Goal: Information Seeking & Learning: Learn about a topic

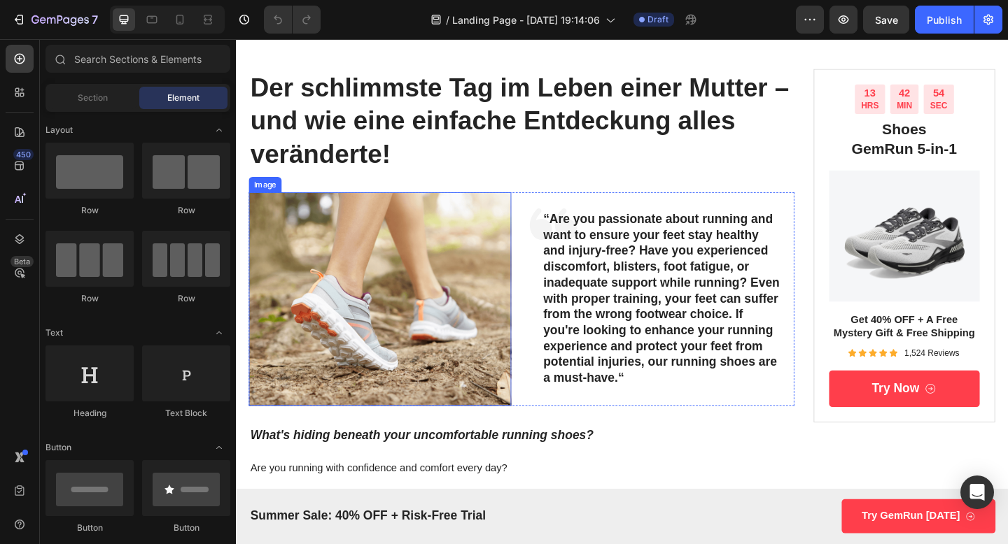
scroll to position [89, 0]
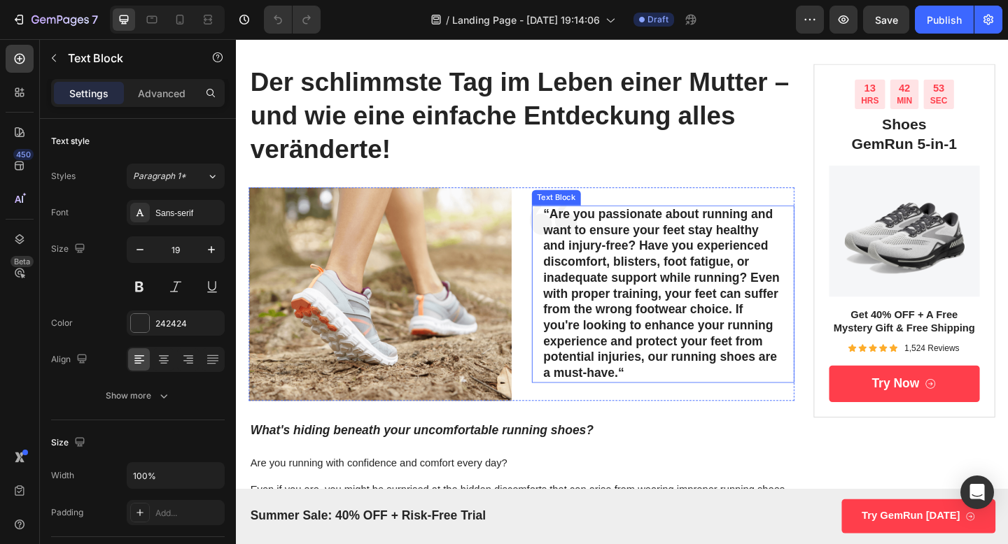
click at [646, 316] on p "“Are you passionate about running and want to ensure your feet stay healthy and…" at bounding box center [700, 317] width 260 height 190
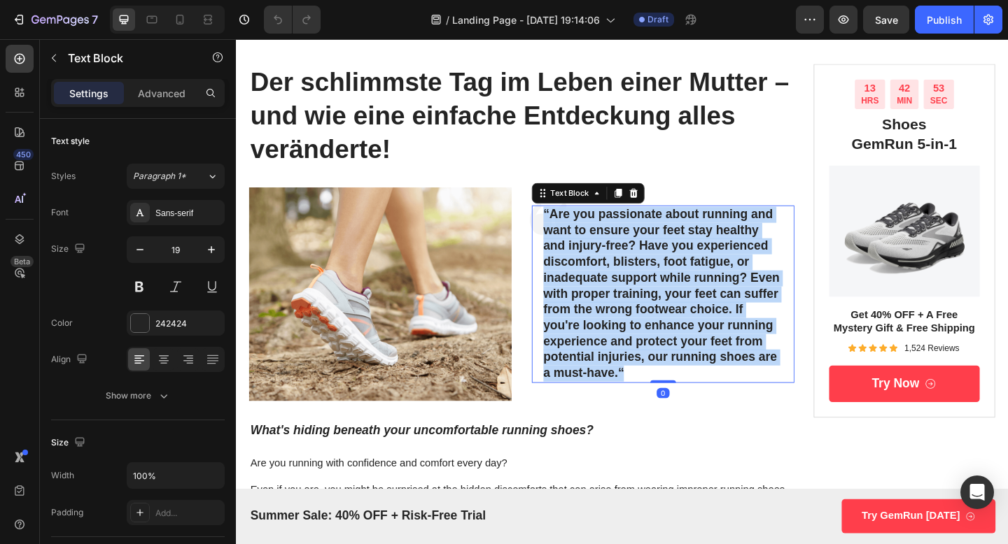
click at [646, 316] on p "“Are you passionate about running and want to ensure your feet stay healthy and…" at bounding box center [700, 317] width 260 height 190
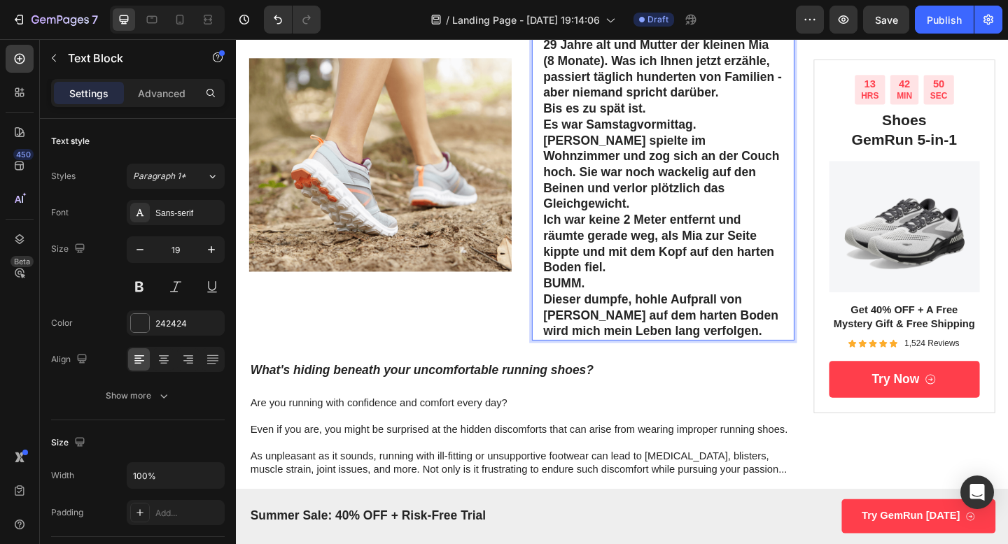
scroll to position [312, 0]
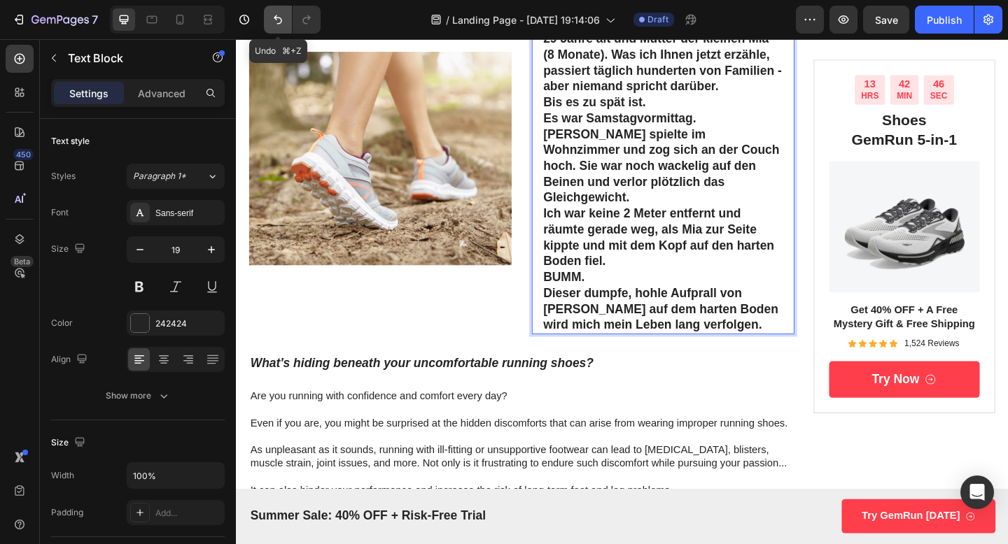
click at [275, 7] on button "Undo/Redo" at bounding box center [278, 20] width 28 height 28
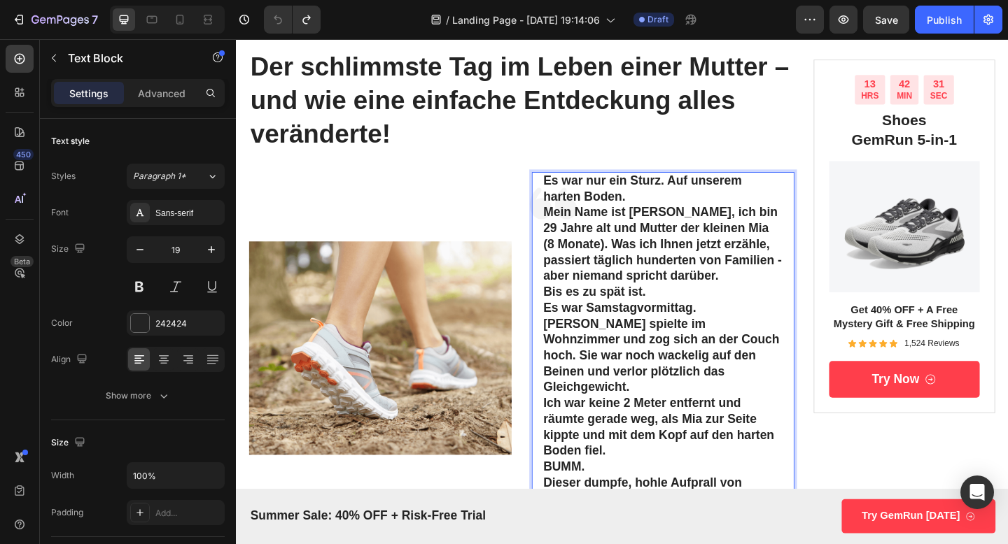
scroll to position [107, 0]
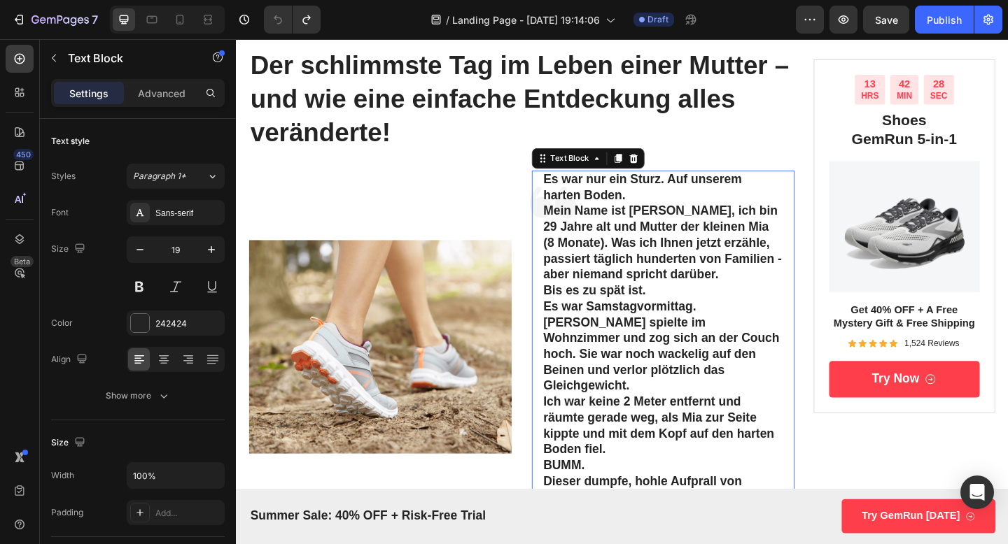
drag, startPoint x: 568, startPoint y: 220, endPoint x: 599, endPoint y: 320, distance: 104.9
click at [599, 320] on div "Es war nur ein Sturz. Auf unserem harten Boden. Mein Name ist [PERSON_NAME], ic…" at bounding box center [701, 374] width 286 height 383
click at [573, 227] on p "Mein Name ist [PERSON_NAME], ich bin 29 Jahre alt und Mutter der kleinen Mia (8…" at bounding box center [700, 261] width 260 height 87
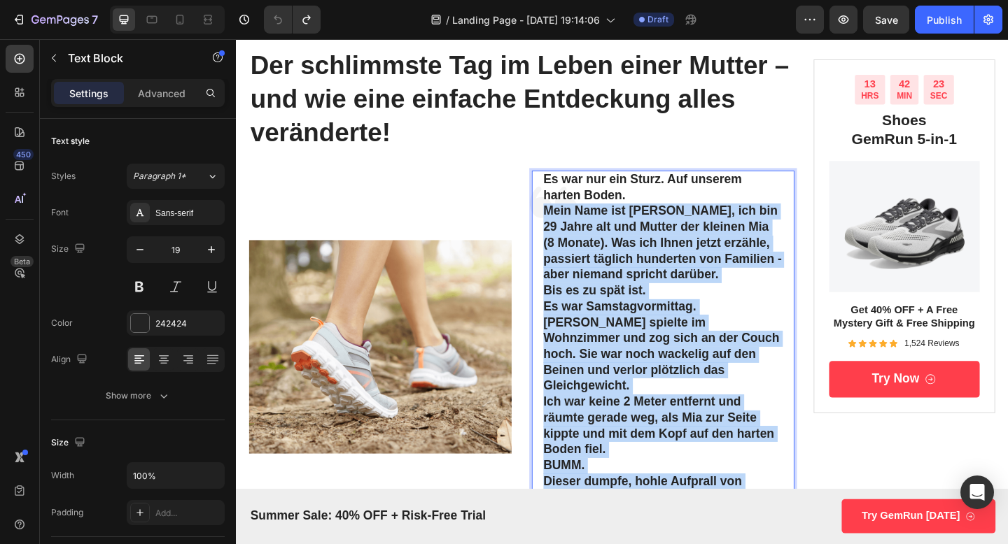
drag, startPoint x: 573, startPoint y: 227, endPoint x: 638, endPoint y: 518, distance: 298.3
click at [638, 518] on div "Es war nur ein Sturz. Auf unserem harten Boden. Mein Name ist [PERSON_NAME], ic…" at bounding box center [700, 374] width 263 height 383
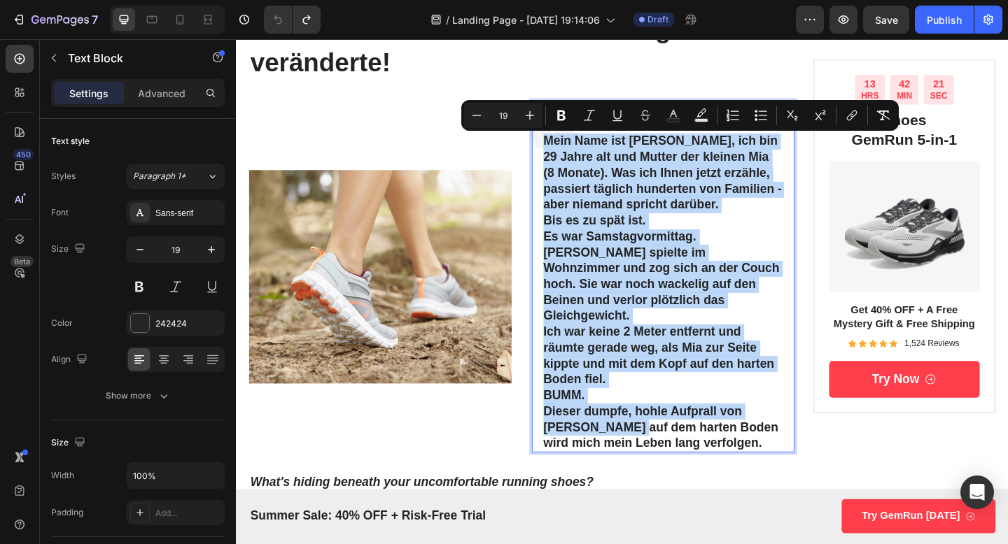
scroll to position [182, 0]
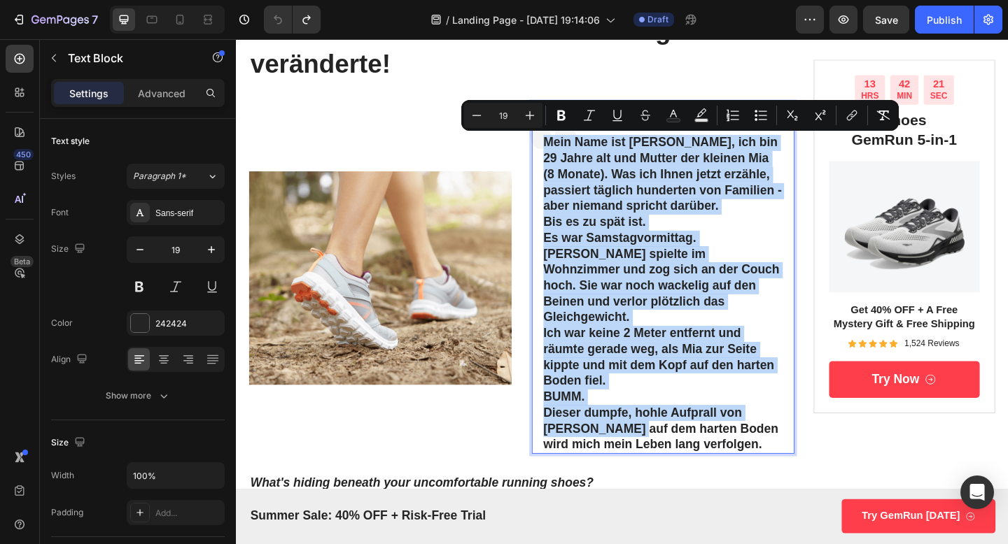
click at [623, 437] on p "Dieser dumpfe, hohle Aufprall von [PERSON_NAME] auf dem harten Boden wird mich …" at bounding box center [700, 463] width 260 height 52
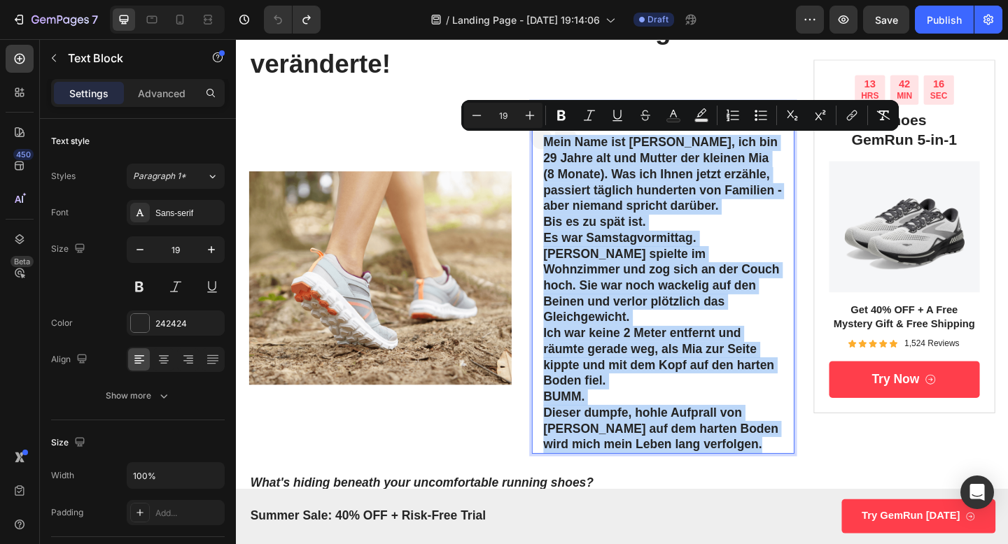
drag, startPoint x: 782, startPoint y: 465, endPoint x: 567, endPoint y: 152, distance: 379.9
click at [567, 152] on div "Es war nur ein Sturz. Auf unserem harten Boden. Mein Name ist [PERSON_NAME], ic…" at bounding box center [701, 299] width 286 height 383
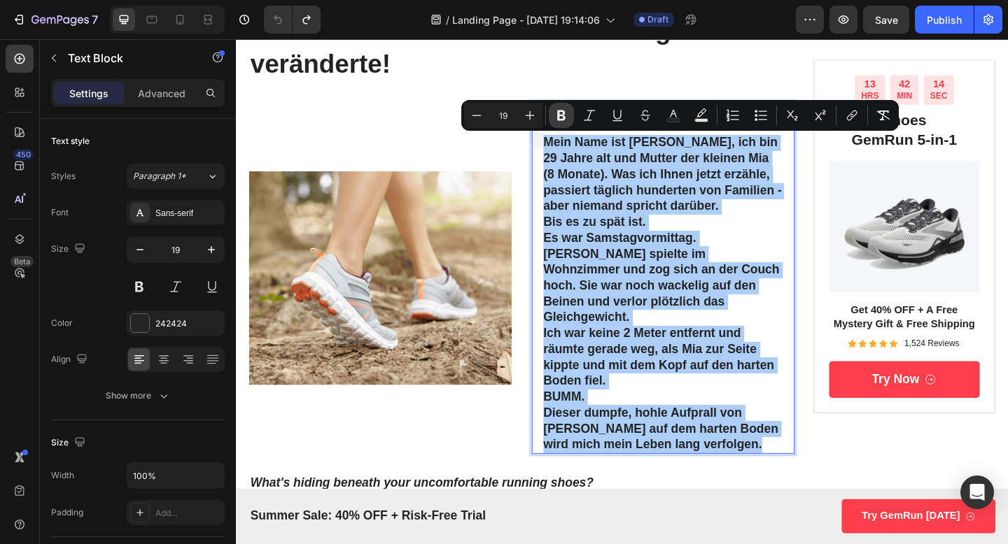
click at [564, 115] on icon "Editor contextual toolbar" at bounding box center [561, 115] width 14 height 14
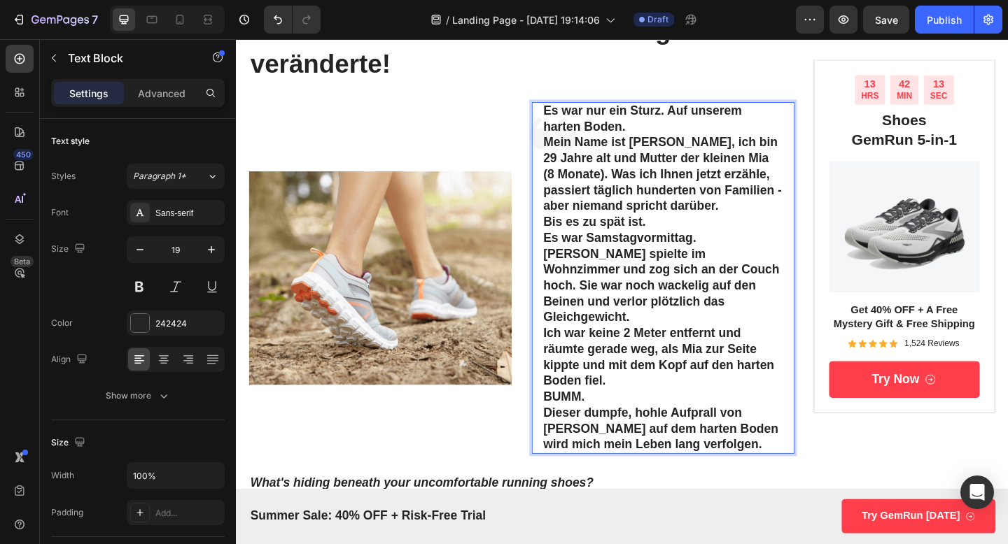
click at [580, 153] on strong "Mein Name ist [PERSON_NAME], ich bin 29 Jahre alt und Mutter der kleinen Mia (8…" at bounding box center [700, 186] width 260 height 84
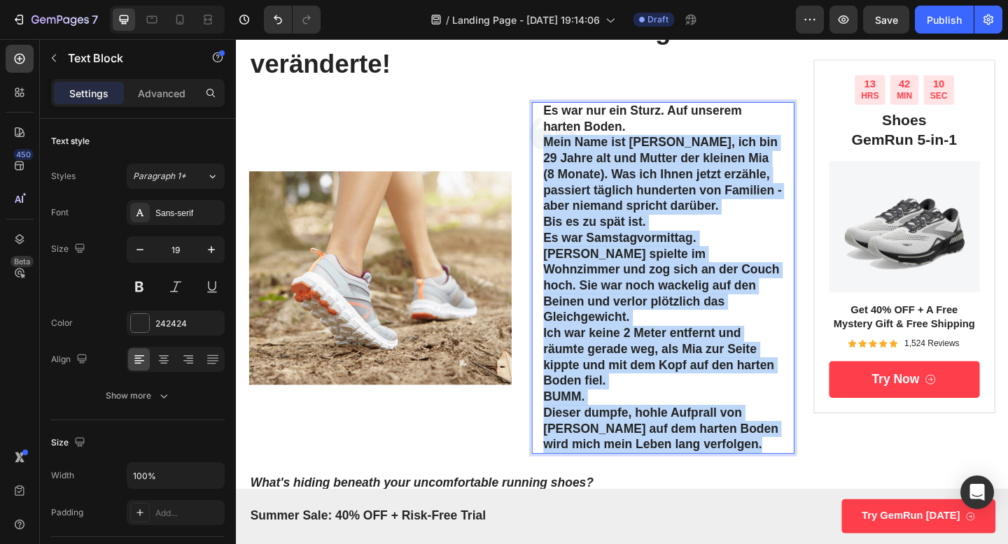
drag, startPoint x: 570, startPoint y: 143, endPoint x: 813, endPoint y: 459, distance: 398.2
click at [813, 459] on div "Es war nur ein Sturz. Auf unserem harten Boden. Mein Name ist [PERSON_NAME], ic…" at bounding box center [700, 299] width 263 height 383
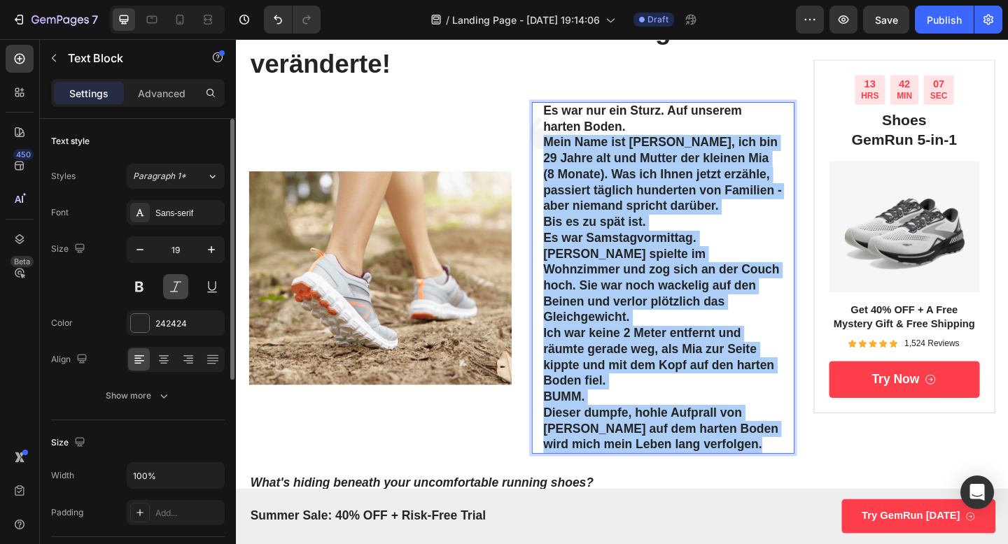
click at [171, 289] on button at bounding box center [175, 286] width 25 height 25
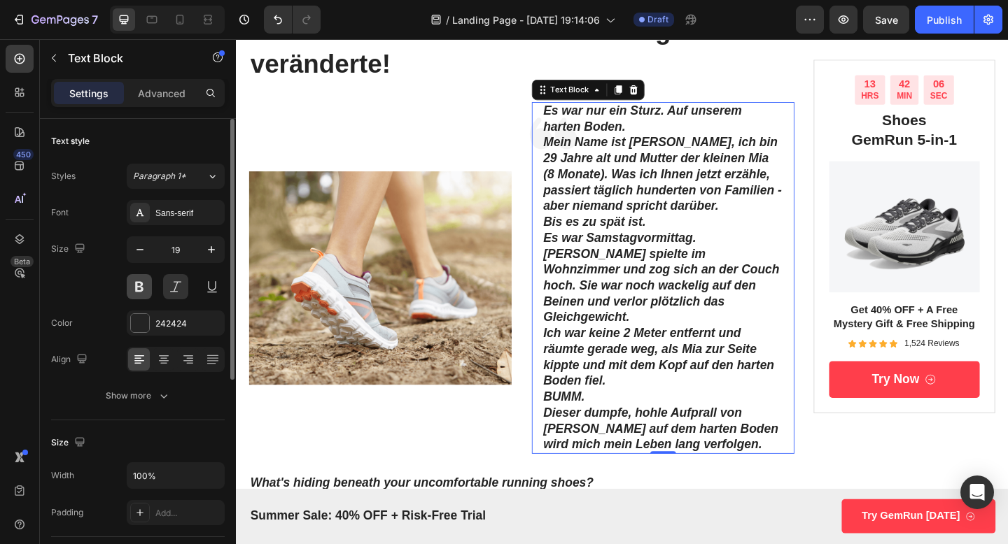
click at [141, 286] on button at bounding box center [139, 286] width 25 height 25
click at [775, 466] on strong "Dieser dumpfe, hohle Aufprall von [PERSON_NAME] auf dem harten Boden wird mich …" at bounding box center [697, 462] width 255 height 49
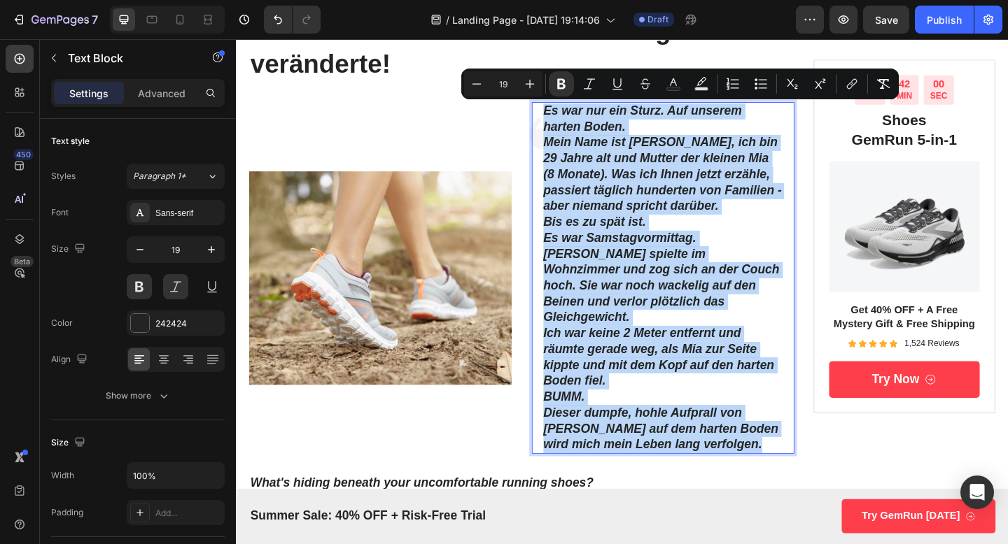
drag, startPoint x: 785, startPoint y: 464, endPoint x: 569, endPoint y: 112, distance: 413.1
click at [569, 112] on div "Es war nur ein Sturz. Auf unserem harten Boden. Mein Name ist [PERSON_NAME], ic…" at bounding box center [700, 299] width 263 height 383
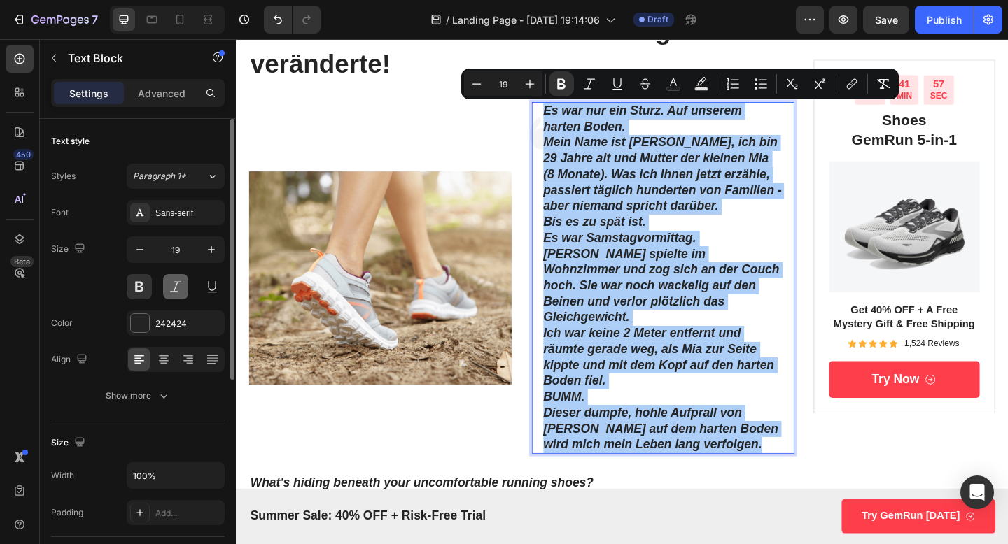
click at [166, 287] on button at bounding box center [175, 286] width 25 height 25
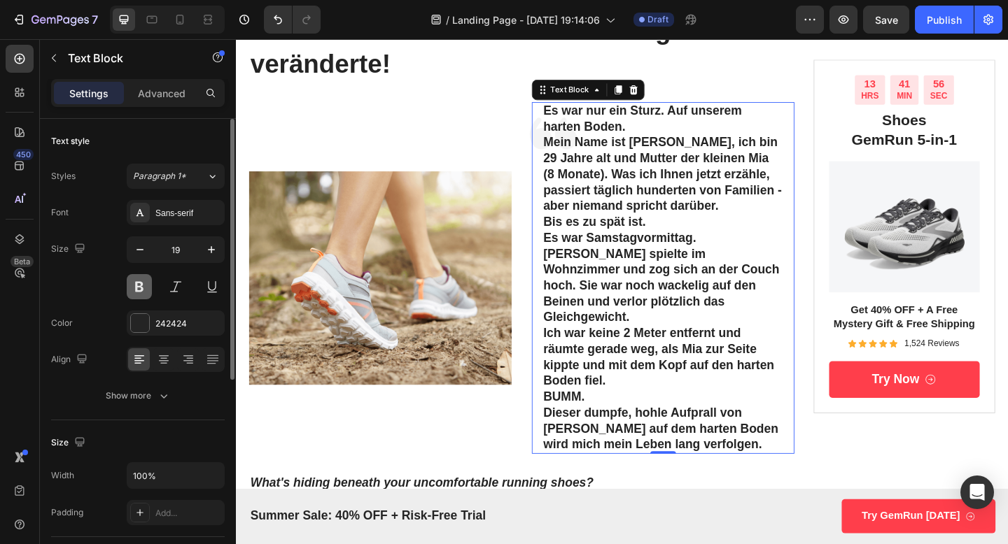
click at [135, 290] on button at bounding box center [139, 286] width 25 height 25
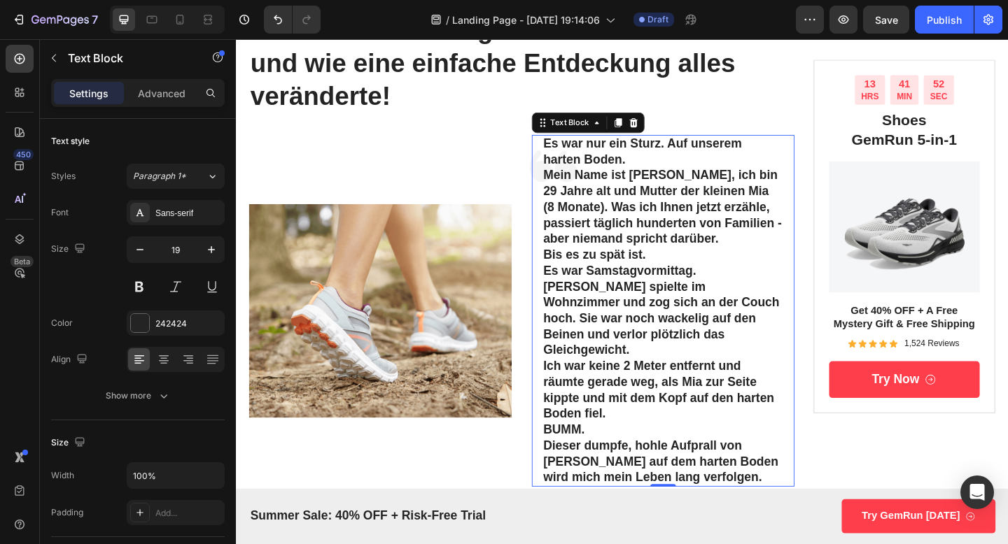
scroll to position [167, 0]
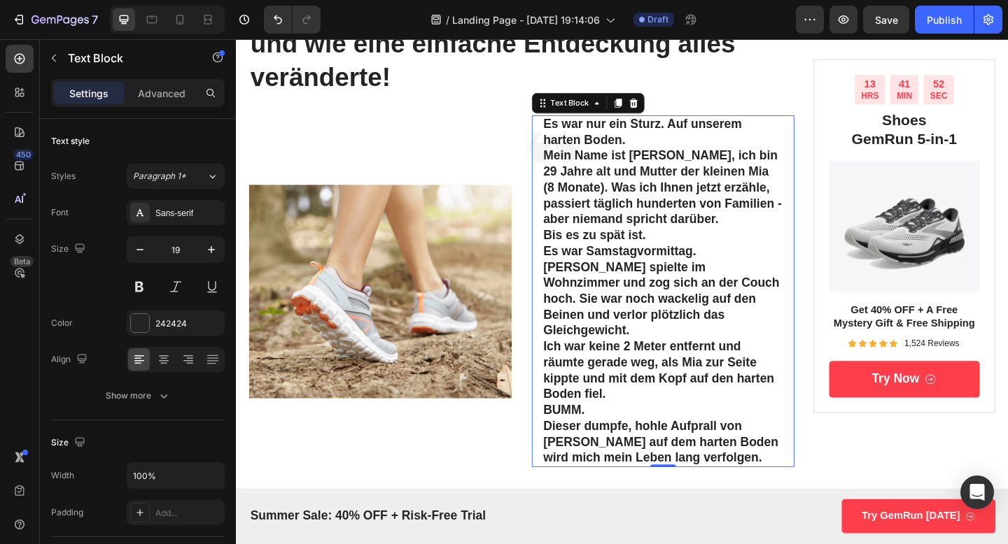
click at [662, 150] on p "Es war nur ein Sturz. Auf unserem harten Boden." at bounding box center [700, 141] width 260 height 34
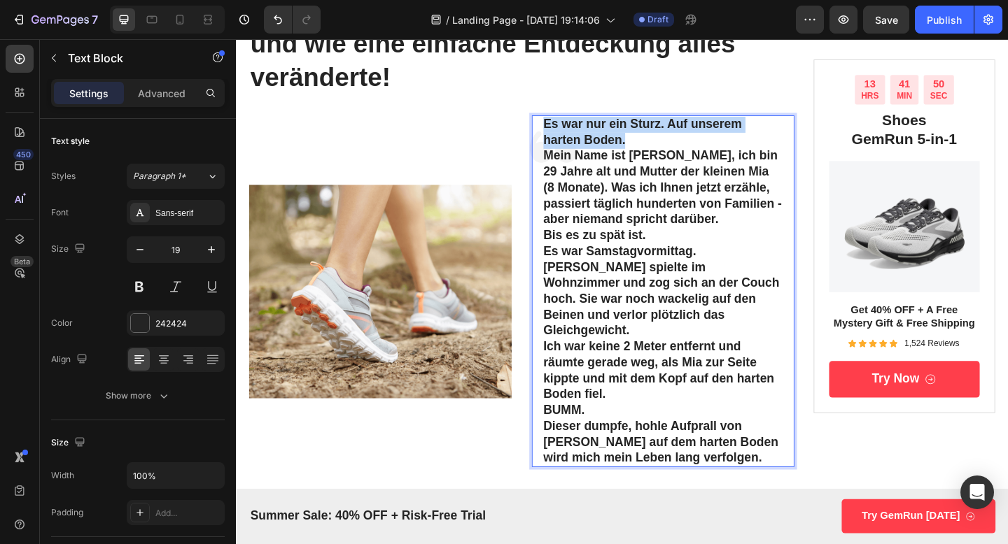
drag, startPoint x: 675, startPoint y: 150, endPoint x: 569, endPoint y: 127, distance: 108.3
click at [570, 127] on div "Es war nur ein Sturz. Auf unserem harten Boden. Mein Name ist [PERSON_NAME], ic…" at bounding box center [700, 313] width 263 height 383
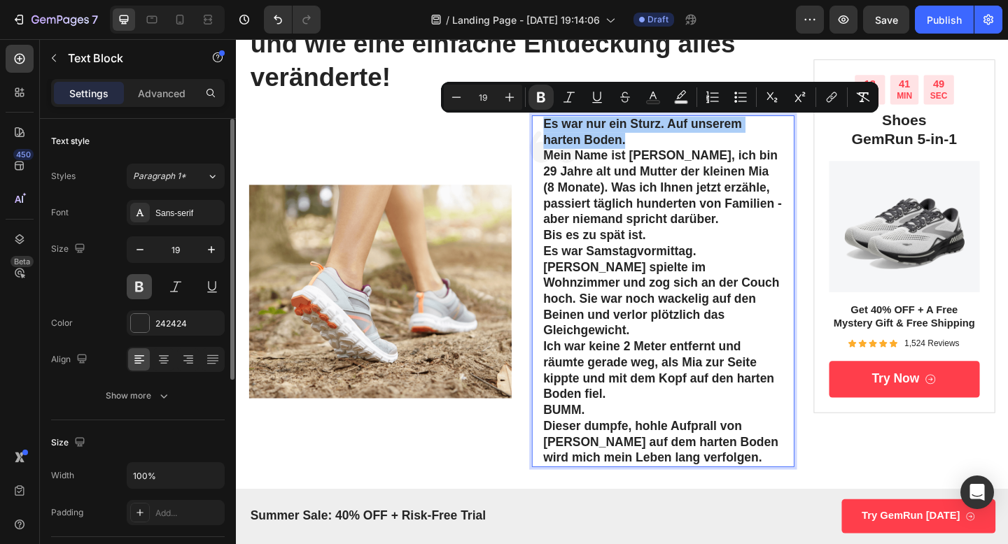
click at [143, 288] on button at bounding box center [139, 286] width 25 height 25
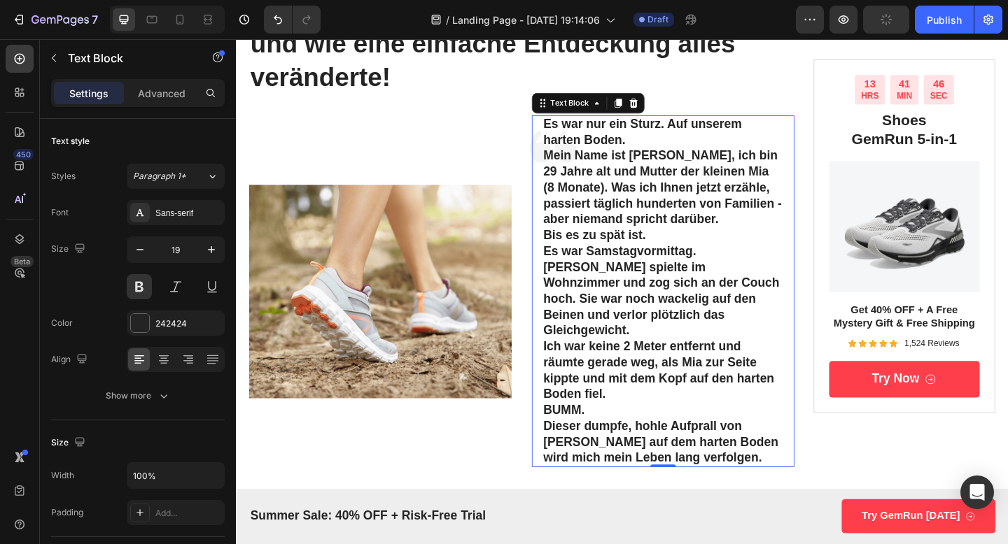
click at [665, 149] on p "Es war nur ein Sturz. Auf unserem harten Boden." at bounding box center [700, 141] width 260 height 34
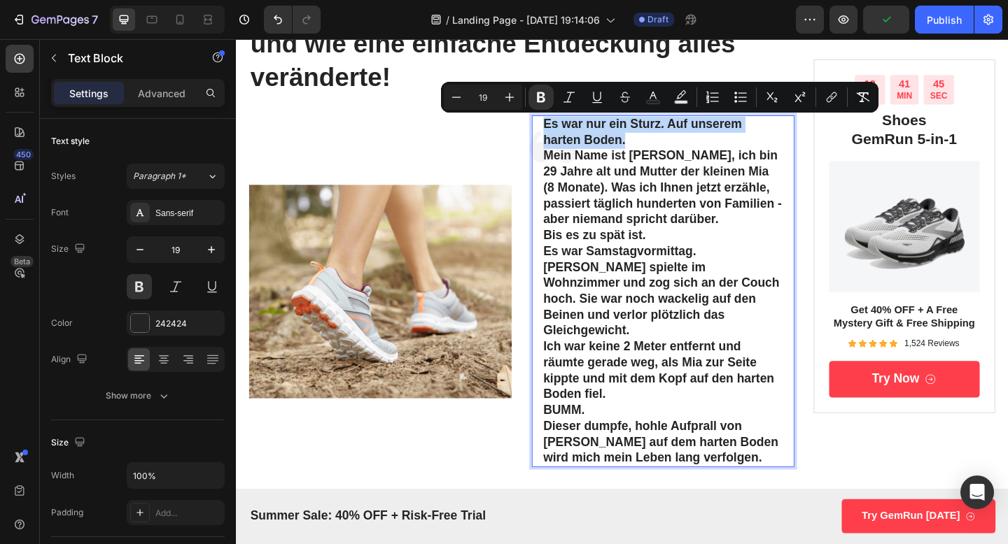
drag, startPoint x: 665, startPoint y: 149, endPoint x: 565, endPoint y: 127, distance: 102.4
click at [565, 127] on div "Es war nur ein Sturz. Auf unserem harten Boden. Mein Name ist [PERSON_NAME], ic…" at bounding box center [701, 313] width 286 height 383
click at [542, 103] on icon "Editor contextual toolbar" at bounding box center [541, 97] width 14 height 14
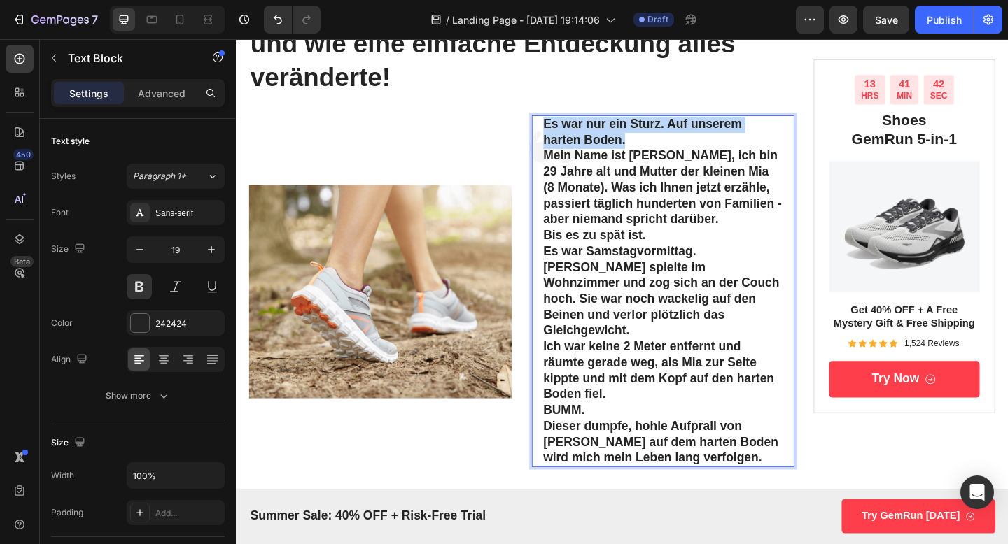
drag, startPoint x: 571, startPoint y: 132, endPoint x: 667, endPoint y: 150, distance: 97.7
click at [667, 150] on p "Es war nur ein Sturz. Auf unserem harten Boden." at bounding box center [700, 141] width 260 height 34
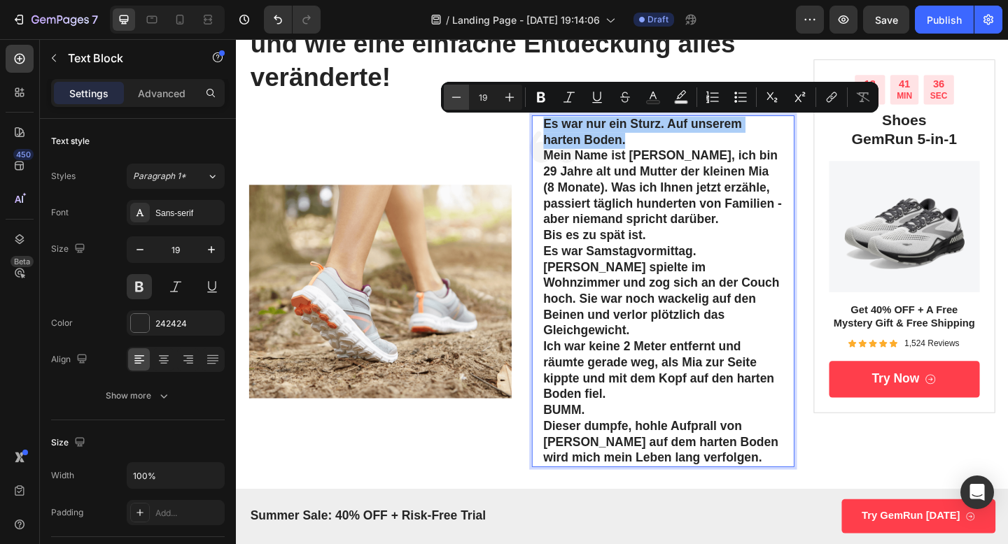
click at [456, 98] on icon "Editor contextual toolbar" at bounding box center [456, 97] width 14 height 14
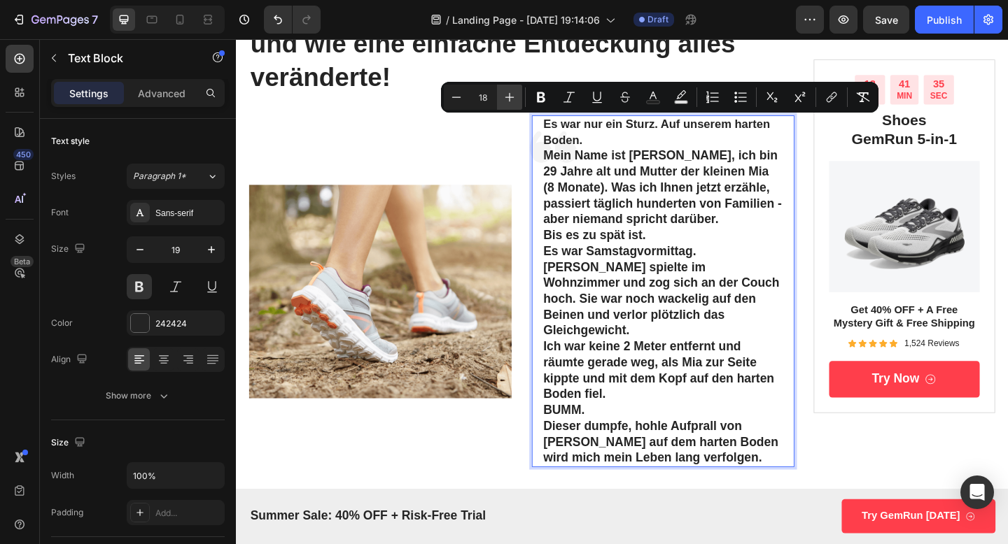
click at [513, 99] on icon "Editor contextual toolbar" at bounding box center [509, 97] width 14 height 14
click at [509, 98] on icon "Editor contextual toolbar" at bounding box center [509, 97] width 9 height 9
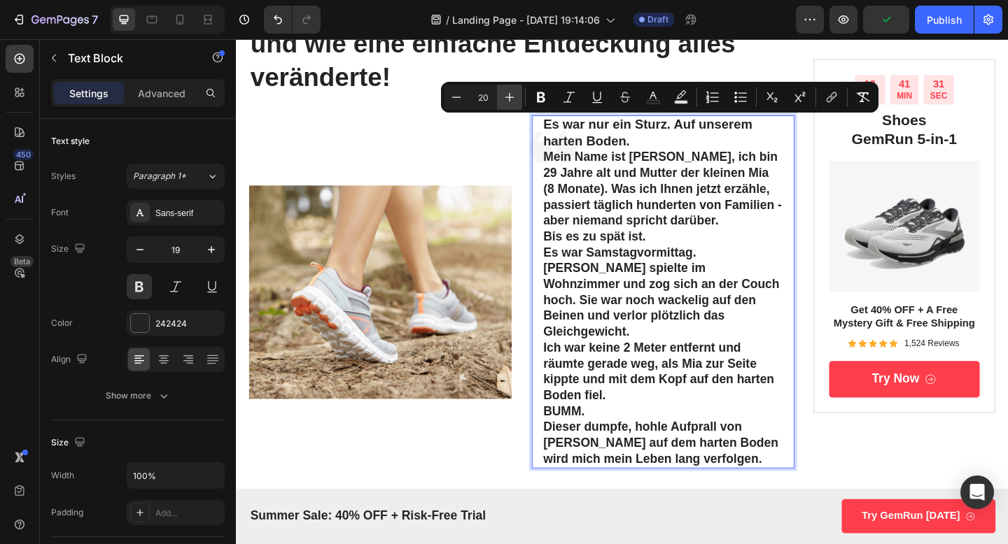
click at [509, 98] on icon "Editor contextual toolbar" at bounding box center [509, 97] width 9 height 9
type input "21"
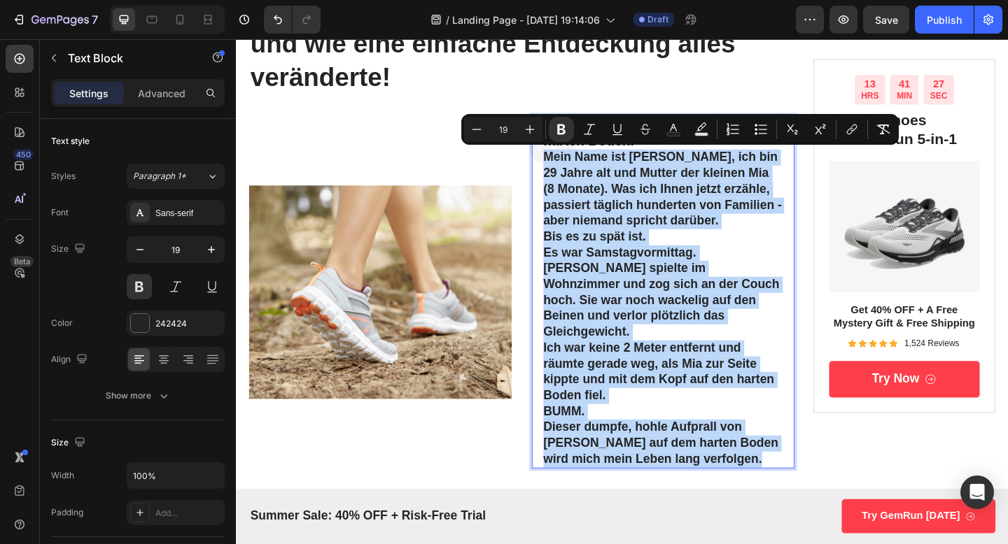
drag, startPoint x: 570, startPoint y: 163, endPoint x: 826, endPoint y: 473, distance: 402.1
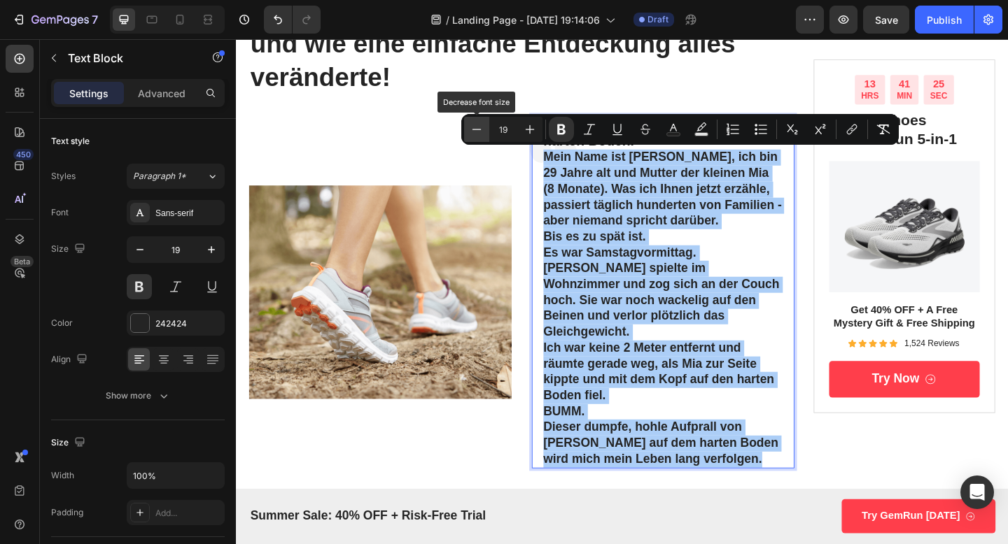
click at [478, 131] on icon "Editor contextual toolbar" at bounding box center [477, 129] width 14 height 14
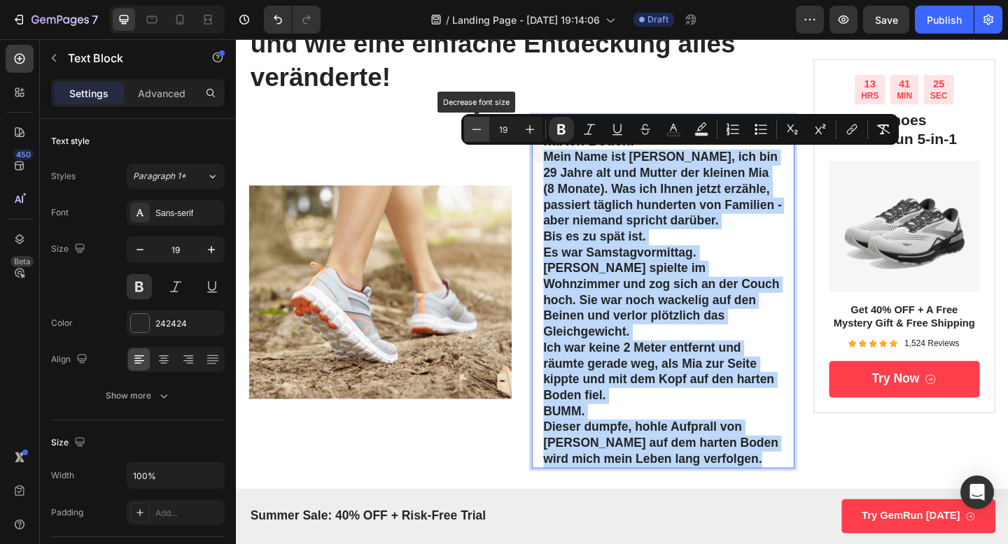
type input "18"
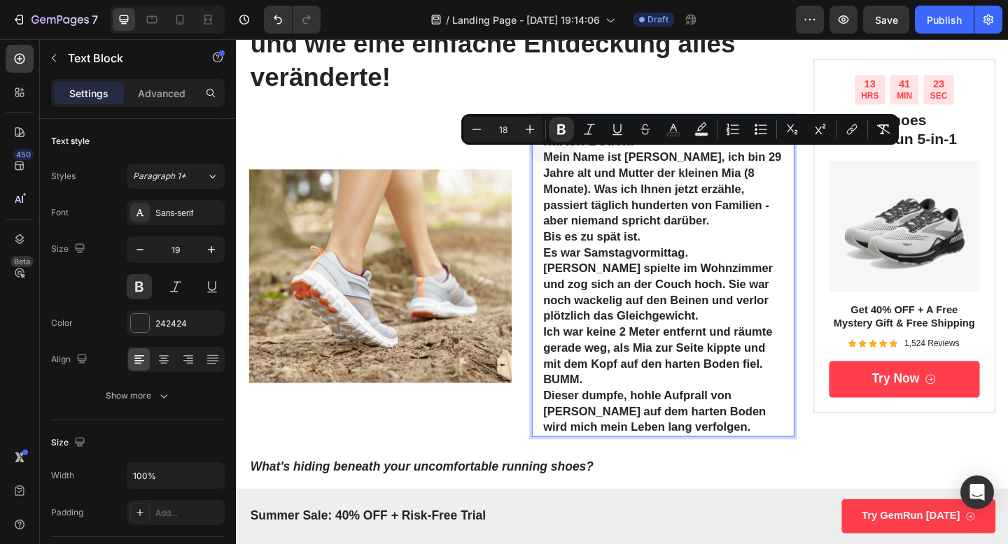
click at [728, 304] on strong "Es war Samstagvormittag. [PERSON_NAME] spielte im Wohnzimmer und zog sich an de…" at bounding box center [695, 306] width 250 height 83
click at [715, 246] on p "Bis es zu spät ist." at bounding box center [700, 254] width 260 height 17
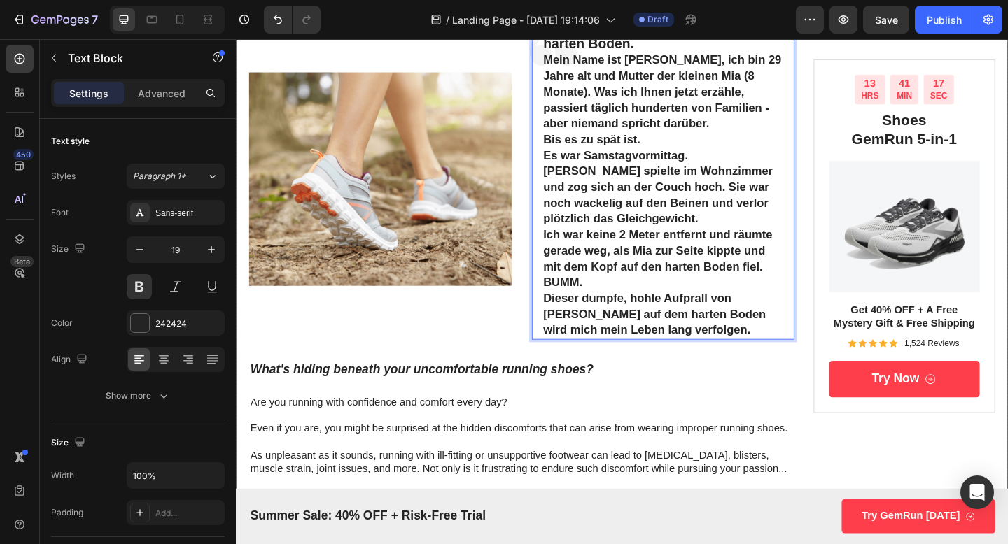
scroll to position [389, 0]
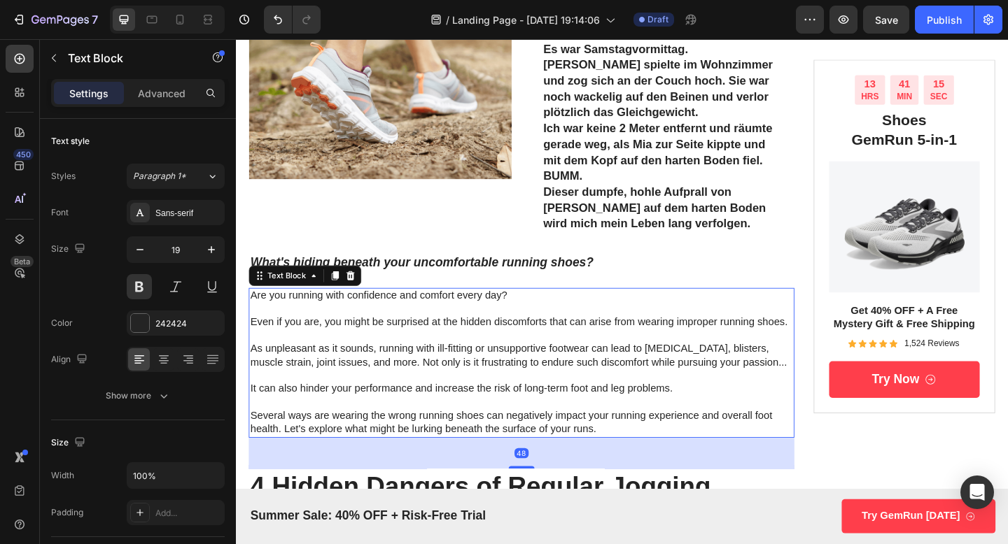
click at [498, 321] on p "Are you running with confidence and comfort every day? Even if you are, you mig…" at bounding box center [546, 391] width 591 height 160
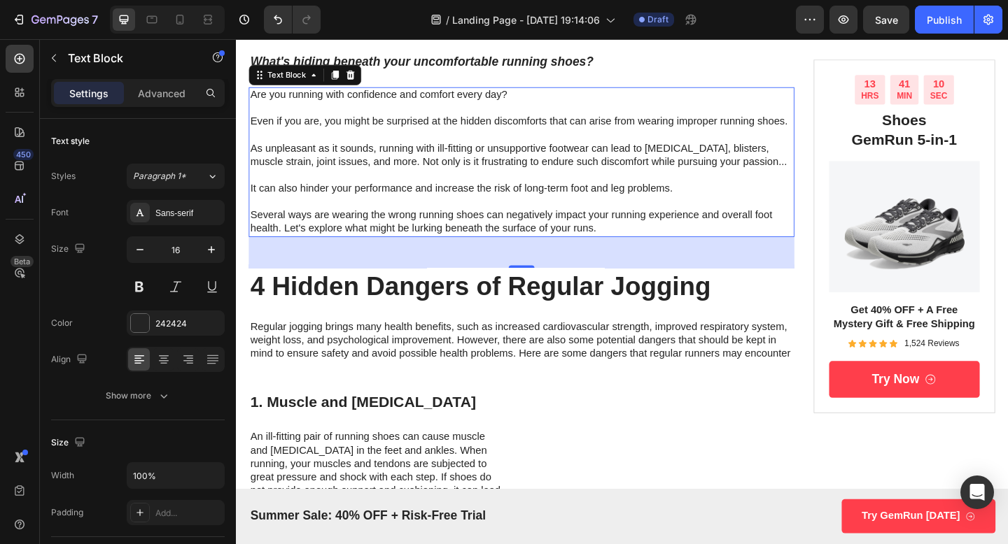
scroll to position [610, 0]
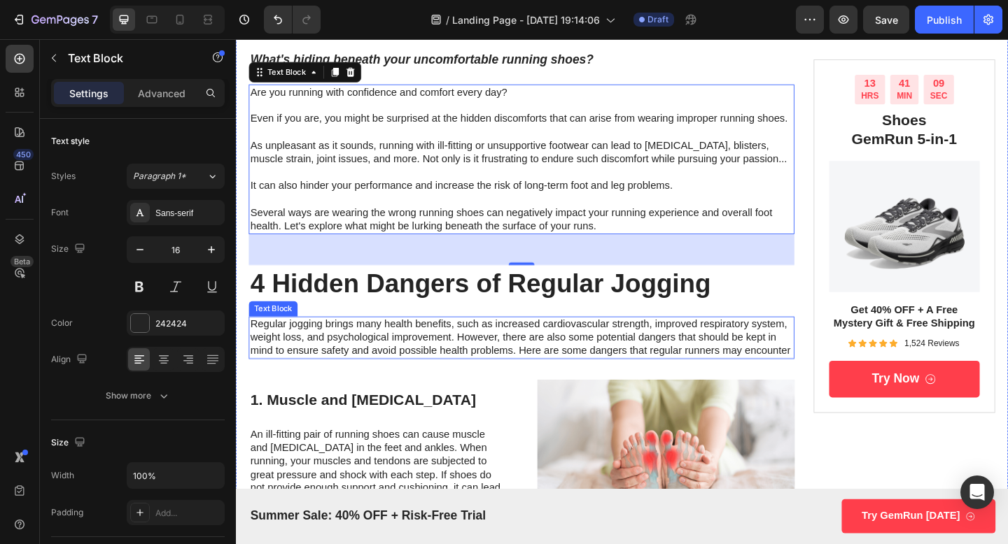
click at [498, 362] on p "Regular jogging brings many health benefits, such as increased cardiovascular s…" at bounding box center [546, 364] width 591 height 43
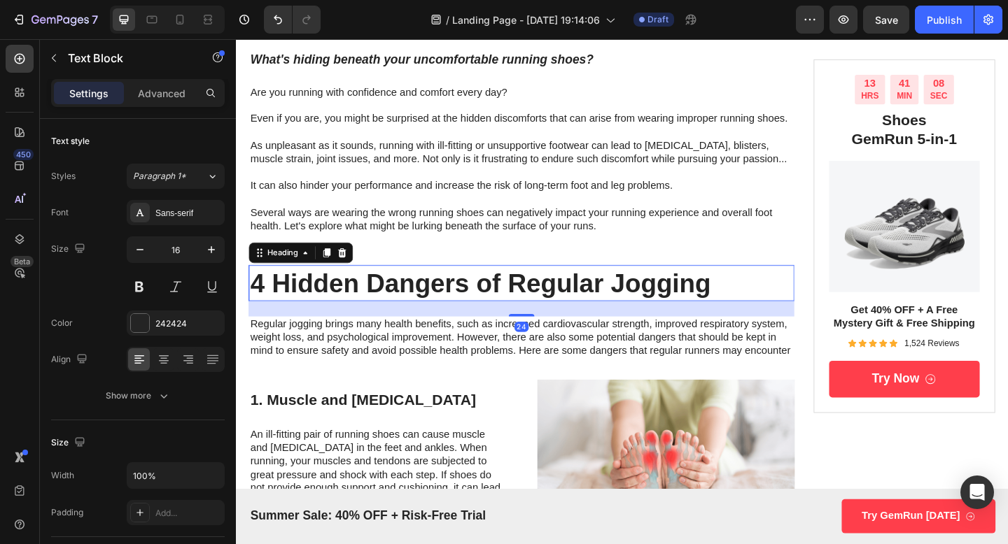
click at [509, 314] on h2 "4 Hidden Dangers of Regular Jogging" at bounding box center [546, 305] width 593 height 39
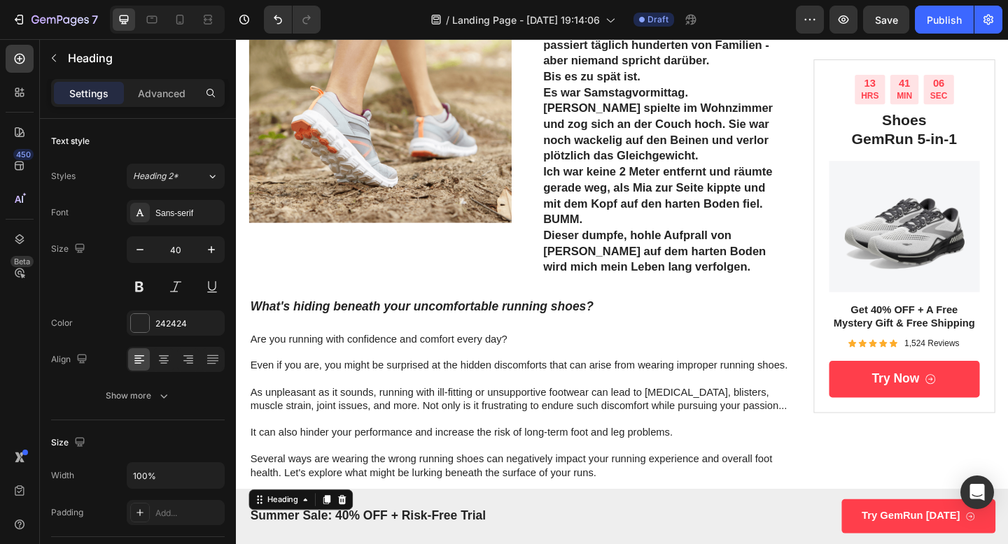
scroll to position [320, 0]
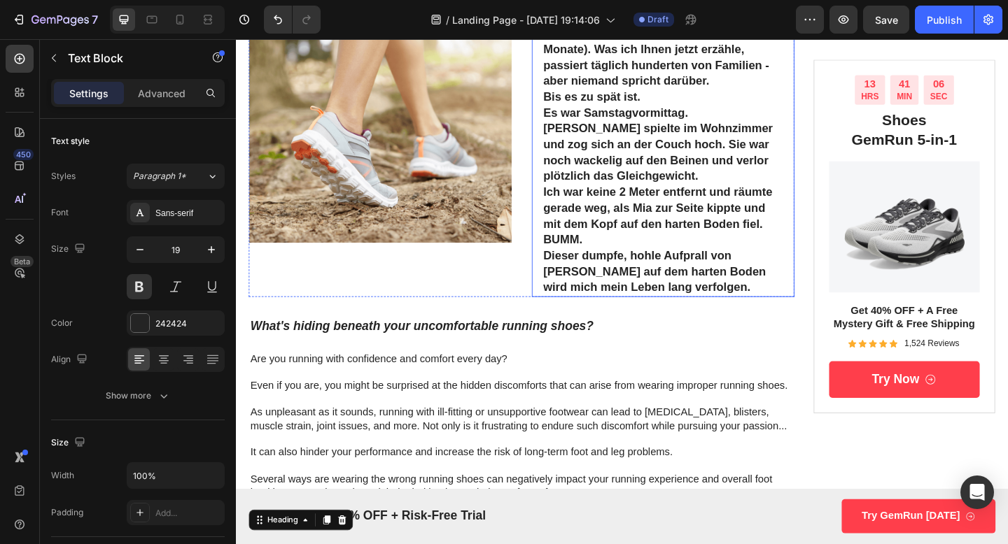
click at [632, 258] on p "BUMM." at bounding box center [700, 257] width 260 height 17
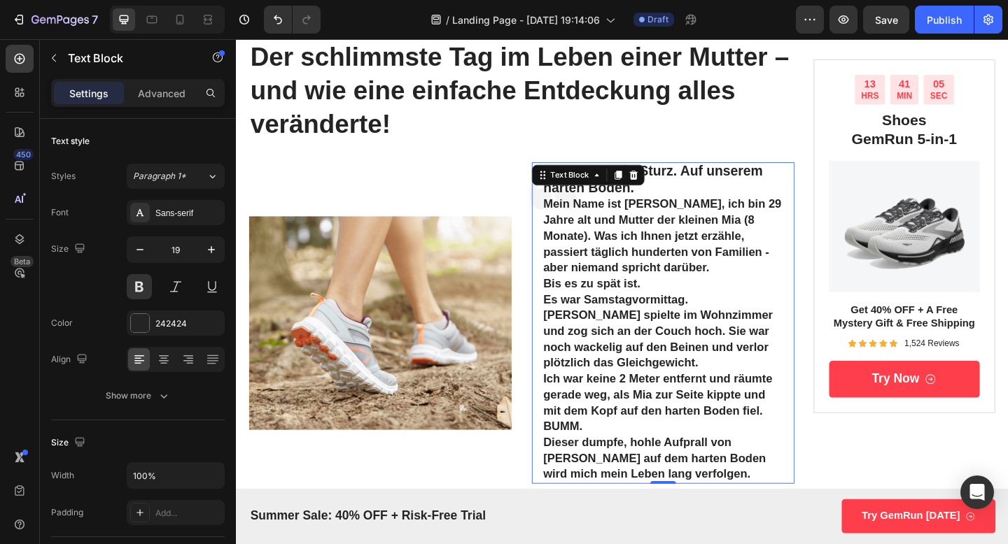
scroll to position [106, 0]
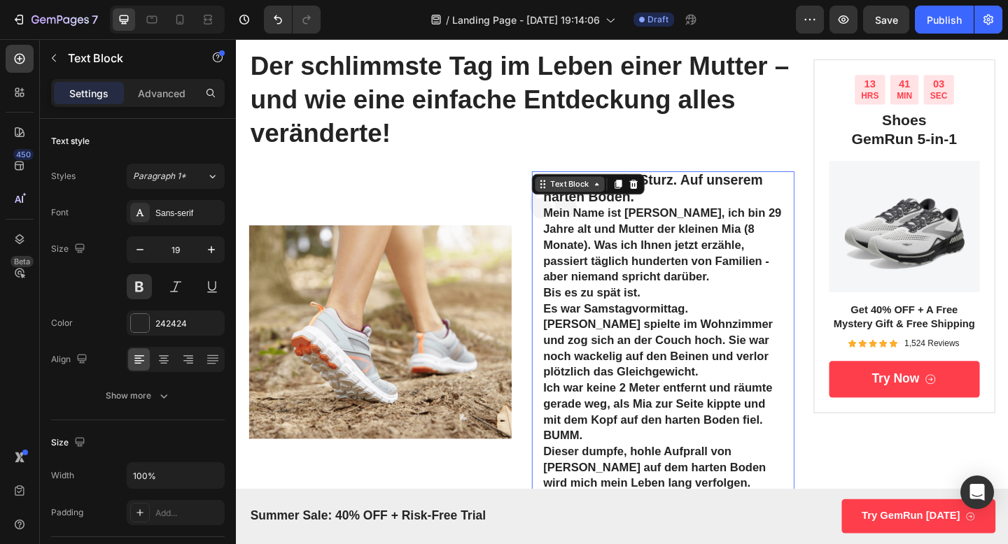
click at [619, 203] on div "Text Block" at bounding box center [599, 197] width 48 height 13
drag, startPoint x: 568, startPoint y: 227, endPoint x: 619, endPoint y: 316, distance: 102.9
click at [619, 316] on div "Es war nur ein Sturz. Auf unserem harten Boden. Mein Name ist [PERSON_NAME], ic…" at bounding box center [701, 358] width 286 height 350
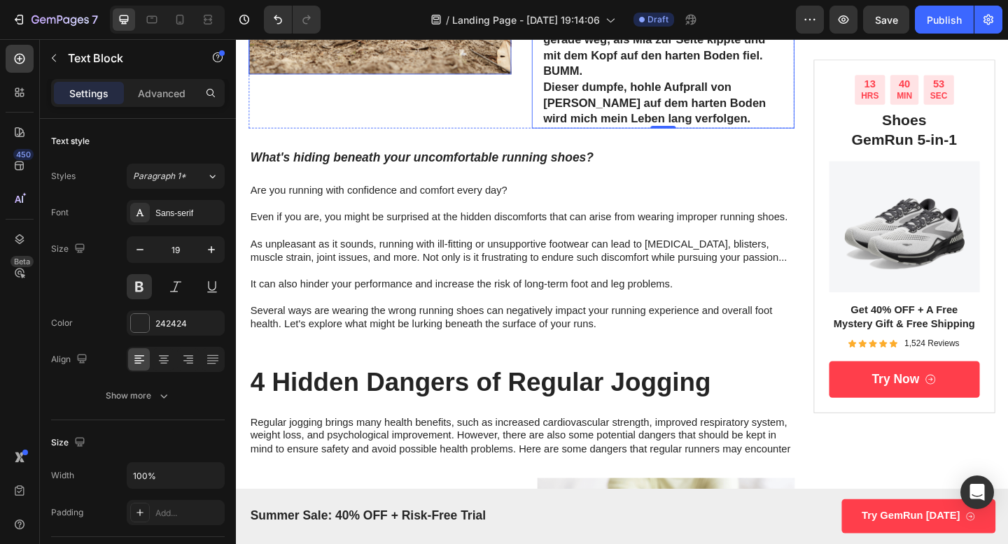
scroll to position [473, 0]
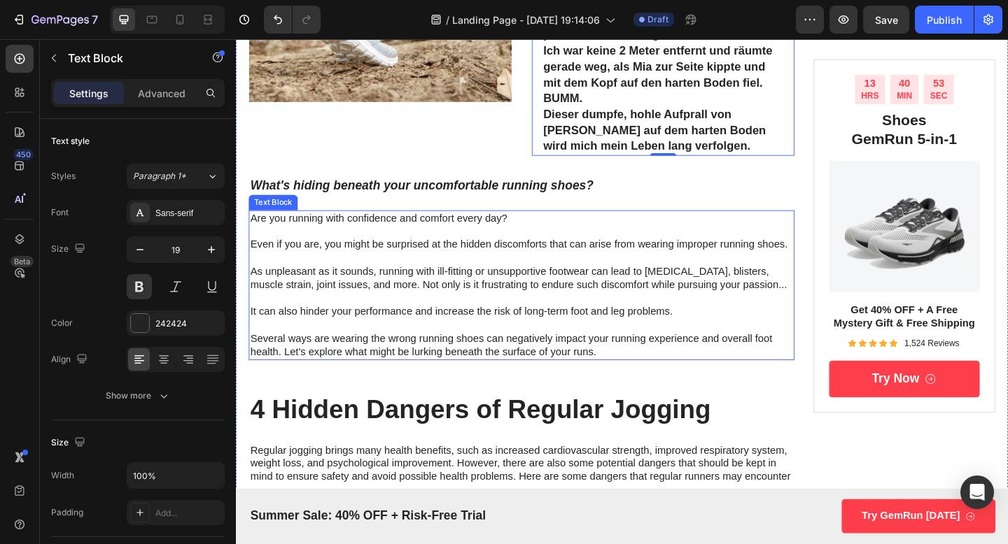
click at [481, 344] on p "Are you running with confidence and comfort every day? Even if you are, you mig…" at bounding box center [546, 307] width 591 height 160
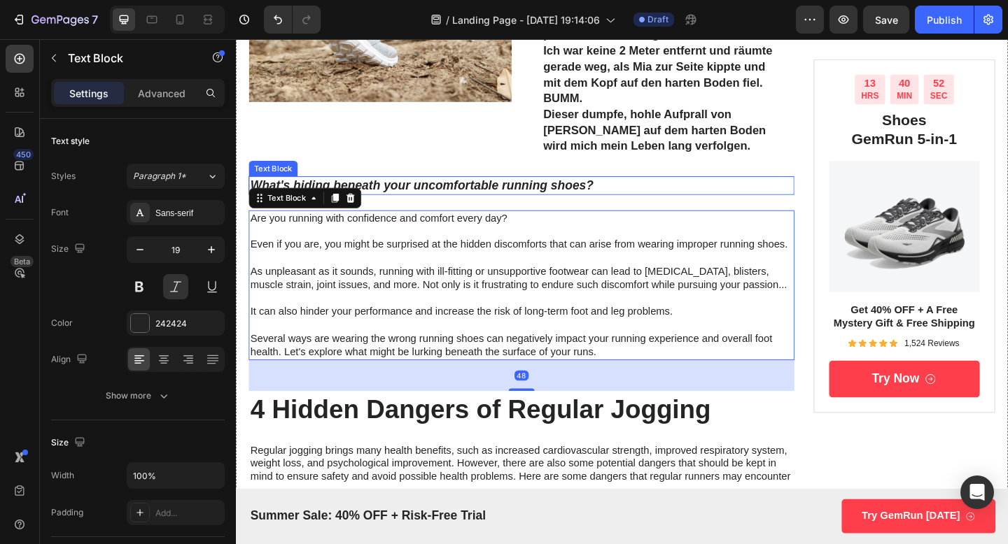
click at [446, 196] on p "What's hiding beneath your uncomfortable running shoes?" at bounding box center [546, 198] width 591 height 17
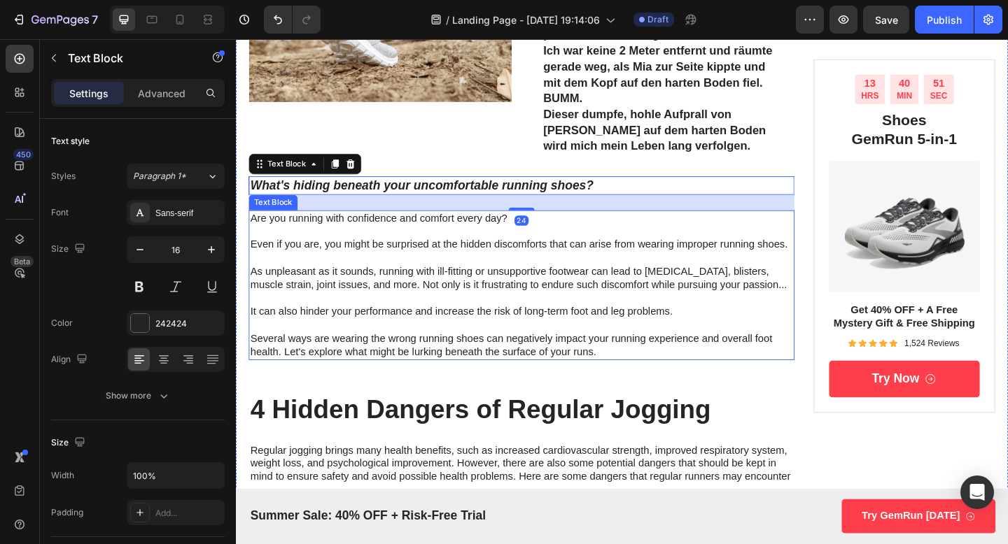
click at [435, 281] on p "Are you running with confidence and comfort every day? Even if you are, you mig…" at bounding box center [546, 307] width 591 height 160
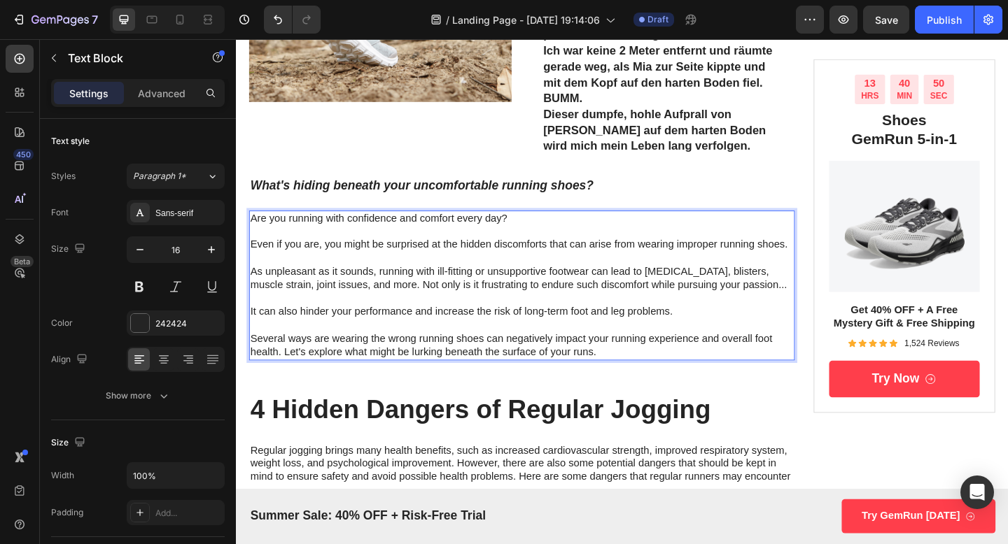
click at [435, 280] on p "Are you running with confidence and comfort every day? Even if you are, you mig…" at bounding box center [546, 307] width 591 height 160
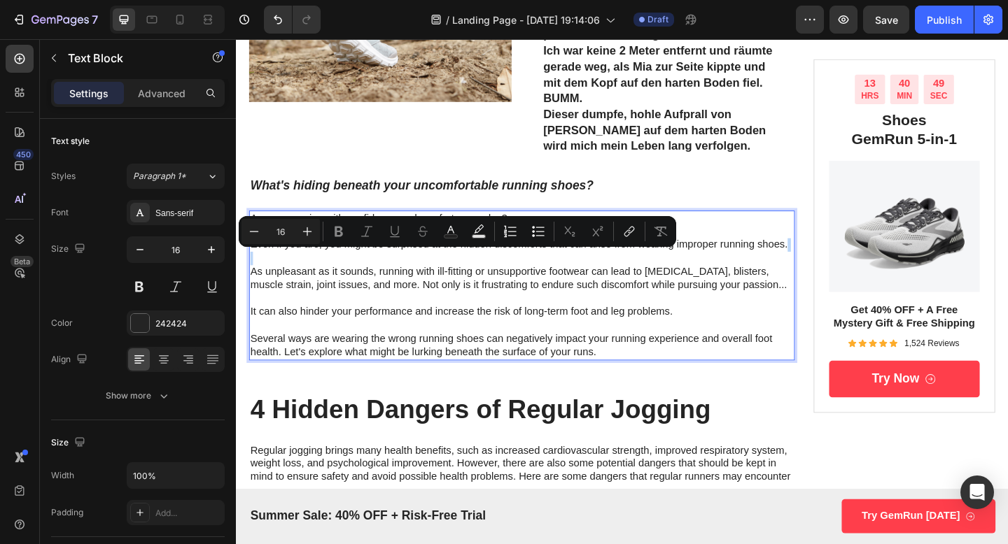
click at [418, 246] on div "Minus 16 Plus Bold Italic Underline Strikethrough Text Color Text Background Co…" at bounding box center [457, 231] width 437 height 31
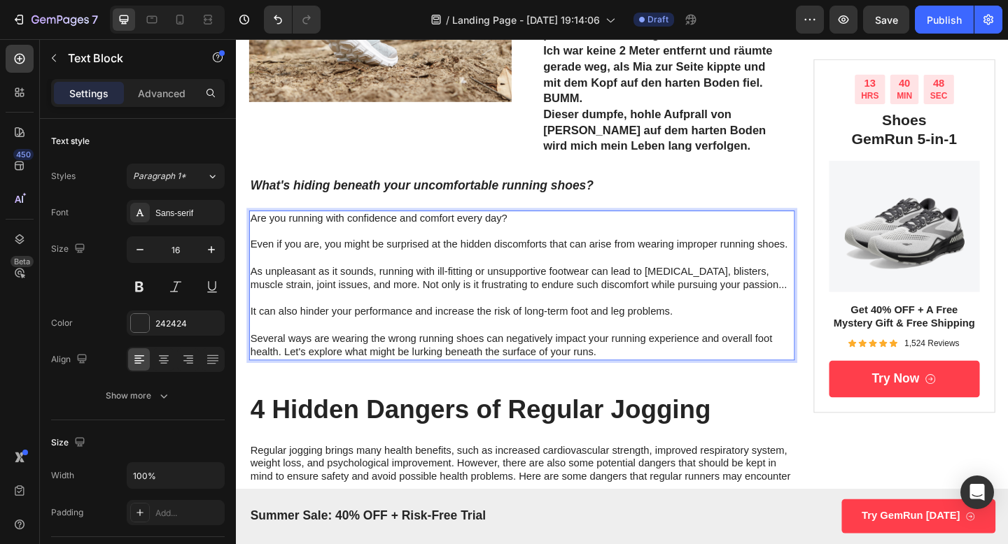
drag, startPoint x: 449, startPoint y: 323, endPoint x: 418, endPoint y: 325, distance: 30.9
click at [418, 325] on p "Are you running with confidence and comfort every day? Even if you are, you mig…" at bounding box center [546, 307] width 591 height 160
click at [358, 334] on p "Are you running with confidence and comfort every day? Even if you are, you mig…" at bounding box center [546, 307] width 591 height 160
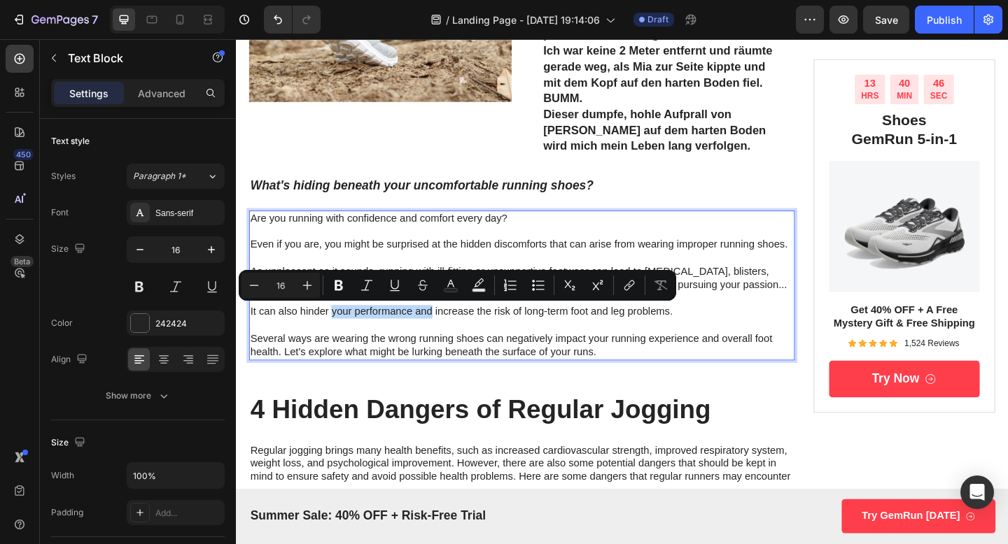
drag, startPoint x: 358, startPoint y: 334, endPoint x: 442, endPoint y: 339, distance: 84.2
click at [442, 339] on p "Are you running with confidence and comfort every day? Even if you are, you mig…" at bounding box center [546, 307] width 591 height 160
click at [335, 288] on icon "Editor contextual toolbar" at bounding box center [338, 286] width 8 height 10
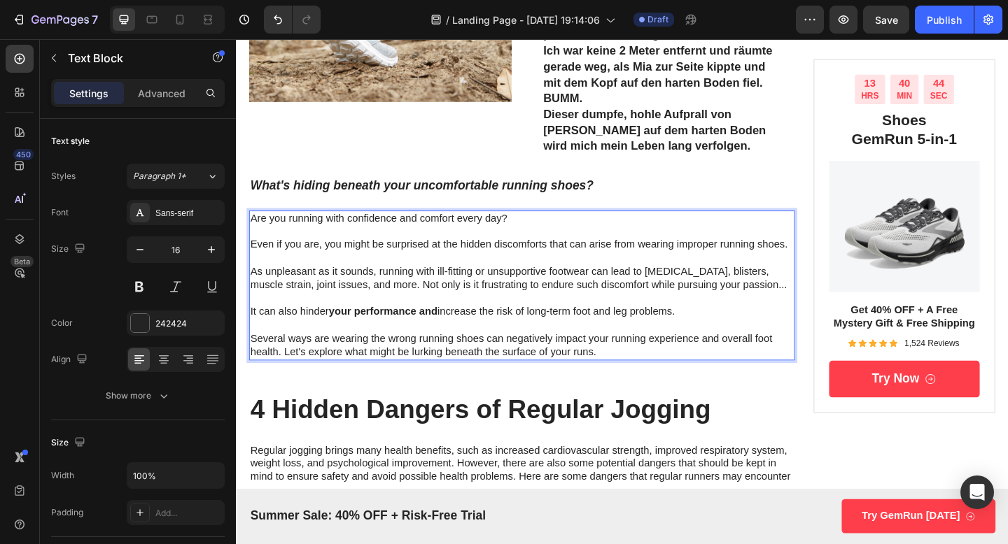
click at [337, 335] on p "Are you running with confidence and comfort every day? Even if you are, you mig…" at bounding box center [546, 307] width 591 height 160
drag, startPoint x: 339, startPoint y: 335, endPoint x: 457, endPoint y: 337, distance: 117.6
click at [457, 337] on p "Are you running with confidence and comfort every day? Even if you are, you mig…" at bounding box center [546, 307] width 591 height 160
click at [393, 335] on strong "your performance and" at bounding box center [396, 336] width 118 height 12
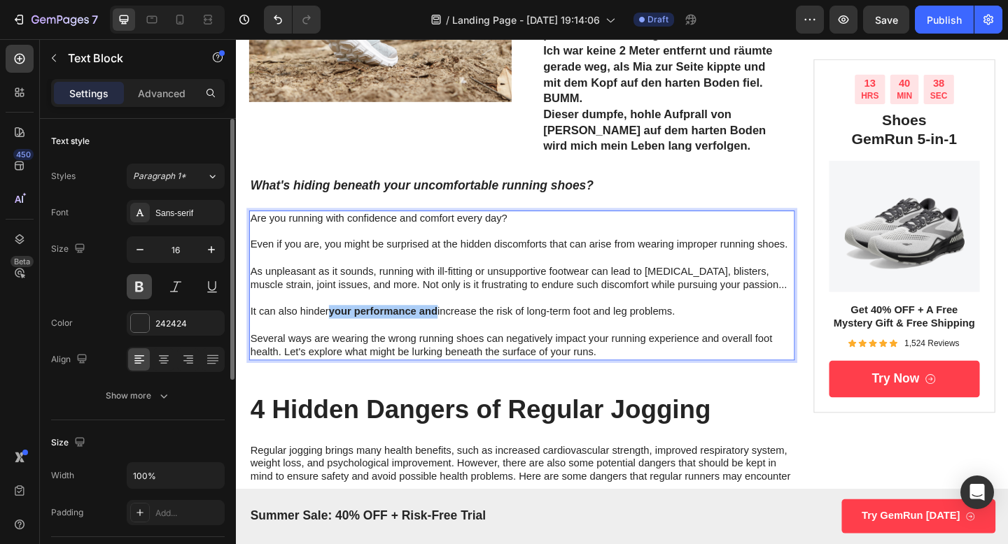
click at [141, 287] on button at bounding box center [139, 286] width 25 height 25
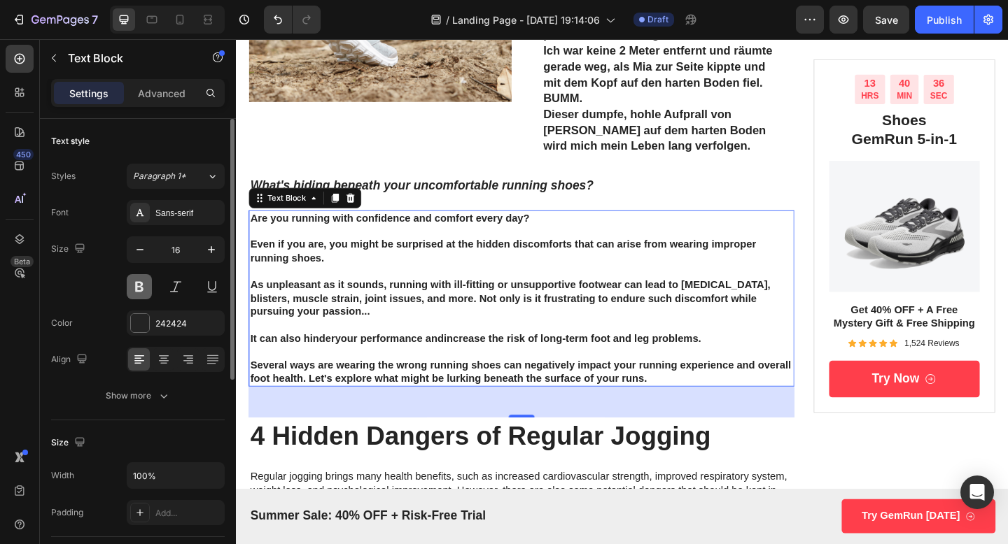
click at [141, 287] on button at bounding box center [139, 286] width 25 height 25
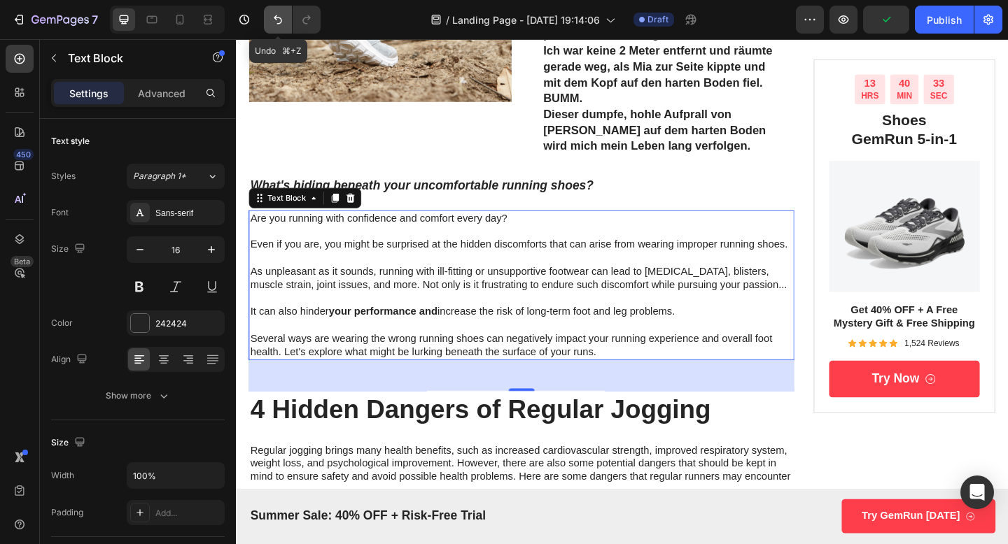
click at [268, 17] on button "Undo/Redo" at bounding box center [278, 20] width 28 height 28
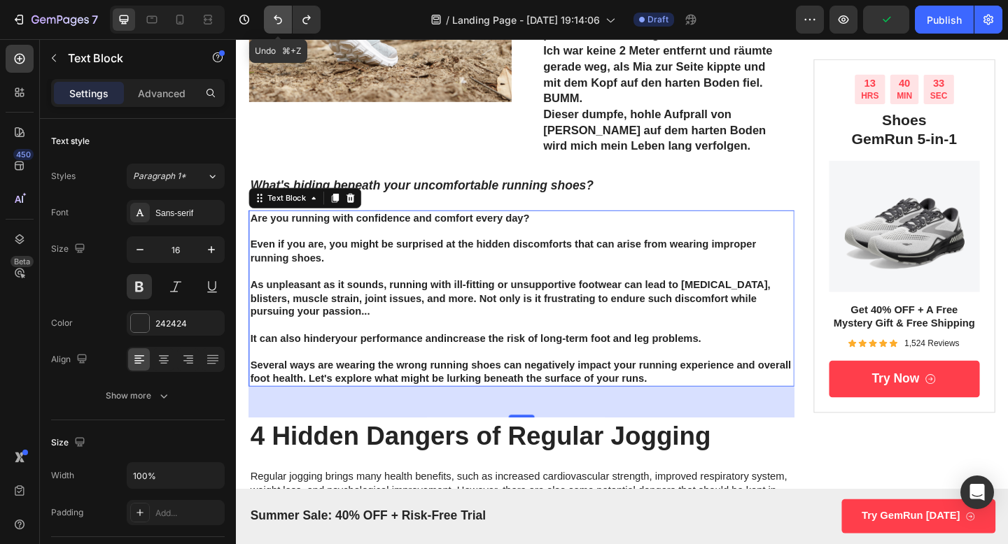
click at [268, 17] on button "Undo/Redo" at bounding box center [278, 20] width 28 height 28
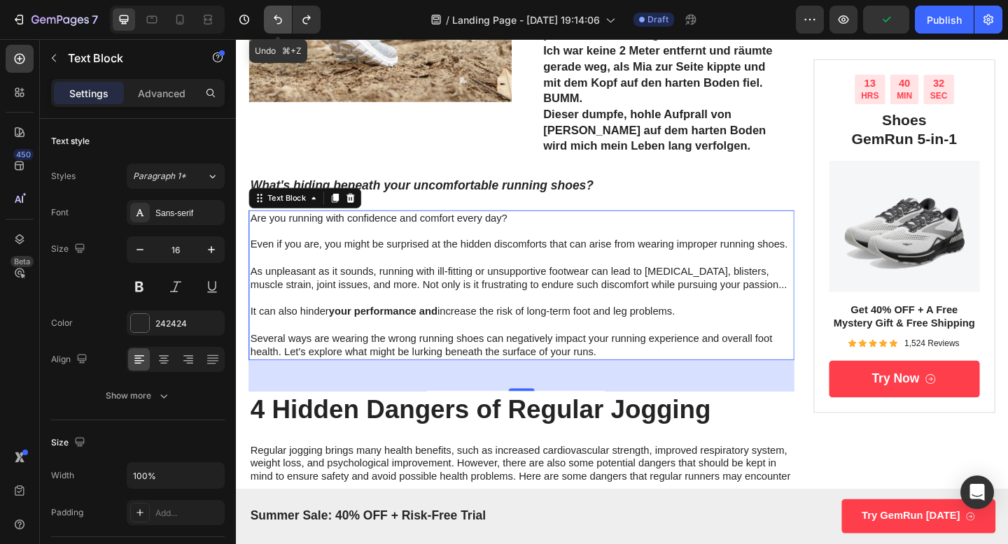
click at [268, 17] on button "Undo/Redo" at bounding box center [278, 20] width 28 height 28
click at [276, 20] on icon "Undo/Redo" at bounding box center [278, 19] width 8 height 9
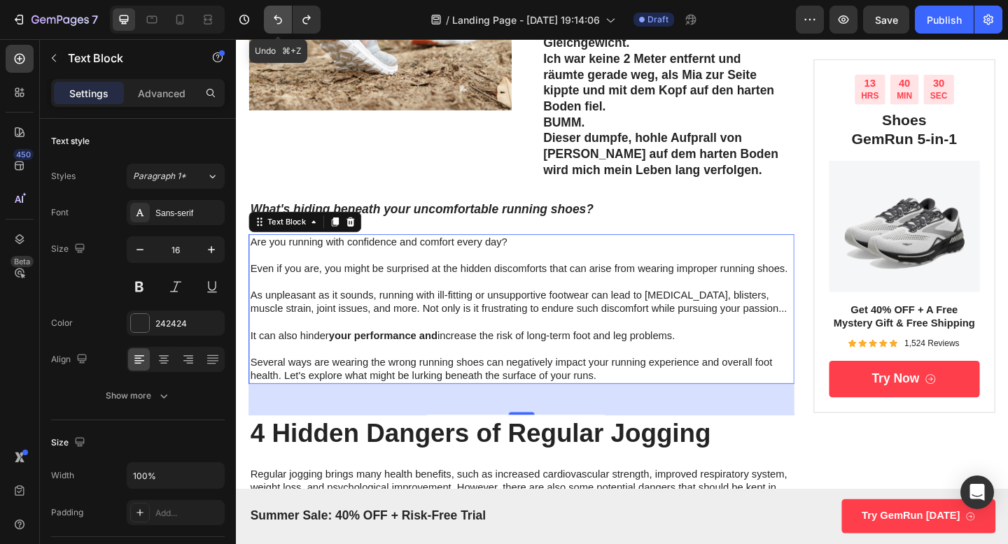
click at [276, 20] on icon "Undo/Redo" at bounding box center [278, 19] width 8 height 9
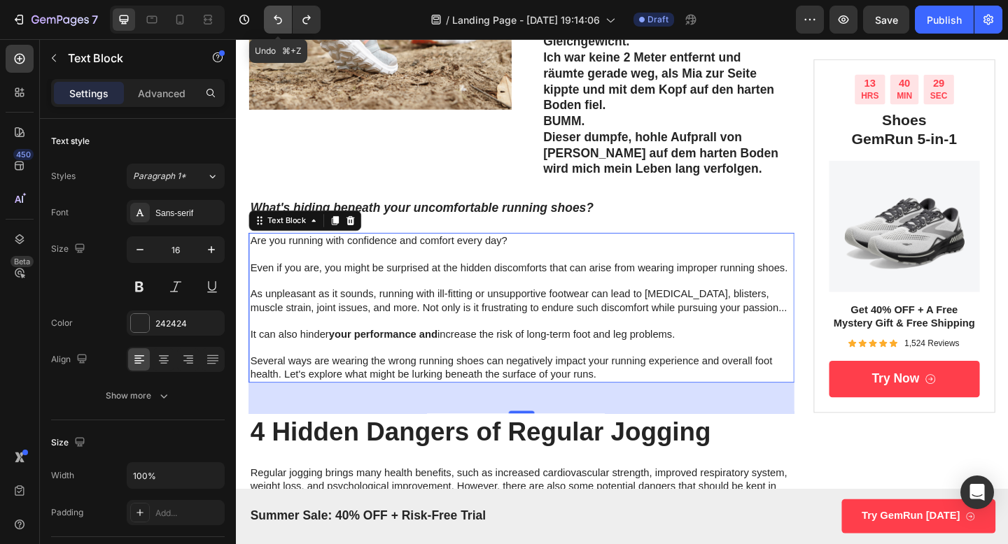
scroll to position [481, 0]
click at [276, 20] on icon "Undo/Redo" at bounding box center [278, 19] width 8 height 9
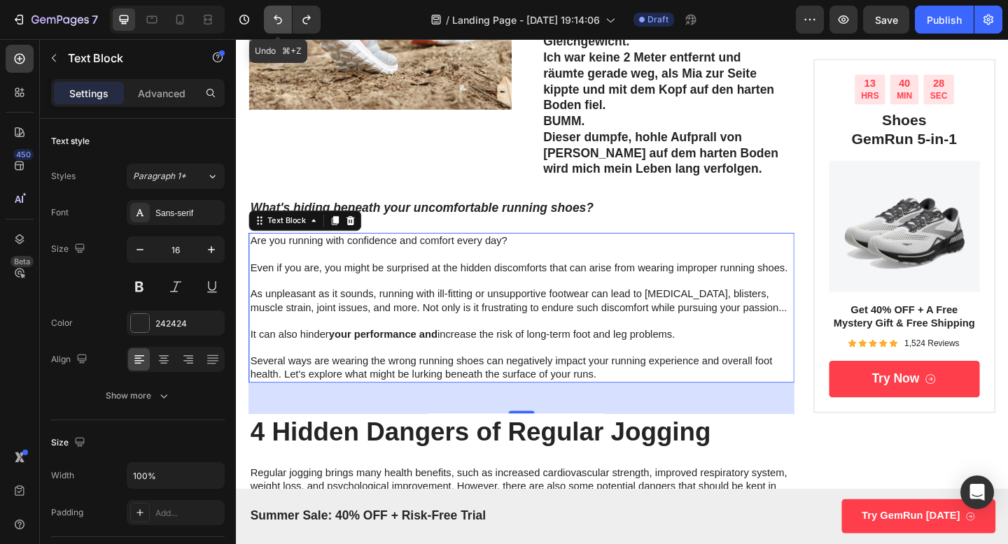
click at [276, 20] on icon "Undo/Redo" at bounding box center [278, 19] width 8 height 9
click at [278, 20] on icon "Undo/Redo" at bounding box center [278, 20] width 14 height 14
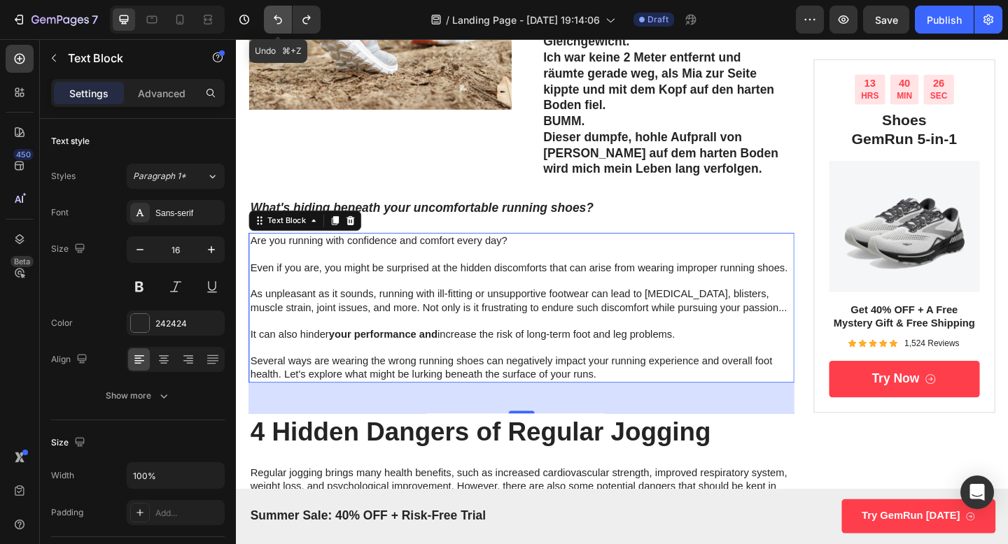
click at [278, 20] on icon "Undo/Redo" at bounding box center [278, 20] width 14 height 14
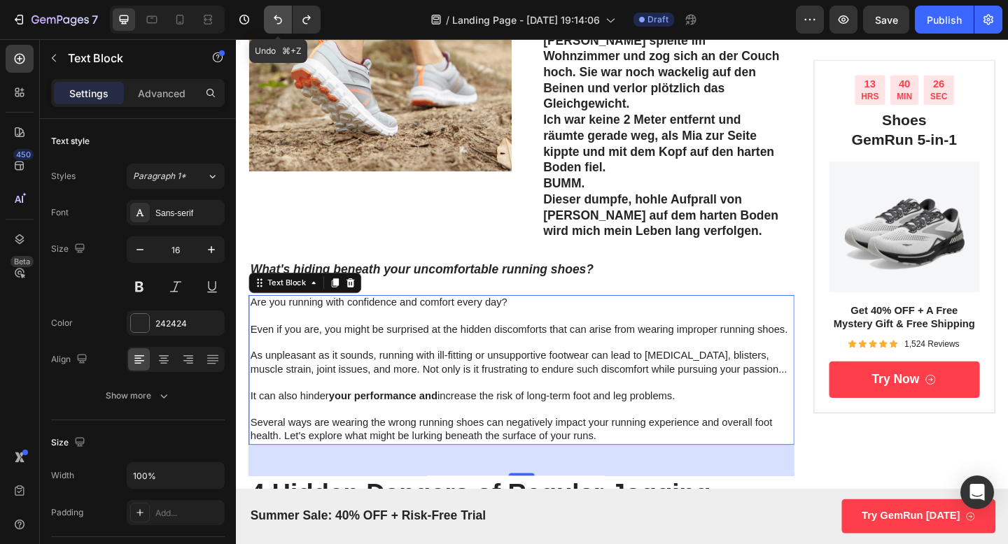
click at [278, 20] on icon "Undo/Redo" at bounding box center [278, 20] width 14 height 14
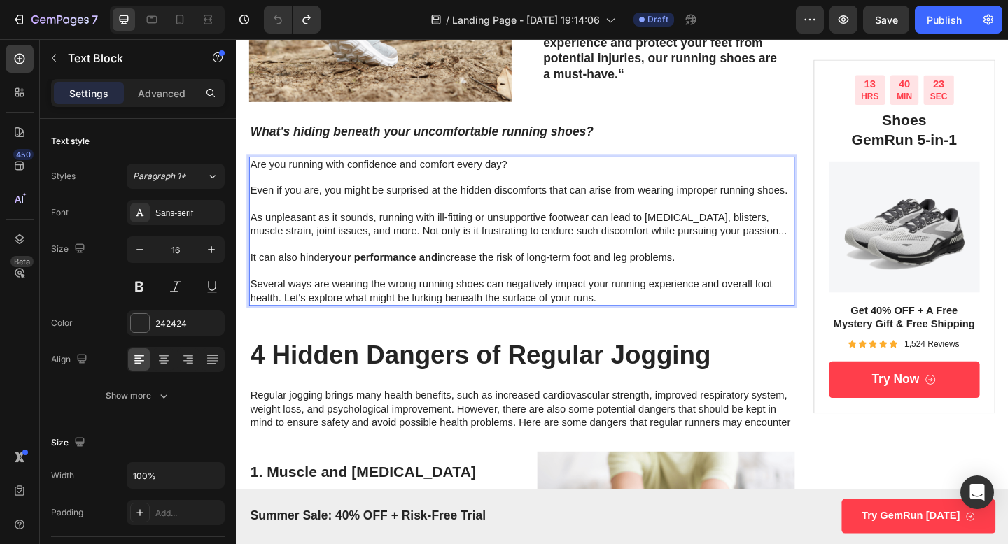
click at [451, 283] on strong "your performance and" at bounding box center [396, 277] width 118 height 12
drag, startPoint x: 459, startPoint y: 281, endPoint x: 339, endPoint y: 283, distance: 119.7
click at [339, 283] on p "Are you running with confidence and comfort every day? Even if you are, you mig…" at bounding box center [546, 249] width 591 height 160
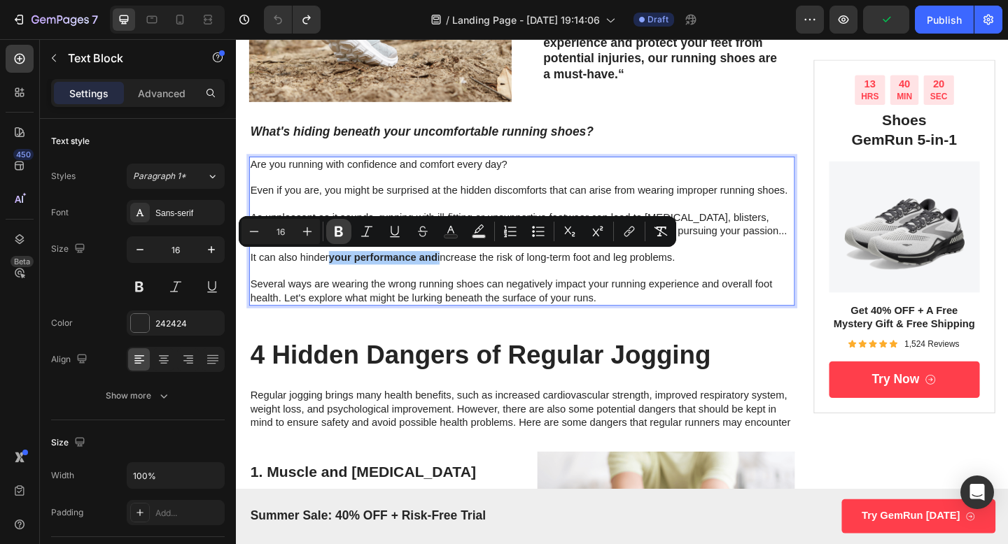
click at [341, 234] on icon "Editor contextual toolbar" at bounding box center [338, 232] width 8 height 10
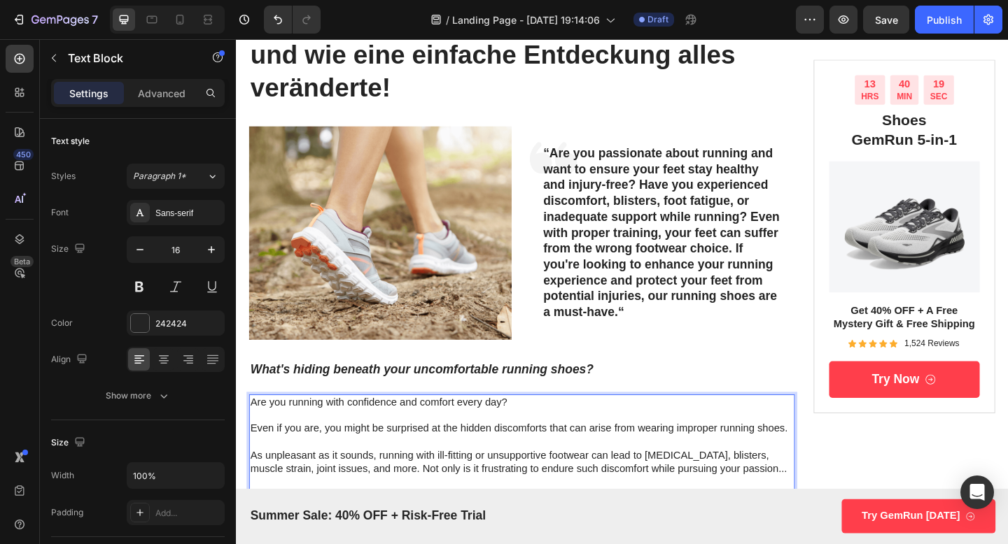
scroll to position [134, 0]
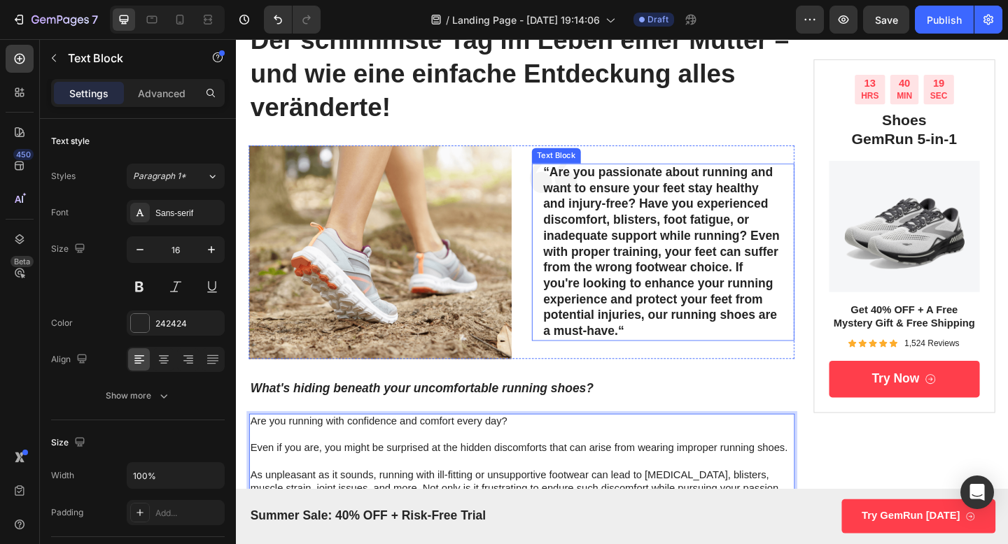
click at [648, 272] on p "“Are you passionate about running and want to ensure your feet stay healthy and…" at bounding box center [700, 271] width 260 height 190
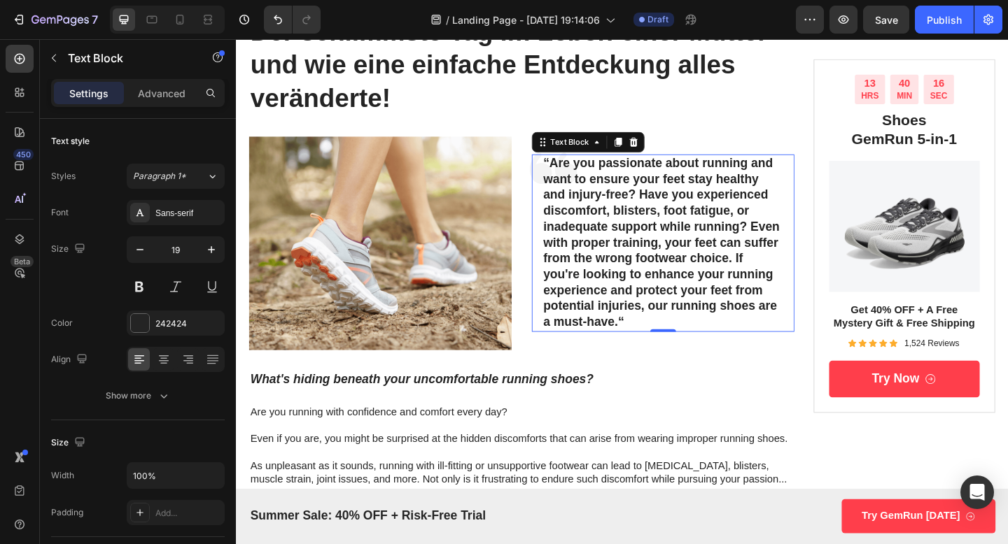
scroll to position [142, 0]
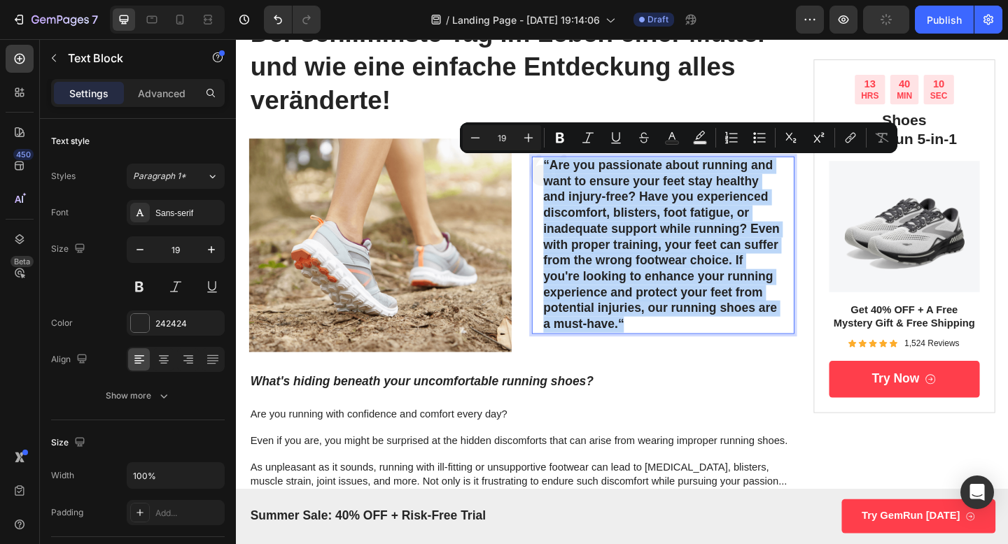
drag, startPoint x: 570, startPoint y: 174, endPoint x: 672, endPoint y: 345, distance: 199.2
click at [672, 345] on p "“Are you passionate about running and want to ensure your feet stay healthy and…" at bounding box center [700, 264] width 260 height 190
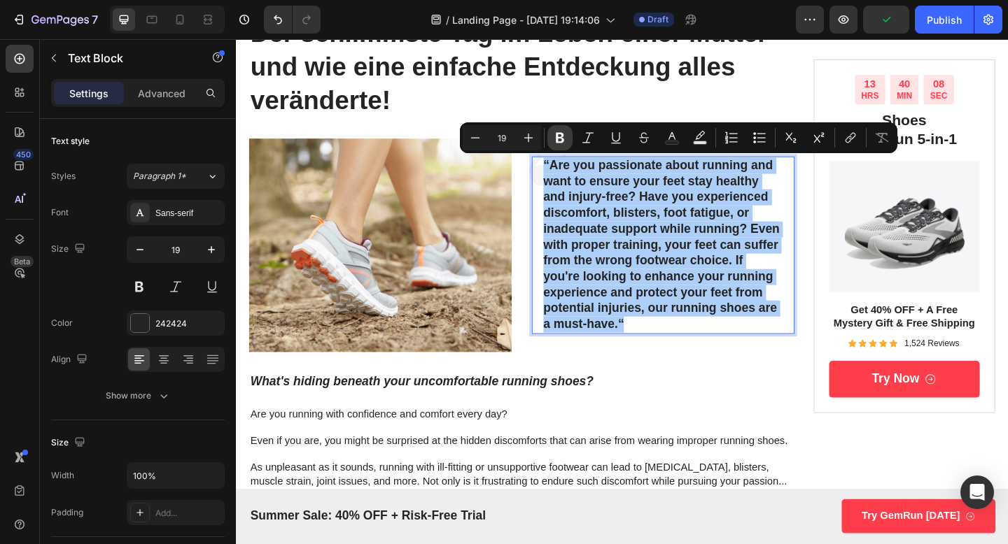
click at [553, 134] on icon "Editor contextual toolbar" at bounding box center [560, 138] width 14 height 14
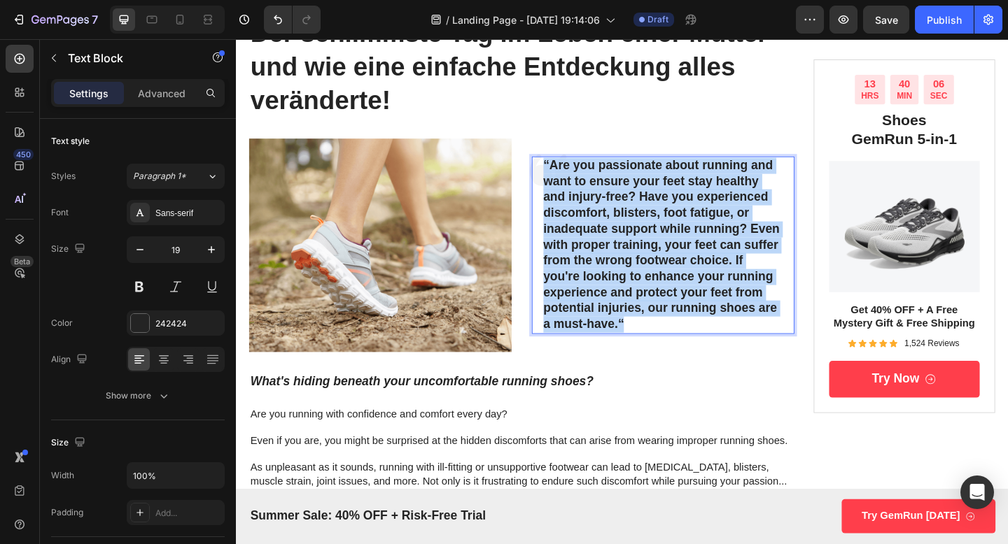
drag, startPoint x: 568, startPoint y: 172, endPoint x: 659, endPoint y: 350, distance: 199.7
click at [659, 350] on div "“Are you passionate about running and want to ensure your feet stay healthy and…" at bounding box center [700, 263] width 263 height 193
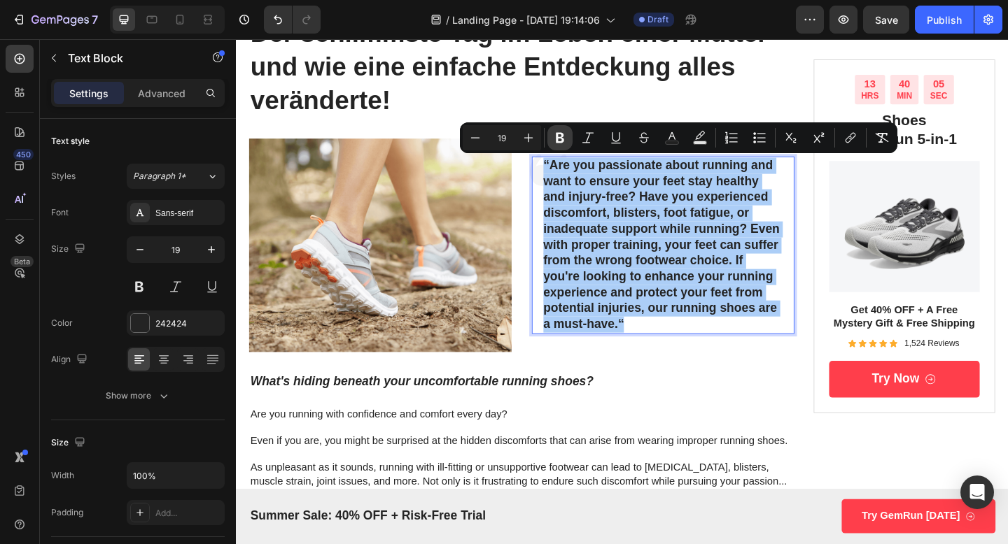
click at [563, 140] on icon "Editor contextual toolbar" at bounding box center [560, 138] width 14 height 14
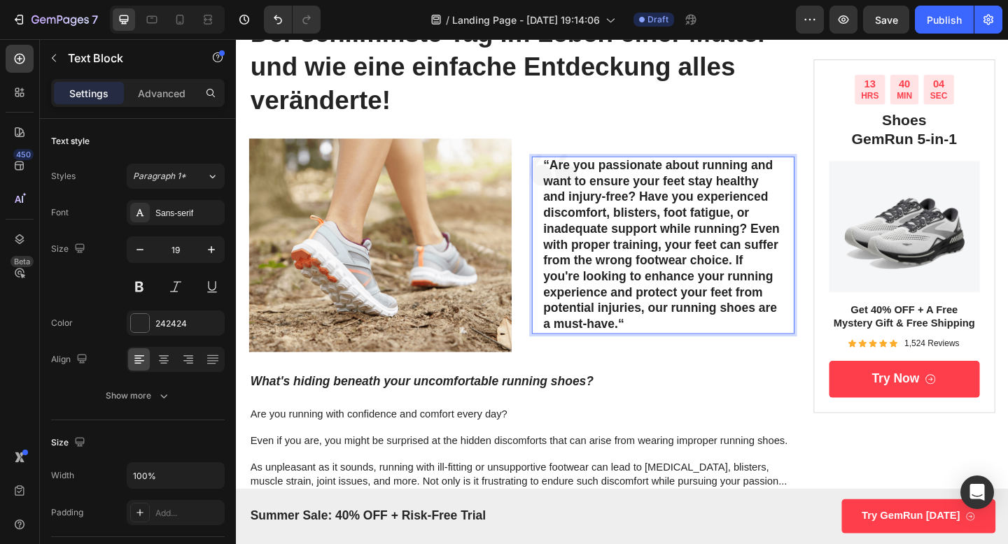
click at [643, 249] on p "“Are you passionate about running and want to ensure your feet stay healthy and…" at bounding box center [700, 264] width 260 height 190
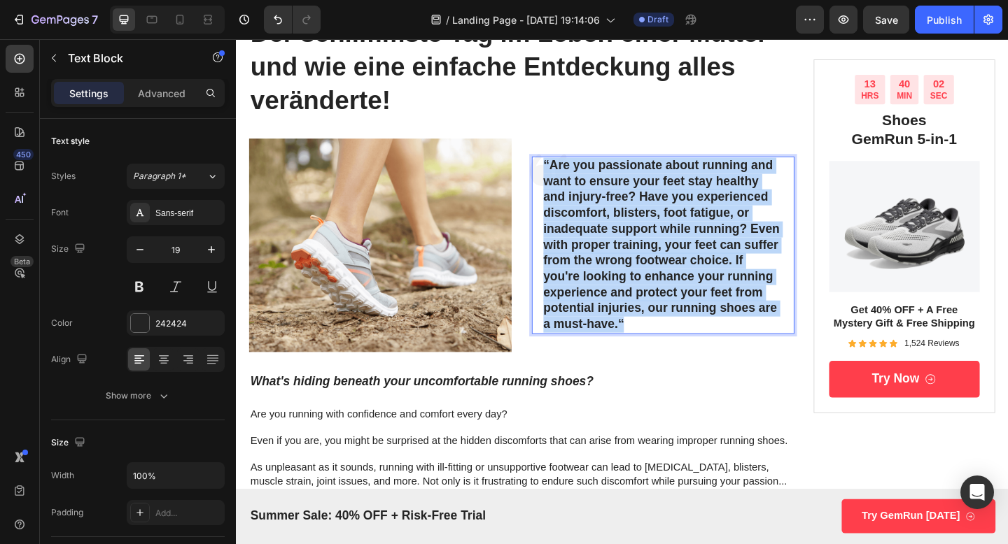
drag, startPoint x: 667, startPoint y: 349, endPoint x: 559, endPoint y: 175, distance: 204.9
click at [559, 175] on div "“Are you passionate about running and want to ensure your feet stay healthy and…" at bounding box center [701, 263] width 286 height 193
click at [587, 250] on p "“Are you passionate about running and want to ensure your feet stay healthy and…" at bounding box center [700, 264] width 260 height 190
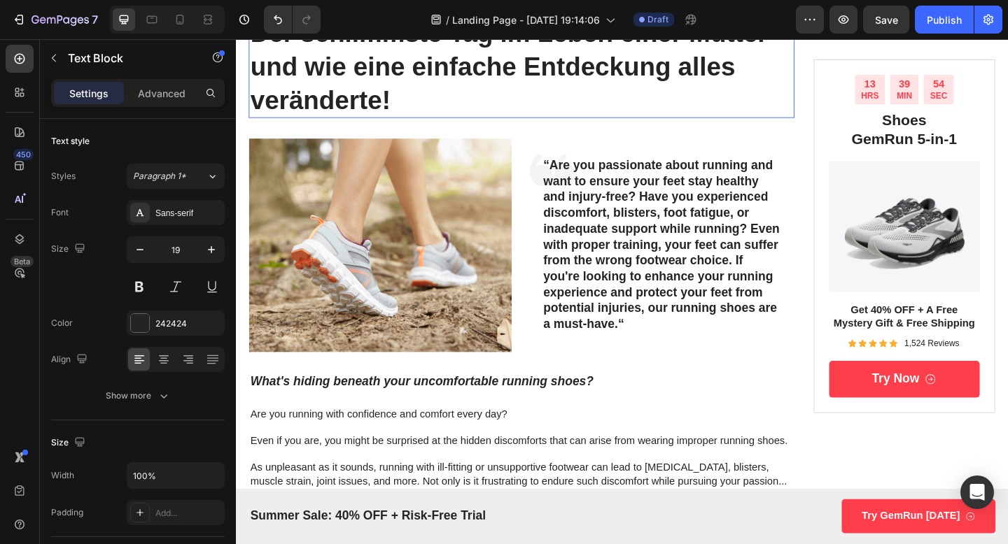
click at [591, 122] on h1 "Der schlimmste Tag im Leben einer Mutter – und wie eine einfache Entdeckung all…" at bounding box center [546, 69] width 593 height 112
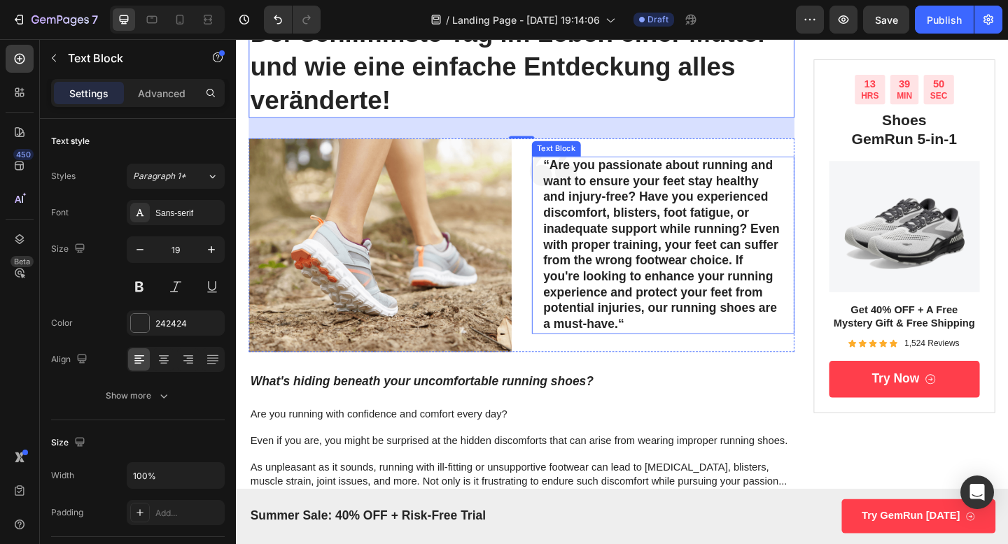
click at [608, 230] on p "“Are you passionate about running and want to ensure your feet stay healthy and…" at bounding box center [700, 264] width 260 height 190
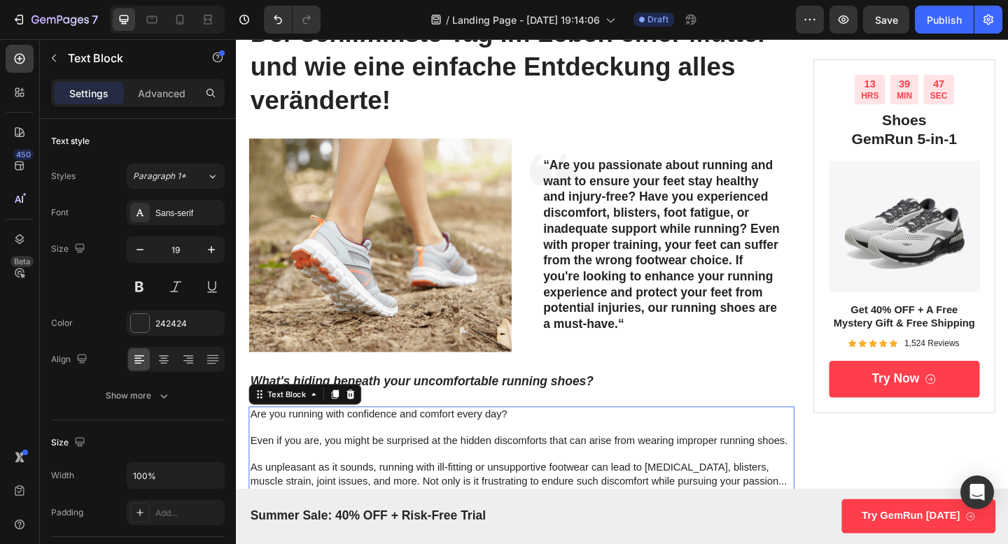
click at [486, 464] on p "Are you running with confidence and comfort every day? Even if you are, you mig…" at bounding box center [546, 521] width 591 height 160
click at [347, 431] on div at bounding box center [343, 426] width 17 height 17
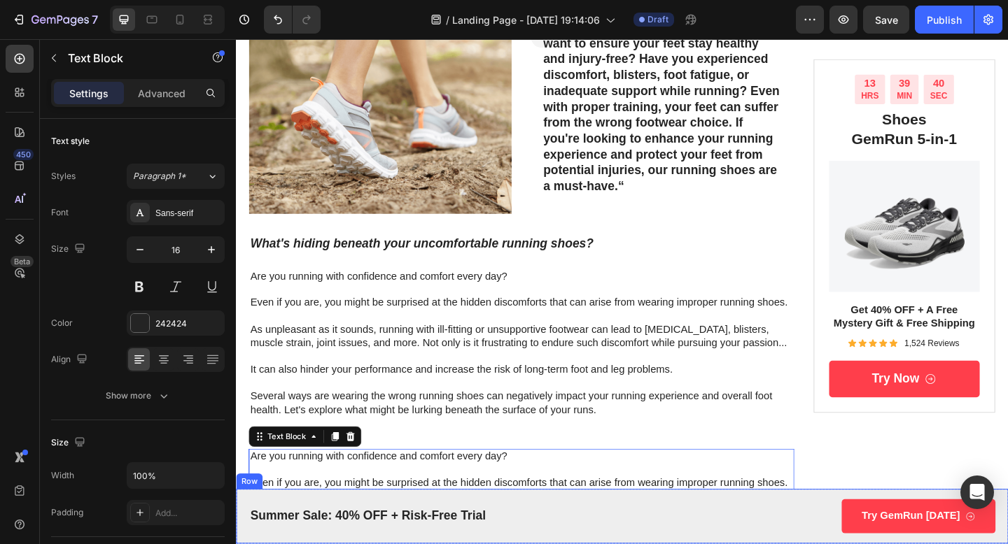
scroll to position [277, 0]
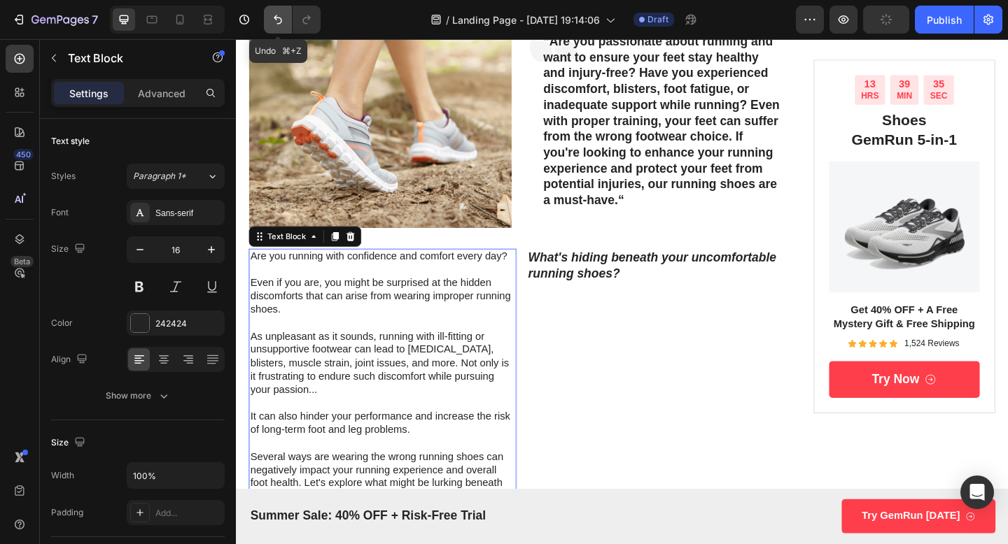
click at [278, 19] on icon "Undo/Redo" at bounding box center [278, 20] width 14 height 14
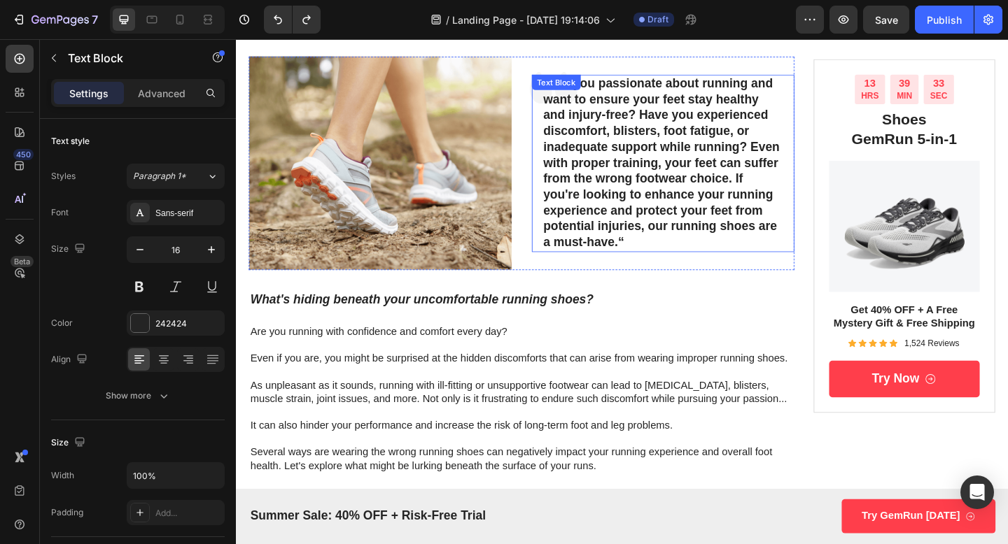
scroll to position [168, 0]
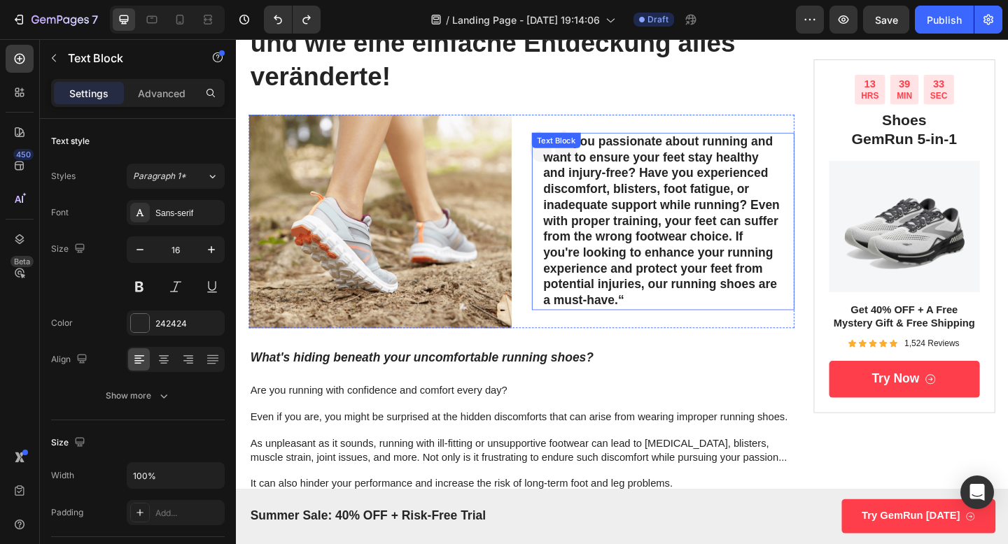
click at [672, 151] on p "“Are you passionate about running and want to ensure your feet stay healthy and…" at bounding box center [700, 238] width 260 height 190
click at [665, 122] on icon at bounding box center [668, 127] width 11 height 11
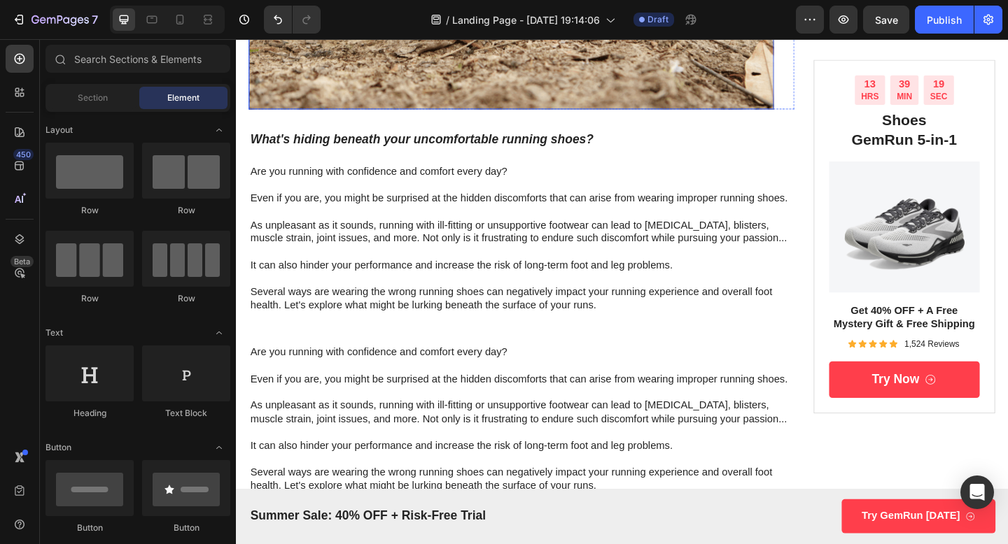
scroll to position [576, 0]
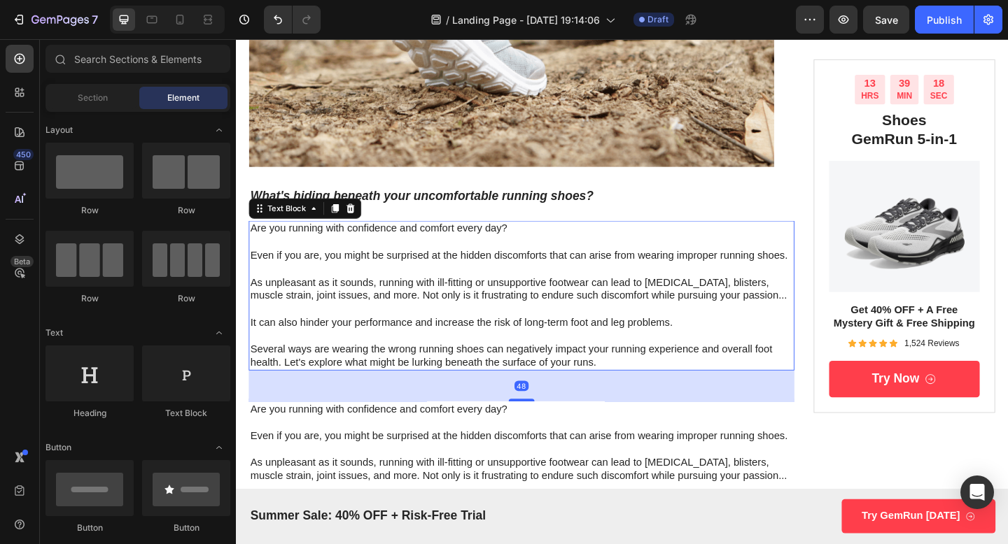
click at [521, 286] on p "Are you running with confidence and comfort every day? Even if you are, you mig…" at bounding box center [546, 319] width 591 height 160
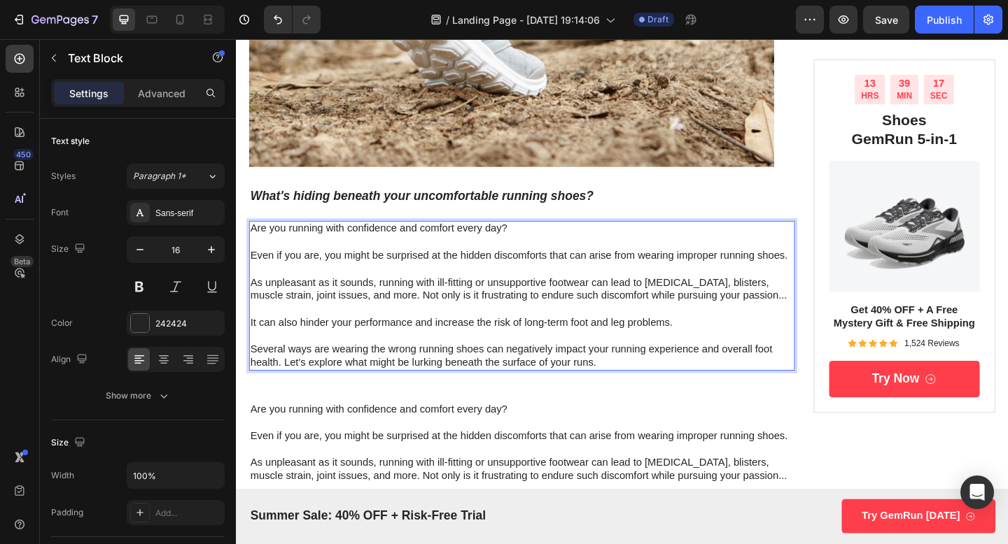
click at [521, 286] on p "Are you running with confidence and comfort every day? Even if you are, you mig…" at bounding box center [546, 319] width 591 height 160
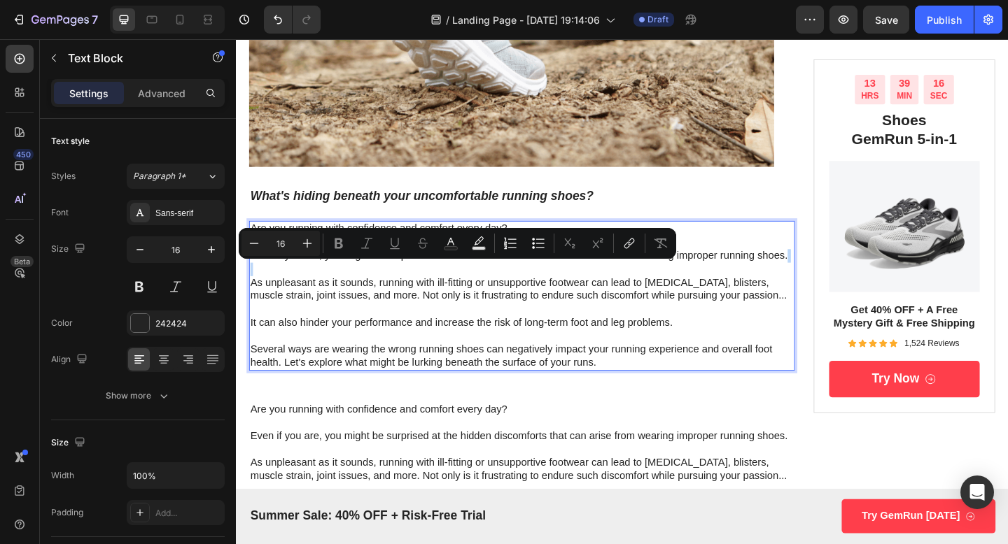
click at [521, 286] on p "Are you running with confidence and comfort every day? Even if you are, you mig…" at bounding box center [546, 319] width 591 height 160
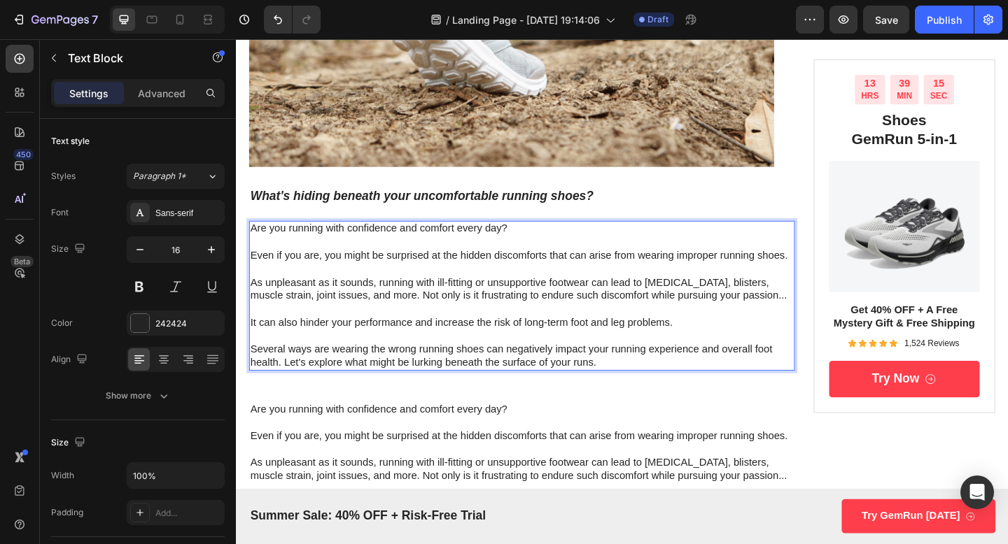
click at [638, 395] on p "Are you running with confidence and comfort every day? Even if you are, you mig…" at bounding box center [546, 319] width 591 height 160
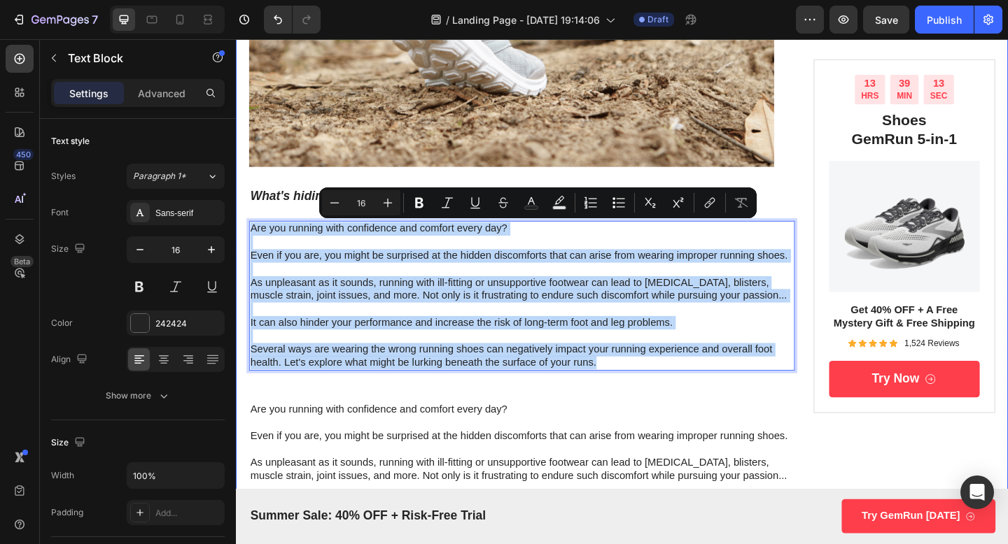
drag, startPoint x: 638, startPoint y: 395, endPoint x: 247, endPoint y: 239, distance: 421.4
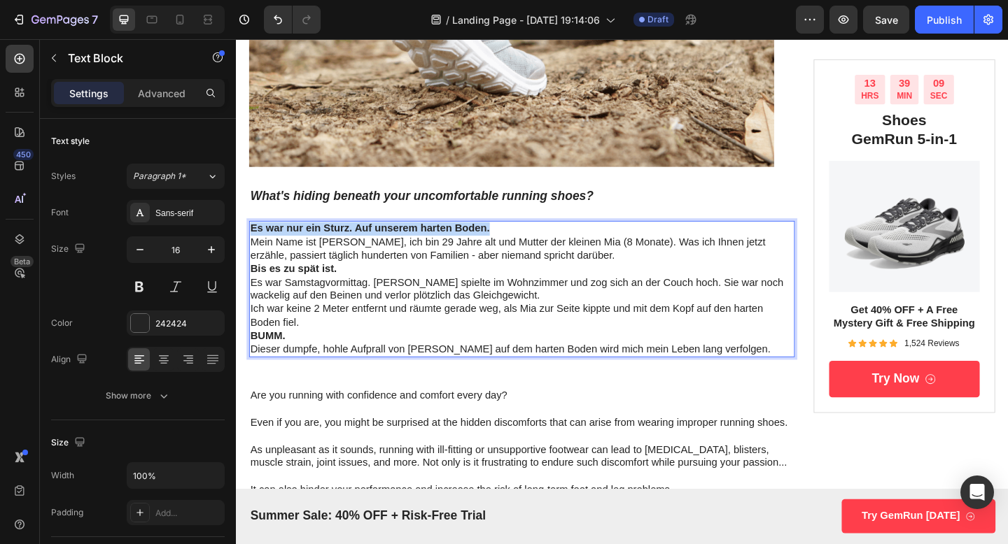
drag, startPoint x: 515, startPoint y: 246, endPoint x: 252, endPoint y: 239, distance: 263.2
click at [252, 239] on p "Es war nur ein Sturz. Auf unserem harten Boden." at bounding box center [546, 246] width 591 height 15
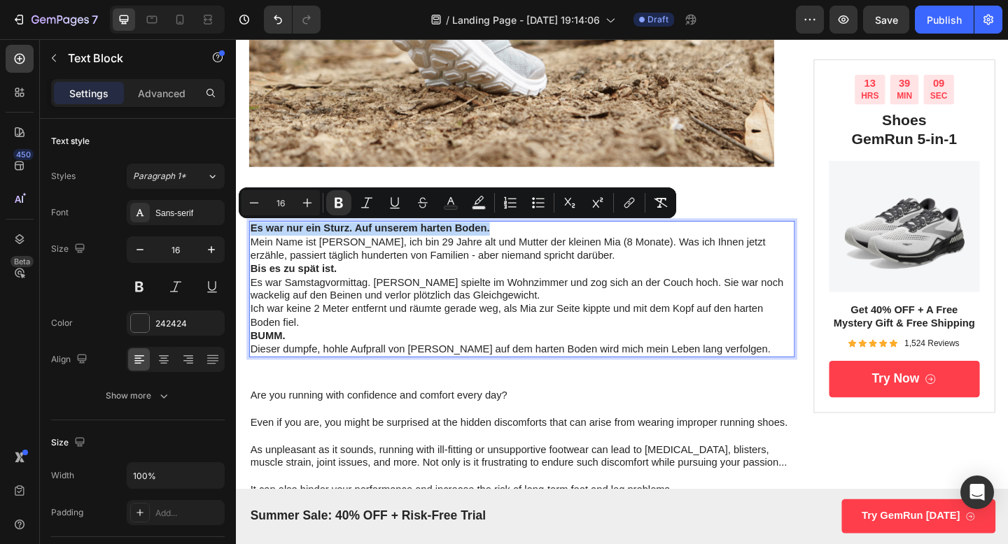
copy strong "Es war nur ein Sturz. Auf unserem harten Boden."
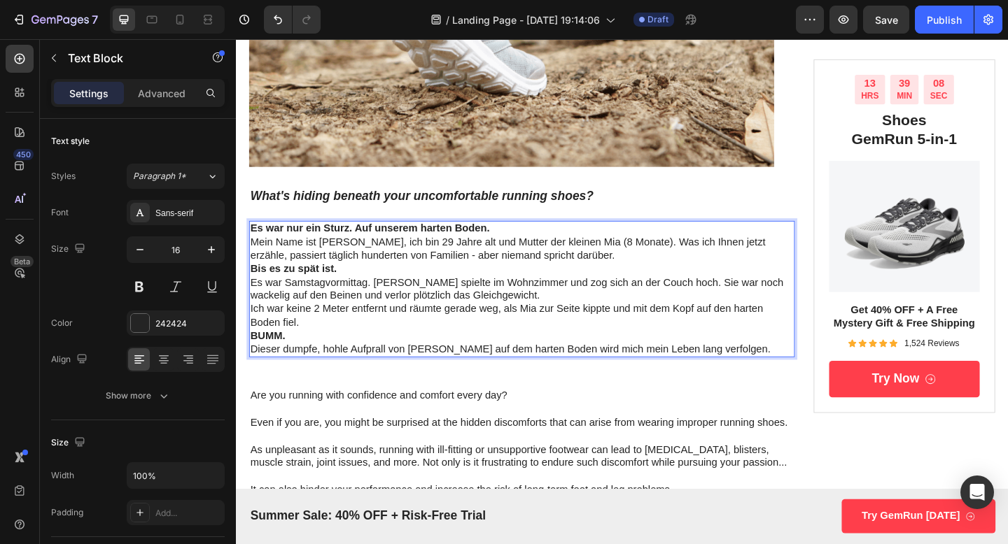
click at [448, 300] on p "Es war Samstagvormittag. [PERSON_NAME] spielte im Wohnzimmer und zog sich an de…" at bounding box center [546, 311] width 591 height 29
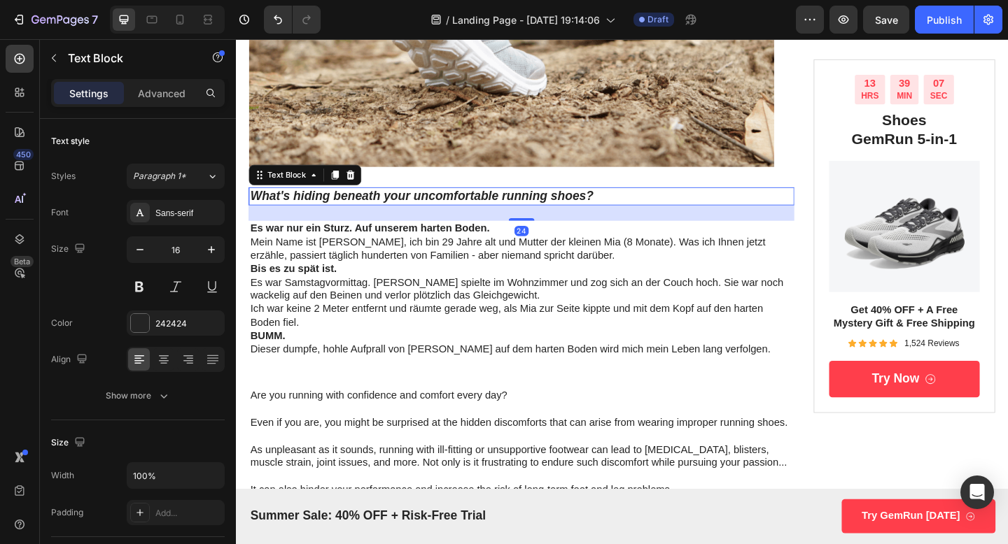
click at [452, 208] on p "What's hiding beneath your uncomfortable running shoes?" at bounding box center [546, 210] width 591 height 17
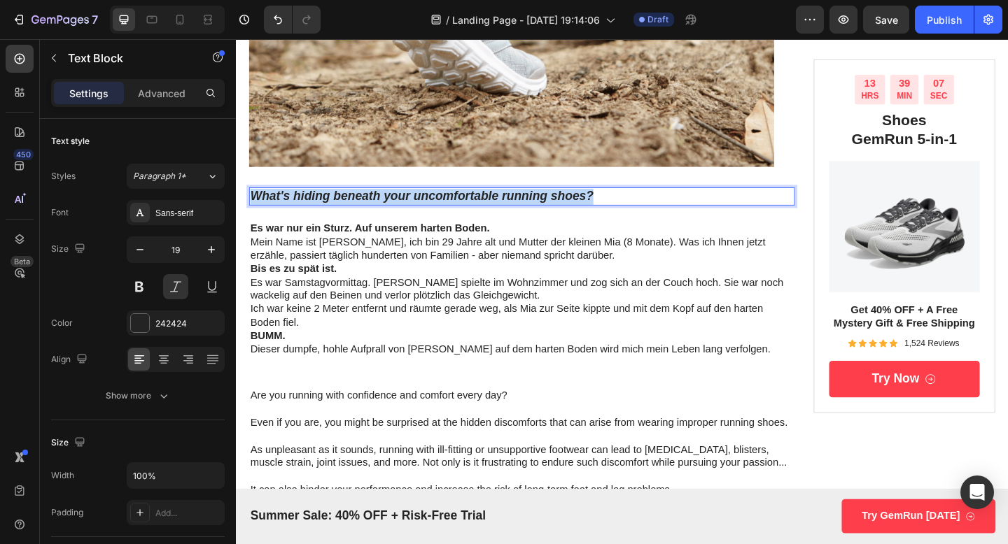
click at [452, 208] on p "What's hiding beneath your uncomfortable running shoes?" at bounding box center [546, 210] width 591 height 17
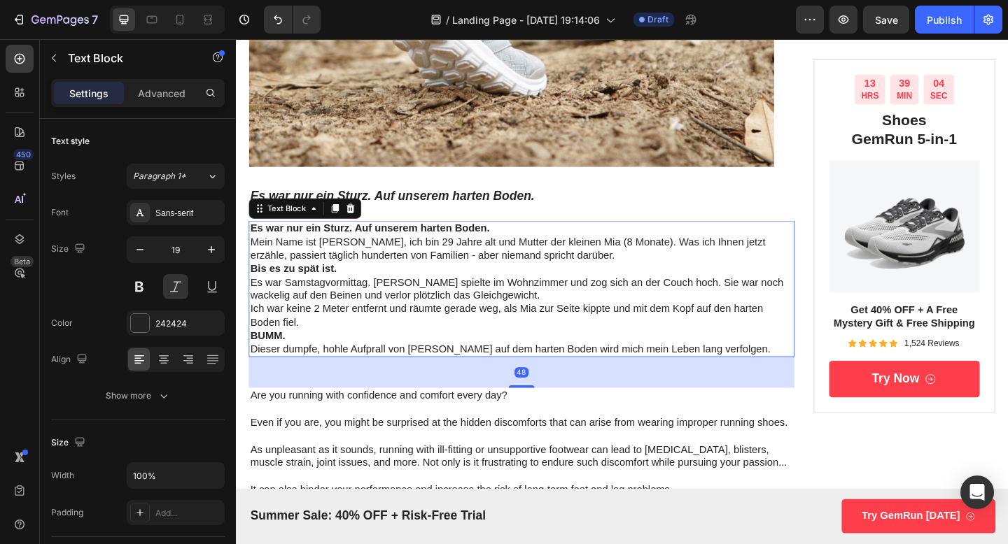
click at [374, 253] on p "Es war nur ein Sturz. Auf unserem harten Boden." at bounding box center [546, 246] width 591 height 15
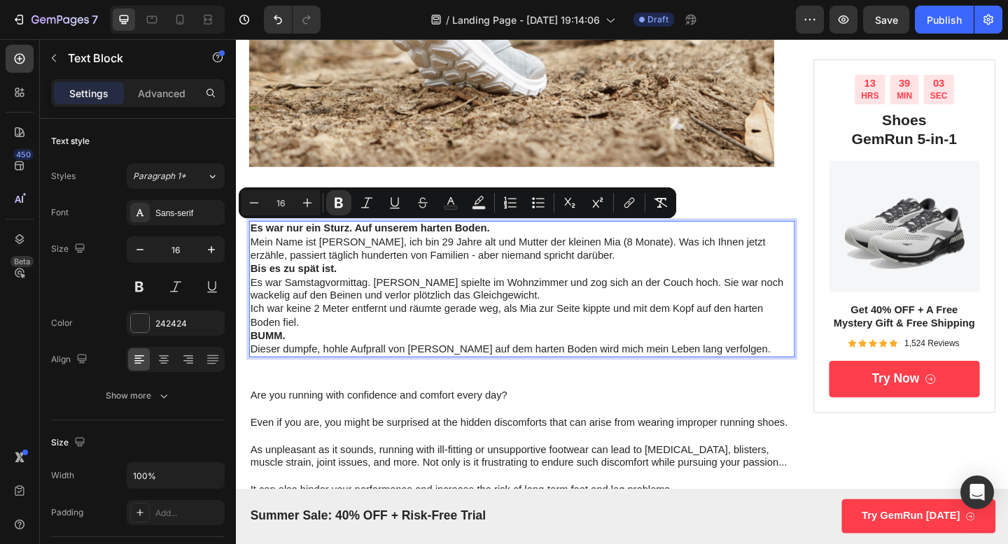
click at [374, 246] on strong "Es war nur ein Sturz. Auf unserem harten Boden." at bounding box center [381, 245] width 260 height 12
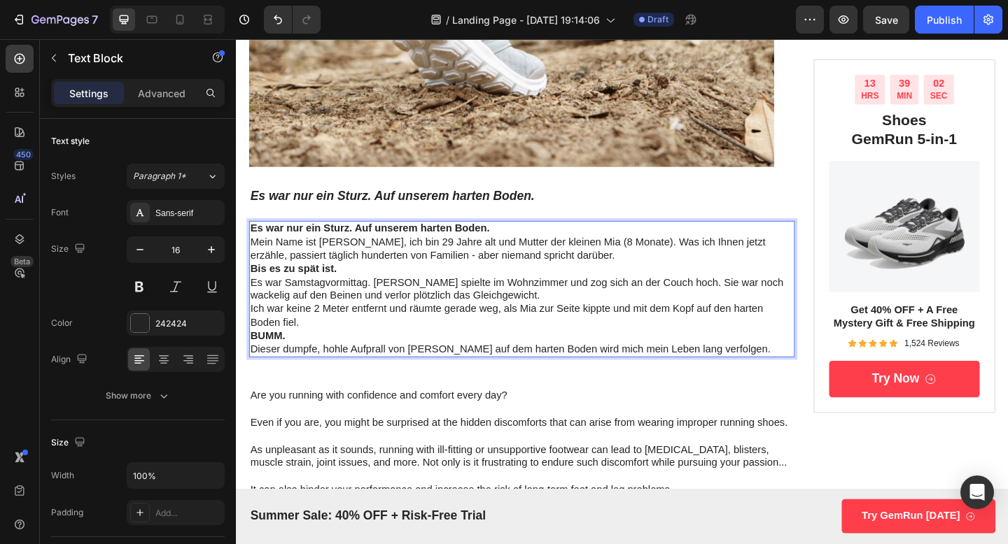
click at [374, 246] on strong "Es war nur ein Sturz. Auf unserem harten Boden." at bounding box center [381, 245] width 260 height 12
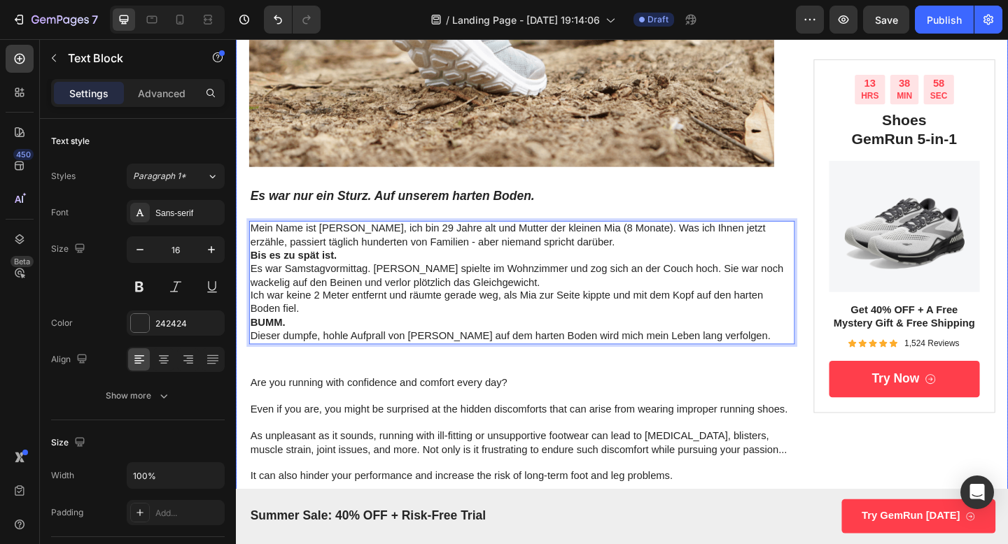
click at [695, 195] on div "Der schlimmste Tag im Leben einer Mutter – und wie eine einfache Entdeckung all…" at bounding box center [546, 548] width 593 height 1939
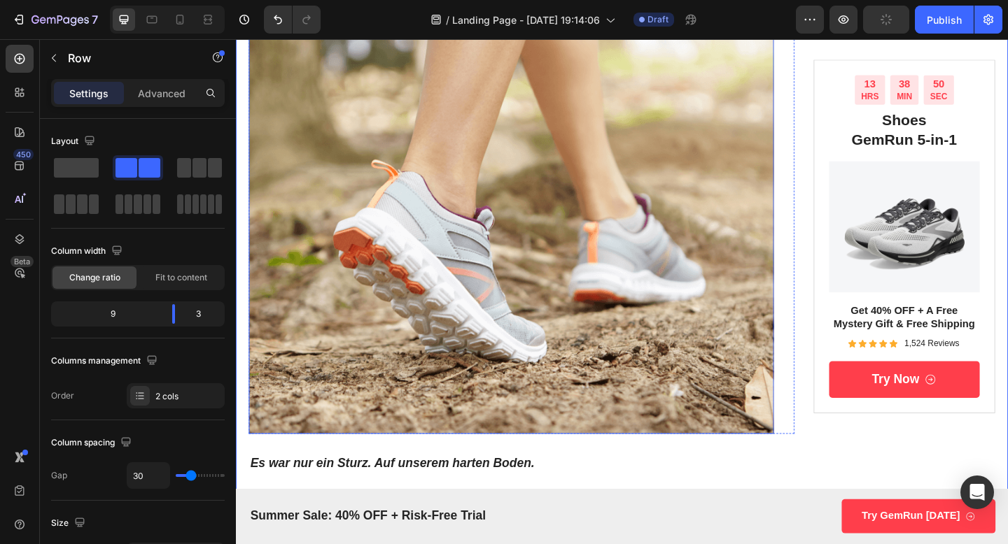
scroll to position [295, 0]
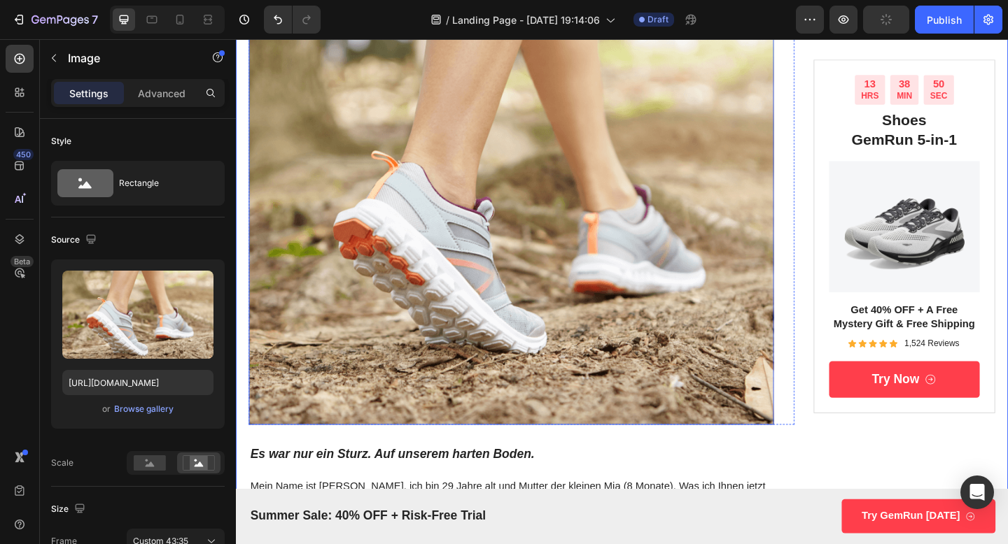
click at [690, 188] on img at bounding box center [535, 226] width 571 height 465
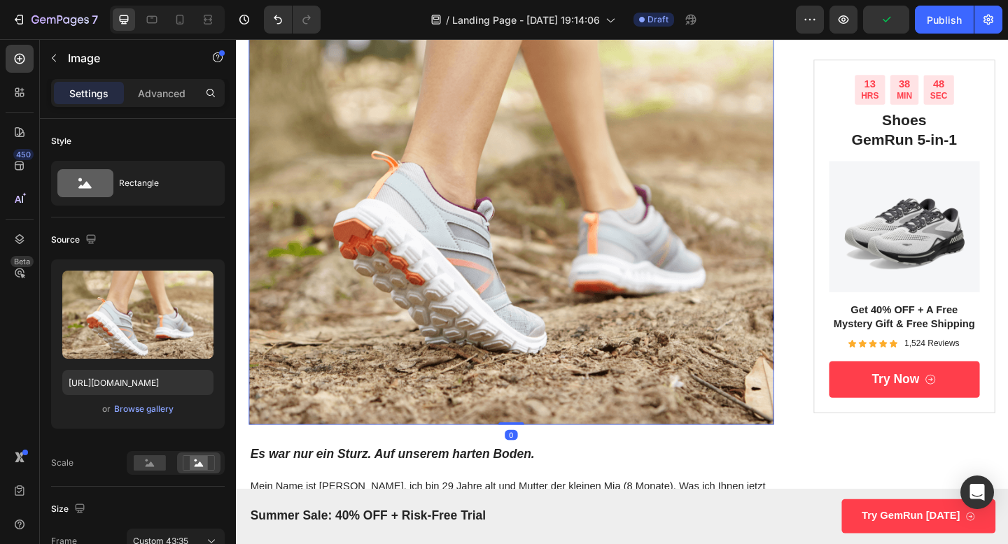
scroll to position [445, 0]
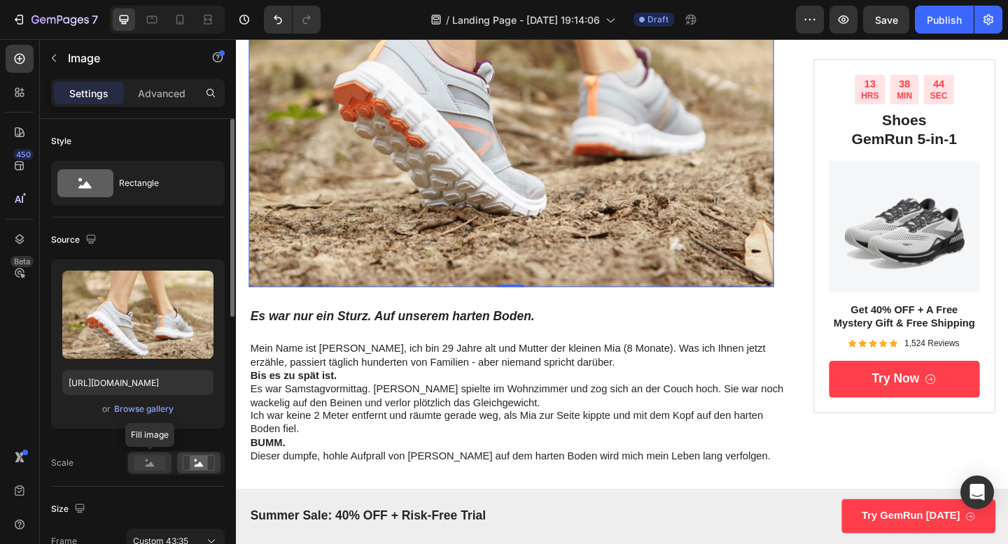
click at [153, 453] on div at bounding box center [149, 463] width 43 height 21
click at [192, 470] on rect at bounding box center [199, 463] width 18 height 14
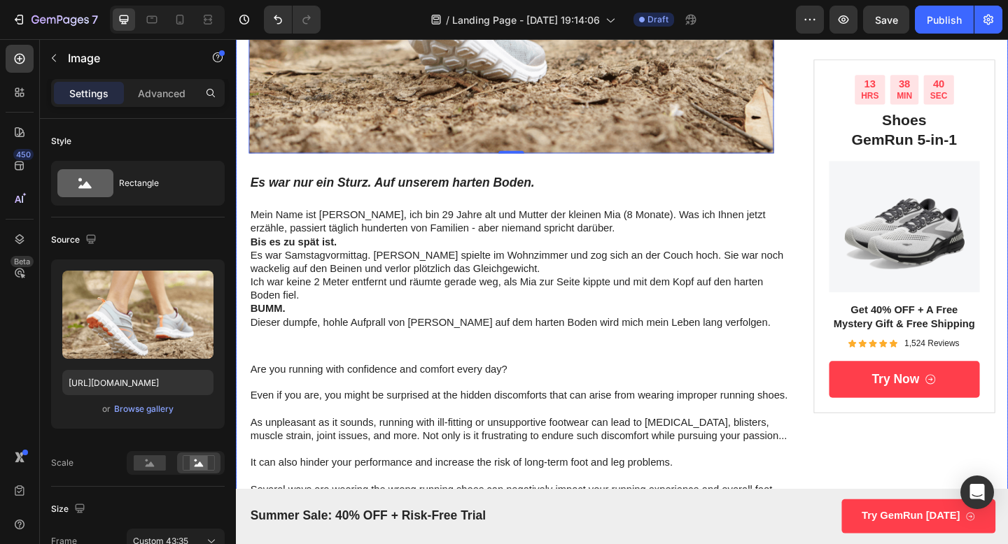
scroll to position [624, 0]
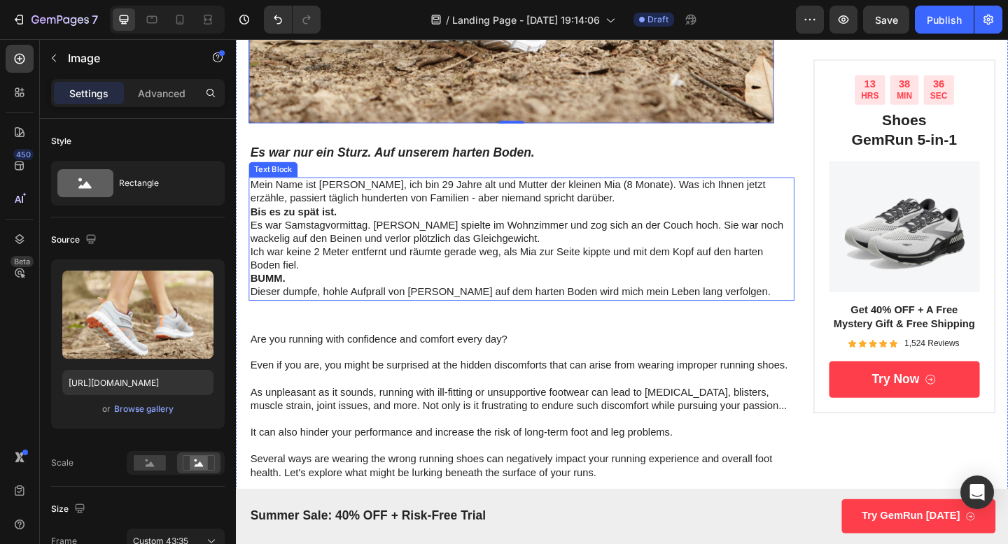
click at [346, 227] on p "Bis es zu spät ist." at bounding box center [546, 227] width 591 height 15
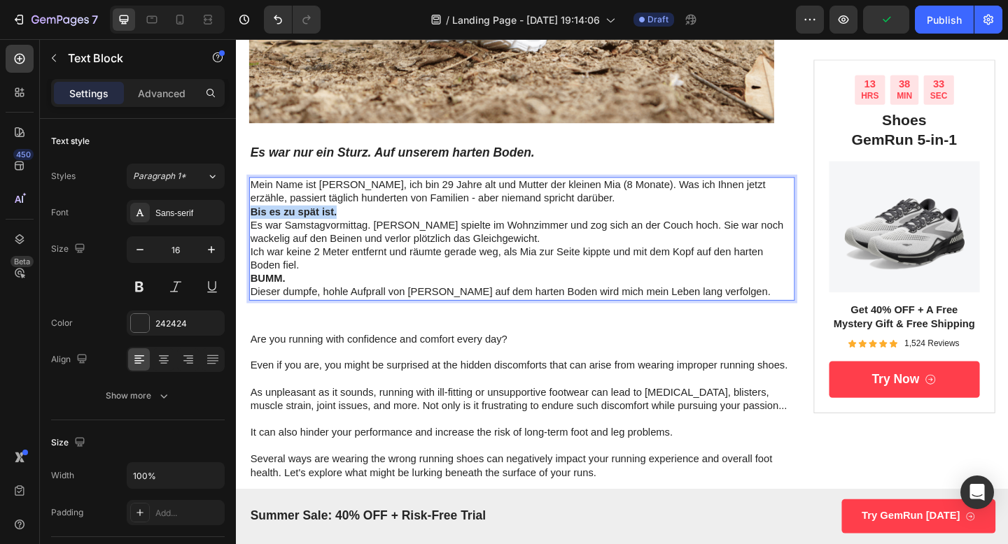
drag, startPoint x: 351, startPoint y: 228, endPoint x: 252, endPoint y: 225, distance: 98.7
click at [252, 225] on p "Bis es zu spät ist." at bounding box center [546, 227] width 591 height 15
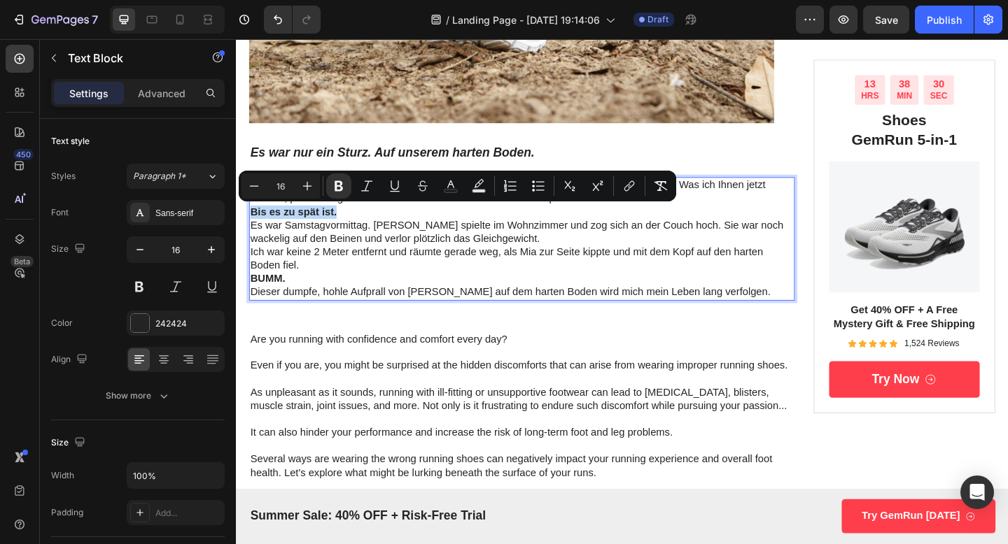
click at [360, 225] on p "Bis es zu spät ist." at bounding box center [546, 227] width 591 height 15
click at [582, 261] on p "Es war Samstagvormittag. [PERSON_NAME] spielte im Wohnzimmer und zog sich an de…" at bounding box center [546, 249] width 591 height 29
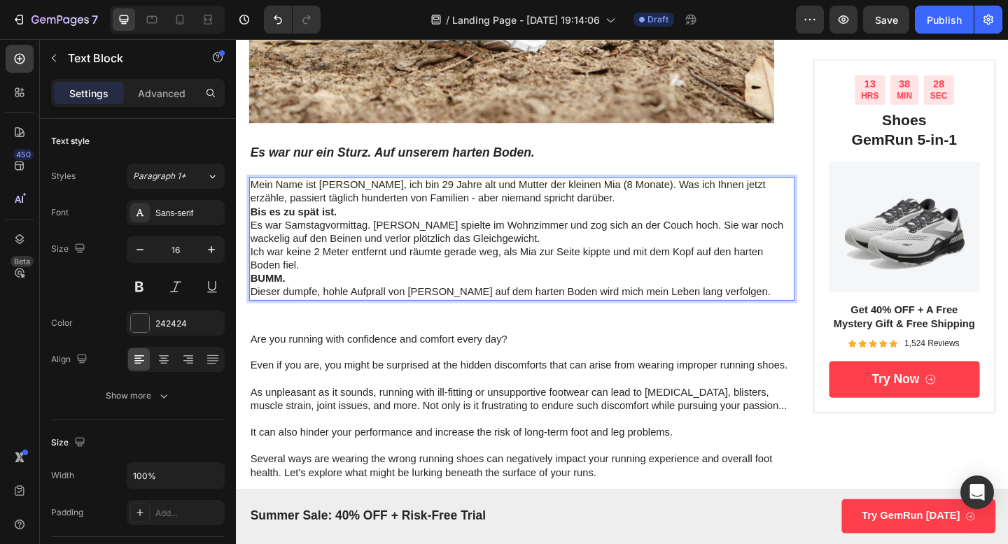
click at [572, 213] on p "Mein Name ist [PERSON_NAME], ich bin 29 Jahre alt und Mutter der kleinen Mia (8…" at bounding box center [546, 205] width 591 height 29
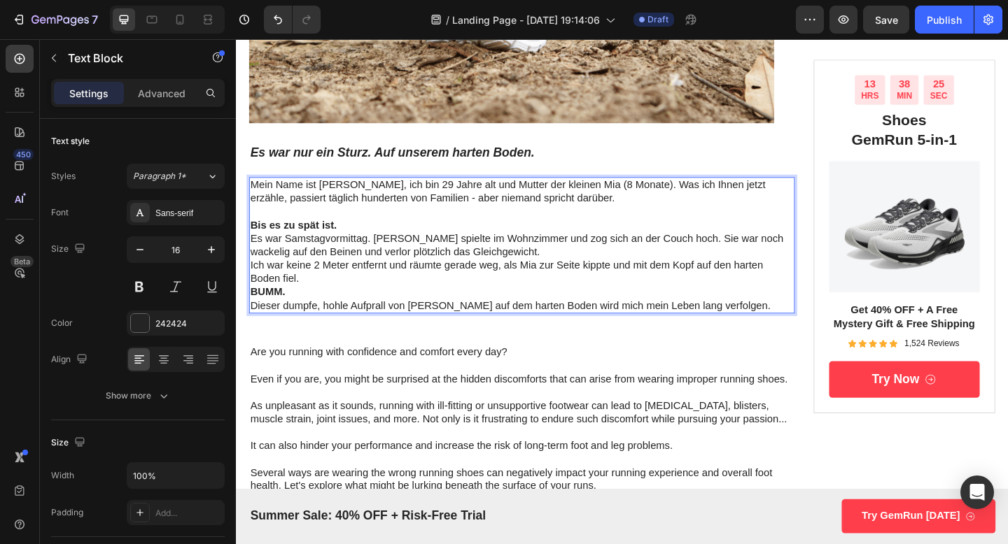
click at [356, 244] on p "Bis es zu spät ist." at bounding box center [546, 242] width 591 height 15
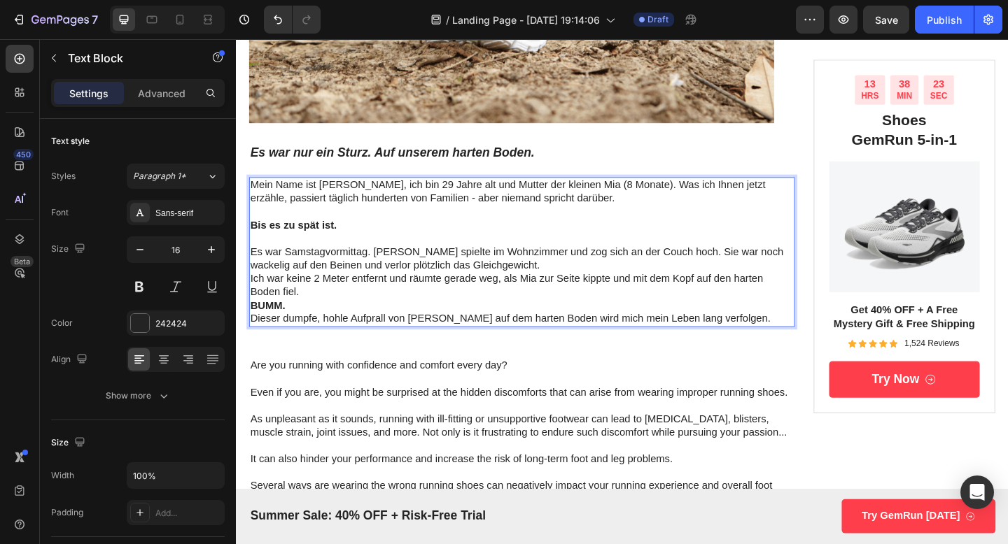
click at [328, 315] on p "Ich war keine 2 Meter entfernt und räumte gerade weg, als Mia zur Seite kippte …" at bounding box center [546, 307] width 591 height 29
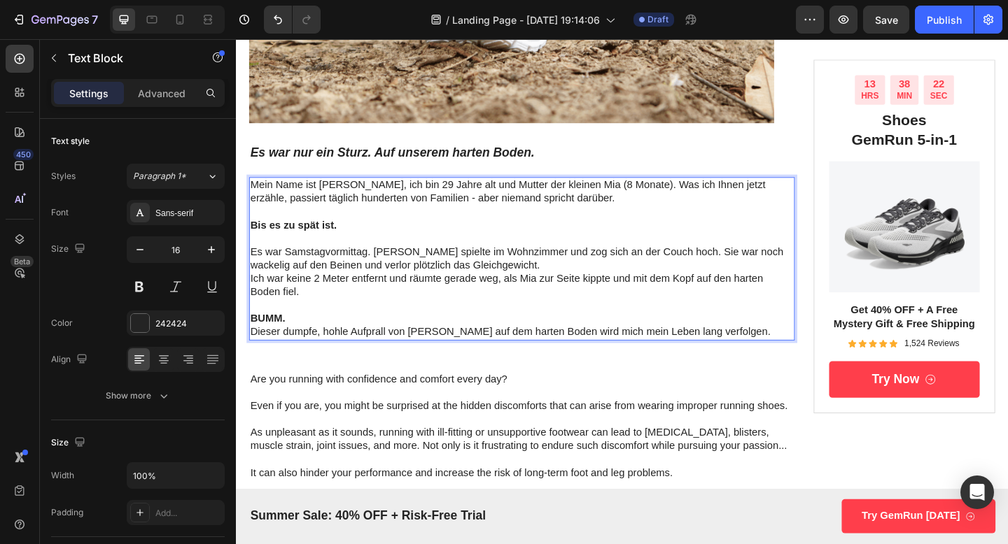
click at [322, 355] on p "Dieser dumpfe, hohle Aufprall von [PERSON_NAME] auf dem harten Boden wird mich …" at bounding box center [546, 358] width 591 height 15
click at [311, 337] on p "BUMM." at bounding box center [546, 344] width 591 height 15
click at [281, 323] on p "Rich Text Editor. Editing area: main" at bounding box center [546, 330] width 591 height 15
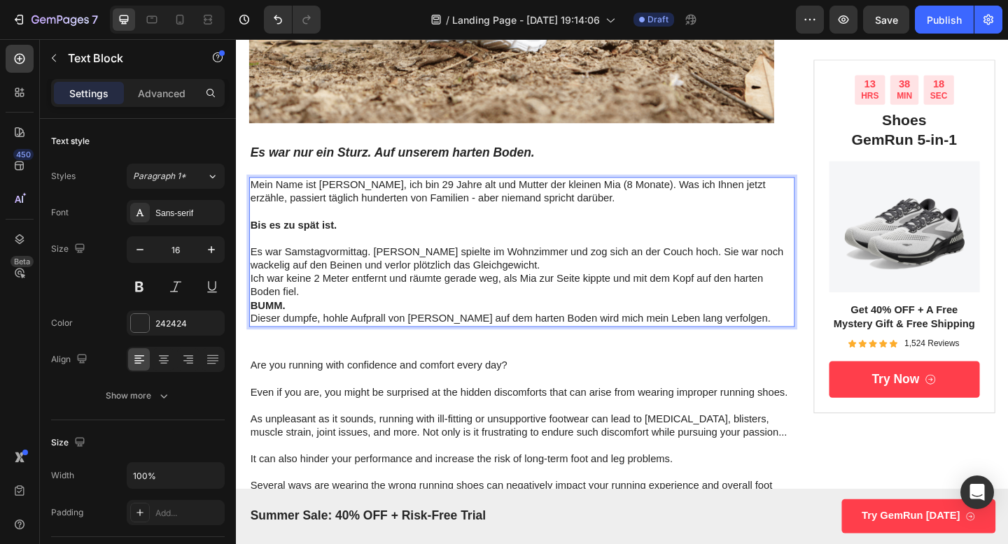
click at [294, 330] on p "BUMM." at bounding box center [546, 330] width 591 height 15
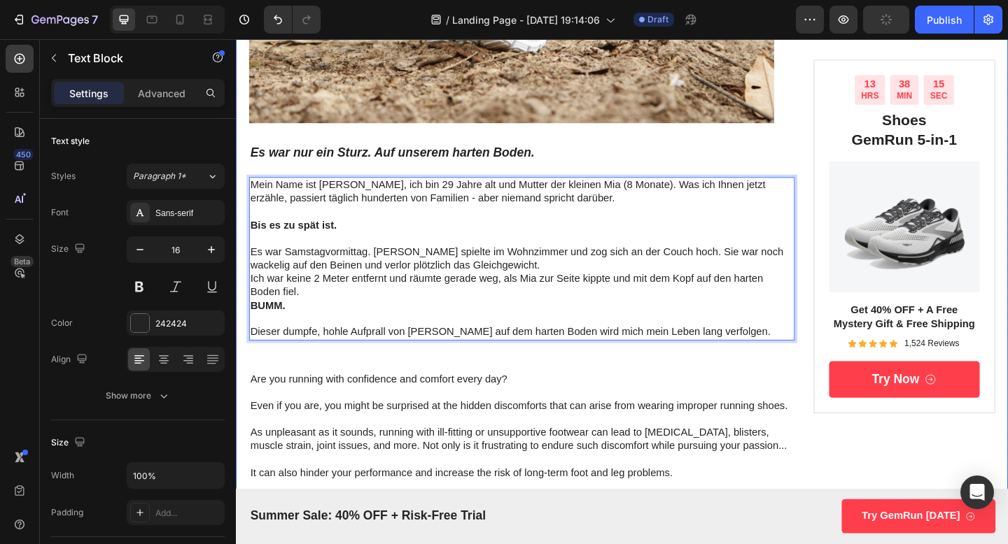
click at [393, 388] on div "Der schlimmste Tag im Leben einer Mutter – und wie eine einfache Entdeckung all…" at bounding box center [546, 523] width 593 height 1983
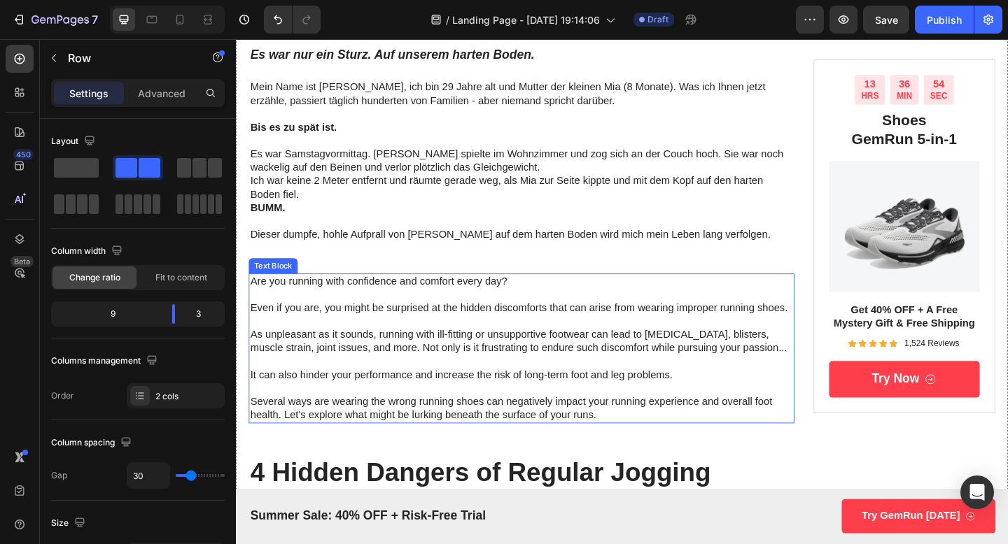
scroll to position [746, 0]
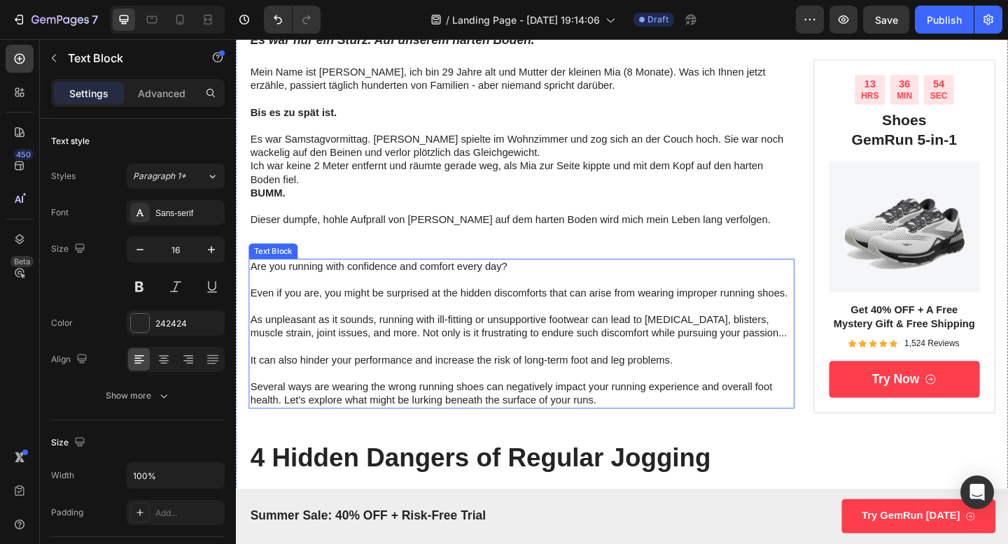
click at [453, 357] on p "Are you running with confidence and comfort every day? Even if you are, you mig…" at bounding box center [546, 360] width 591 height 160
click at [451, 344] on p "Are you running with confidence and comfort every day? Even if you are, you mig…" at bounding box center [546, 360] width 591 height 160
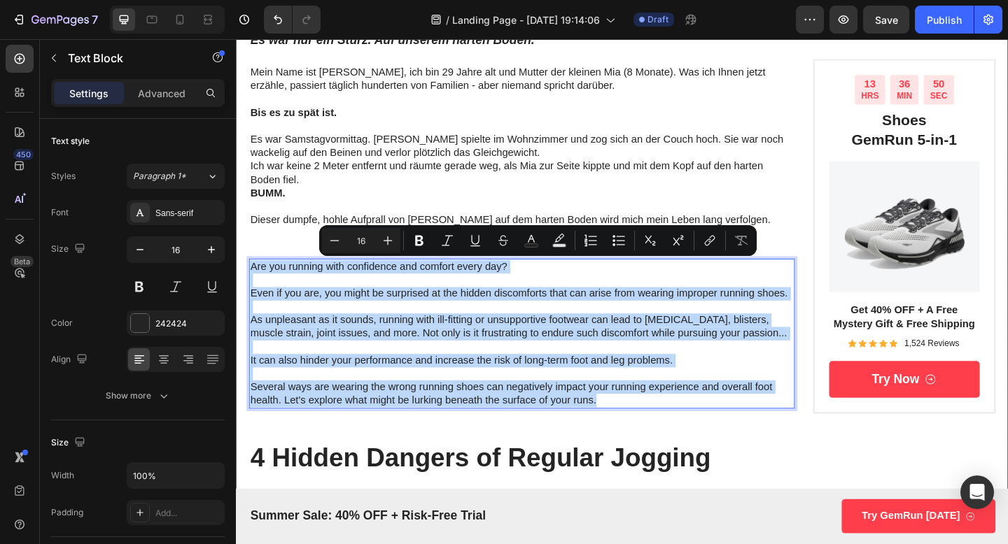
drag, startPoint x: 633, startPoint y: 435, endPoint x: 246, endPoint y: 275, distance: 419.5
click at [246, 275] on div "Der schlimmste Tag im Leben einer Mutter – und wie eine einfache Entdeckung all…" at bounding box center [656, 400] width 840 height 1983
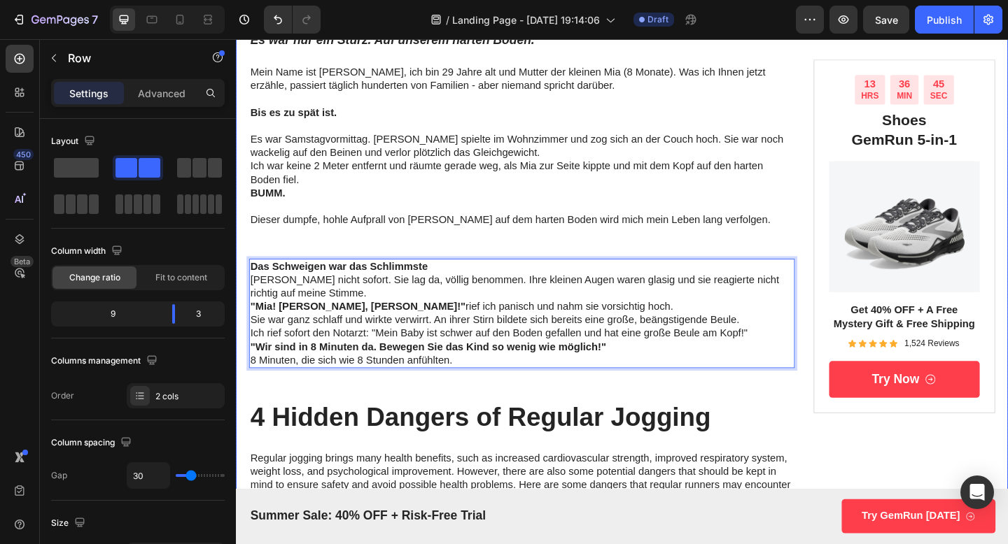
click at [378, 262] on div "Der schlimmste Tag im Leben einer Mutter – und wie eine einfache Entdeckung all…" at bounding box center [546, 378] width 593 height 1939
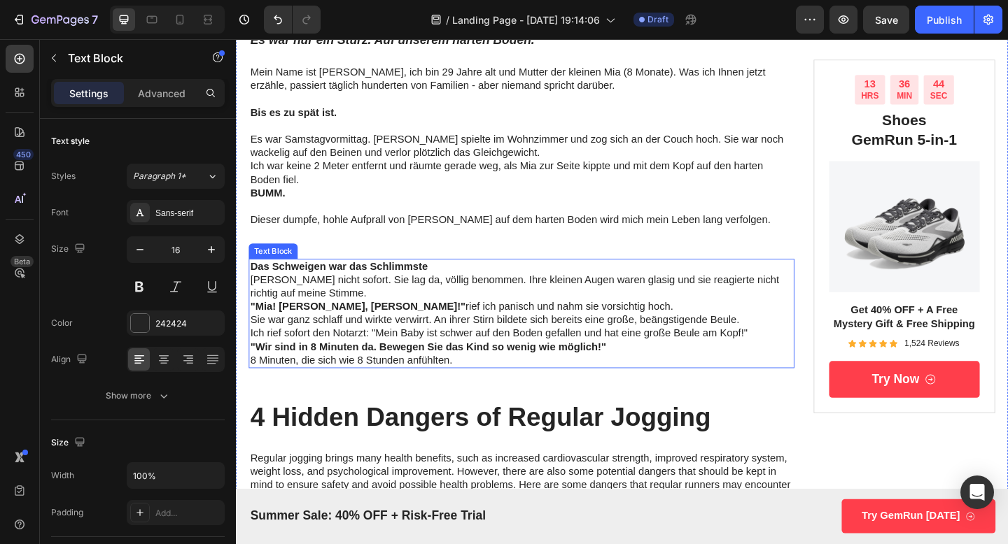
click at [355, 286] on strong "Das Schweigen war das Schlimmste" at bounding box center [347, 287] width 193 height 12
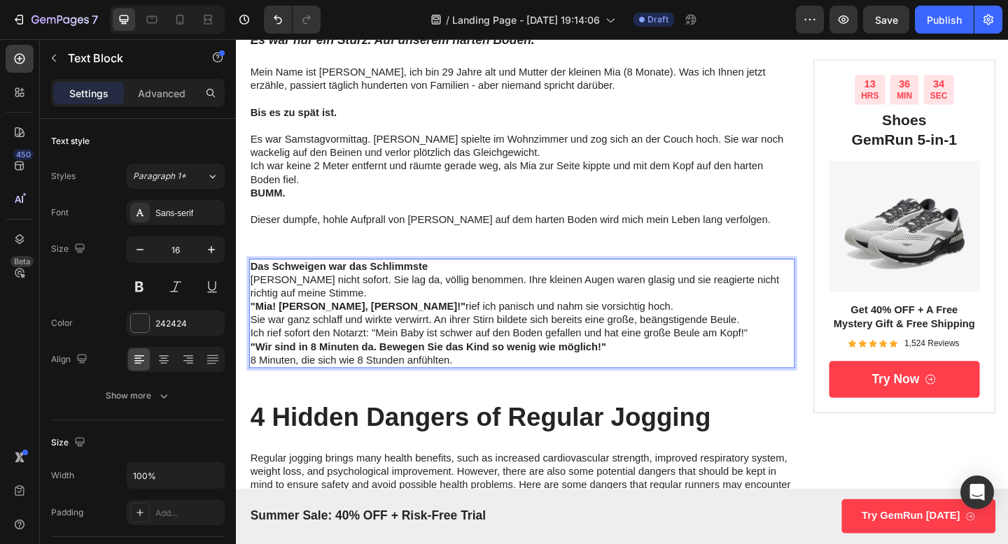
click at [354, 311] on p "[PERSON_NAME] nicht sofort. Sie lag da, völlig benommen. Ihre kleinen Augen war…" at bounding box center [546, 309] width 591 height 29
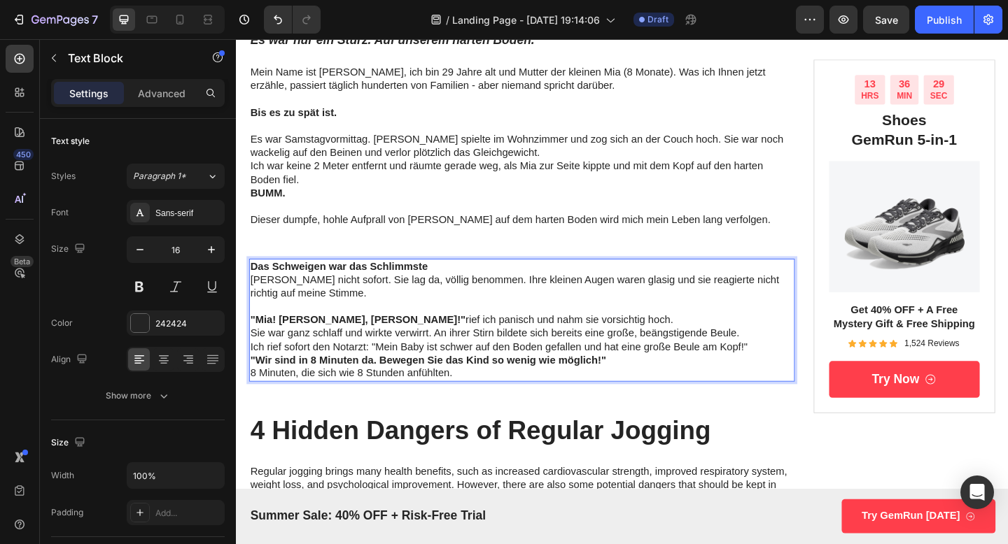
click at [798, 378] on p "Ich rief sofort den Notarzt: "Mein Baby ist schwer auf den Boden gefallen und h…" at bounding box center [546, 374] width 591 height 15
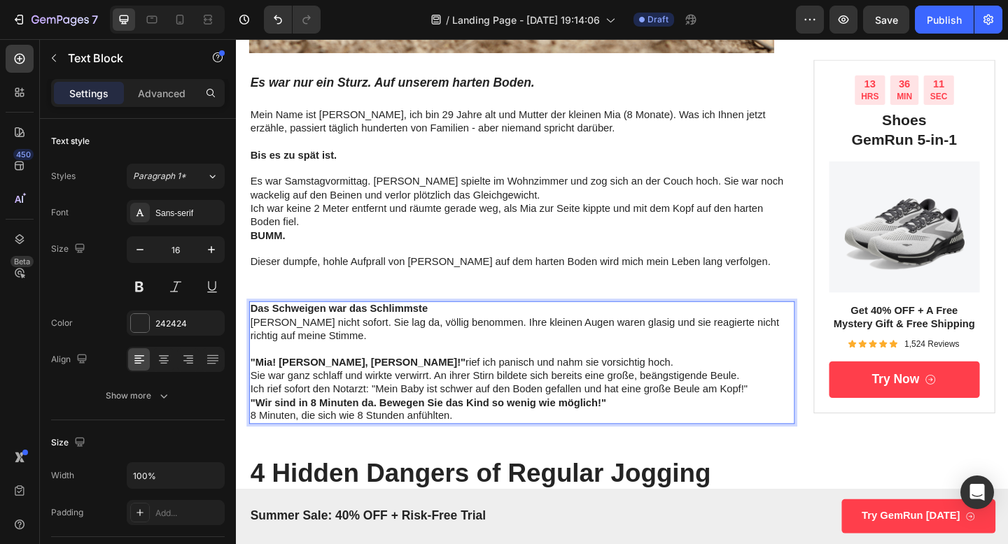
scroll to position [698, 0]
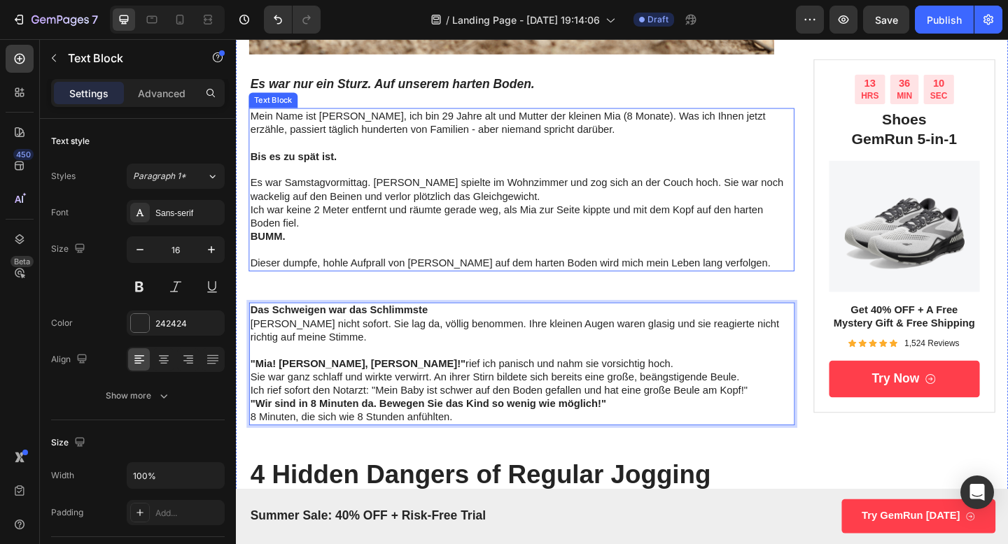
click at [333, 286] on p "Dieser dumpfe, hohle Aufprall von [PERSON_NAME] auf dem harten Boden wird mich …" at bounding box center [546, 283] width 591 height 15
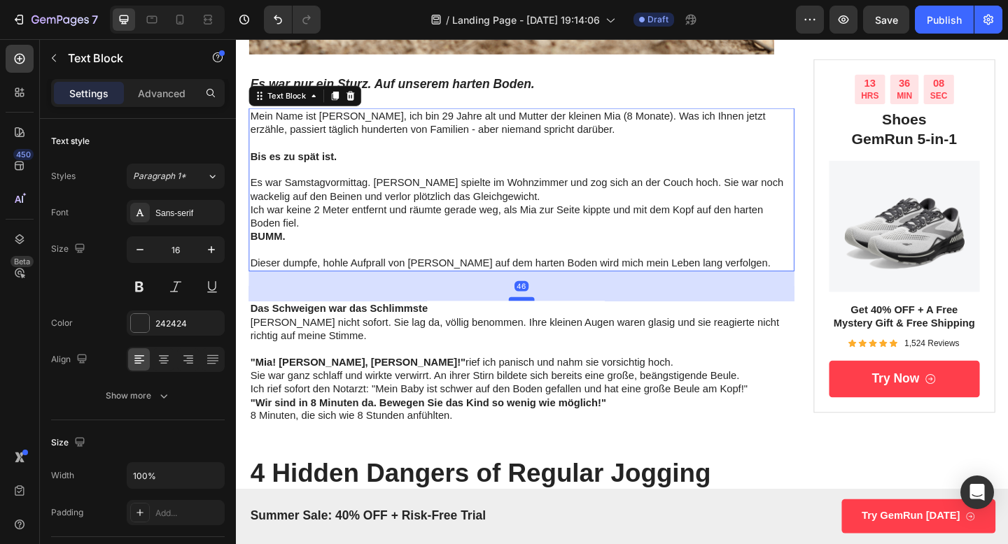
drag, startPoint x: 551, startPoint y: 325, endPoint x: 553, endPoint y: 314, distance: 11.3
click at [553, 321] on div at bounding box center [547, 323] width 28 height 4
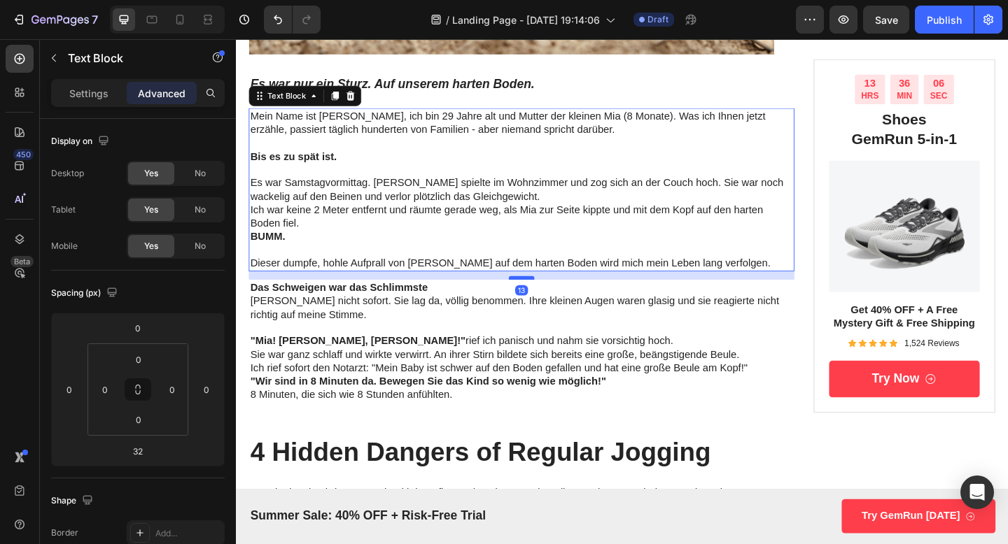
drag, startPoint x: 553, startPoint y: 314, endPoint x: 554, endPoint y: 301, distance: 13.4
click at [554, 301] on div at bounding box center [547, 299] width 28 height 4
type input "13"
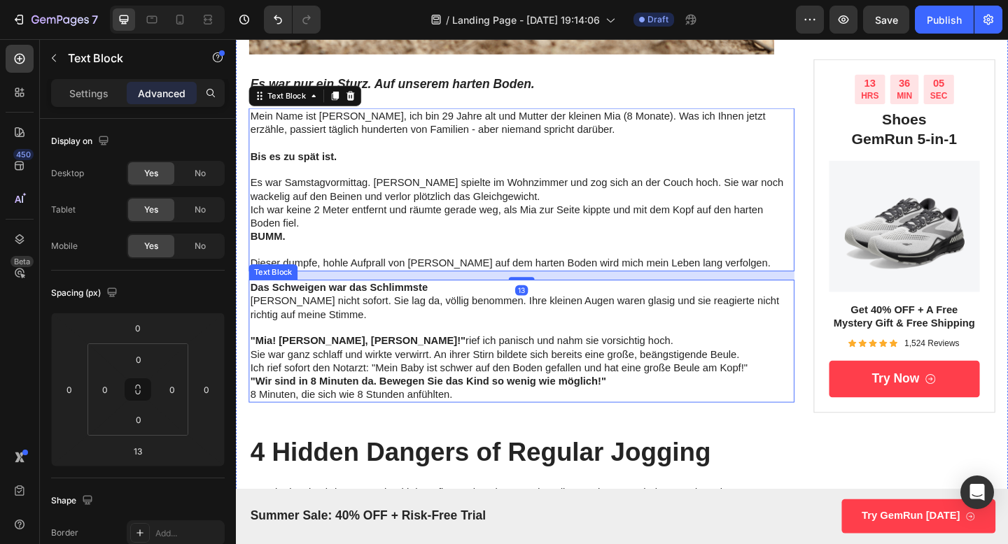
click at [684, 330] on p "[PERSON_NAME] nicht sofort. Sie lag da, völlig benommen. Ihre kleinen Augen war…" at bounding box center [546, 332] width 591 height 29
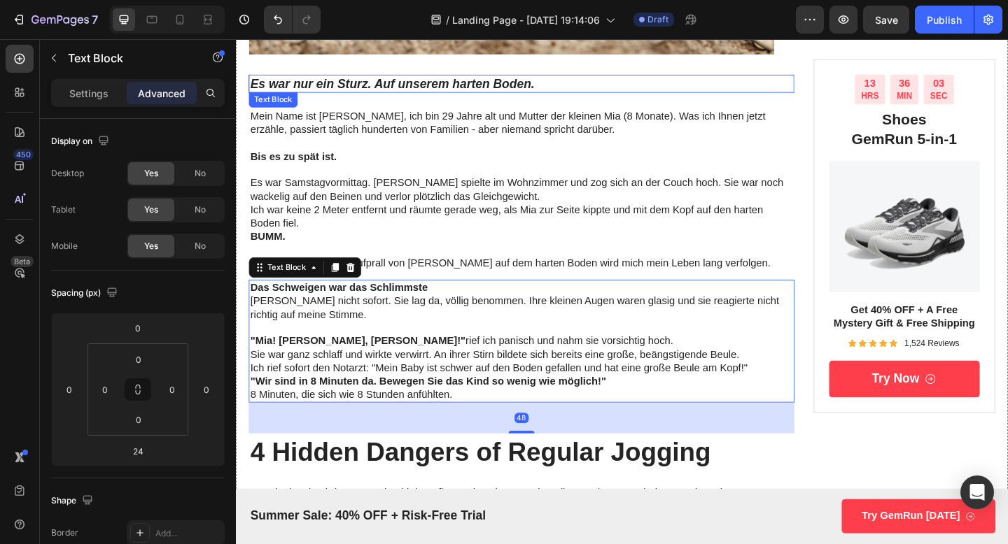
click at [693, 86] on p "Es war nur ein Sturz. Auf unserem harten Boden." at bounding box center [546, 88] width 591 height 17
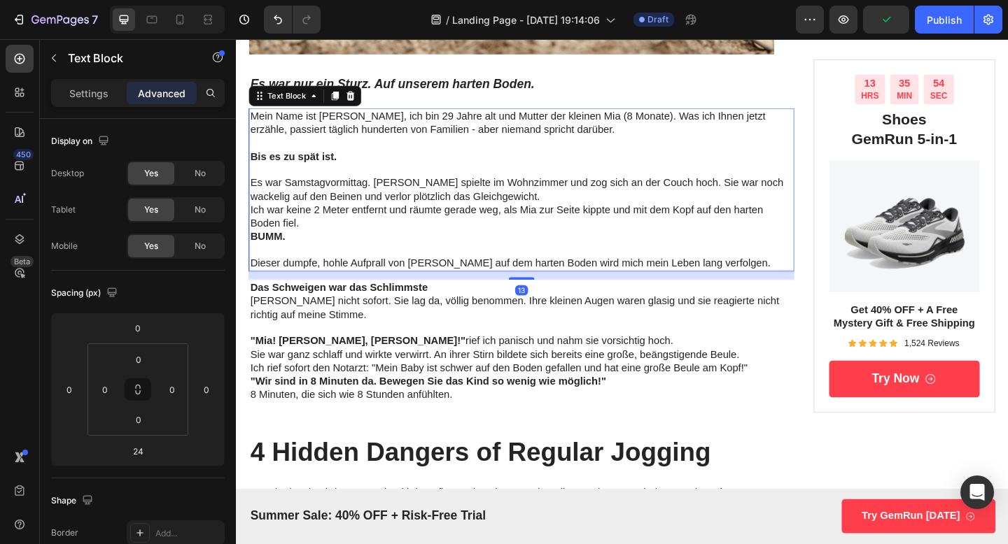
click at [299, 180] on p "Rich Text Editor. Editing area: main" at bounding box center [546, 182] width 591 height 15
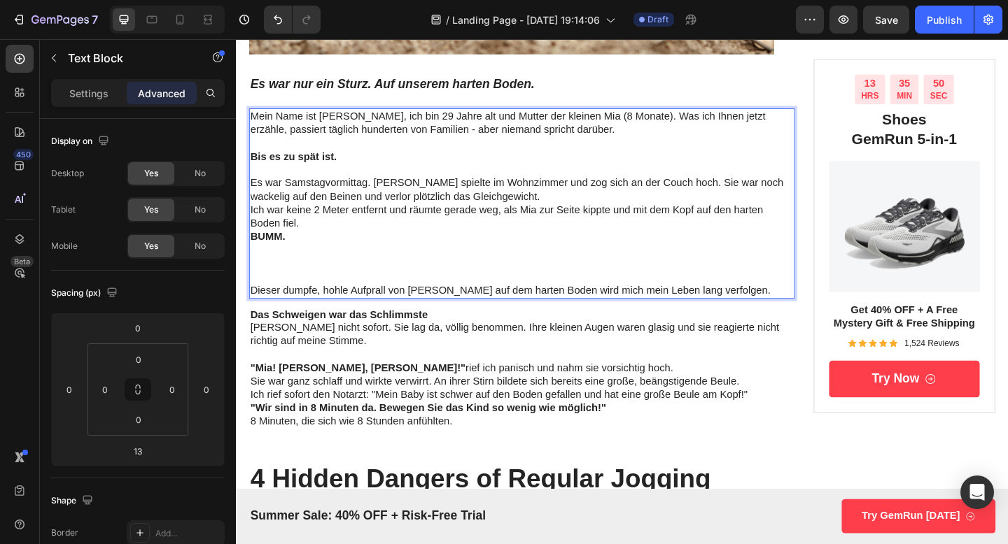
click at [266, 296] on p "Rich Text Editor. Editing area: main" at bounding box center [546, 283] width 591 height 43
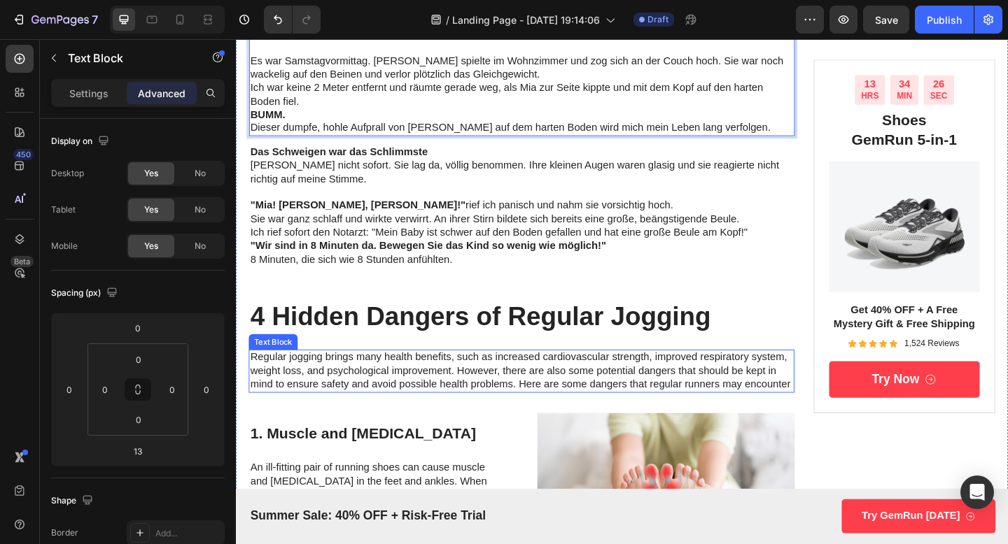
scroll to position [817, 0]
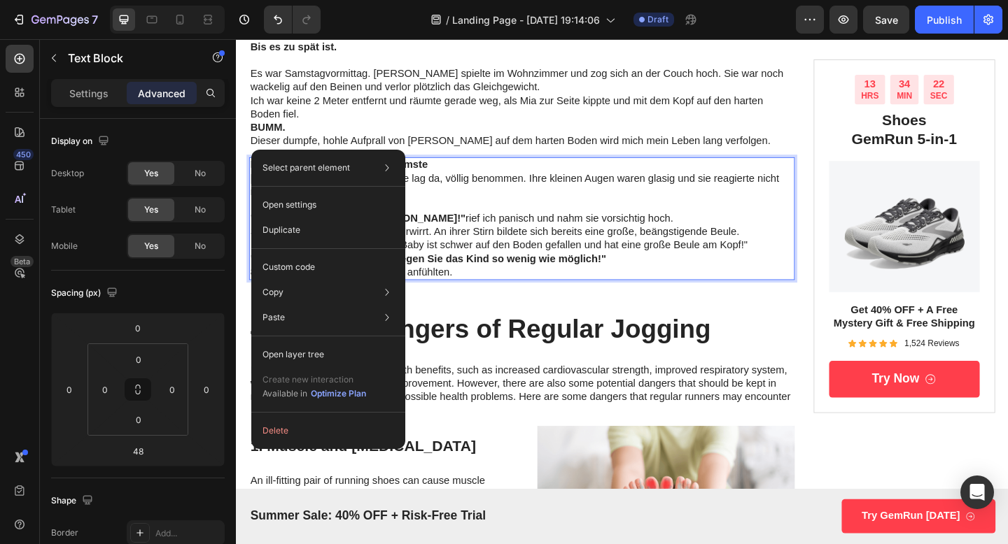
click at [549, 279] on strong ""Wir sind in 8 Minuten da. Bewegen Sie das Kind so wenig wie möglich!"" at bounding box center [444, 278] width 387 height 12
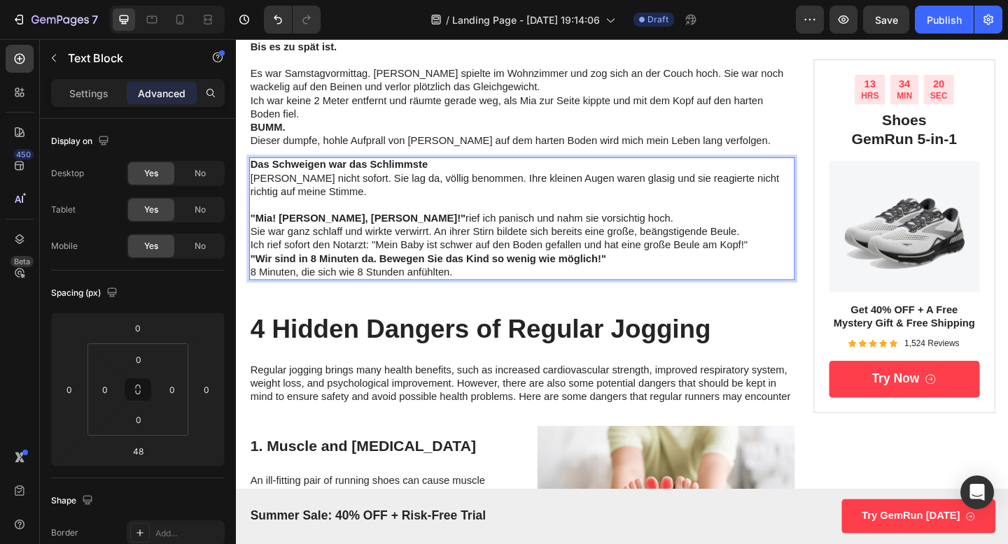
click at [393, 233] on p ""Mia! [PERSON_NAME], [PERSON_NAME]!" rief ich panisch und nahm sie vorsichtig h…" at bounding box center [546, 234] width 591 height 15
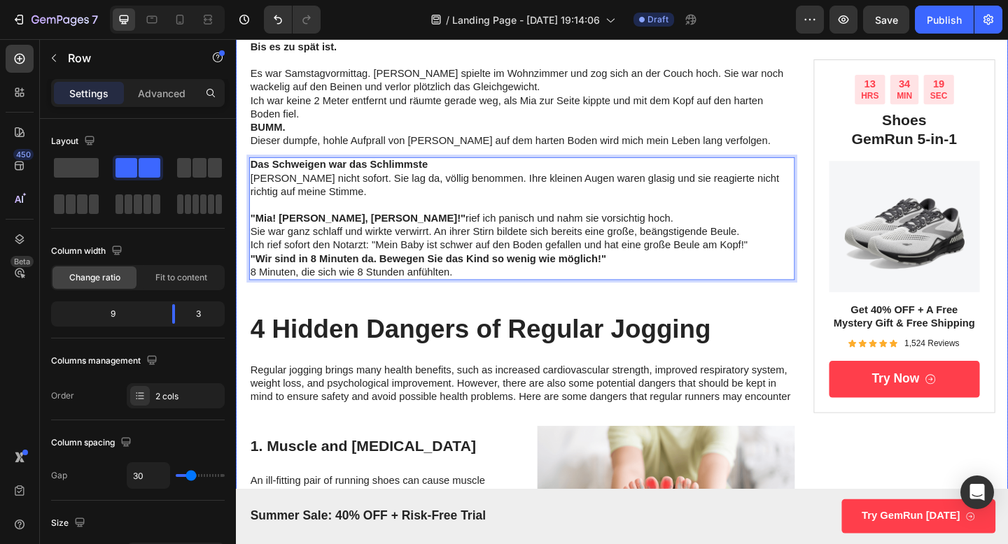
click at [272, 167] on div "Der schlimmste Tag im Leben einer Mutter – und wie eine einfache Entdeckung all…" at bounding box center [546, 295] width 593 height 1915
click at [268, 181] on strong "Das Schweigen war das Schlimmste" at bounding box center [347, 176] width 193 height 12
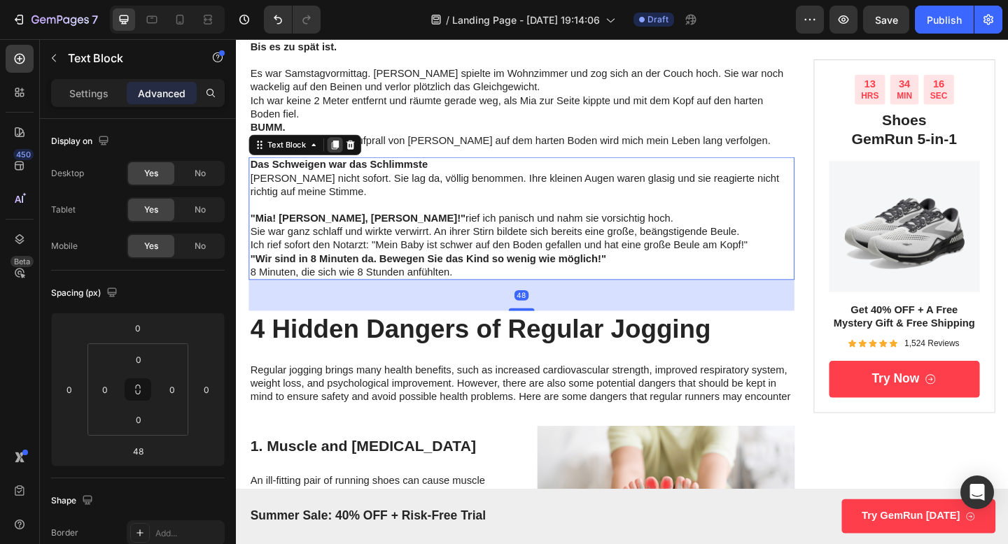
click at [345, 153] on icon at bounding box center [344, 155] width 8 height 10
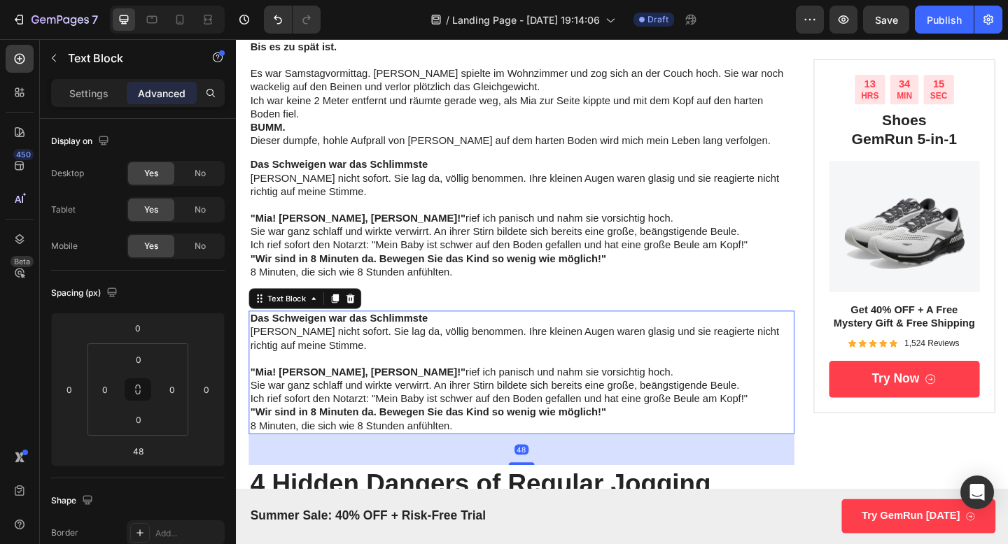
click at [330, 395] on p ""Mia! [PERSON_NAME], [PERSON_NAME]!" rief ich panisch und nahm sie vorsichtig h…" at bounding box center [546, 402] width 591 height 15
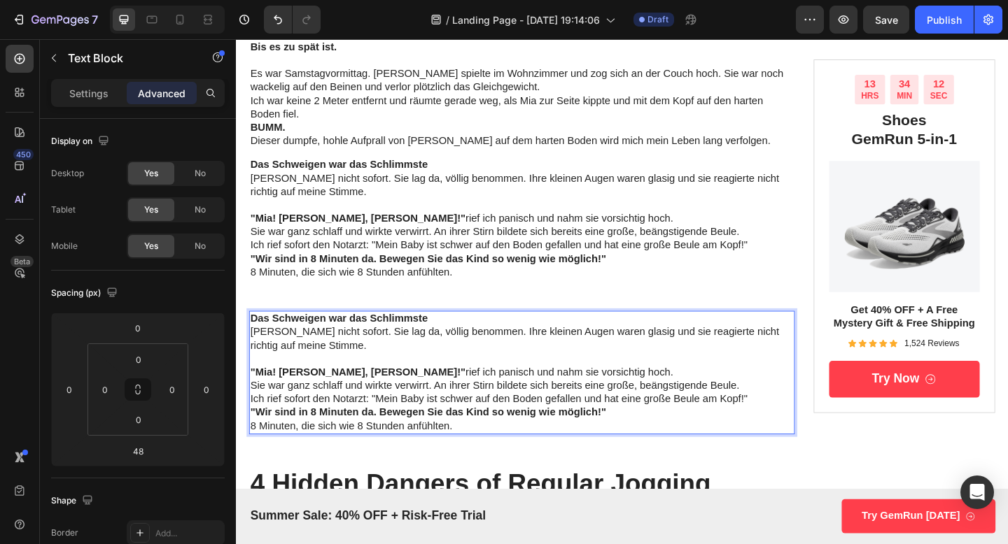
click at [554, 336] on div "Das Schweigen war das Schlimmste [PERSON_NAME] nicht sofort. Sie lag da, völlig…" at bounding box center [546, 402] width 593 height 134
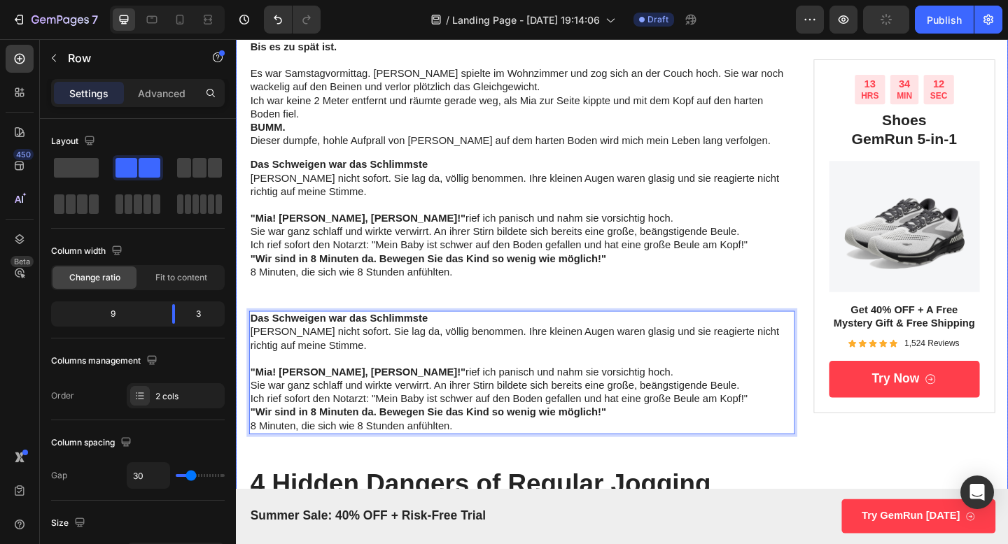
click at [543, 333] on div "Der schlimmste Tag im Leben einer Mutter – und wie eine einfache Entdeckung all…" at bounding box center [546, 379] width 593 height 2082
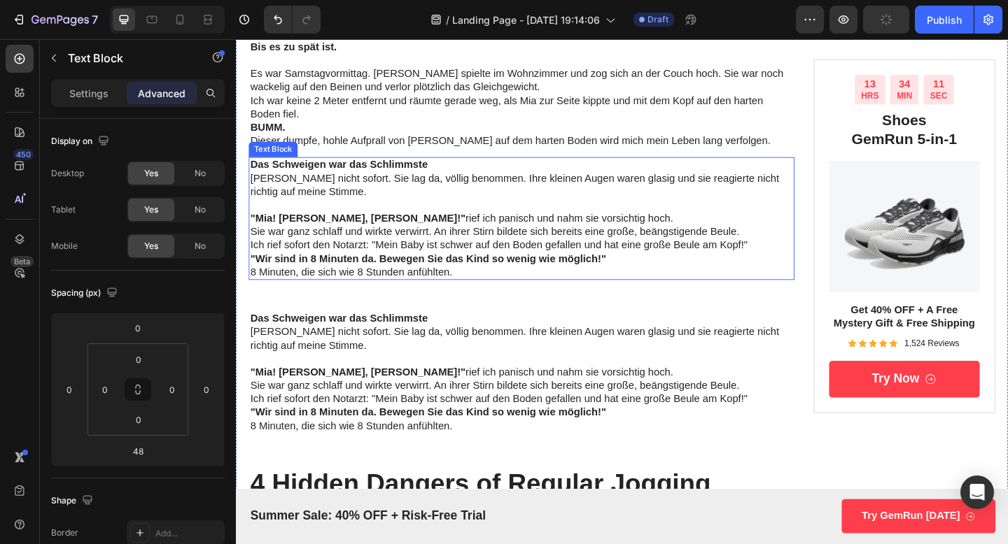
click at [543, 297] on p "8 Minuten, die sich wie 8 Stunden anfühlten." at bounding box center [546, 293] width 591 height 15
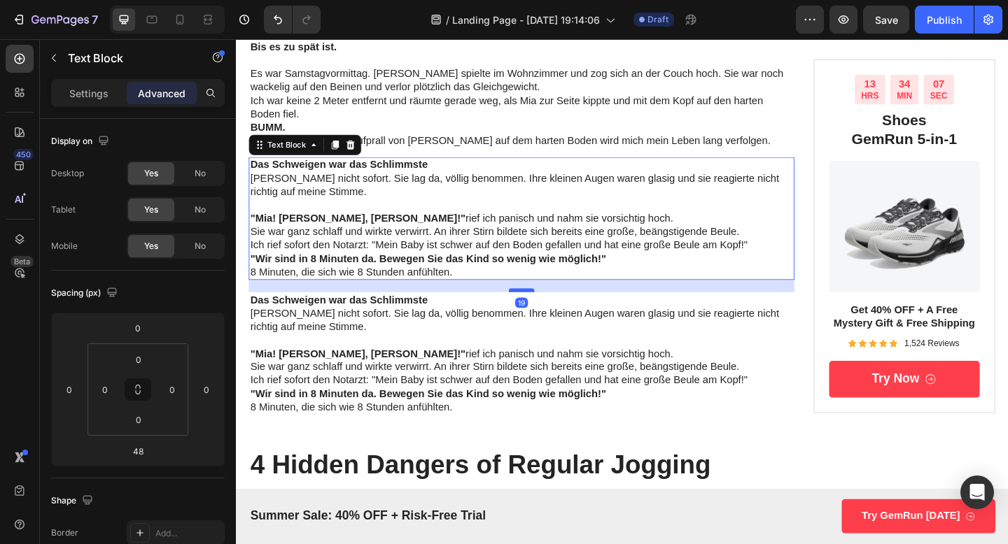
drag, startPoint x: 545, startPoint y: 334, endPoint x: 545, endPoint y: 314, distance: 20.3
click at [545, 314] on div at bounding box center [547, 313] width 28 height 4
type input "19"
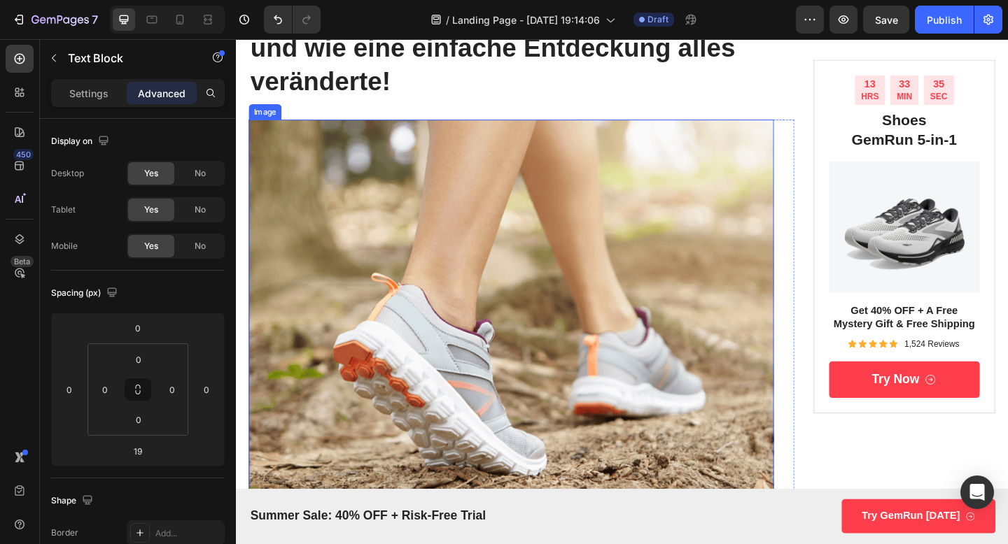
scroll to position [204, 0]
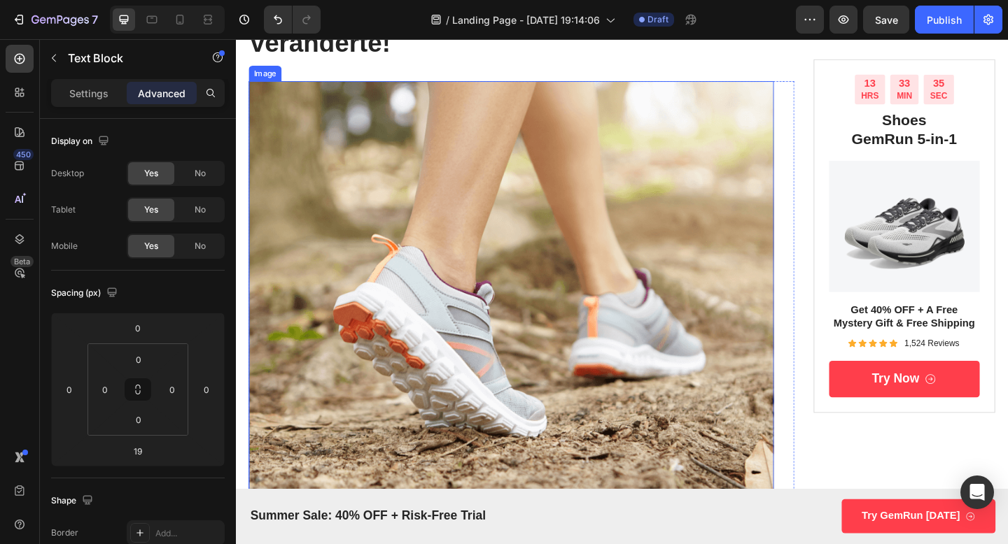
click at [541, 339] on img at bounding box center [535, 317] width 571 height 465
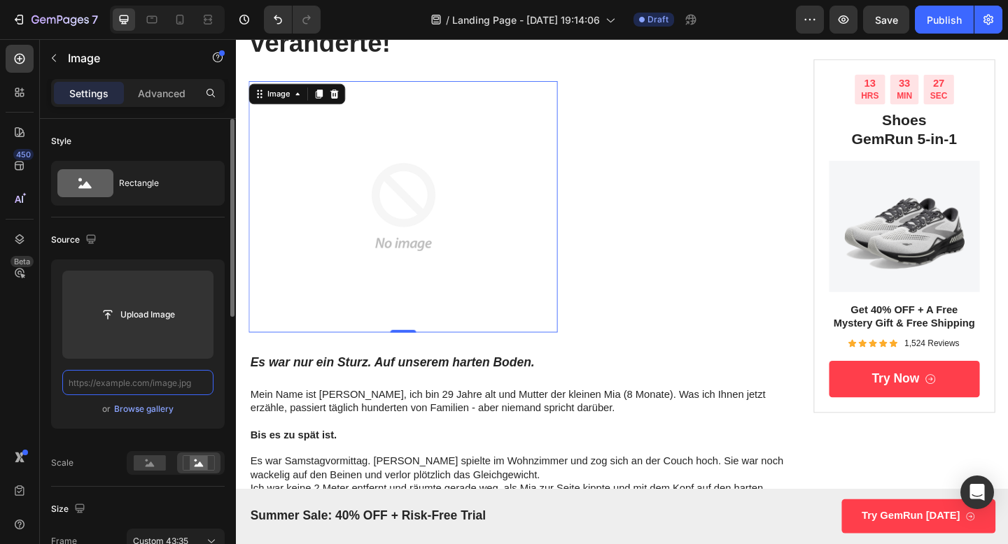
scroll to position [0, 0]
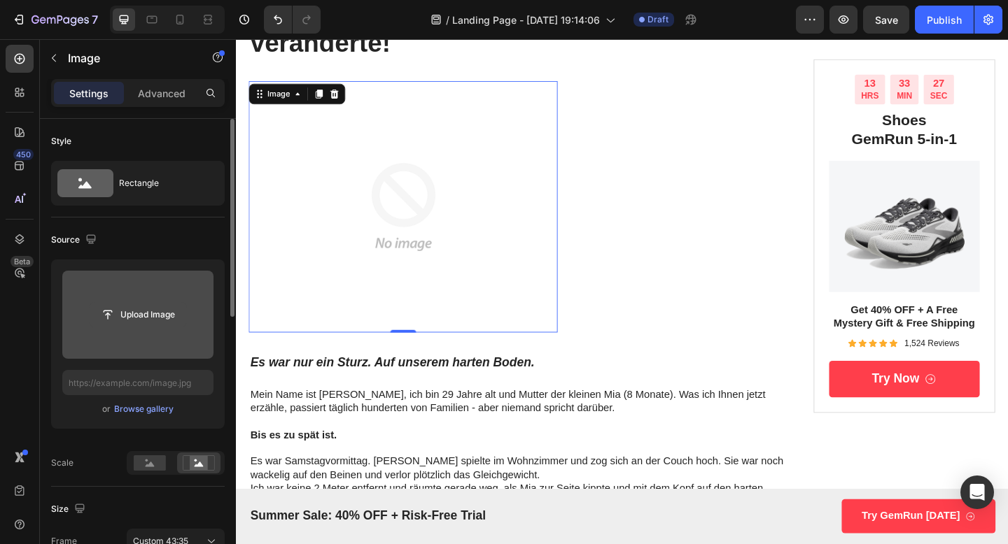
click at [148, 323] on input "file" at bounding box center [138, 315] width 97 height 24
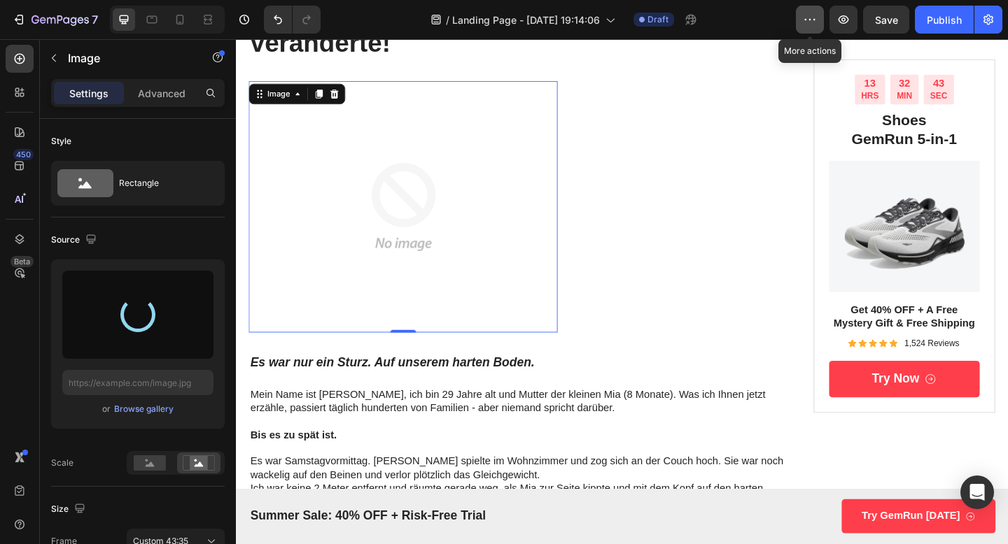
click at [807, 23] on icon "button" at bounding box center [810, 20] width 14 height 14
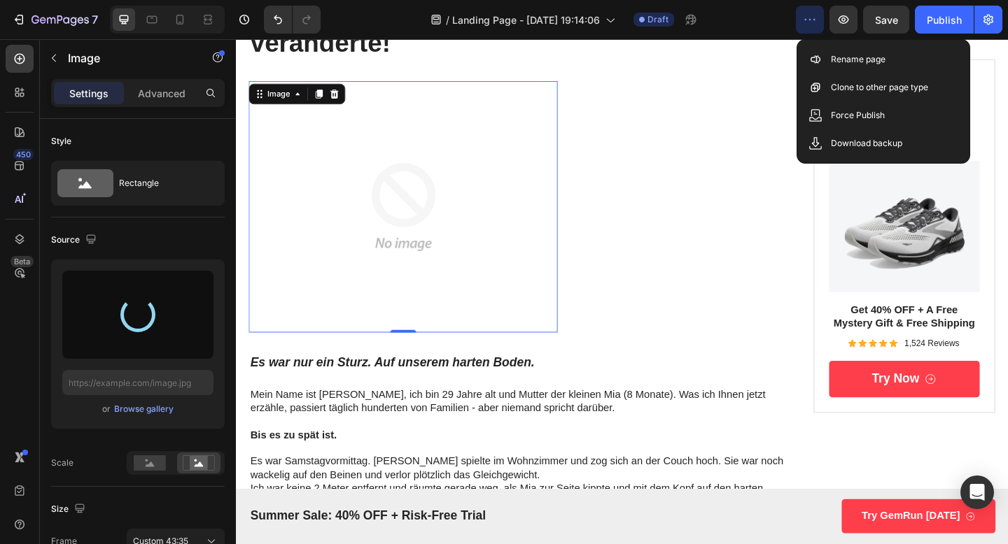
type input "[URL][DOMAIN_NAME]"
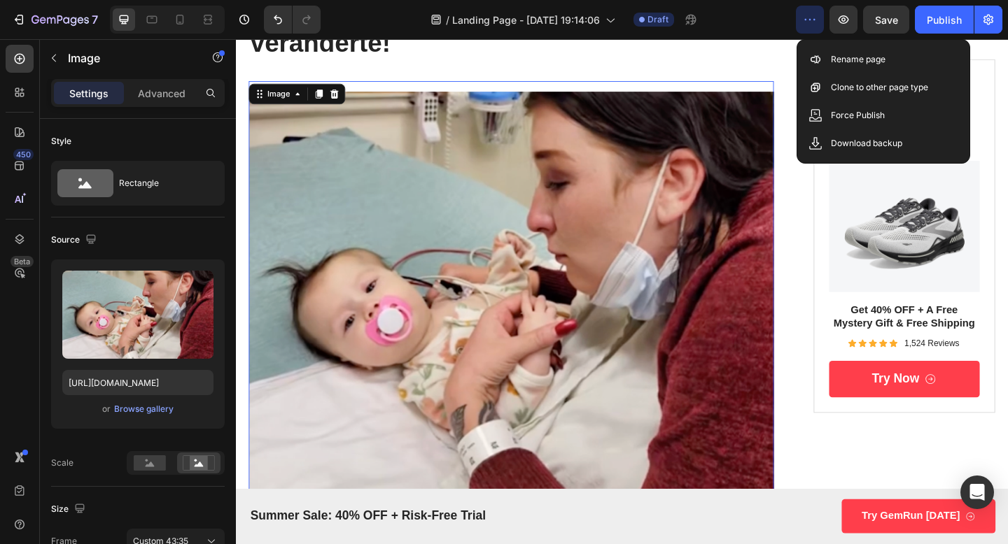
click at [807, 23] on icon "button" at bounding box center [810, 20] width 14 height 14
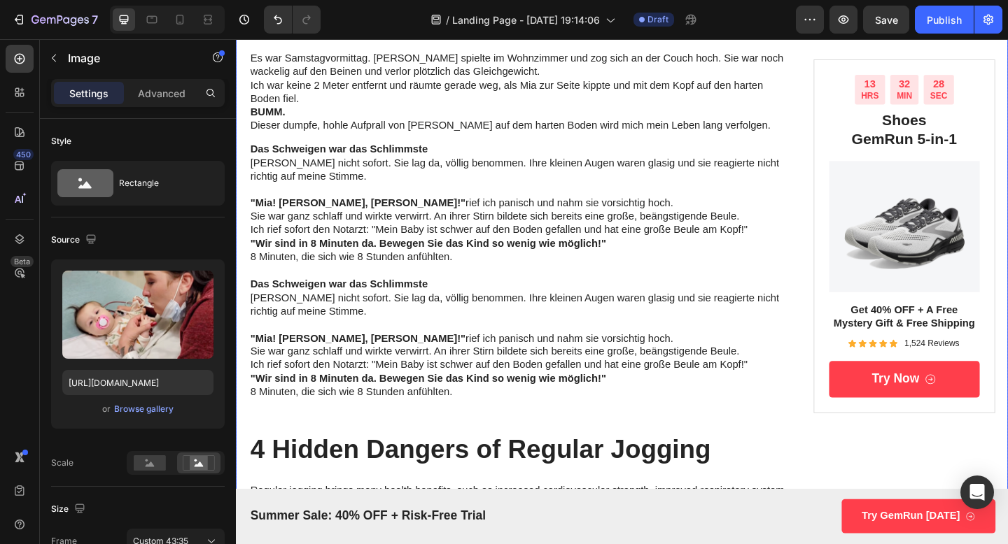
scroll to position [810, 0]
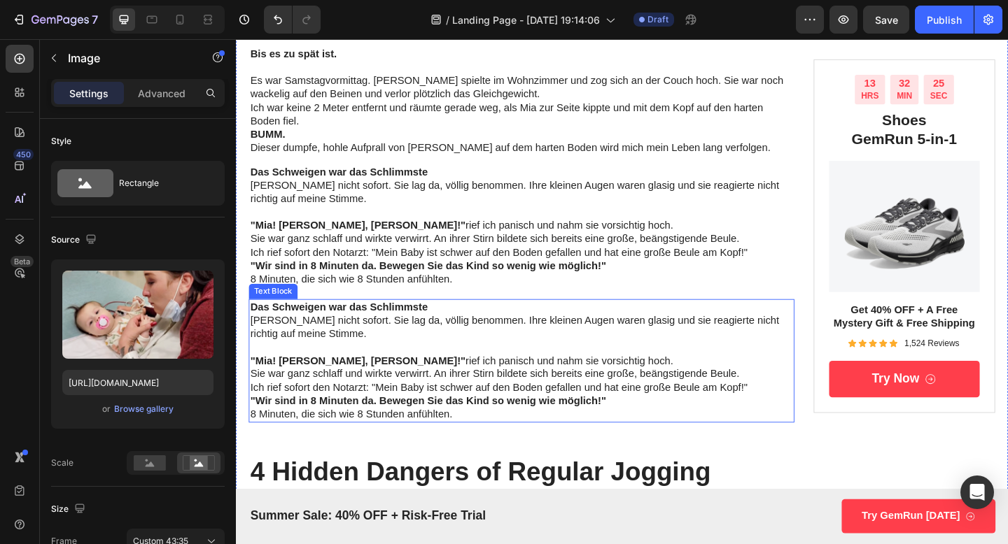
click at [361, 375] on p "Rich Text Editor. Editing area: main" at bounding box center [546, 375] width 591 height 15
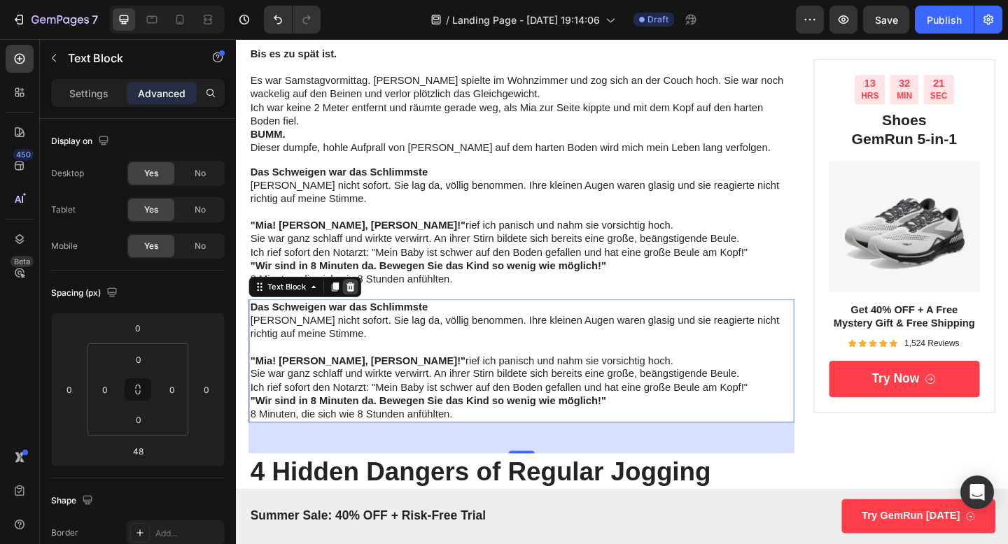
click at [359, 307] on icon at bounding box center [360, 309] width 9 height 10
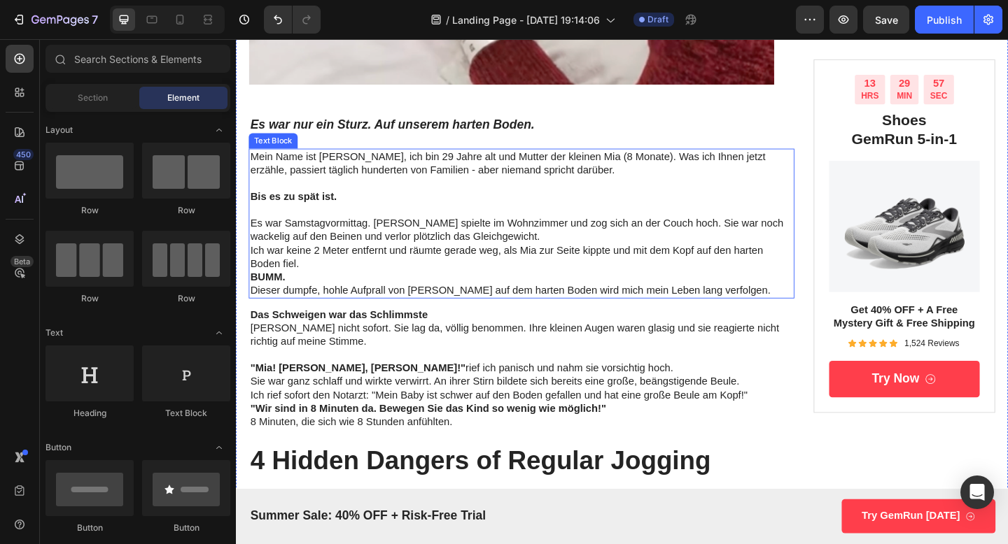
scroll to position [656, 0]
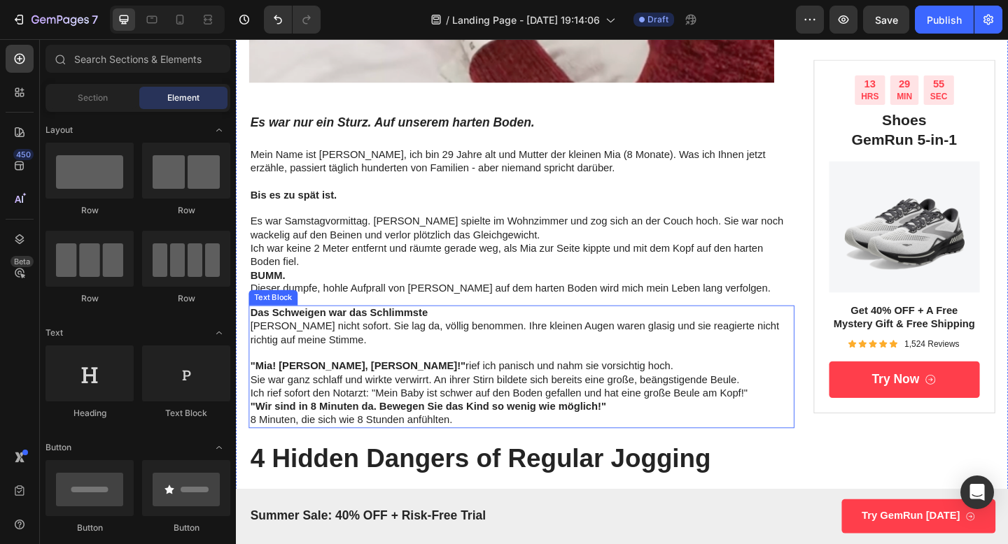
click at [393, 360] on p "[PERSON_NAME] nicht sofort. Sie lag da, völlig benommen. Ihre kleinen Augen war…" at bounding box center [546, 359] width 591 height 29
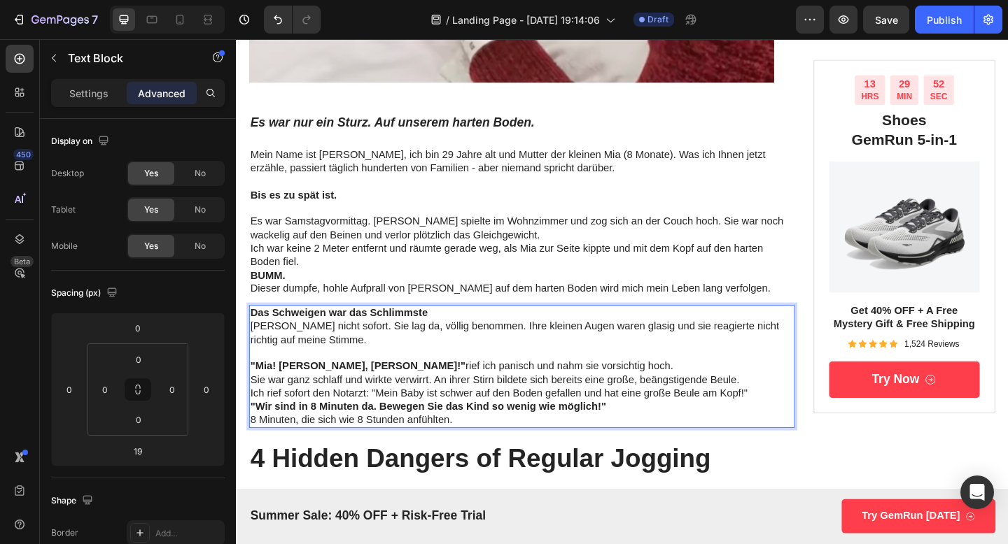
click at [472, 456] on p "8 Minuten, die sich wie 8 Stunden anfühlten." at bounding box center [546, 454] width 591 height 15
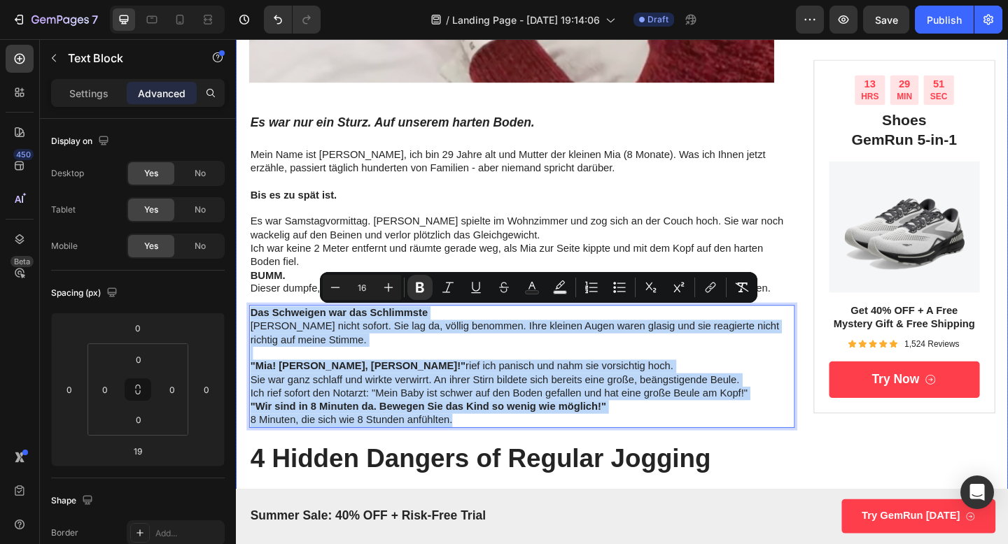
drag, startPoint x: 472, startPoint y: 456, endPoint x: 242, endPoint y: 334, distance: 260.4
click at [242, 334] on div "Der schlimmste Tag im Leben einer Mutter – und wie eine einfache Entdeckung all…" at bounding box center [656, 446] width 840 height 1894
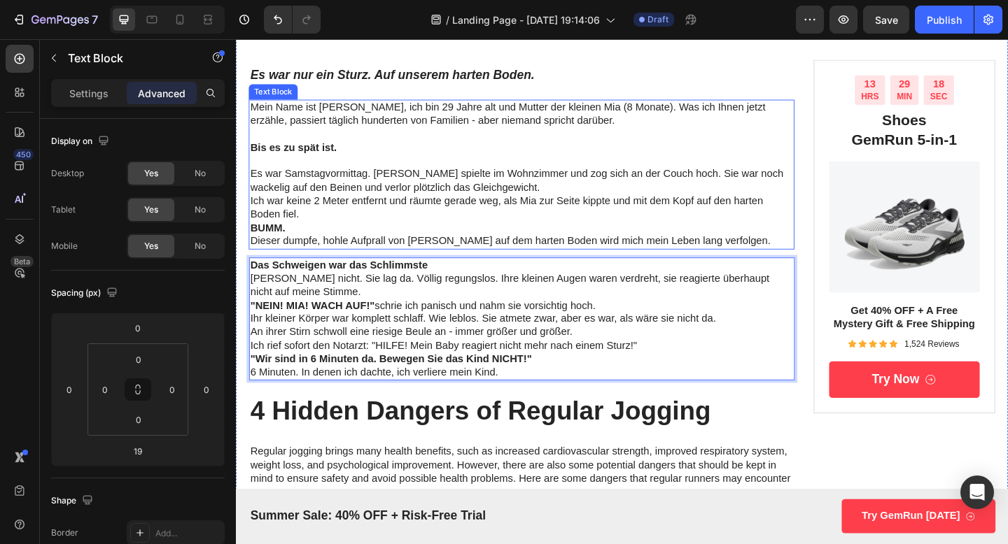
scroll to position [730, 0]
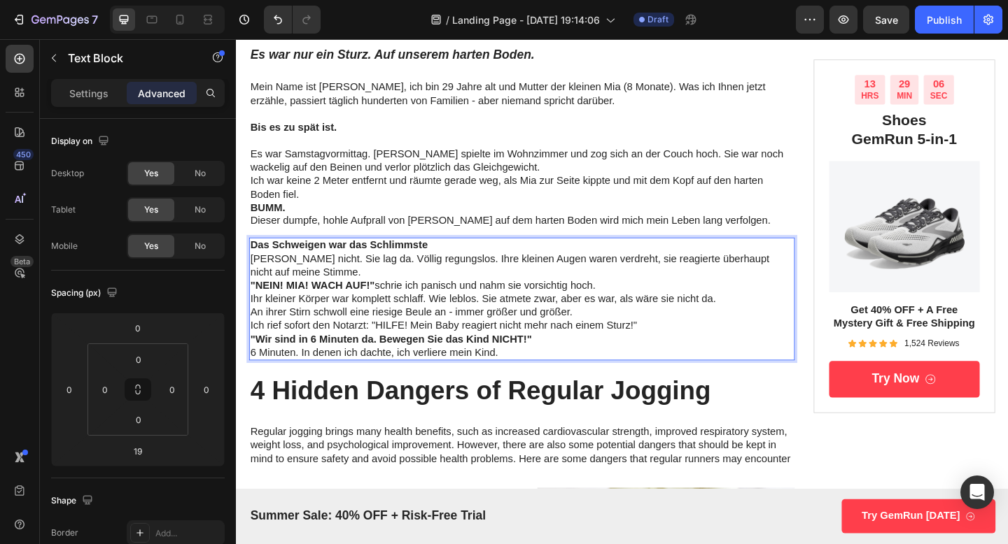
click at [302, 337] on p "An ihrer Stirn schwoll eine riesige Beule an - immer größer und größer." at bounding box center [546, 337] width 591 height 15
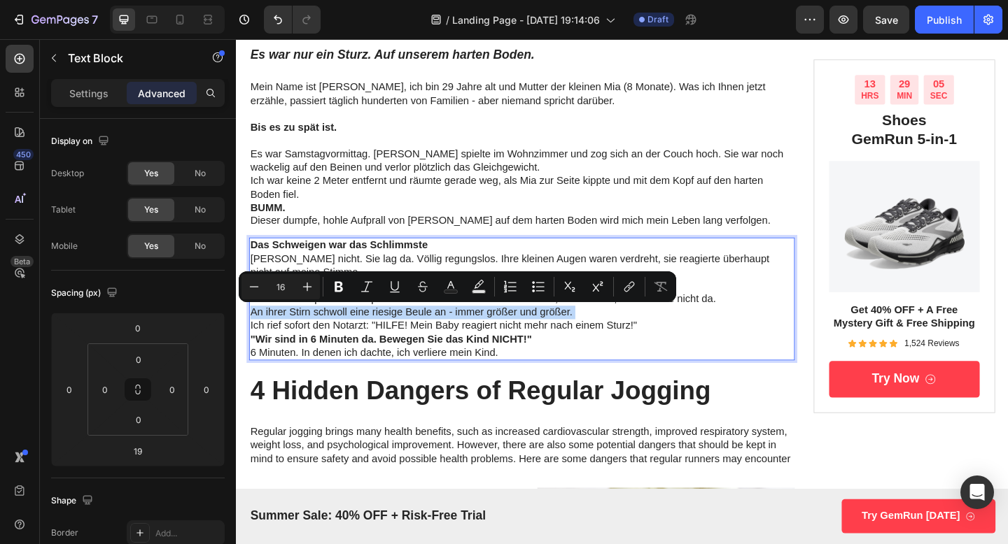
copy p "An ihrer Stirn schwoll eine riesige Beule an - immer größer und größer."
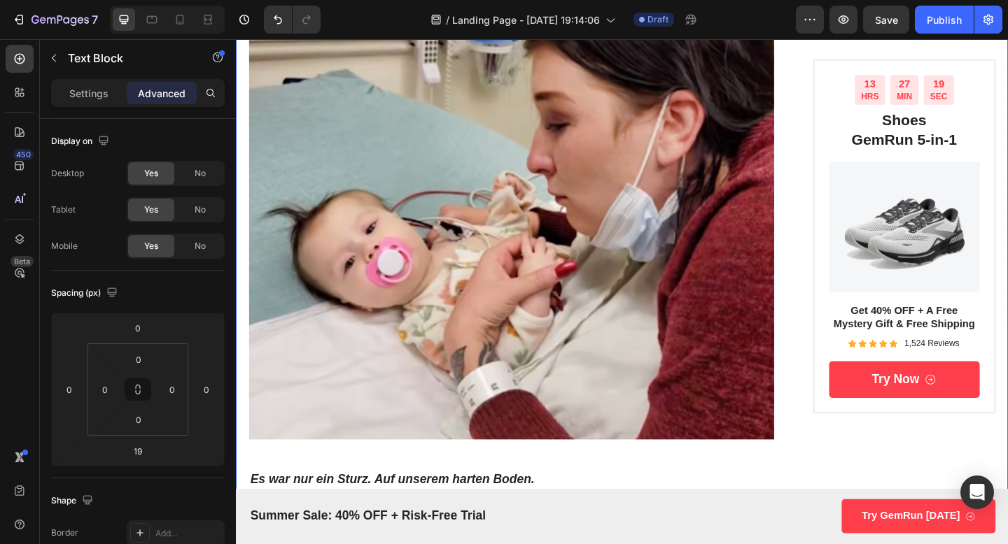
scroll to position [269, 0]
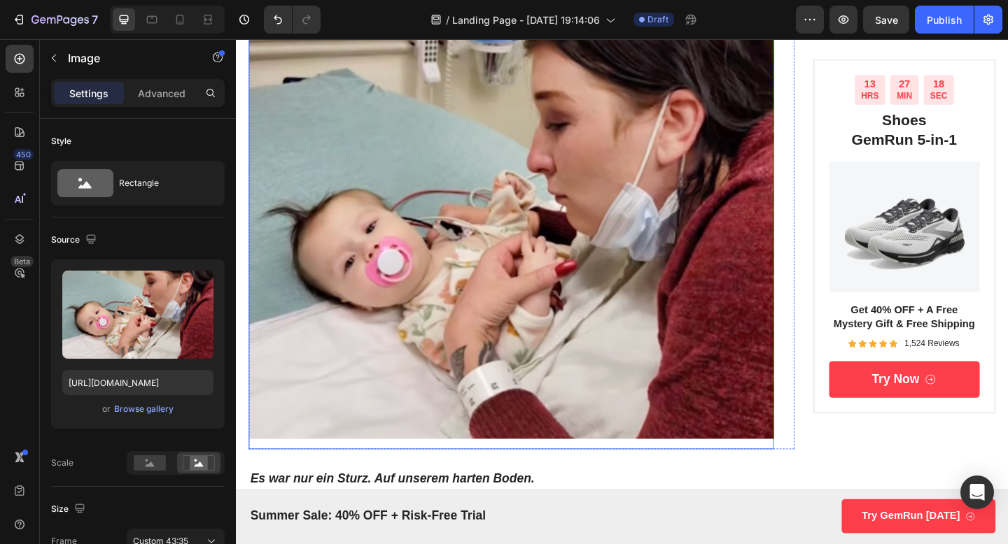
click at [542, 360] on img at bounding box center [535, 253] width 571 height 465
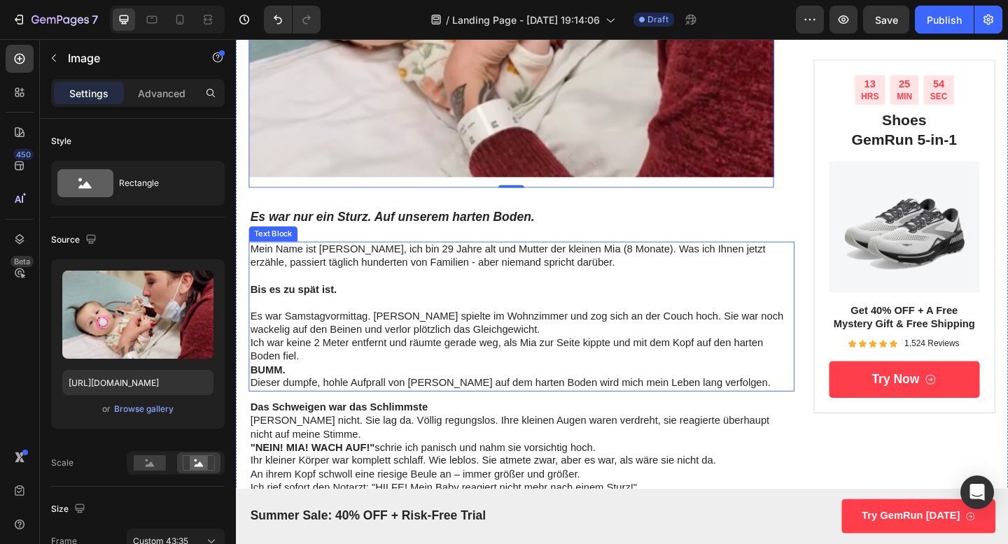
scroll to position [547, 0]
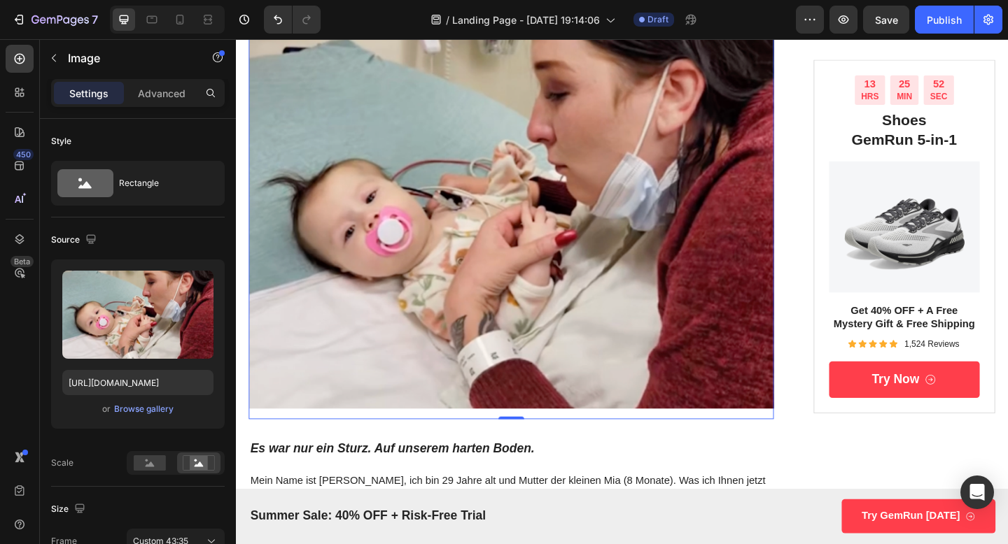
scroll to position [209, 0]
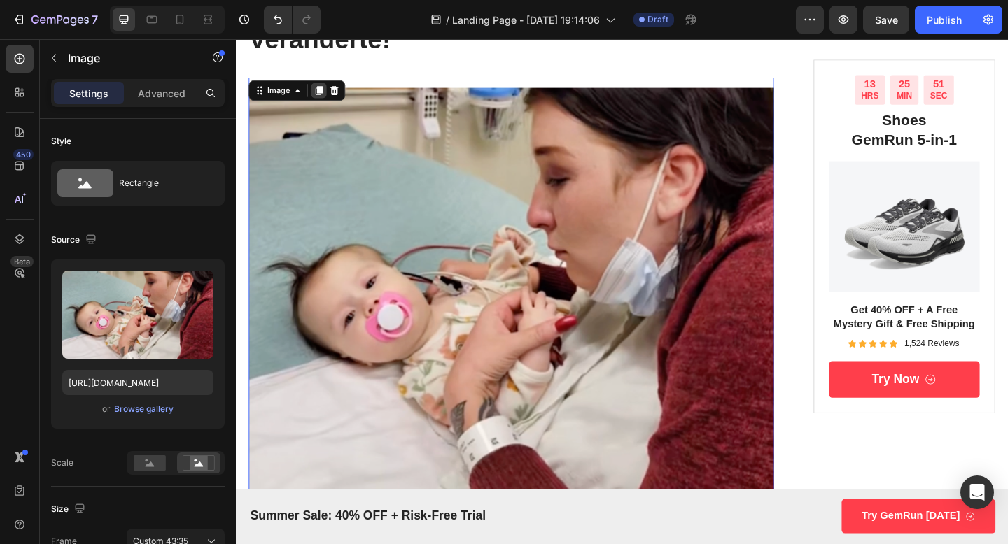
click at [323, 90] on icon at bounding box center [326, 95] width 11 height 11
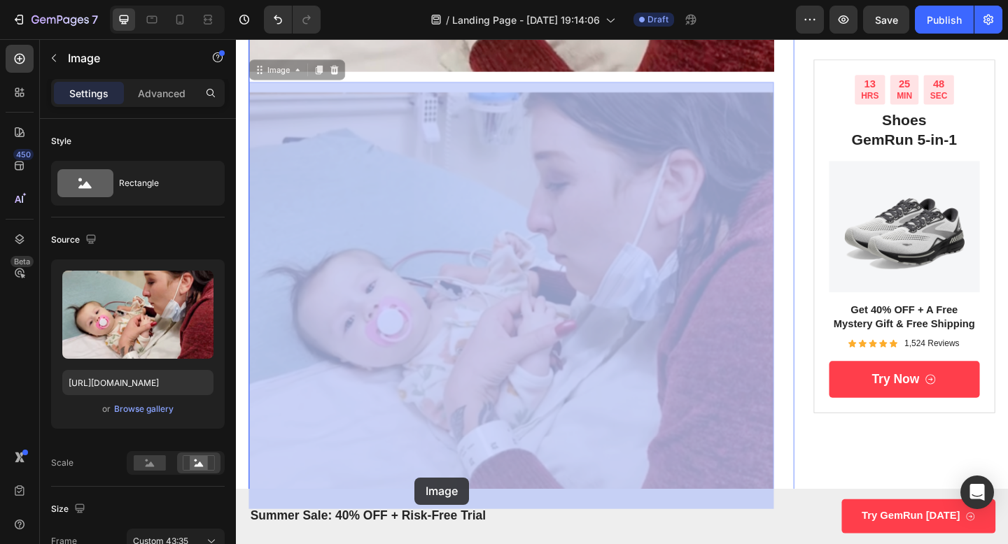
scroll to position [701, 0]
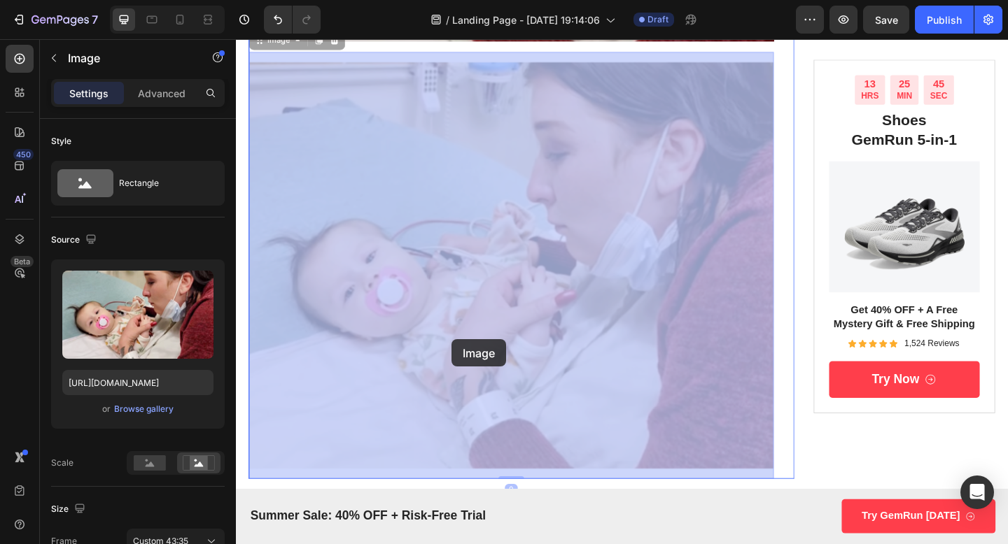
drag, startPoint x: 416, startPoint y: 246, endPoint x: 470, endPoint y: 366, distance: 131.2
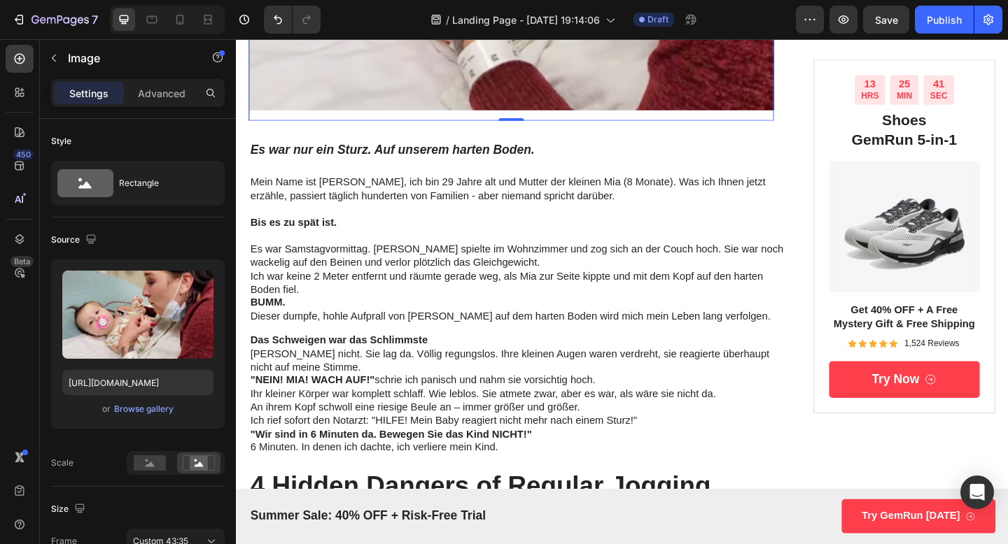
scroll to position [1089, 0]
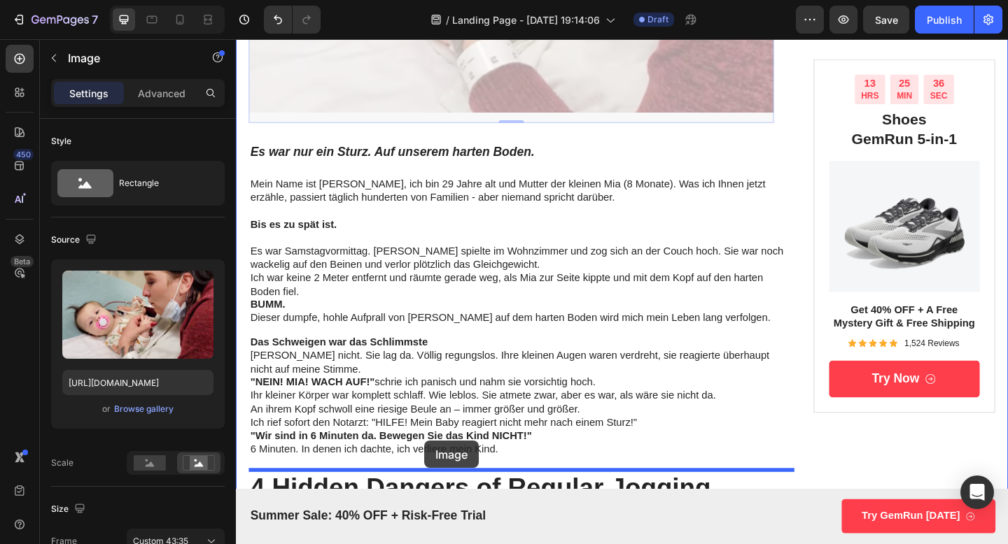
drag, startPoint x: 479, startPoint y: 97, endPoint x: 441, endPoint y: 477, distance: 381.9
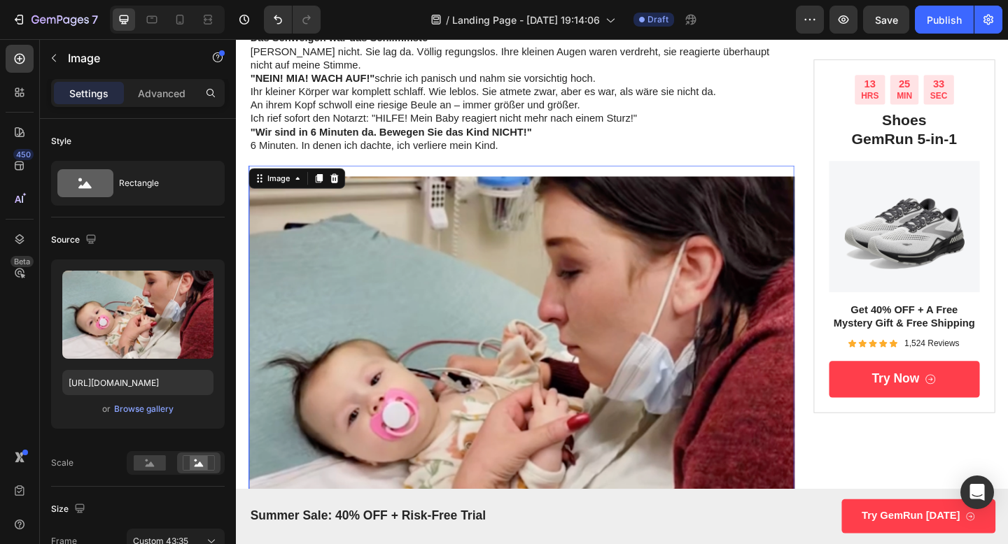
scroll to position [969, 0]
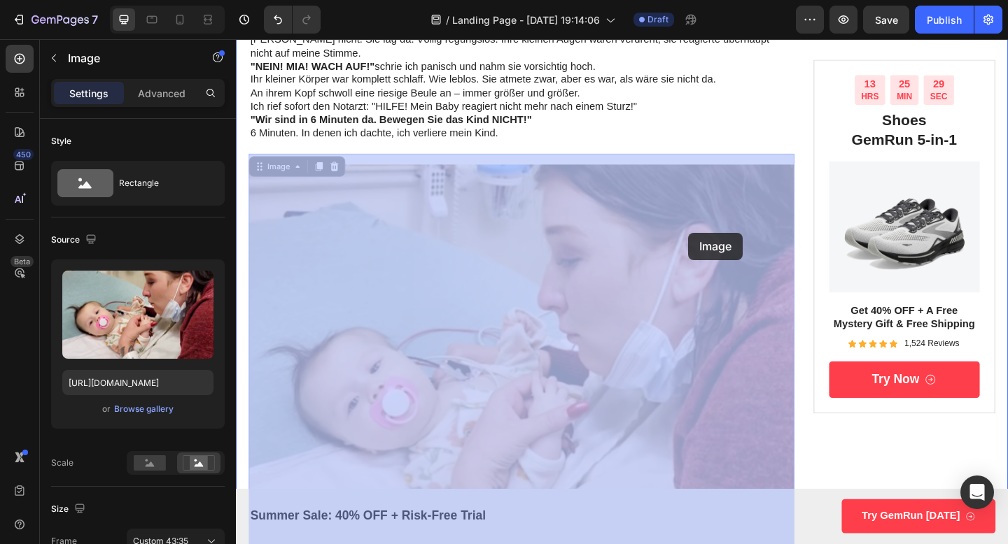
drag, startPoint x: 842, startPoint y: 165, endPoint x: 728, endPoint y: 250, distance: 142.1
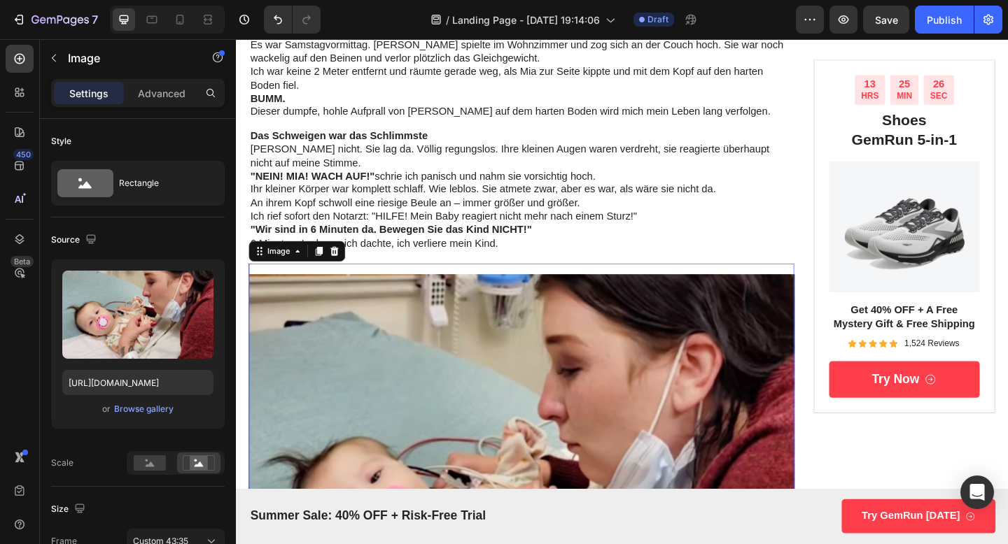
scroll to position [838, 0]
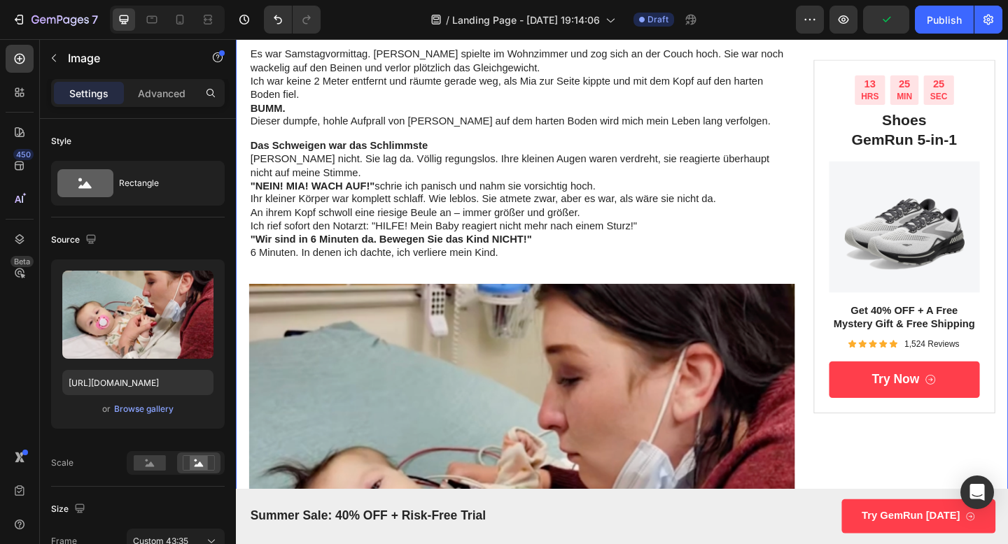
click at [514, 284] on div "Der schlimmste Tag im Leben einer Mutter – und wie eine einfache Entdeckung all…" at bounding box center [546, 512] width 593 height 2390
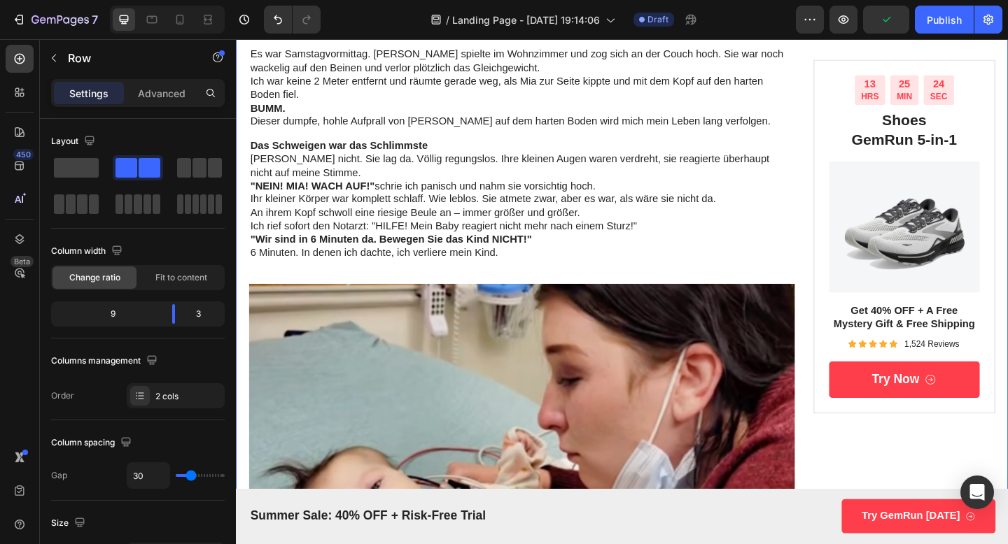
click at [530, 253] on strong ""Wir sind in 6 Minuten da. Bewegen Sie das Kind NICHT!"" at bounding box center [404, 257] width 306 height 12
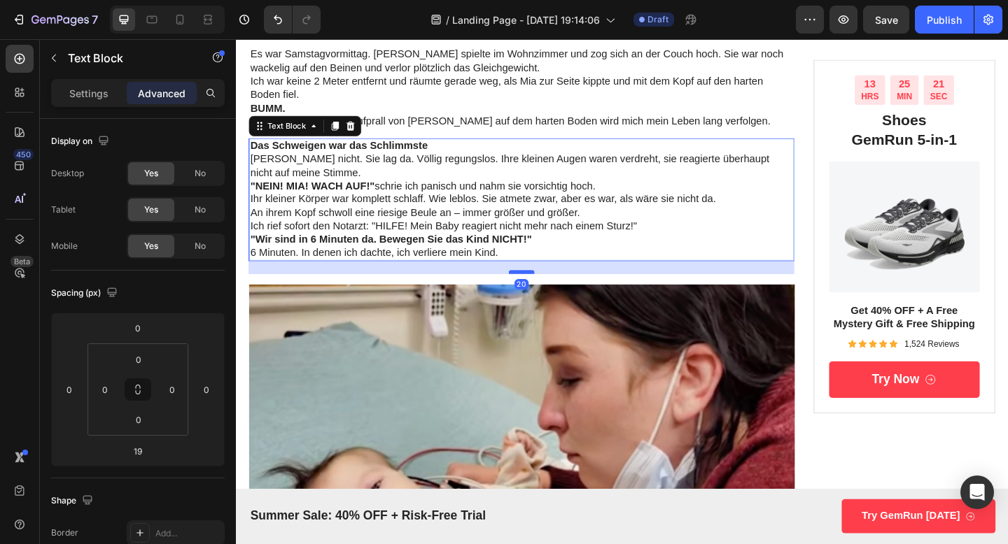
click at [545, 292] on div at bounding box center [547, 292] width 28 height 4
type input "20"
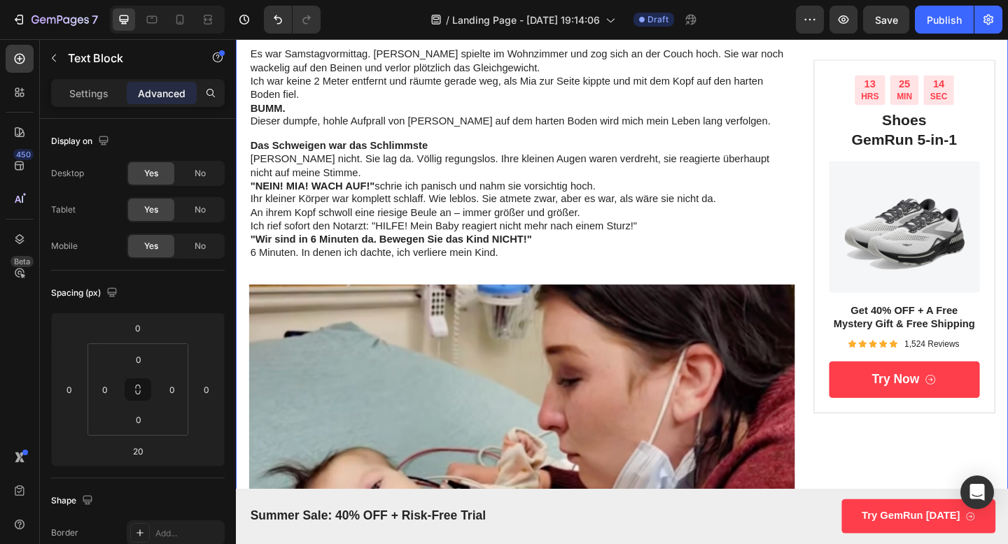
click at [549, 140] on div "Der schlimmste Tag im Leben einer Mutter – und wie eine einfache Entdeckung all…" at bounding box center [546, 512] width 593 height 2391
click at [533, 122] on p "Dieser dumpfe, hohle Aufprall von [PERSON_NAME] auf dem harten Boden wird mich …" at bounding box center [546, 129] width 591 height 15
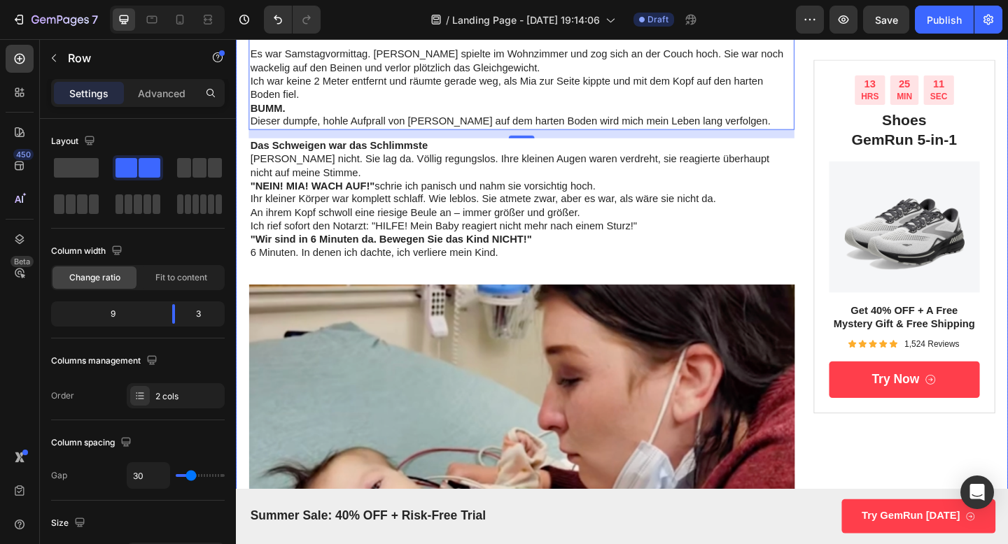
click at [530, 291] on div "Der schlimmste Tag im Leben einer Mutter – und wie eine einfache Entdeckung all…" at bounding box center [546, 512] width 593 height 2391
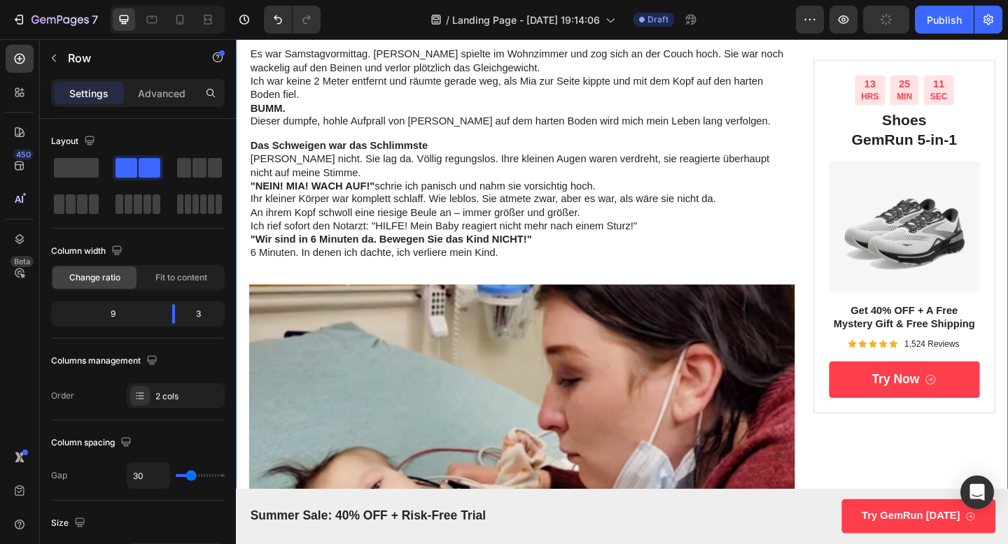
click at [528, 254] on strong ""Wir sind in 6 Minuten da. Bewegen Sie das Kind NICHT!"" at bounding box center [404, 257] width 306 height 12
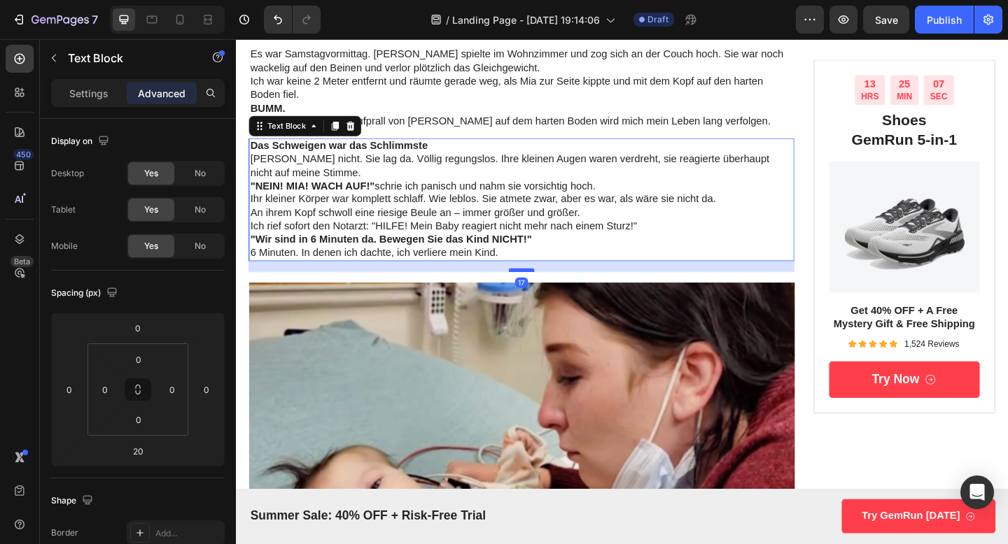
drag, startPoint x: 536, startPoint y: 292, endPoint x: 552, endPoint y: 290, distance: 16.2
click at [552, 290] on div at bounding box center [547, 290] width 28 height 4
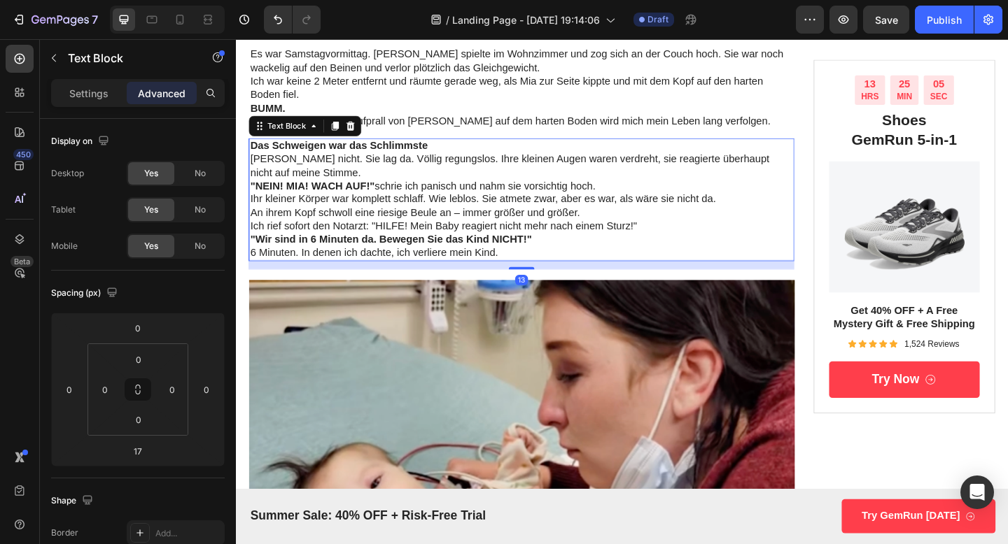
drag, startPoint x: 553, startPoint y: 290, endPoint x: 565, endPoint y: 287, distance: 12.9
click at [565, 281] on div "13" at bounding box center [546, 281] width 593 height 0
type input "13"
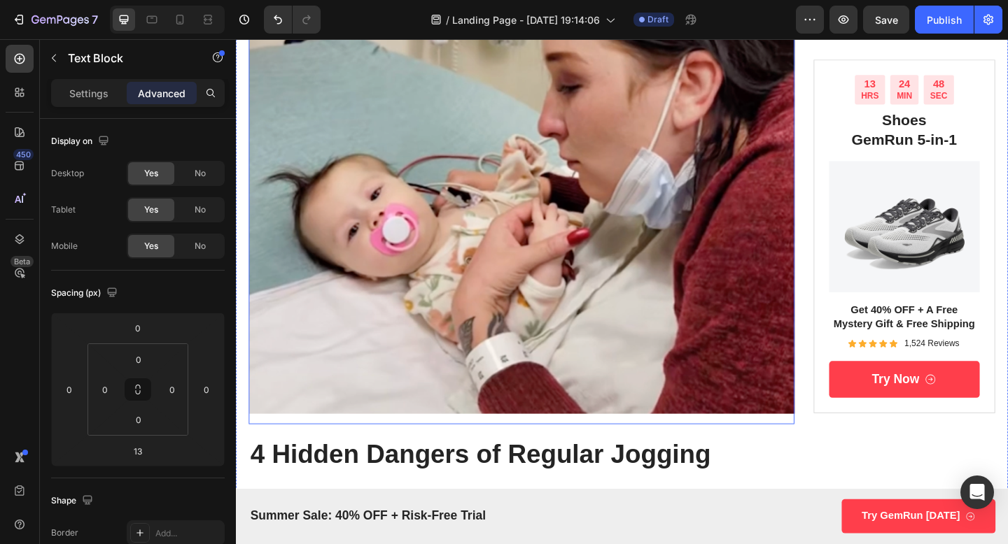
scroll to position [1128, 0]
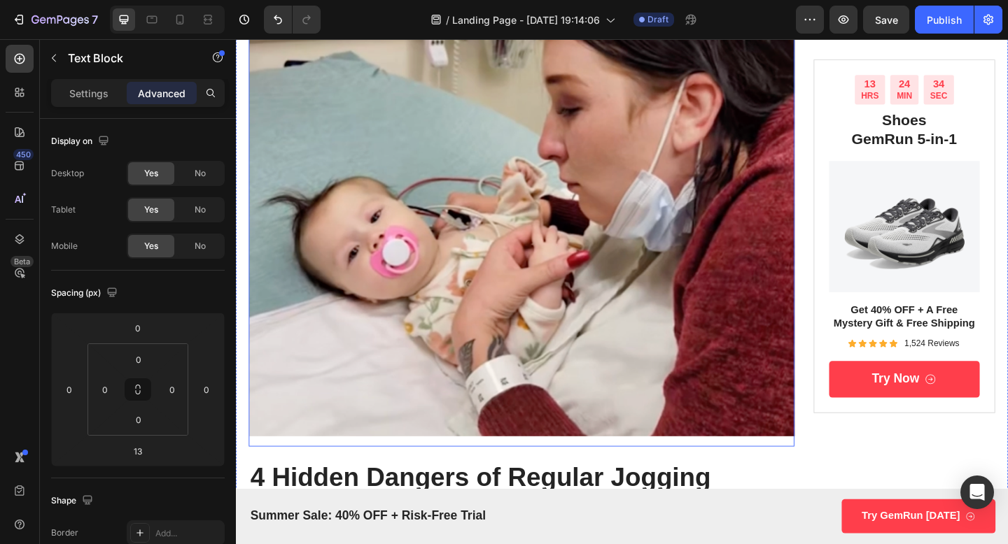
click at [535, 274] on img at bounding box center [546, 241] width 593 height 483
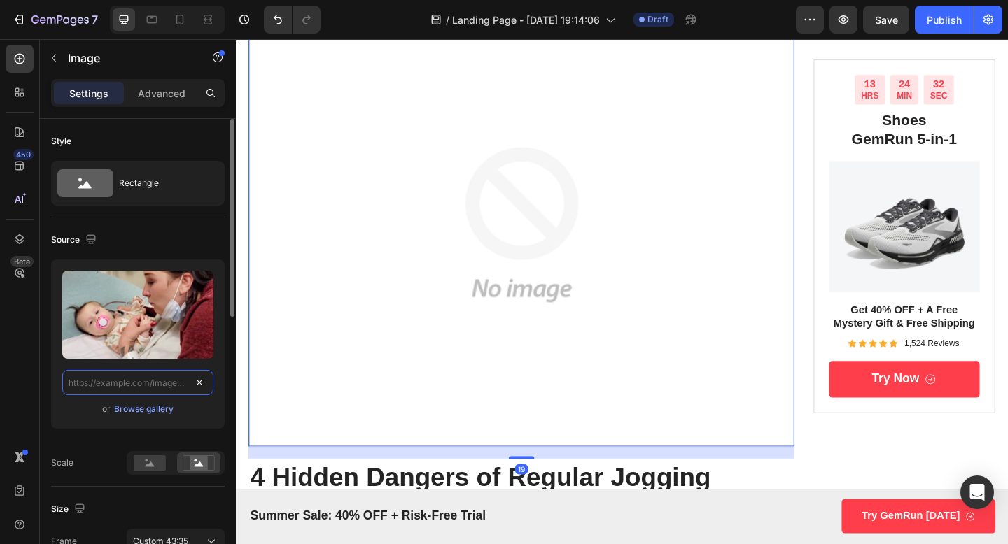
scroll to position [0, 0]
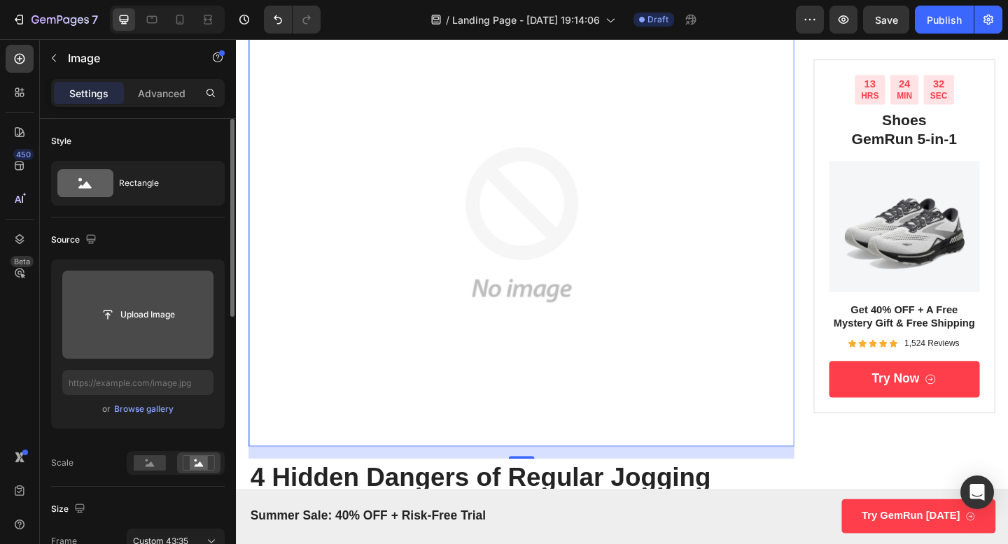
click at [146, 303] on input "file" at bounding box center [138, 315] width 97 height 24
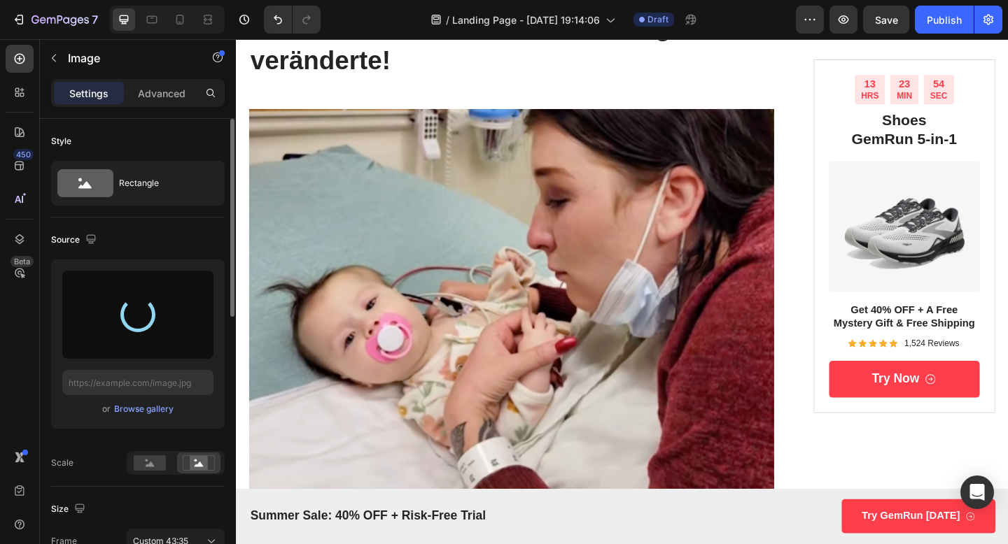
scroll to position [202, 0]
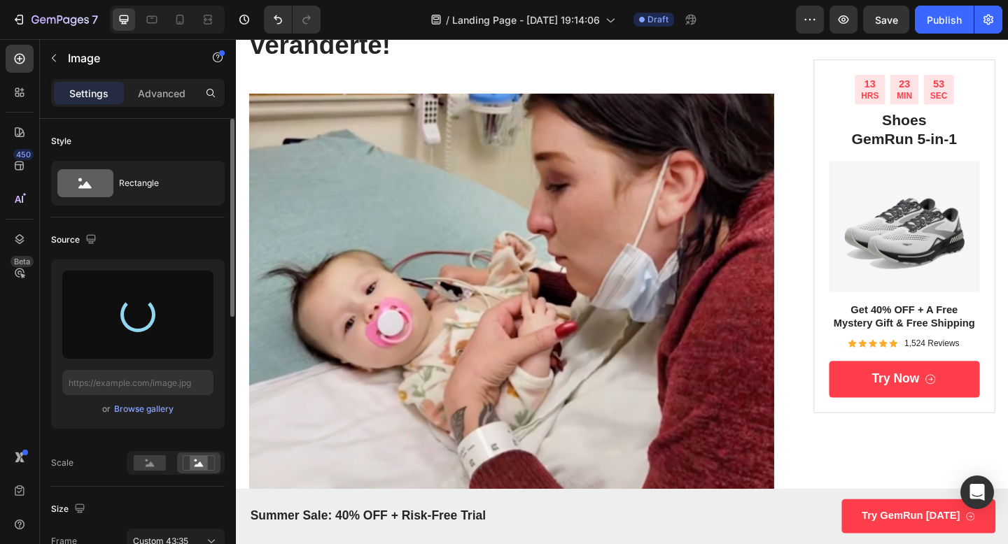
type input "[URL][DOMAIN_NAME]"
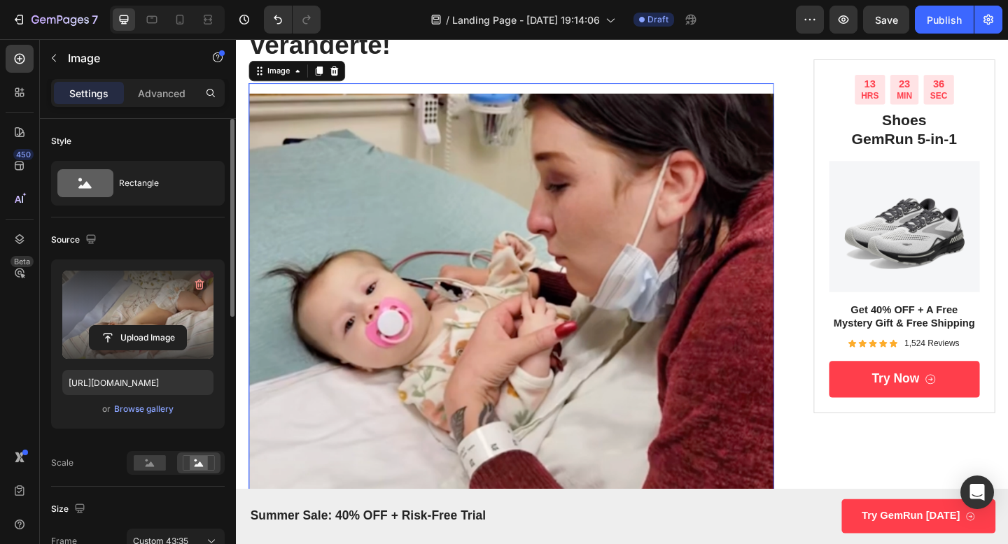
click at [557, 276] on img at bounding box center [535, 319] width 571 height 465
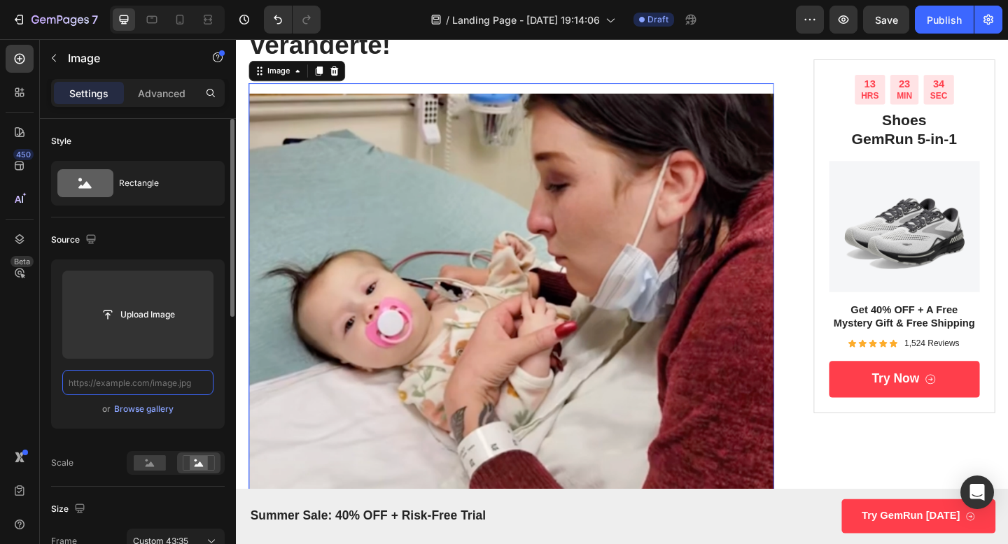
scroll to position [0, 0]
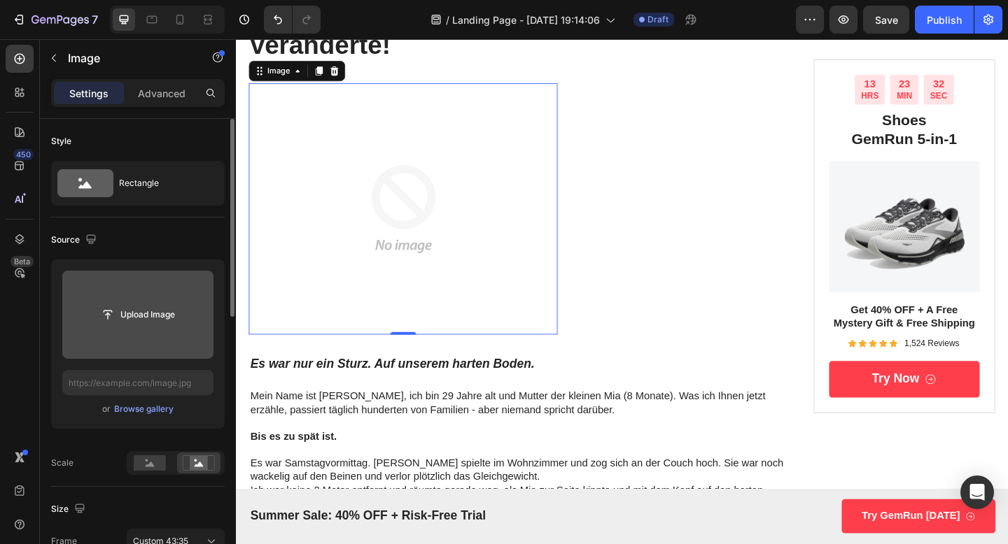
click at [160, 310] on input "file" at bounding box center [138, 315] width 97 height 24
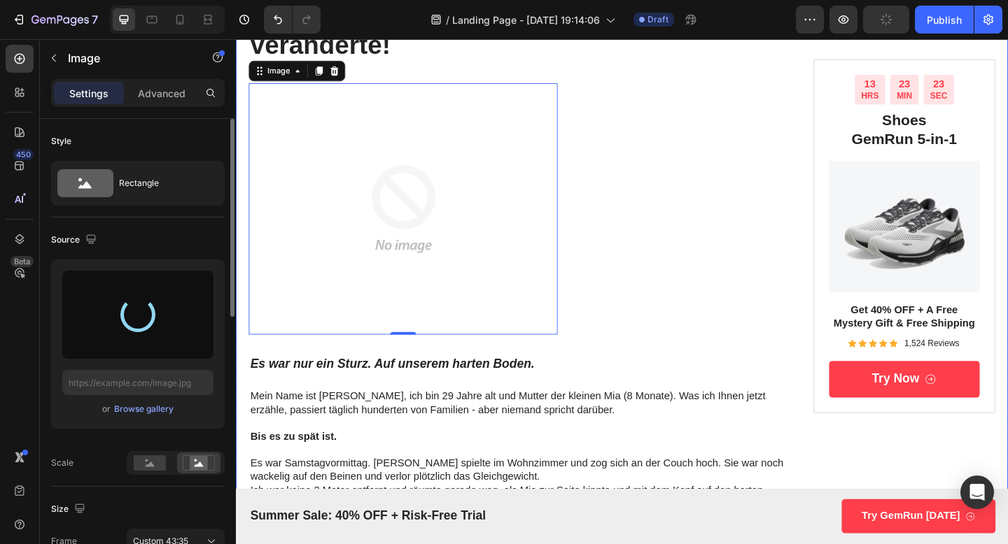
type input "[URL][DOMAIN_NAME]"
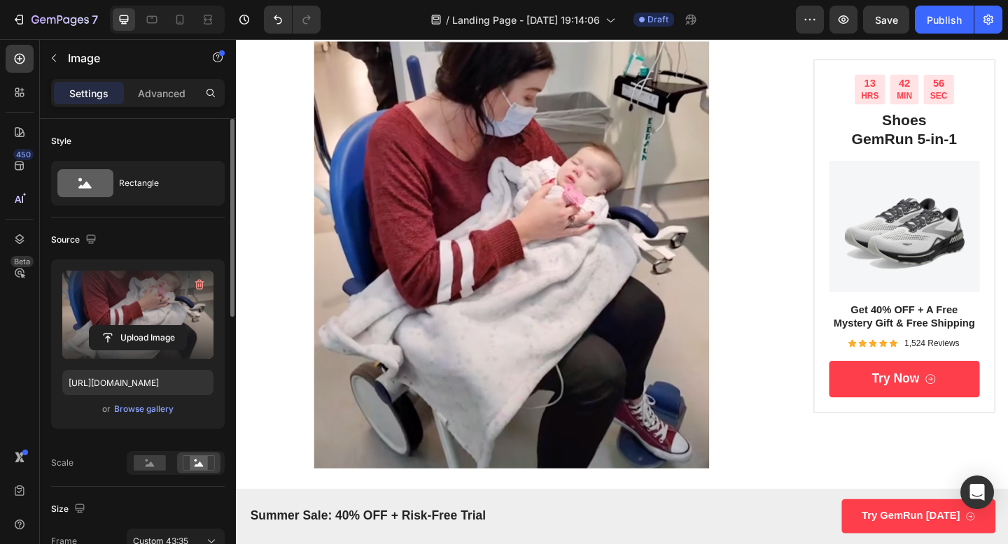
scroll to position [206, 0]
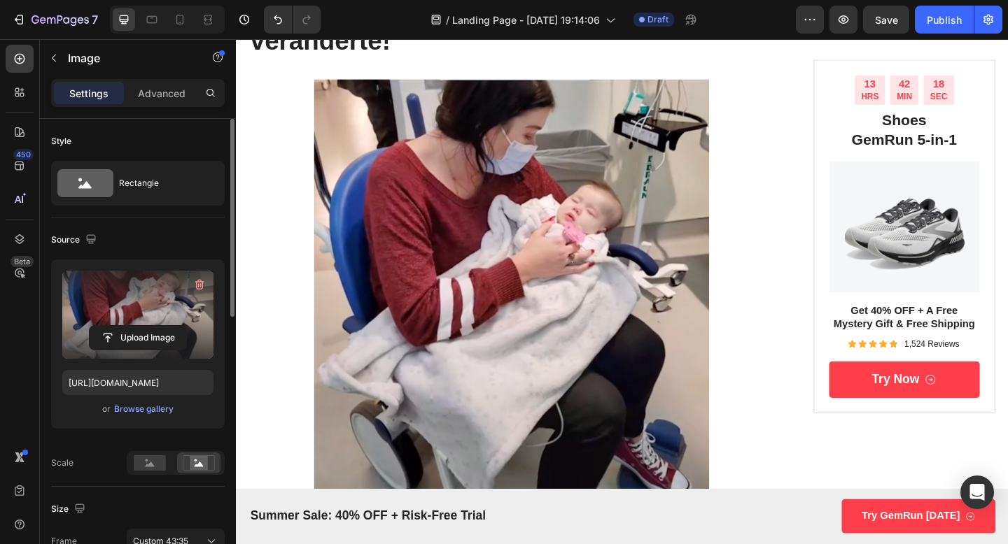
click at [463, 318] on img at bounding box center [535, 315] width 571 height 465
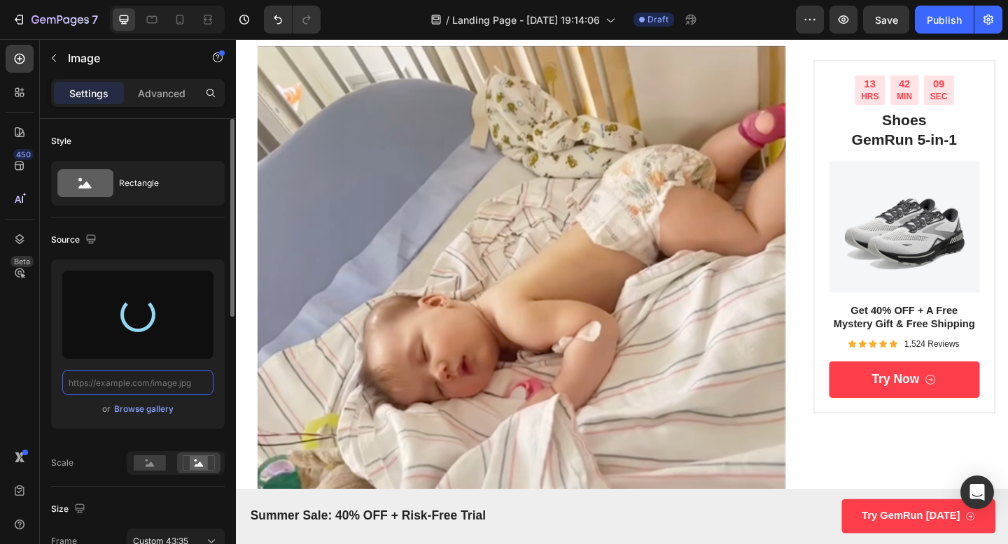
scroll to position [1050, 0]
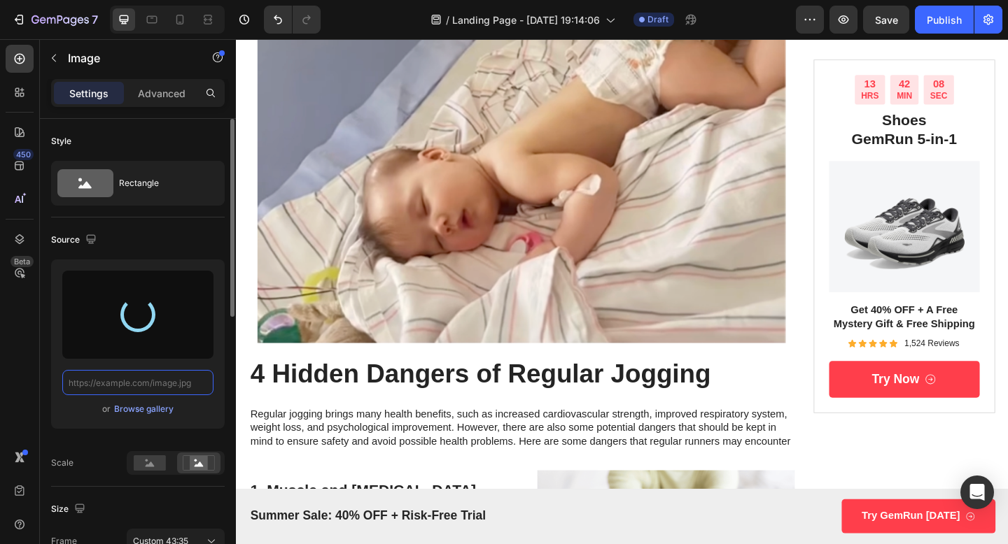
type input "[URL][DOMAIN_NAME]"
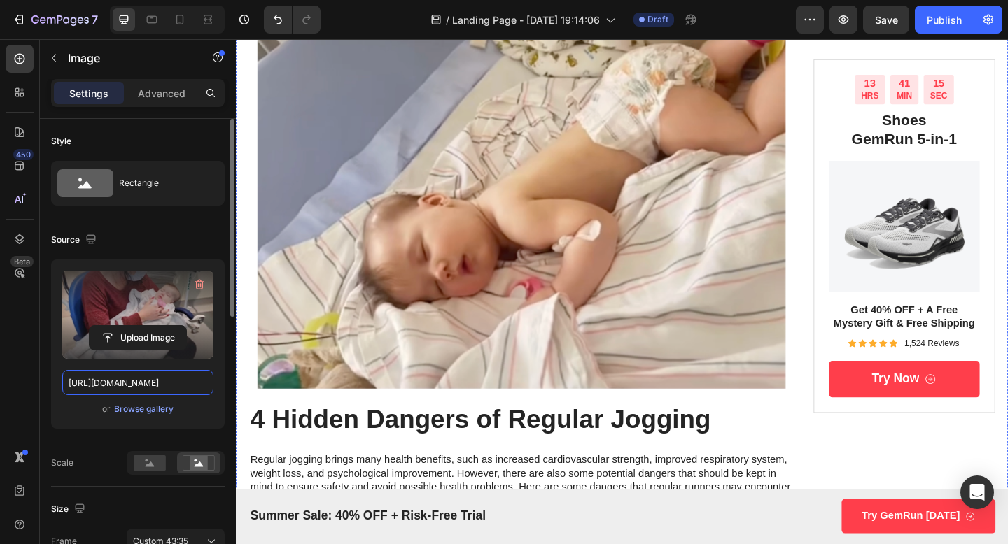
scroll to position [1269, 0]
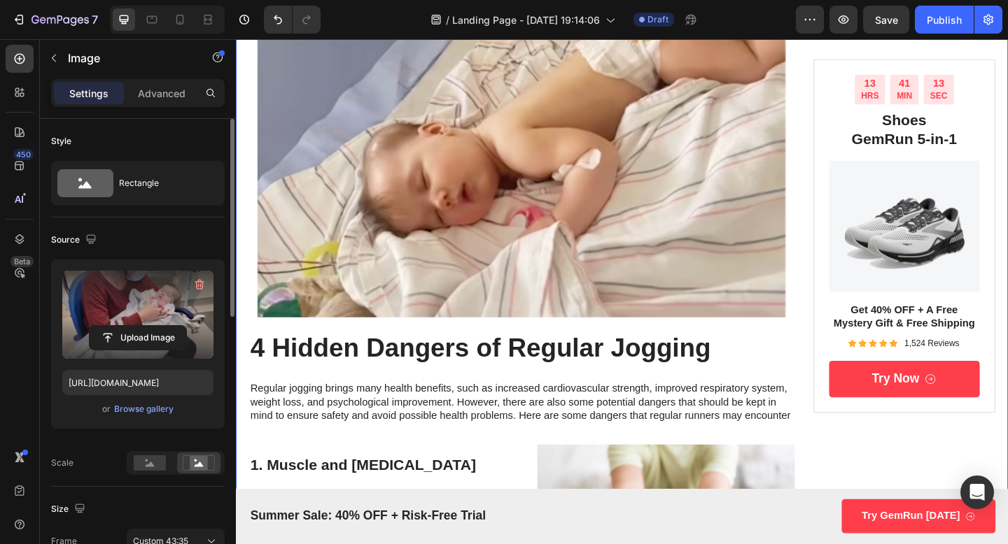
click at [531, 346] on div "Der schlimmste Tag im Leben einer Mutter – und wie eine einfache Entdeckung all…" at bounding box center [546, 80] width 593 height 2386
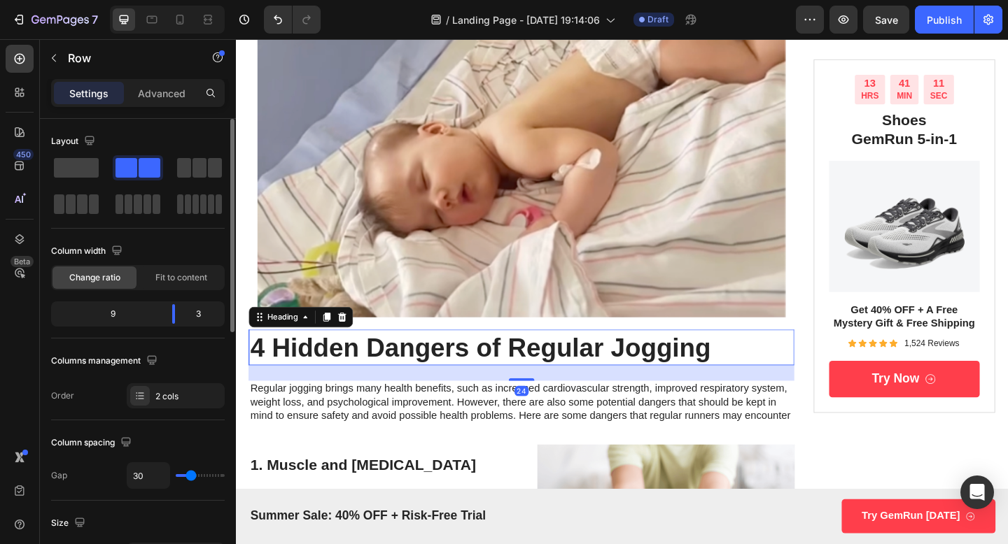
click at [527, 358] on h2 "4 Hidden Dangers of Regular Jogging" at bounding box center [546, 374] width 593 height 39
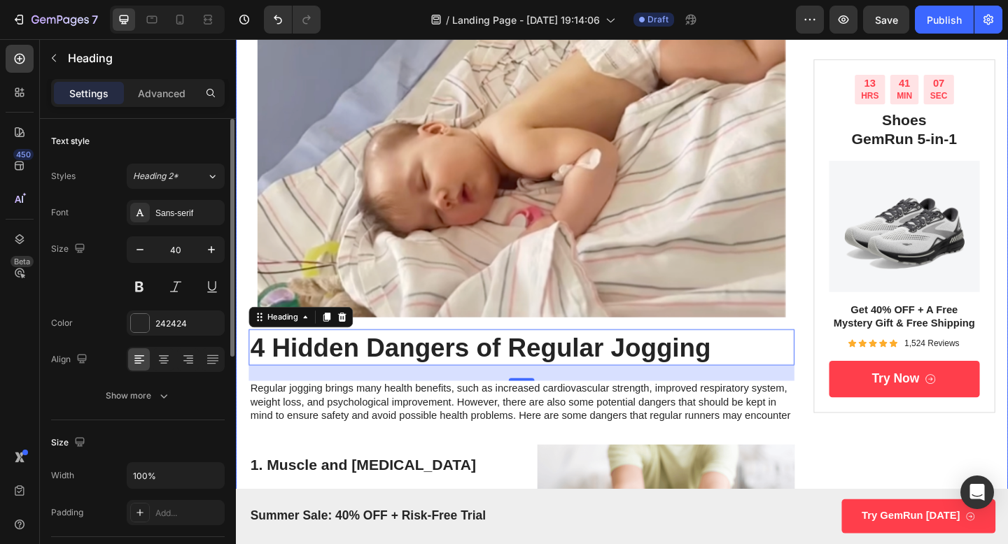
scroll to position [1409, 0]
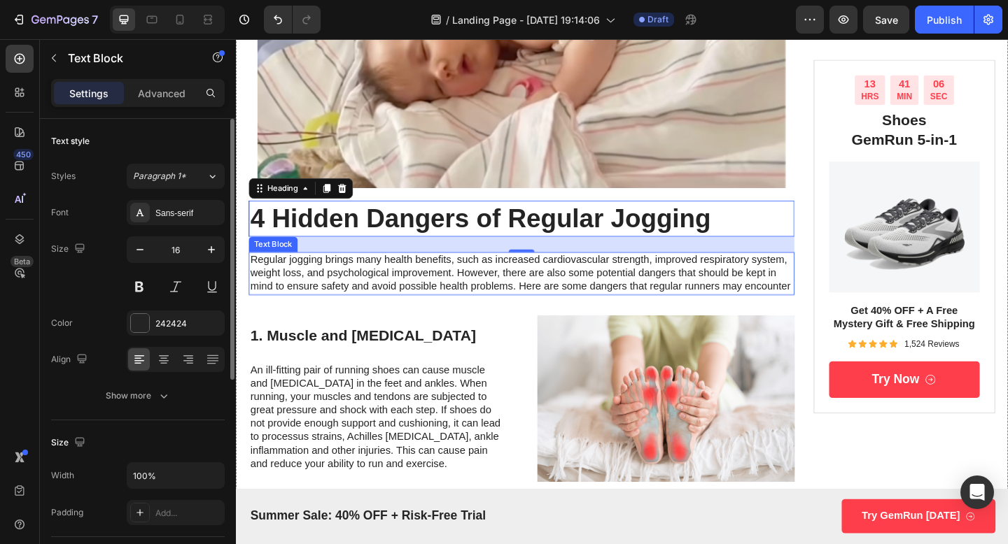
click at [515, 290] on p "Regular jogging brings many health benefits, such as increased cardiovascular s…" at bounding box center [546, 293] width 591 height 43
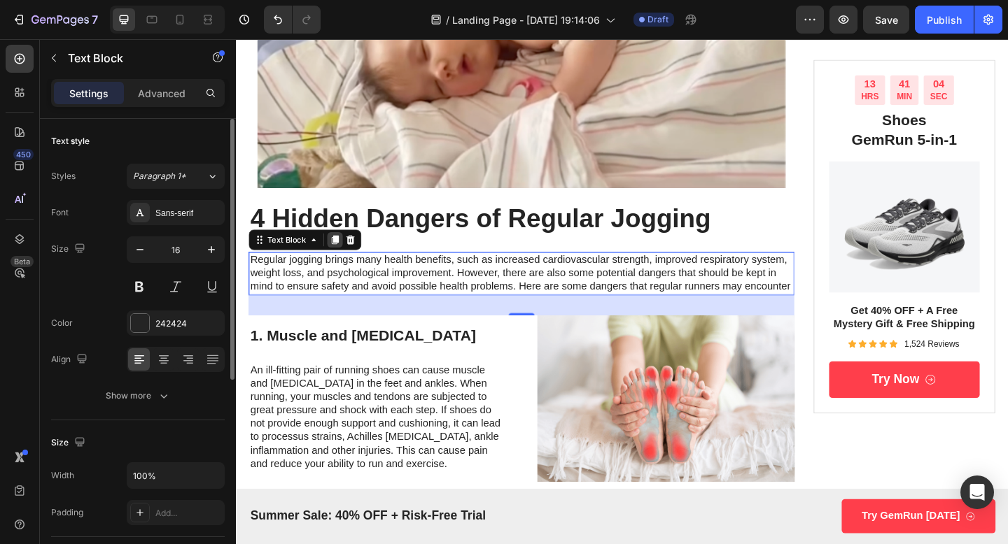
click at [341, 260] on icon at bounding box center [344, 258] width 8 height 10
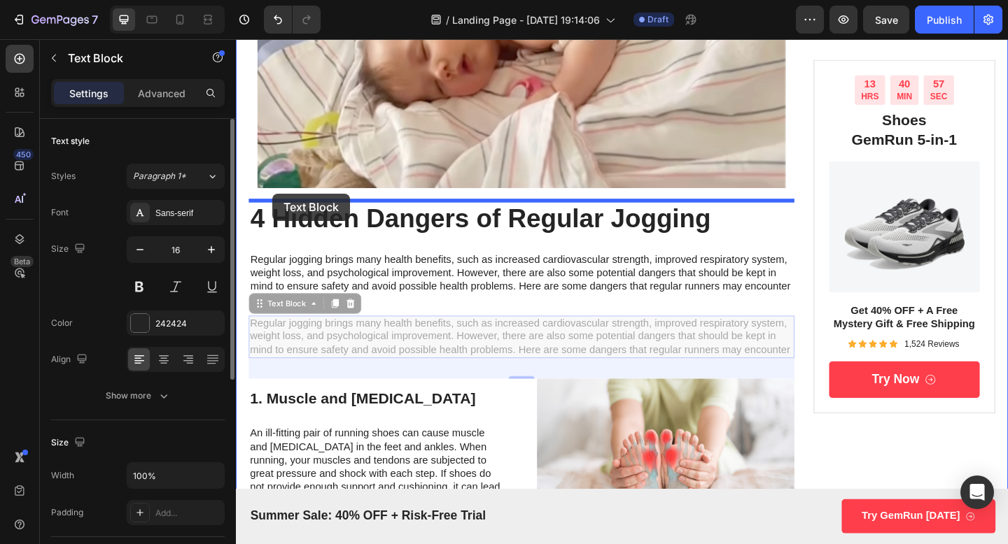
drag, startPoint x: 274, startPoint y: 331, endPoint x: 276, endPoint y: 207, distance: 123.9
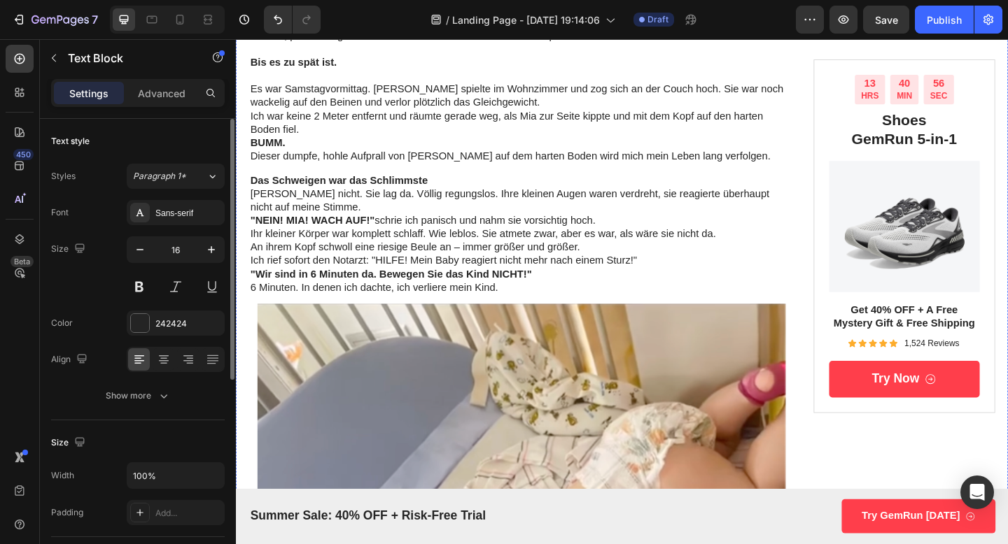
scroll to position [775, 0]
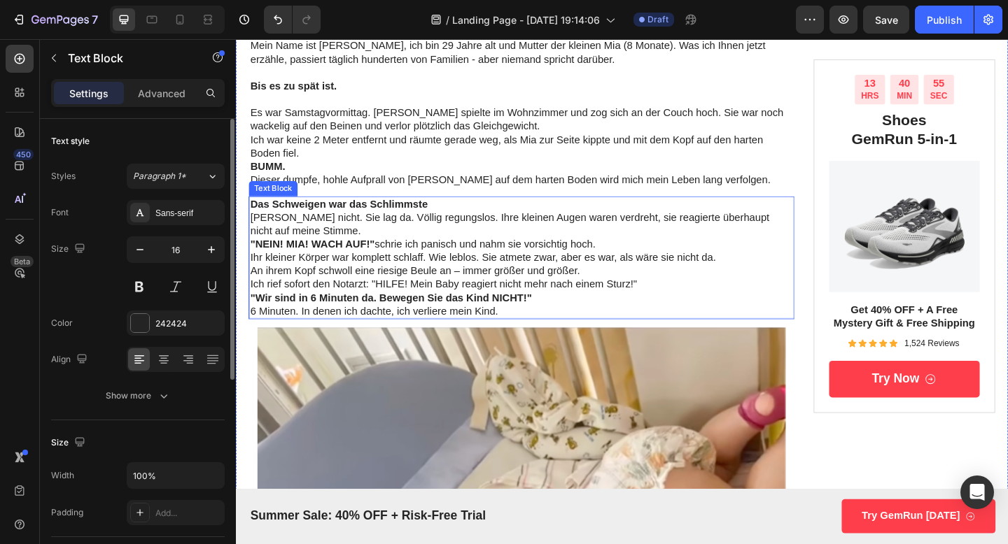
click at [322, 268] on strong ""NEIN! MIA! WACH AUF!"" at bounding box center [318, 263] width 135 height 12
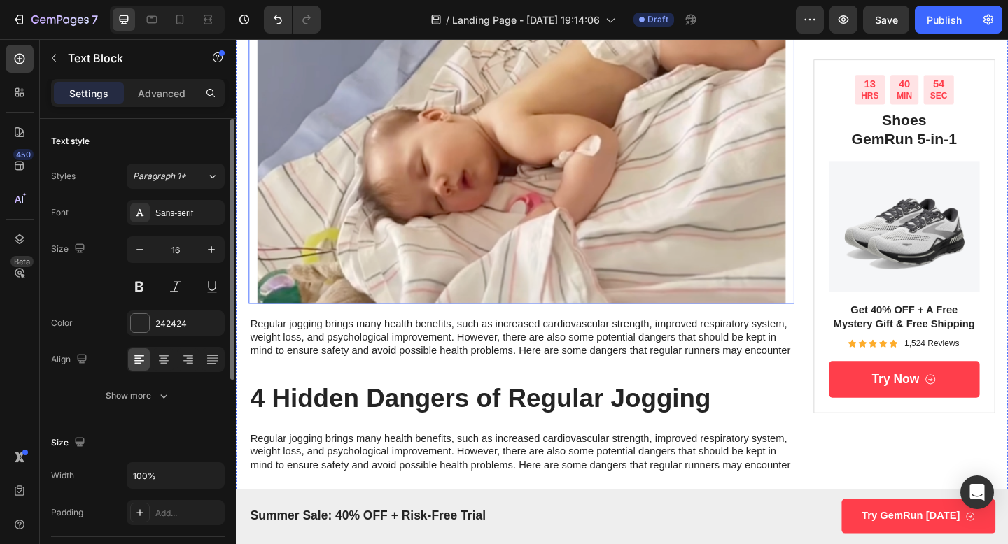
scroll to position [1292, 0]
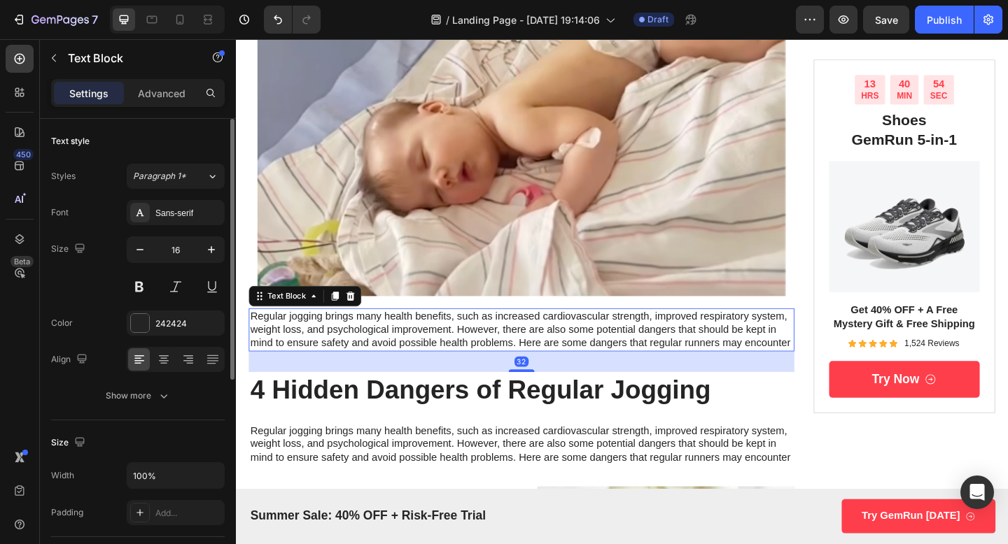
click at [338, 350] on p "Regular jogging brings many health benefits, such as increased cardiovascular s…" at bounding box center [546, 355] width 591 height 43
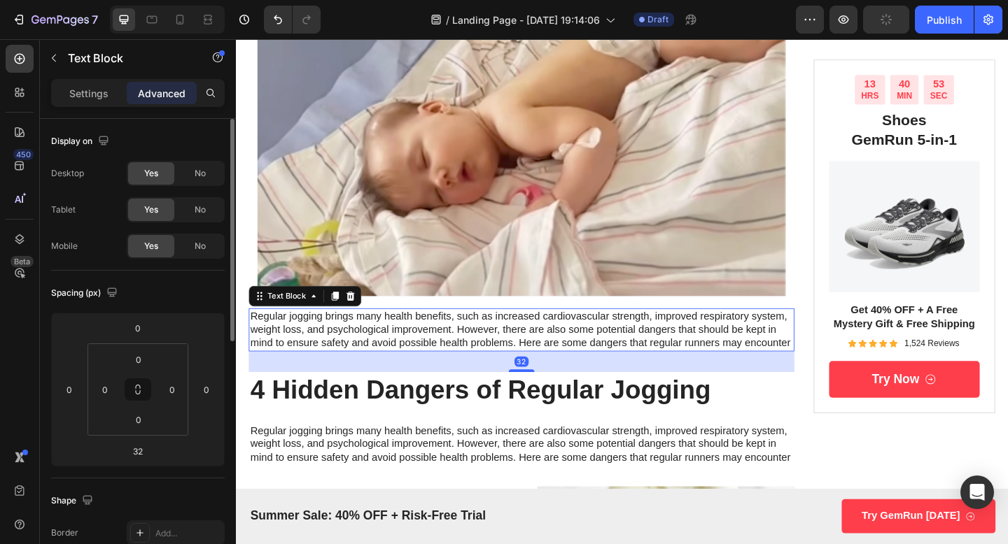
click at [333, 351] on p "Regular jogging brings many health benefits, such as increased cardiovascular s…" at bounding box center [546, 355] width 591 height 43
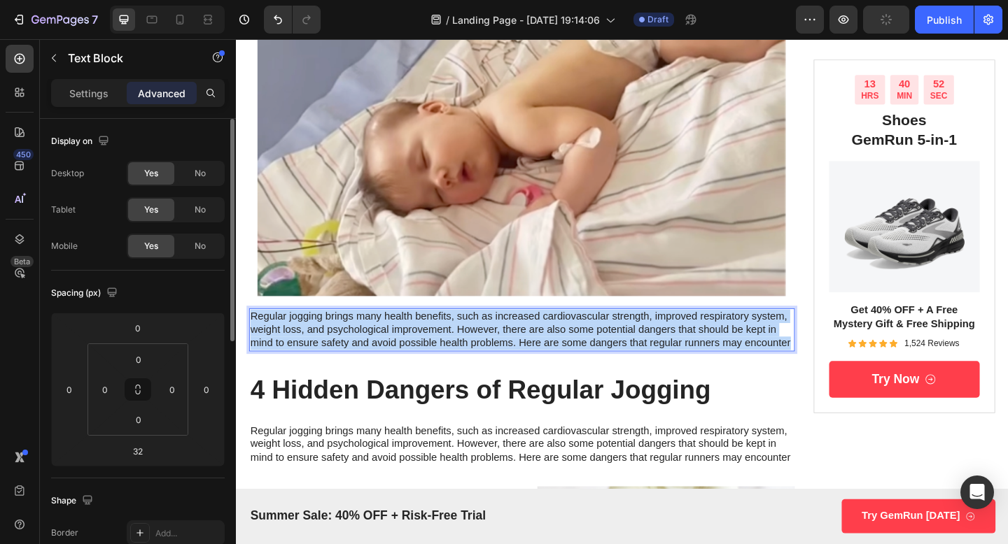
click at [333, 351] on p "Regular jogging brings many health benefits, such as increased cardiovascular s…" at bounding box center [546, 355] width 591 height 43
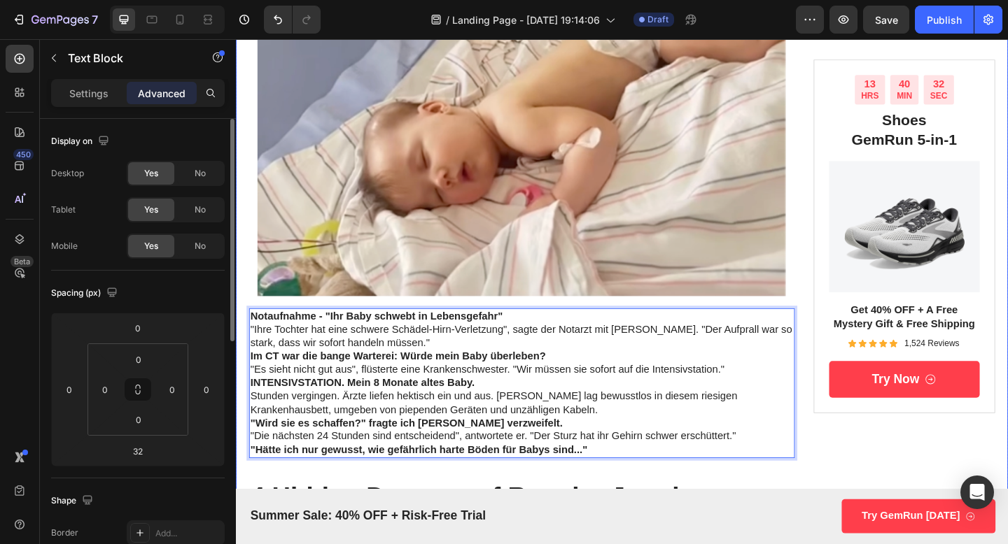
click at [856, 307] on div "Der schlimmste Tag im Leben einer Mutter – und wie eine einfache Entdeckung all…" at bounding box center [656, 150] width 840 height 2572
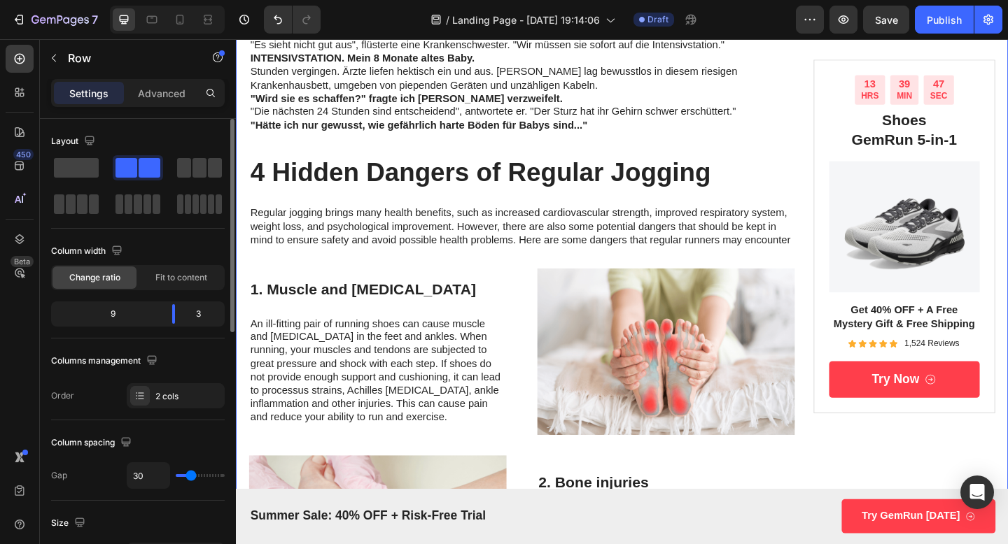
scroll to position [1647, 0]
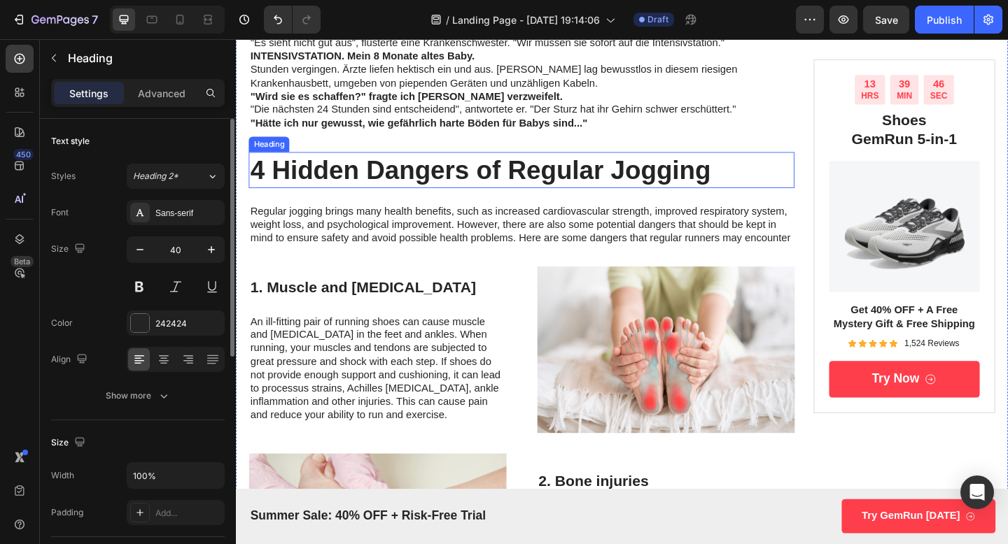
click at [507, 185] on h2 "4 Hidden Dangers of Regular Jogging" at bounding box center [546, 181] width 593 height 39
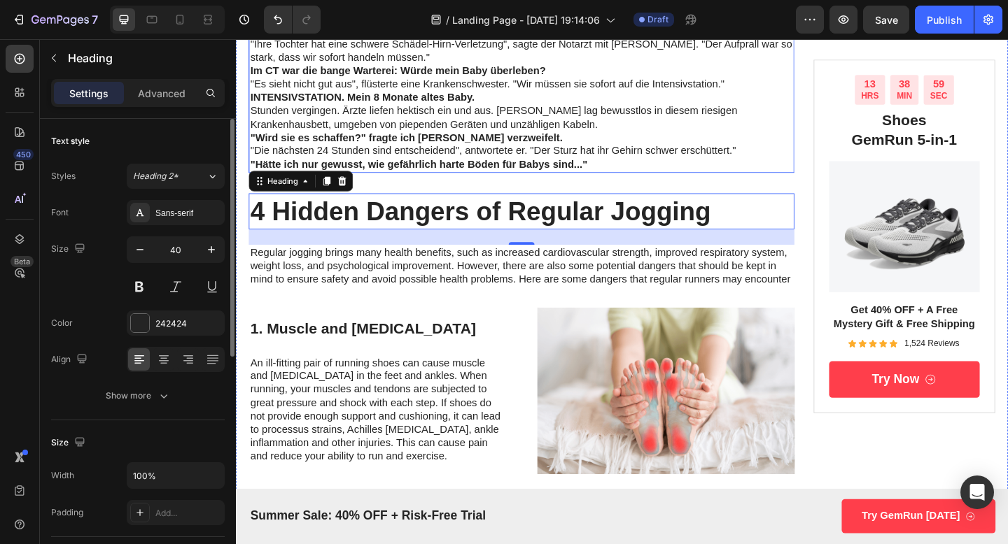
scroll to position [1637, 0]
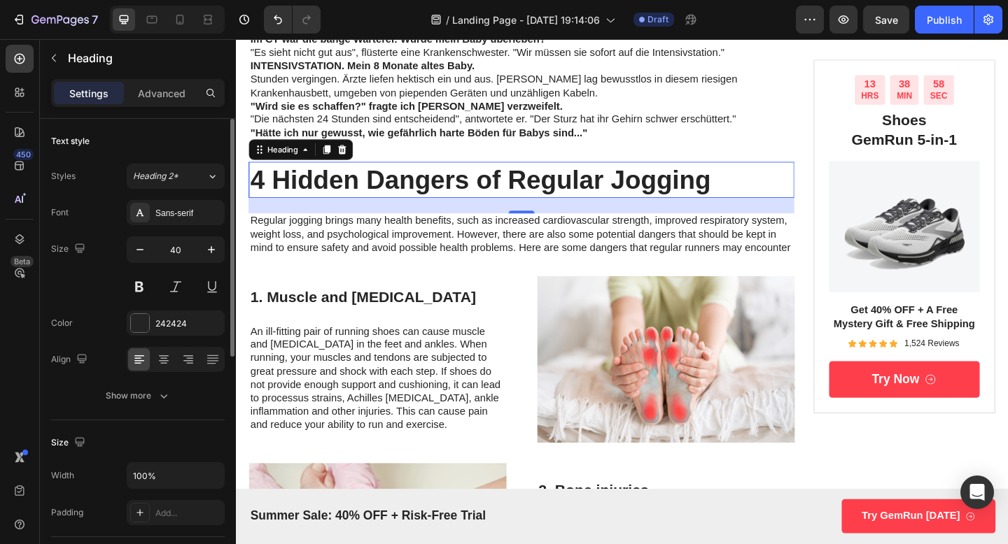
click at [495, 195] on h2 "4 Hidden Dangers of Regular Jogging" at bounding box center [546, 192] width 593 height 39
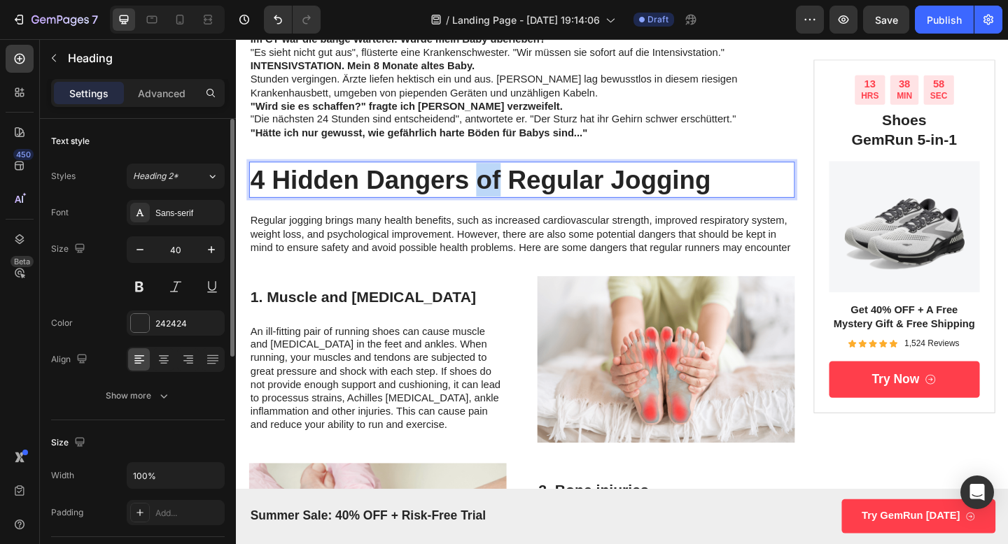
click at [495, 195] on p "4 Hidden Dangers of Regular Jogging" at bounding box center [546, 192] width 591 height 36
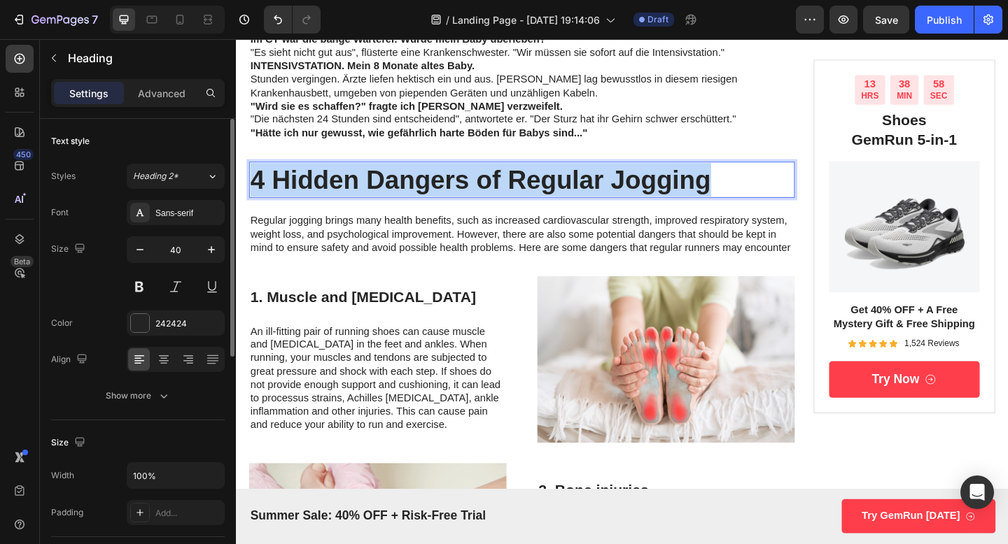
click at [495, 195] on p "4 Hidden Dangers of Regular Jogging" at bounding box center [546, 192] width 591 height 36
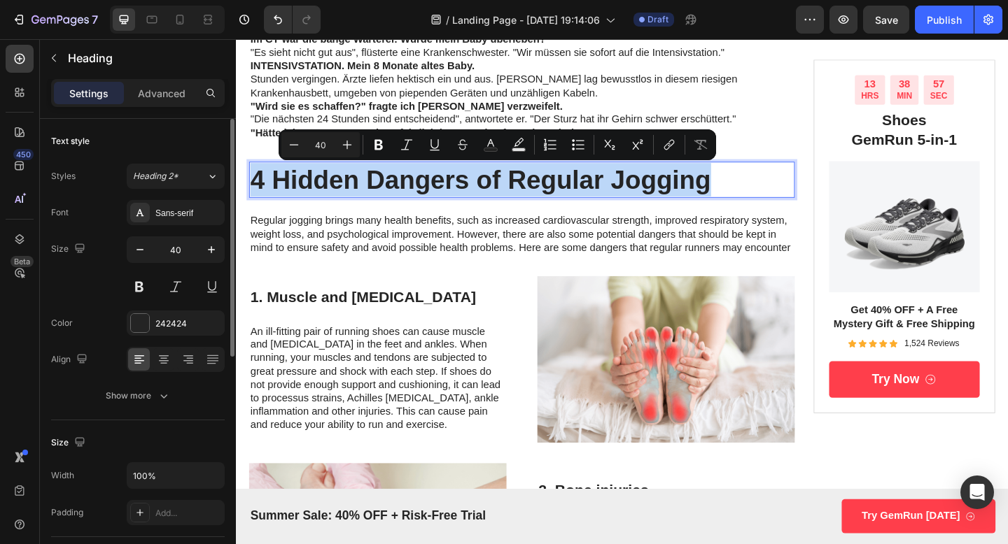
click at [495, 195] on p "4 Hidden Dangers of Regular Jogging" at bounding box center [546, 192] width 591 height 36
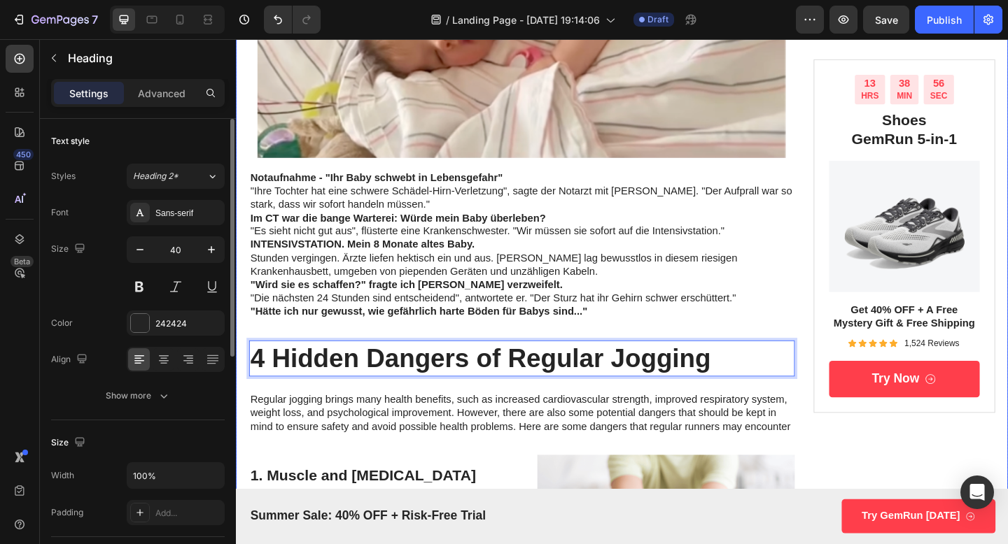
scroll to position [1425, 0]
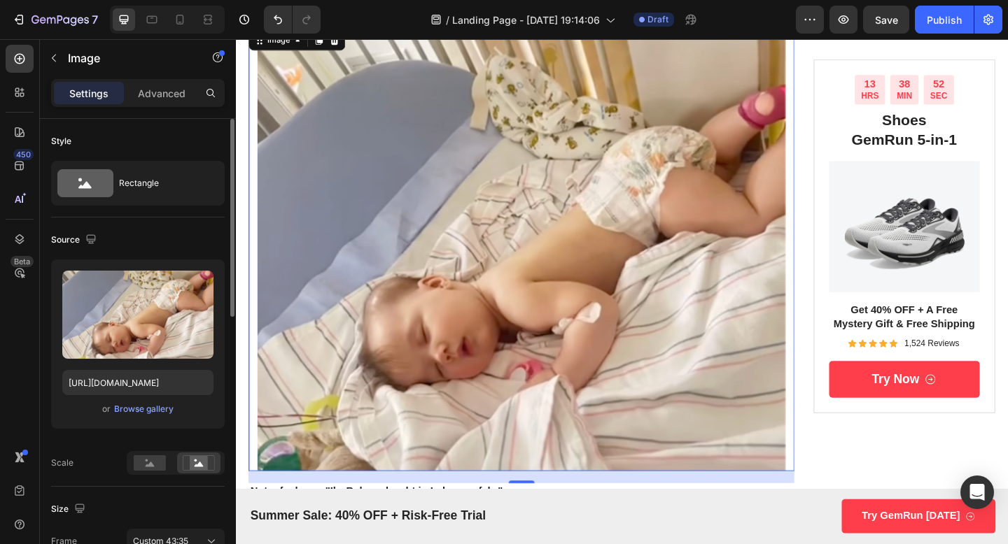
scroll to position [1038, 0]
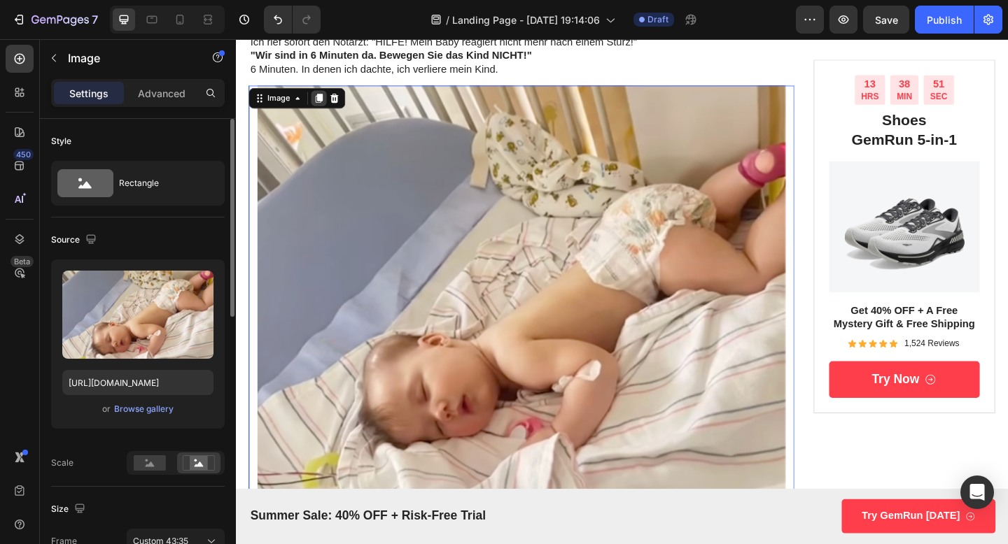
click at [324, 102] on icon at bounding box center [326, 103] width 11 height 11
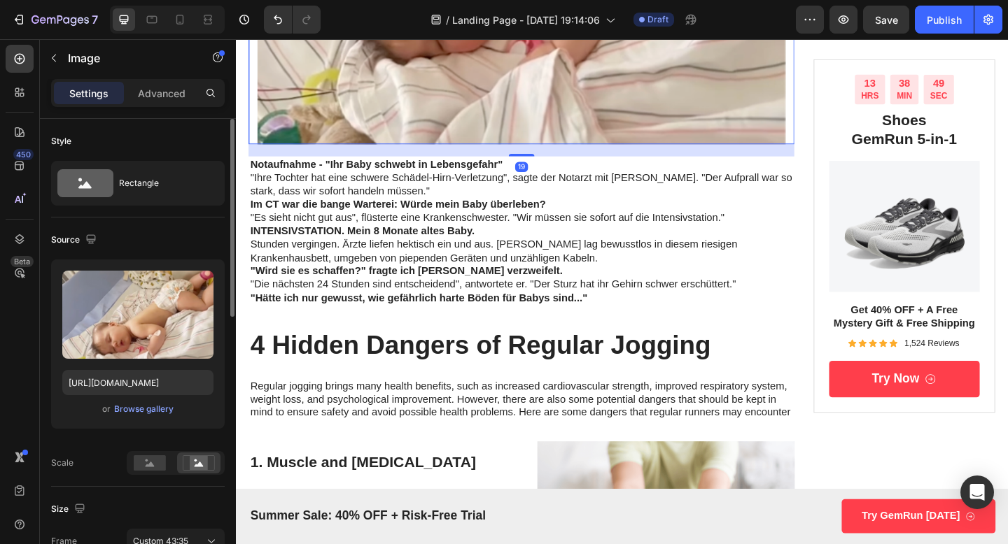
scroll to position [1955, 0]
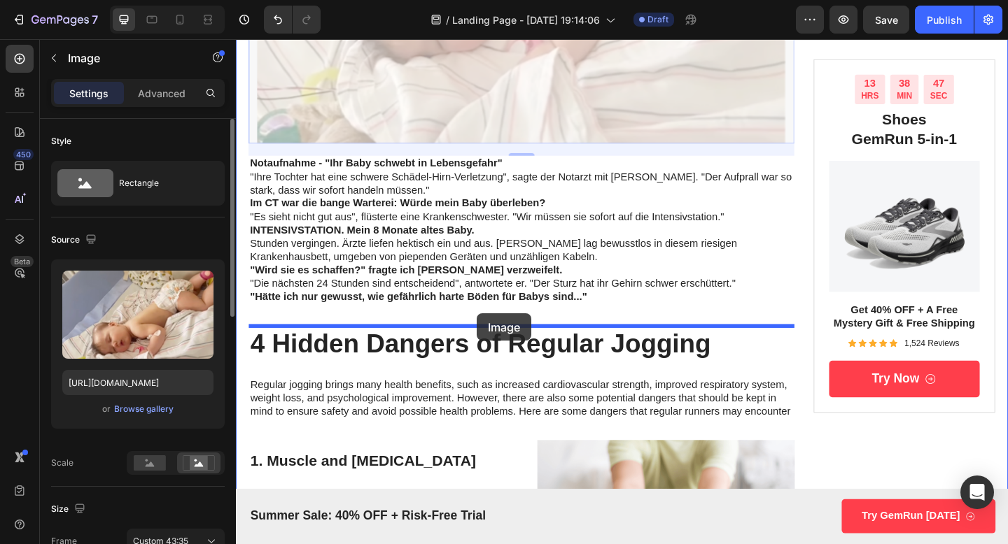
drag, startPoint x: 509, startPoint y: 115, endPoint x: 498, endPoint y: 341, distance: 226.3
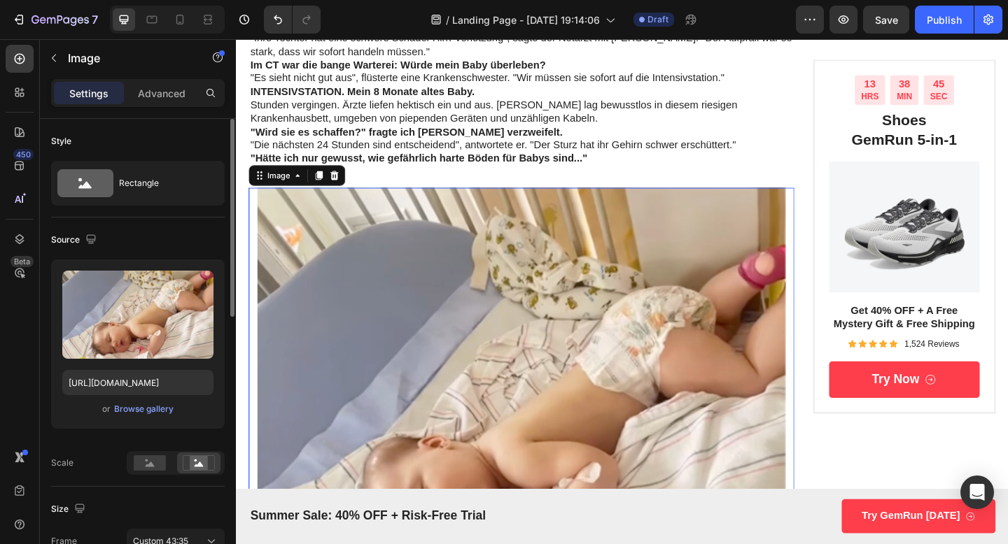
scroll to position [1652, 0]
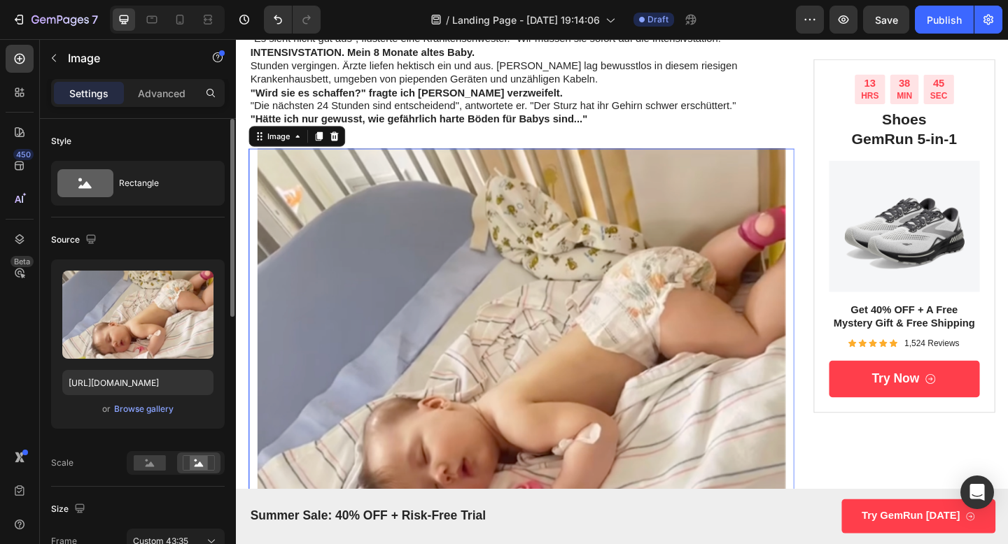
click at [482, 390] on img at bounding box center [546, 399] width 593 height 483
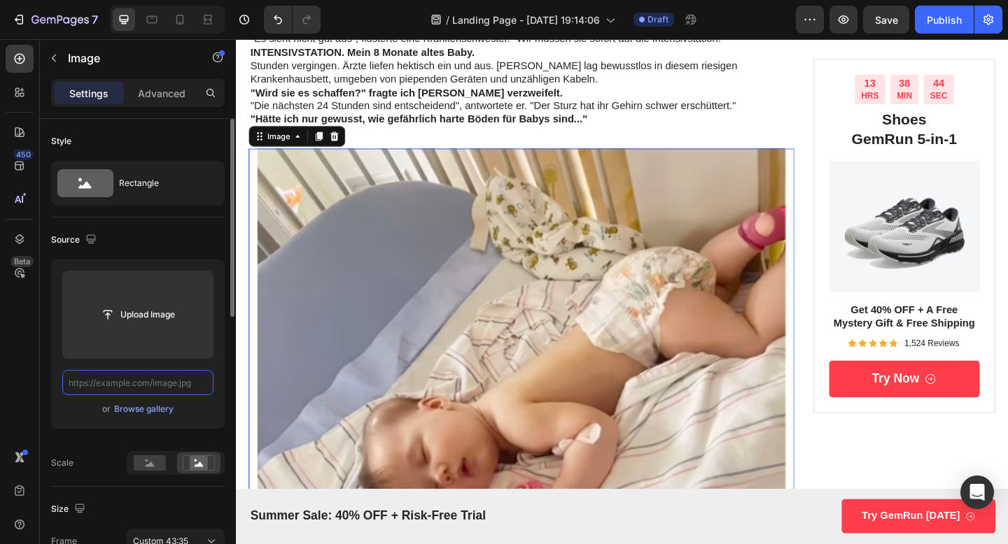
scroll to position [0, 0]
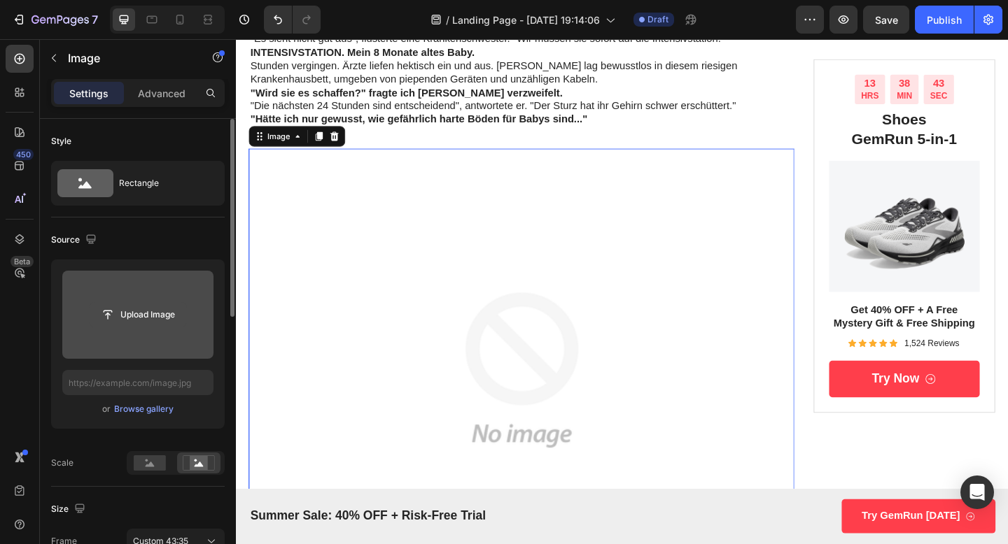
click at [164, 322] on input "file" at bounding box center [138, 315] width 97 height 24
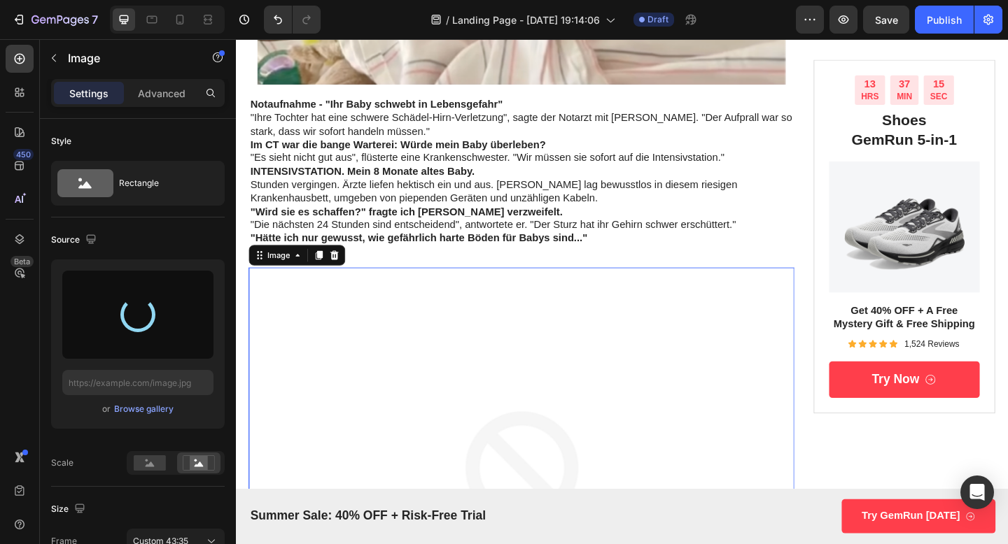
scroll to position [1369, 0]
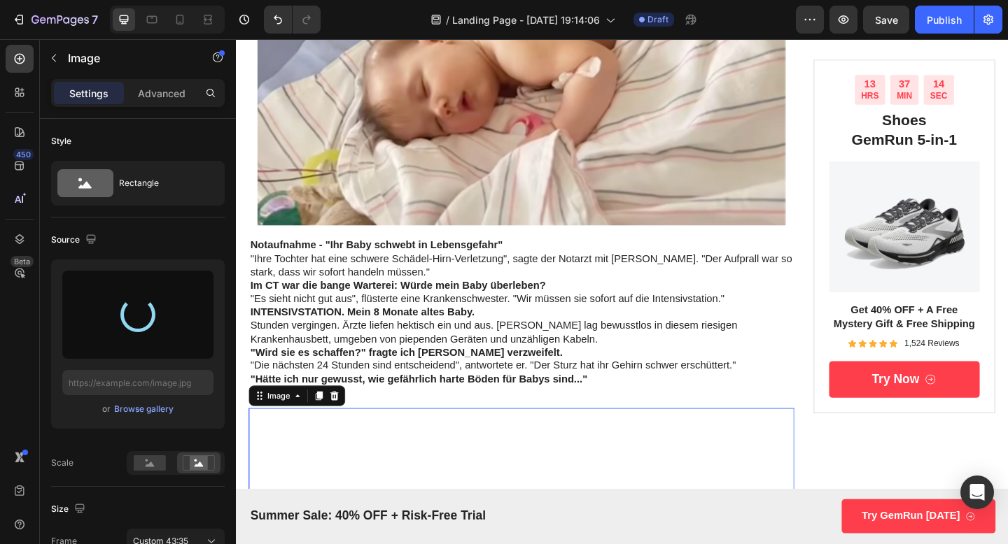
type input "[URL][DOMAIN_NAME]"
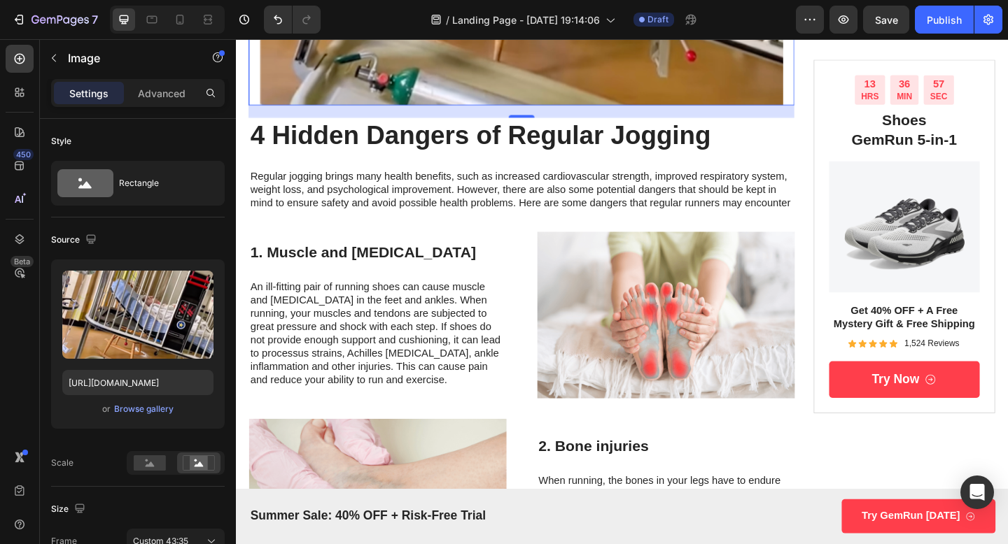
scroll to position [2190, 0]
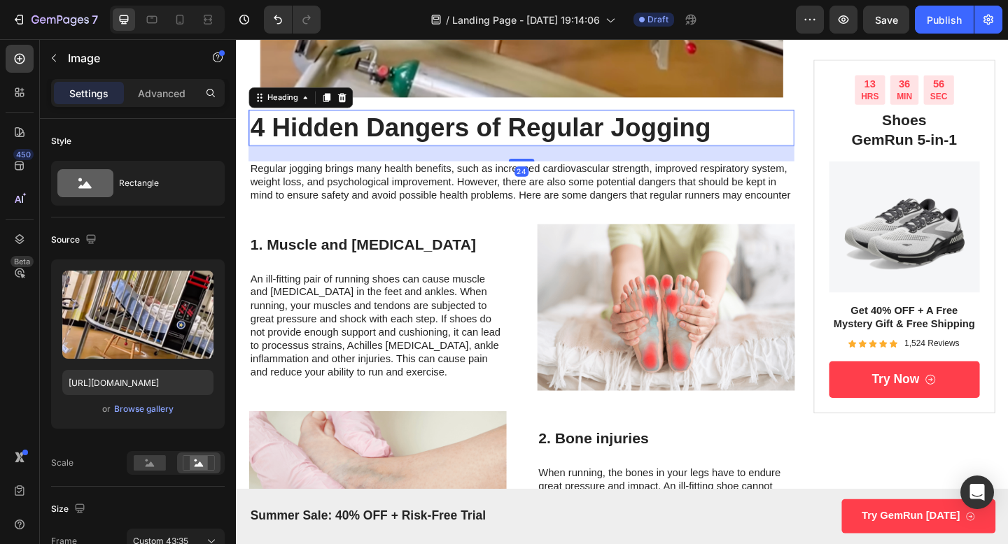
click at [423, 143] on p "4 Hidden Dangers of Regular Jogging" at bounding box center [546, 136] width 591 height 36
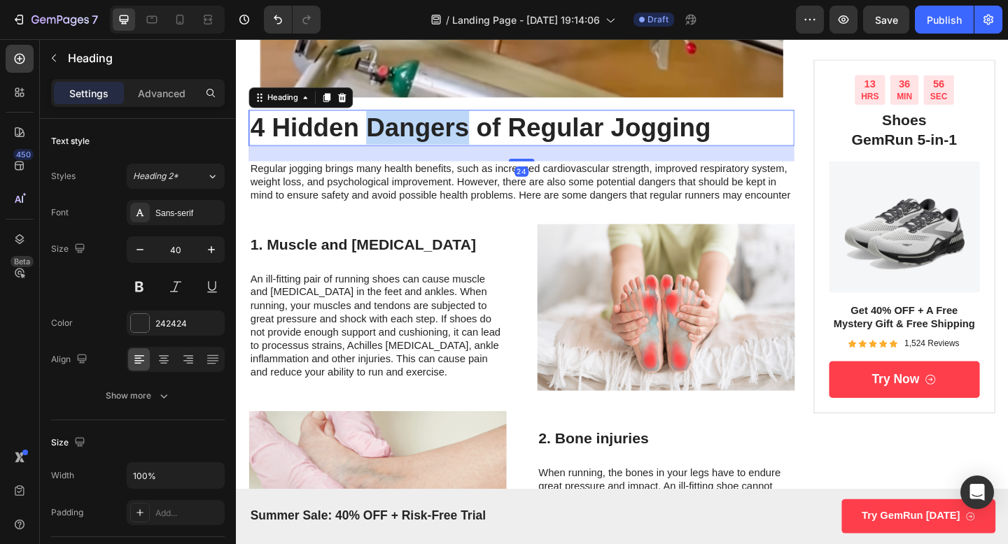
click at [423, 141] on p "4 Hidden Dangers of Regular Jogging" at bounding box center [546, 136] width 591 height 36
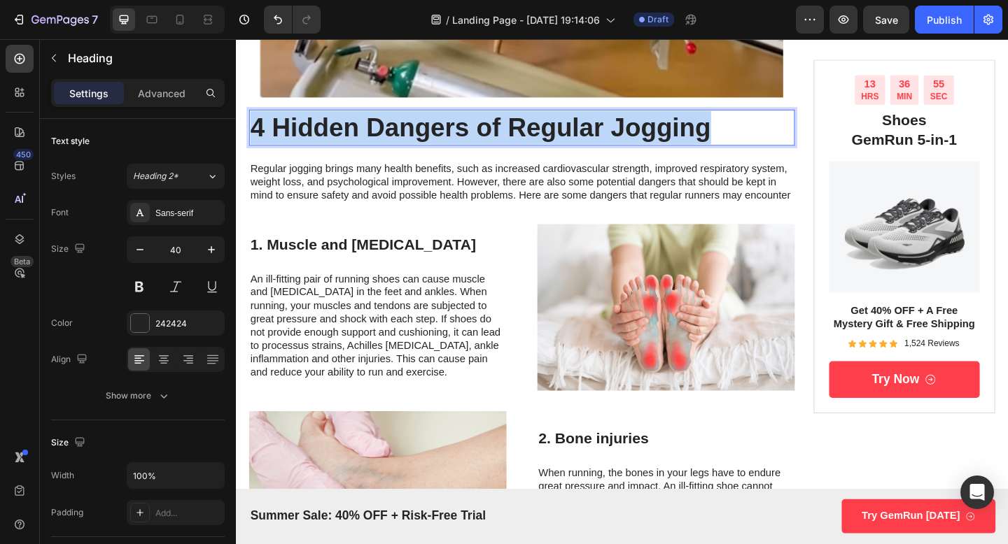
click at [423, 141] on p "4 Hidden Dangers of Regular Jogging" at bounding box center [546, 136] width 591 height 36
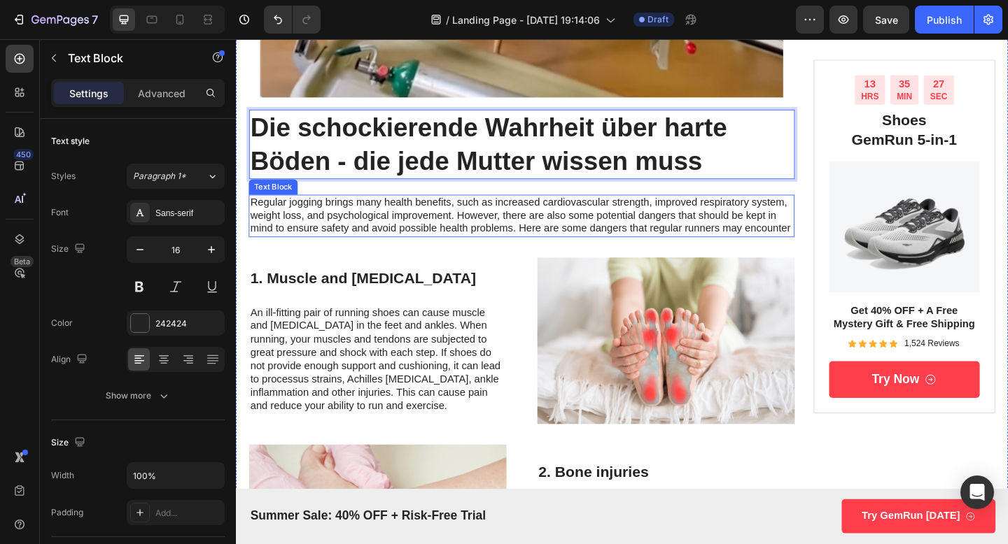
click at [481, 237] on p "Regular jogging brings many health benefits, such as increased cardiovascular s…" at bounding box center [546, 231] width 591 height 43
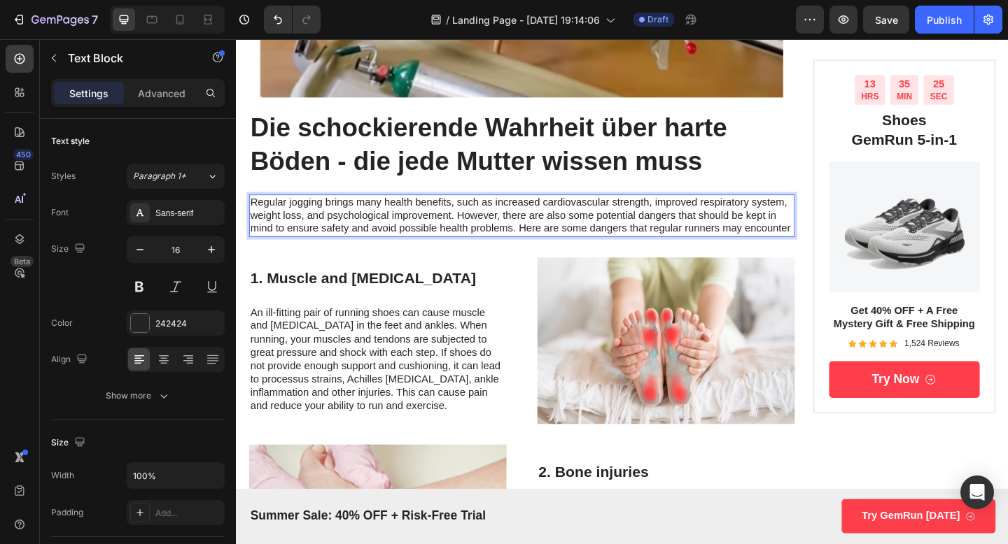
click at [472, 225] on p "Regular jogging brings many health benefits, such as increased cardiovascular s…" at bounding box center [546, 231] width 591 height 43
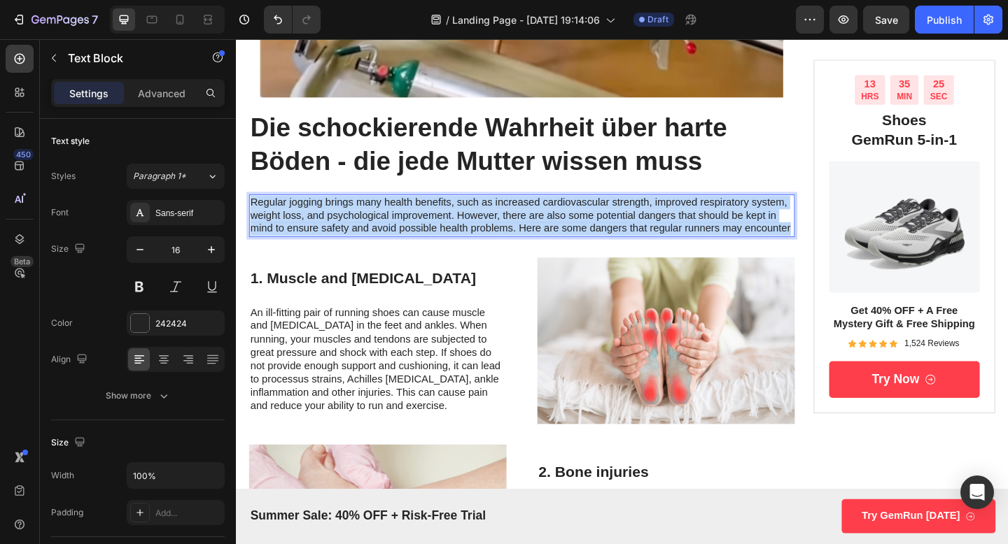
click at [472, 225] on p "Regular jogging brings many health benefits, such as increased cardiovascular s…" at bounding box center [546, 231] width 591 height 43
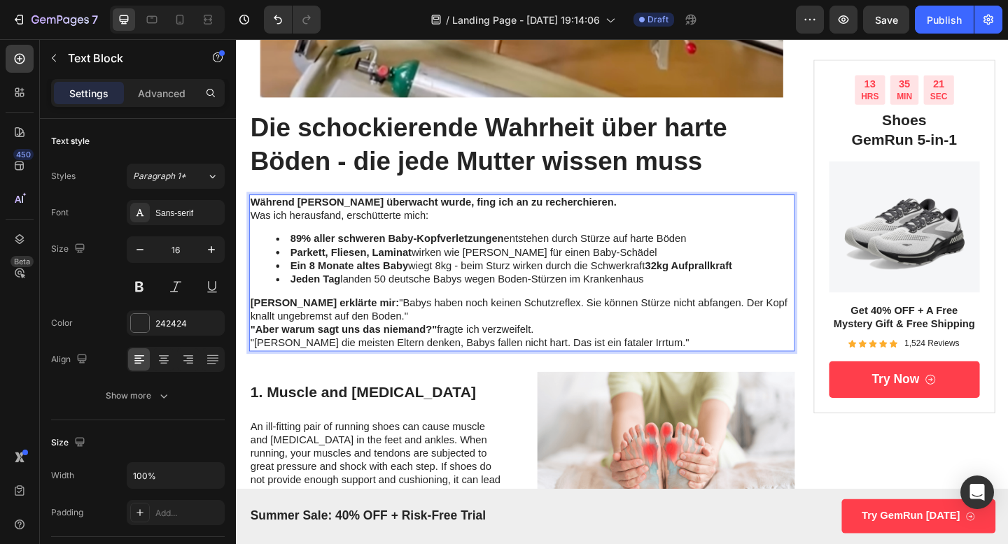
click at [257, 225] on p "Was ich herausfand, erschütterte mich:" at bounding box center [546, 232] width 591 height 15
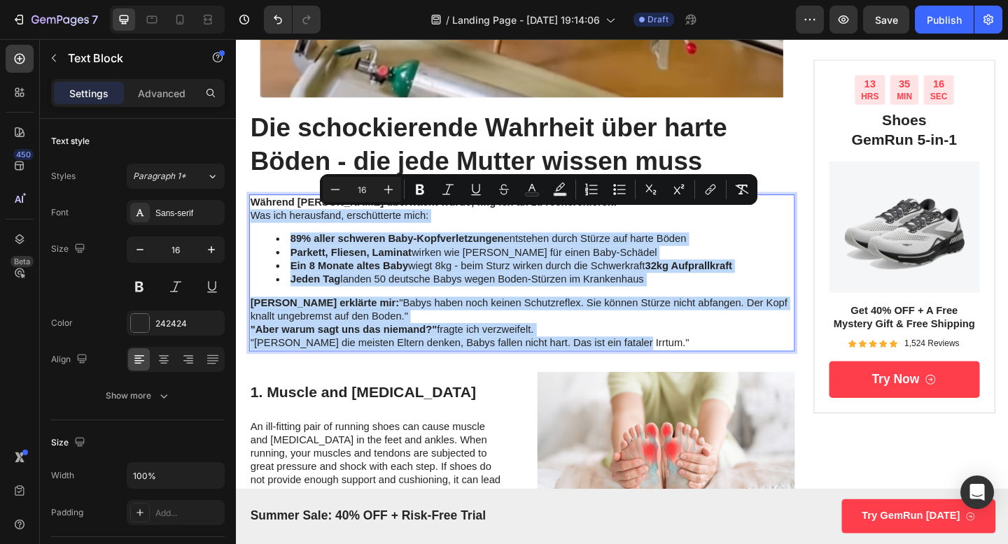
drag, startPoint x: 251, startPoint y: 230, endPoint x: 719, endPoint y: 372, distance: 488.4
click at [719, 372] on div "Während [PERSON_NAME] überwacht wurde, fing ich an zu recherchieren. Was ich he…" at bounding box center [546, 294] width 593 height 171
copy div "Was ich herausfand, erschütterte mich: 89% aller schweren Baby-Kopfverletzungen…"
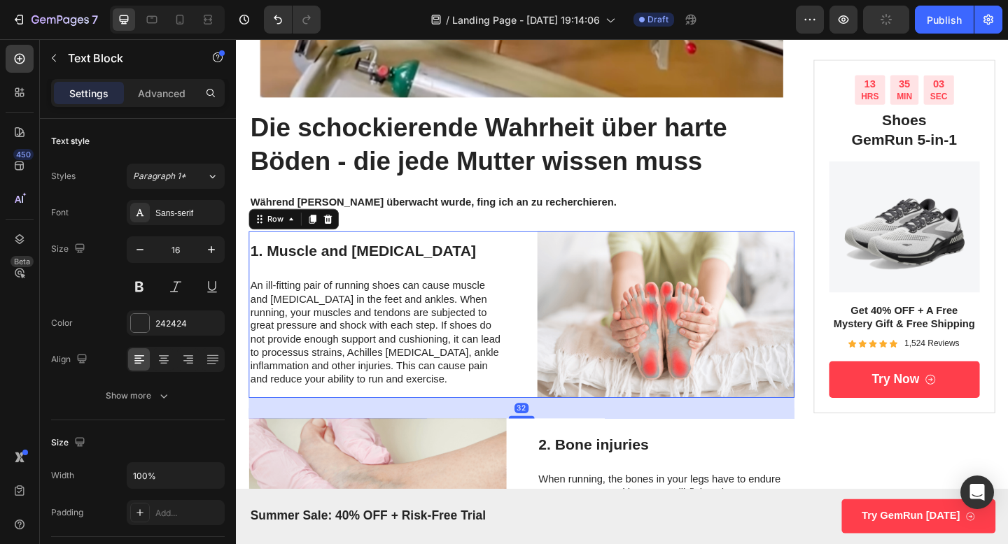
click at [549, 311] on div "1. Muscle and [MEDICAL_DATA] Heading An ill-fitting pair of running shoes can c…" at bounding box center [546, 338] width 593 height 181
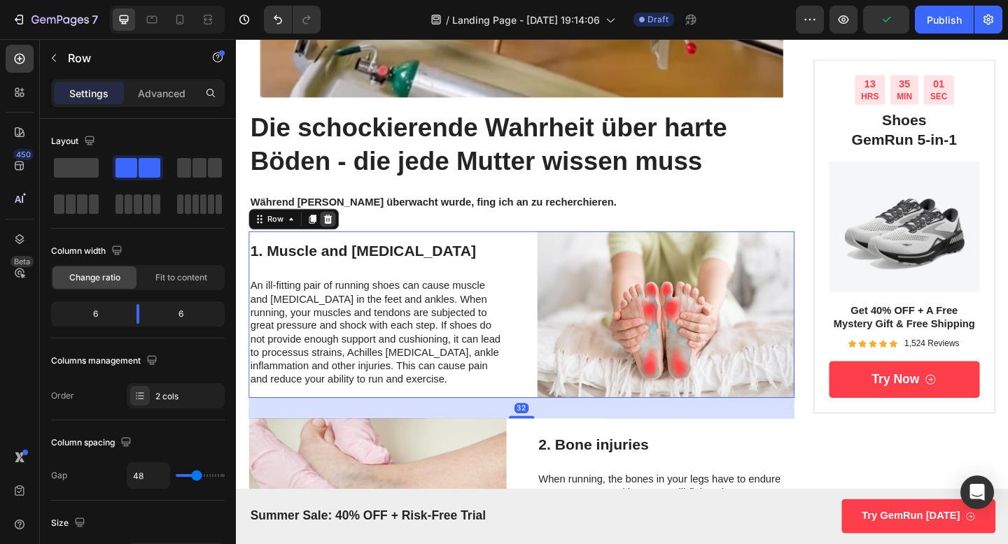
click at [333, 233] on icon at bounding box center [336, 235] width 9 height 10
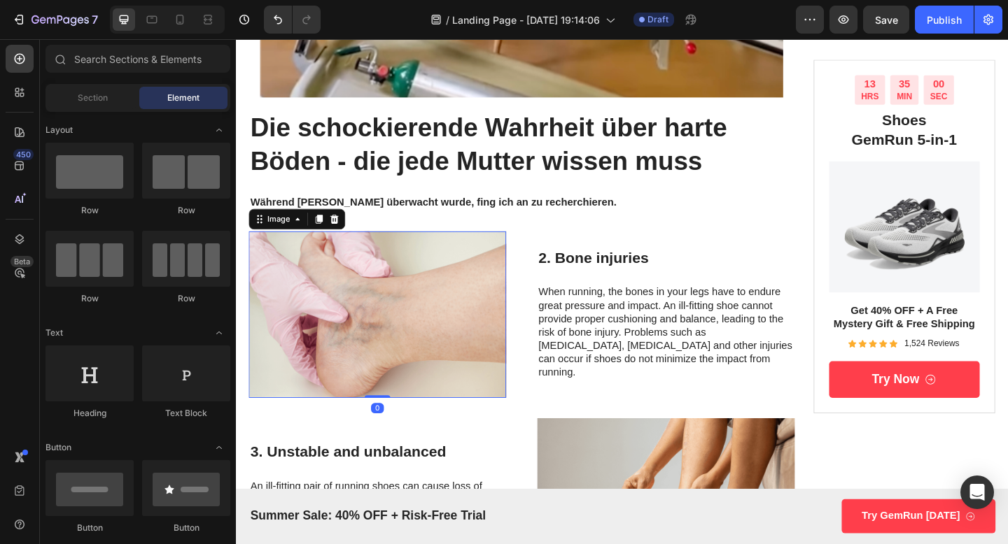
click at [376, 265] on img at bounding box center [390, 338] width 280 height 181
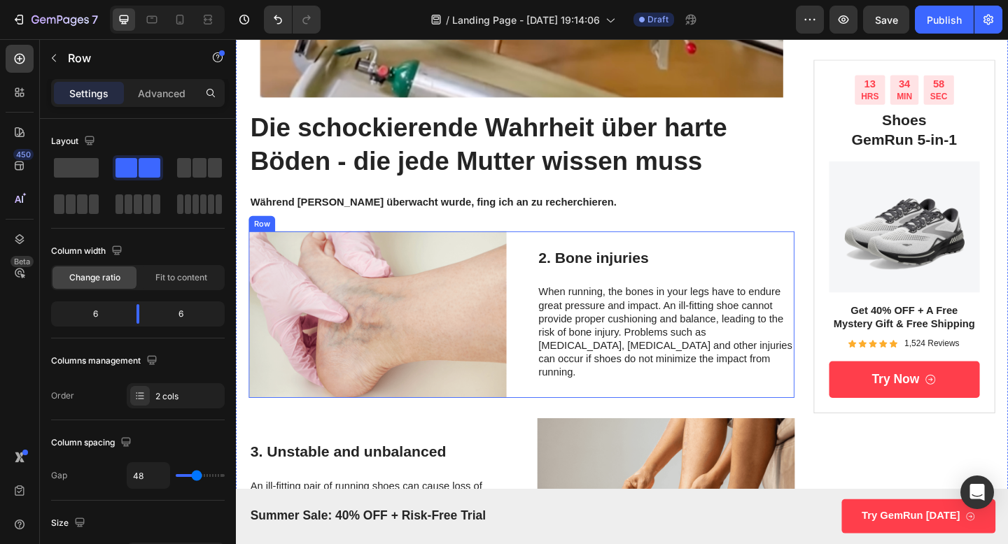
click at [542, 256] on div "Image 2. Bone injuries Heading When running, the bones in your legs have to end…" at bounding box center [546, 338] width 593 height 181
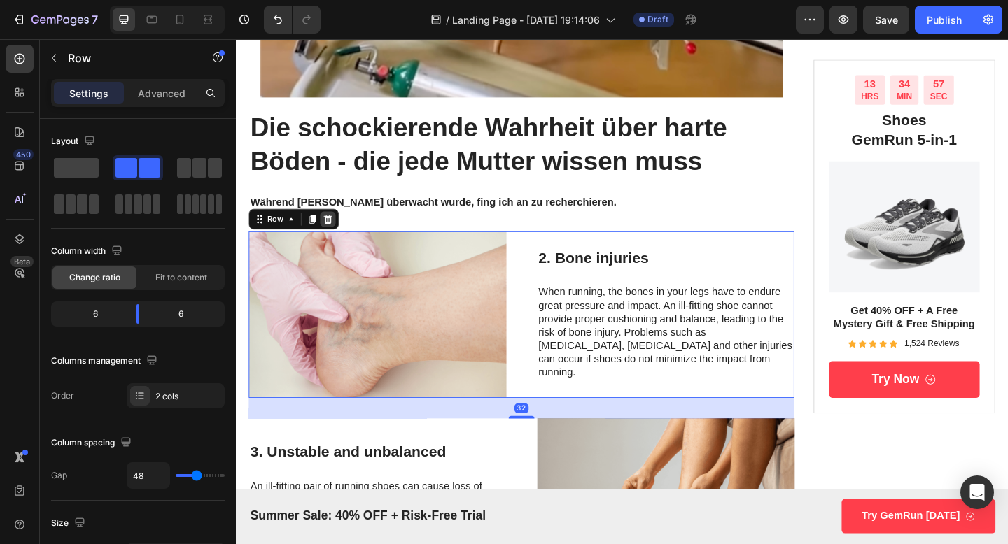
click at [338, 235] on icon at bounding box center [336, 235] width 9 height 10
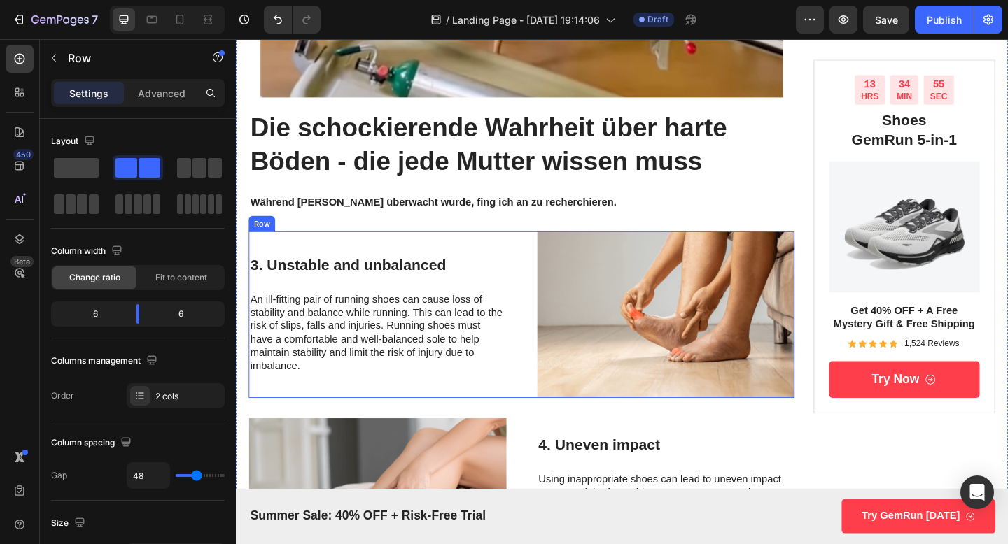
click at [282, 251] on div "3. Unstable and unbalanced Heading An ill-fitting pair of running shoes can cau…" at bounding box center [390, 338] width 280 height 181
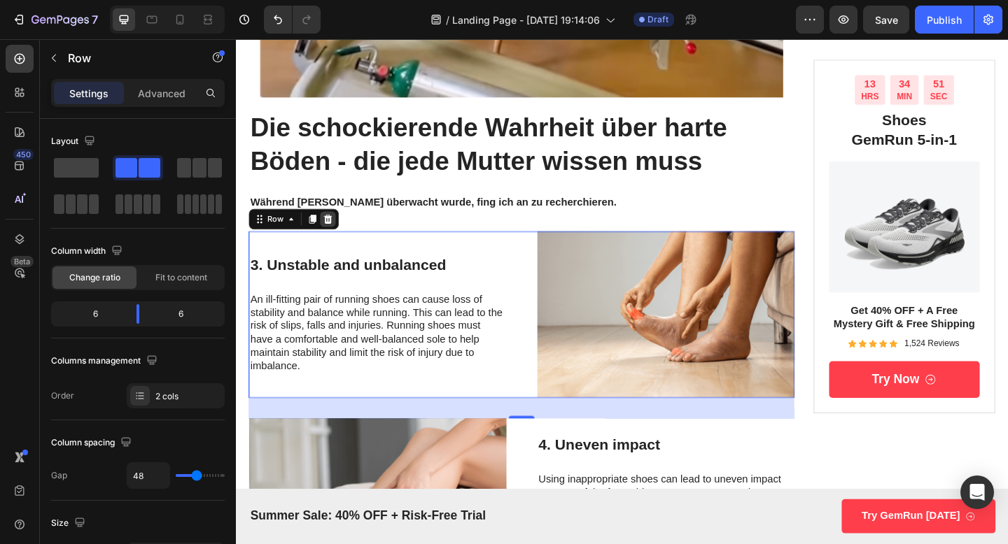
click at [332, 235] on icon at bounding box center [336, 235] width 9 height 10
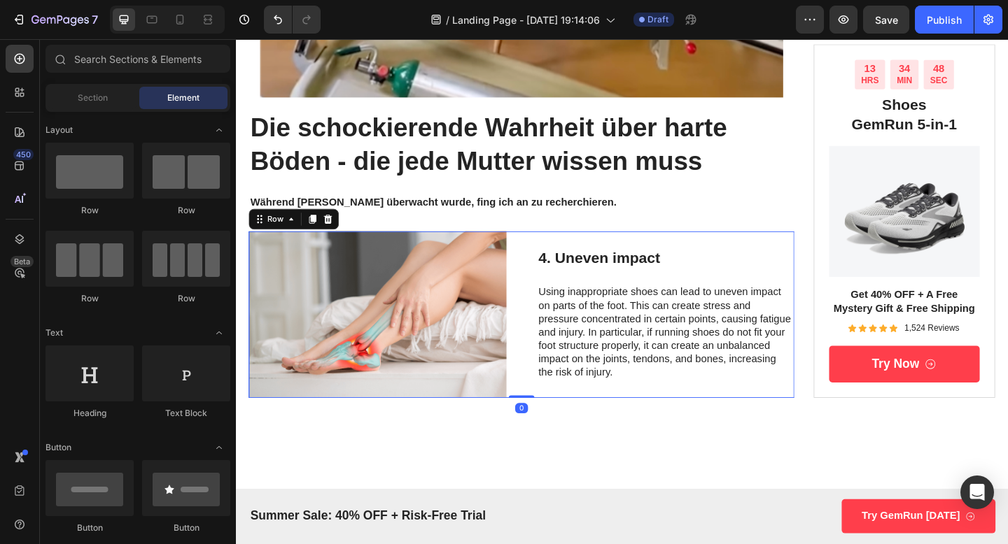
click at [538, 255] on div "Image 4. Uneven impact Heading Using inappropriate shoes can lead to uneven imp…" at bounding box center [546, 338] width 593 height 181
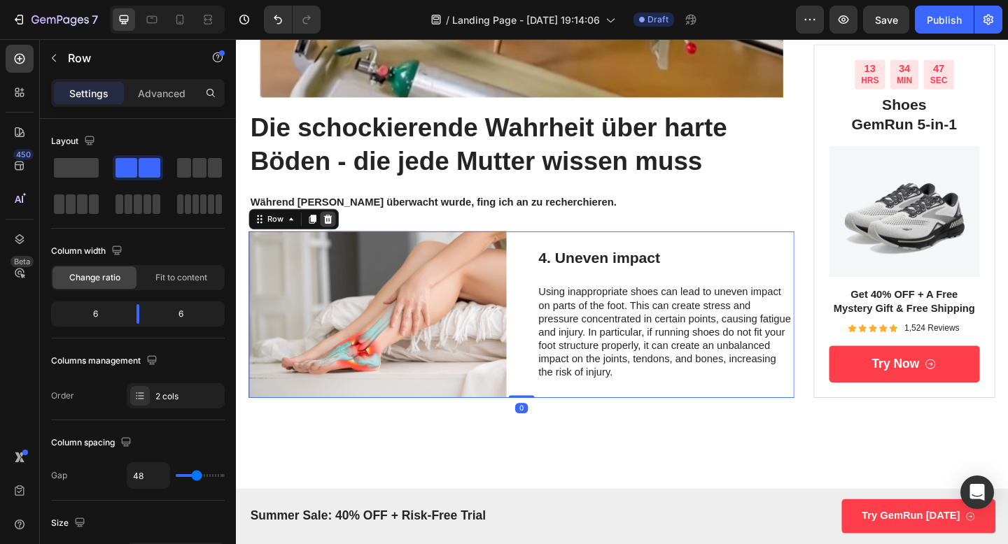
click at [338, 236] on icon at bounding box center [336, 235] width 9 height 10
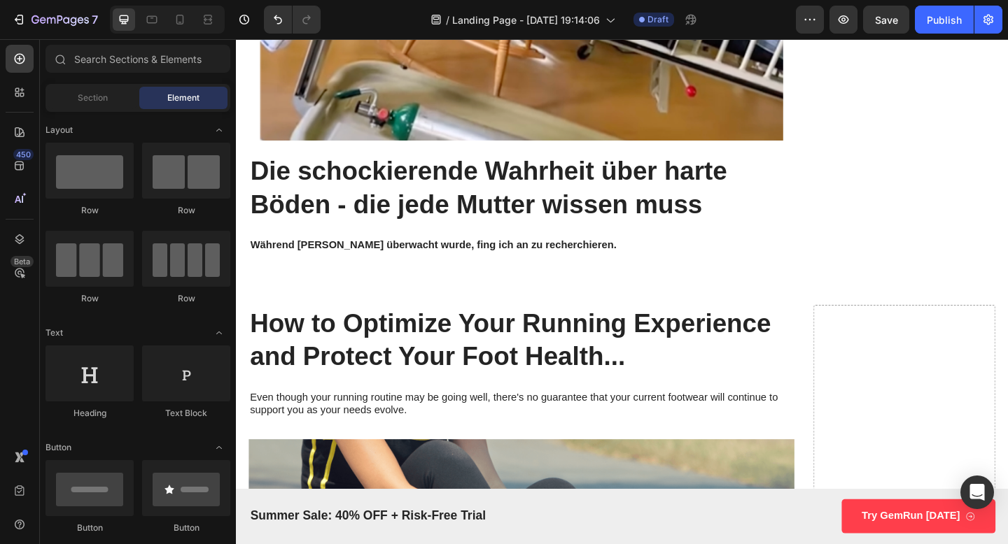
scroll to position [2137, 0]
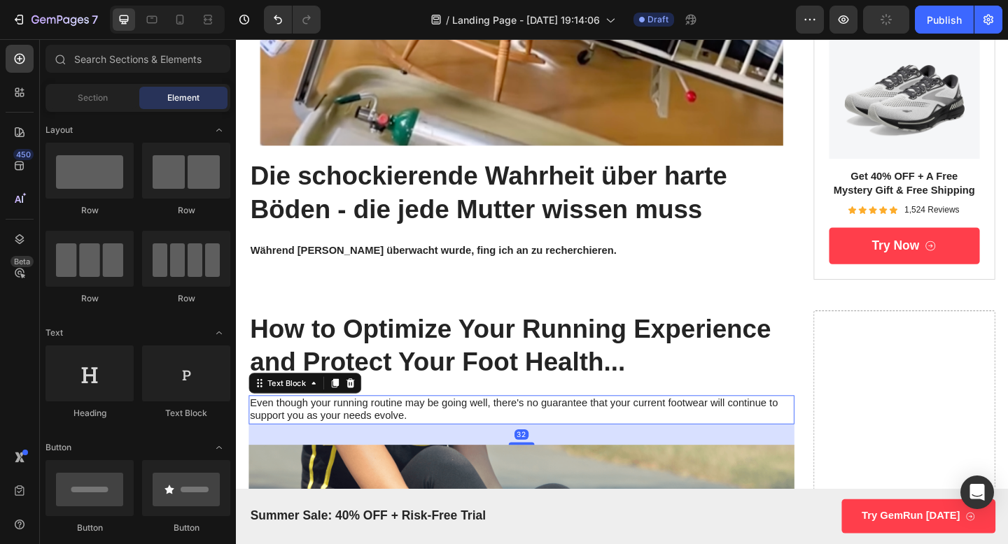
click at [381, 446] on p "Even though your running routine may be going well, there's no guarantee that y…" at bounding box center [546, 442] width 591 height 29
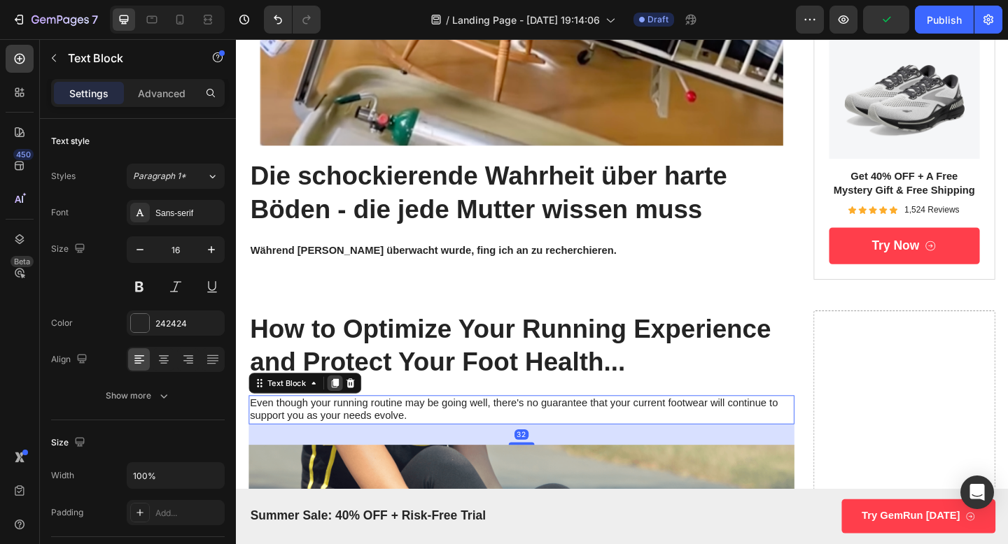
click at [341, 416] on icon at bounding box center [343, 413] width 11 height 11
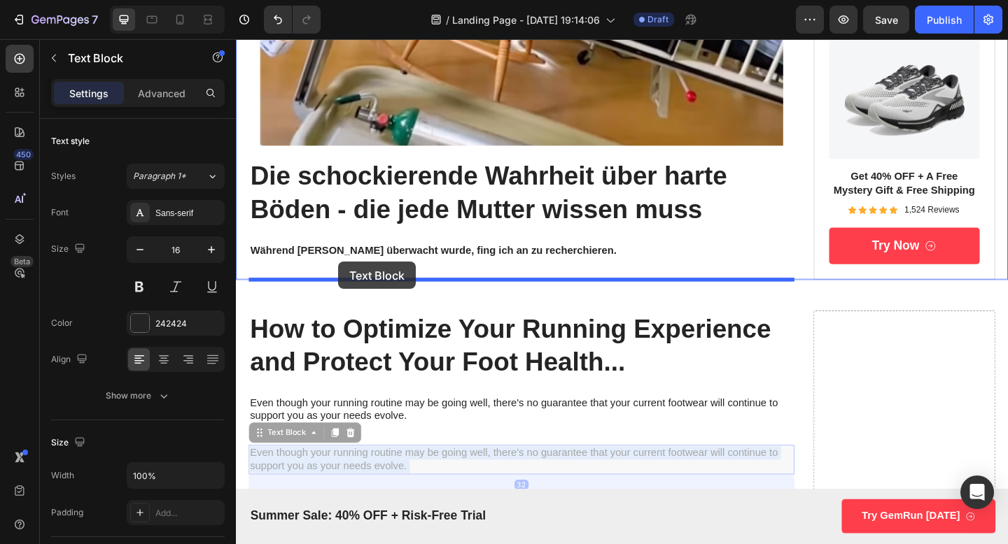
drag, startPoint x: 340, startPoint y: 496, endPoint x: 347, endPoint y: 281, distance: 214.9
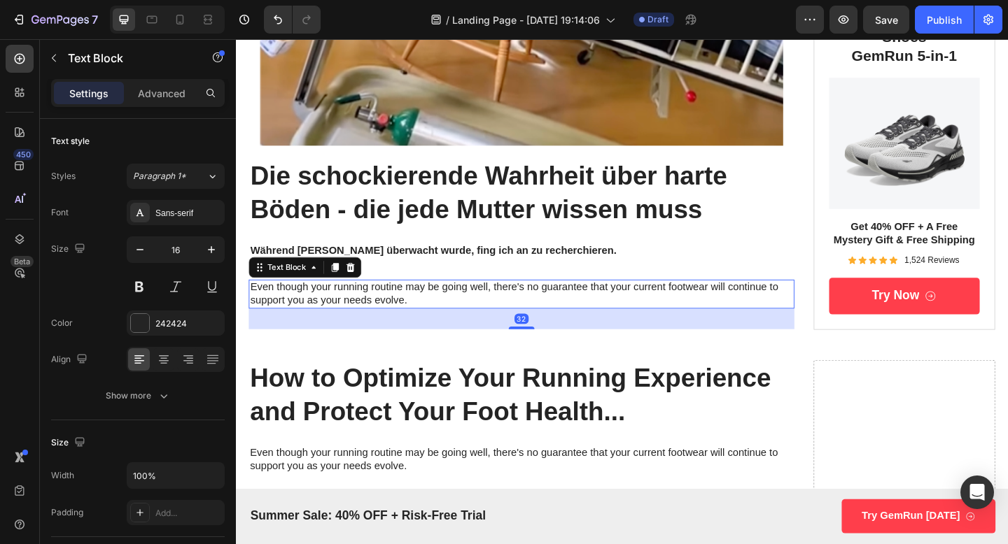
click at [384, 319] on p "Even though your running routine may be going well, there's no guarantee that y…" at bounding box center [546, 316] width 591 height 29
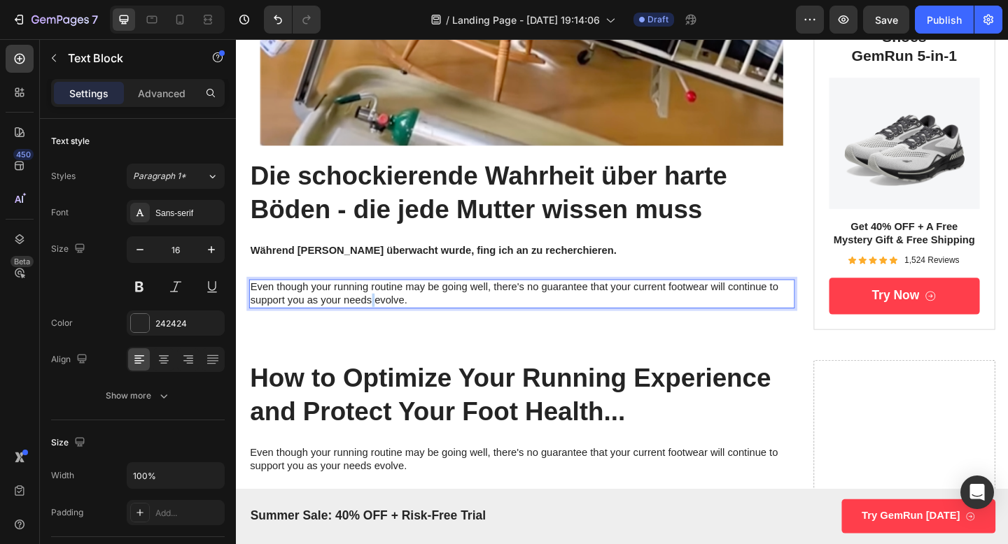
click at [384, 319] on p "Even though your running routine may be going well, there's no guarantee that y…" at bounding box center [546, 316] width 591 height 29
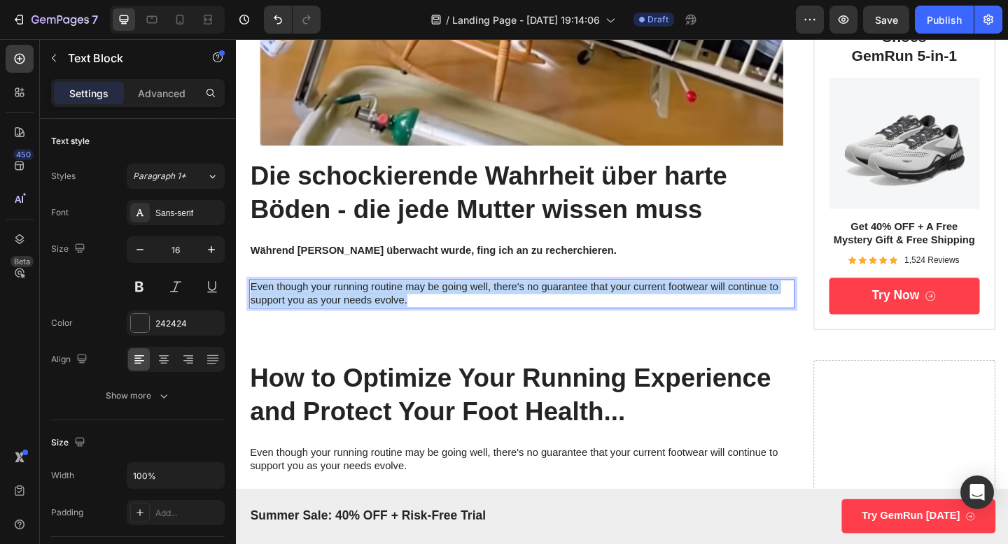
click at [384, 319] on p "Even though your running routine may be going well, there's no guarantee that y…" at bounding box center [546, 316] width 591 height 29
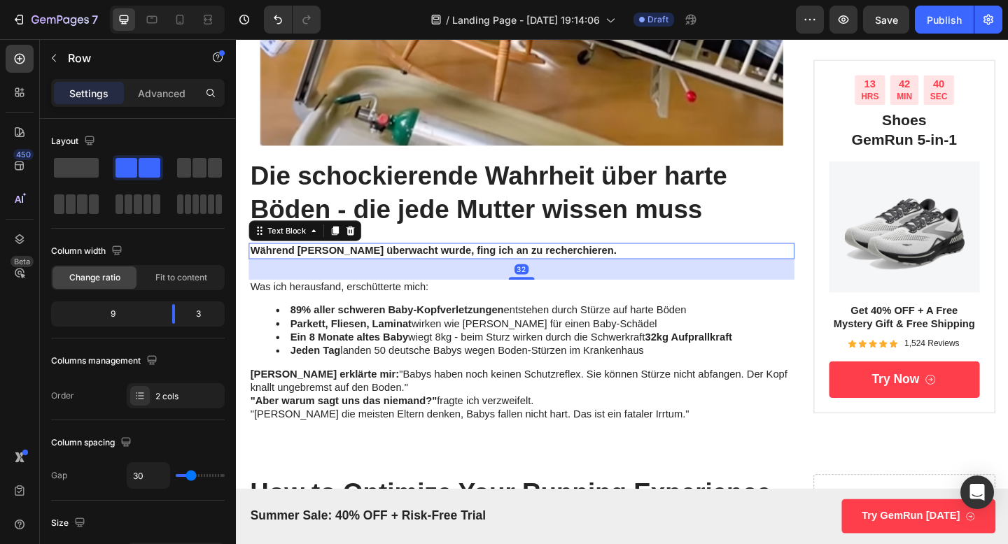
click at [480, 273] on strong "Während [PERSON_NAME] überwacht wurde, fing ich an zu recherchieren." at bounding box center [450, 269] width 398 height 12
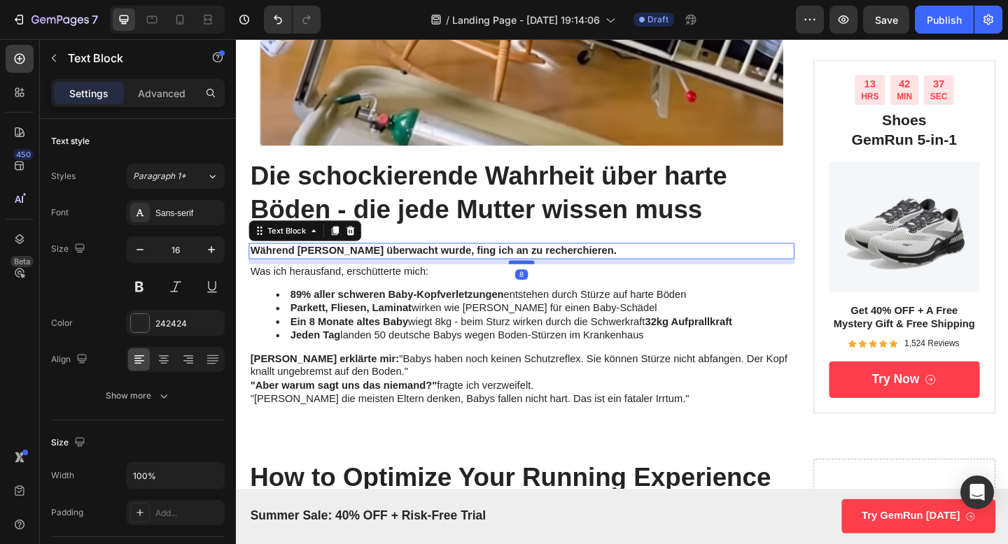
drag, startPoint x: 540, startPoint y: 300, endPoint x: 551, endPoint y: 283, distance: 20.6
click at [551, 283] on div at bounding box center [547, 282] width 28 height 4
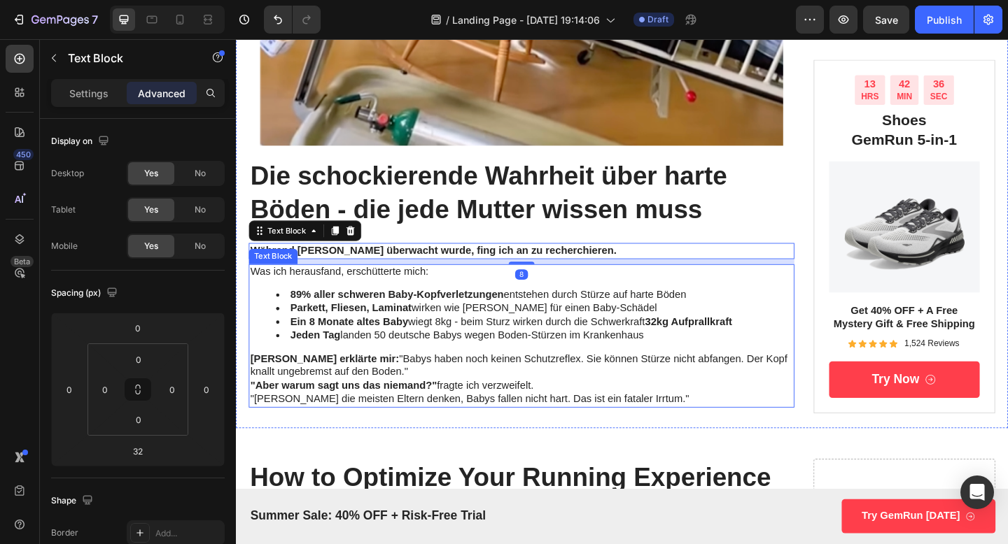
click at [510, 319] on strong "89% aller schweren Baby-Kopfverletzungen" at bounding box center [411, 317] width 232 height 12
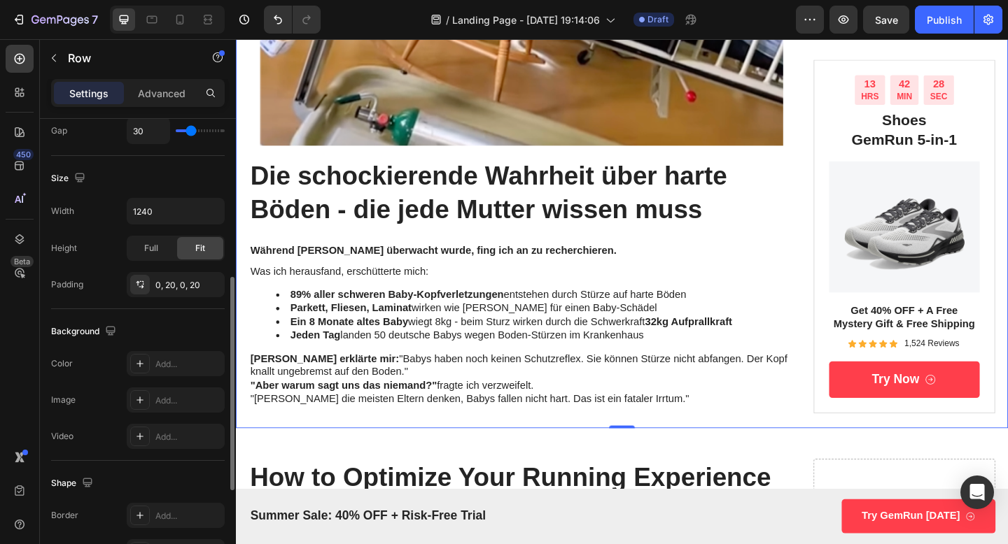
scroll to position [548, 0]
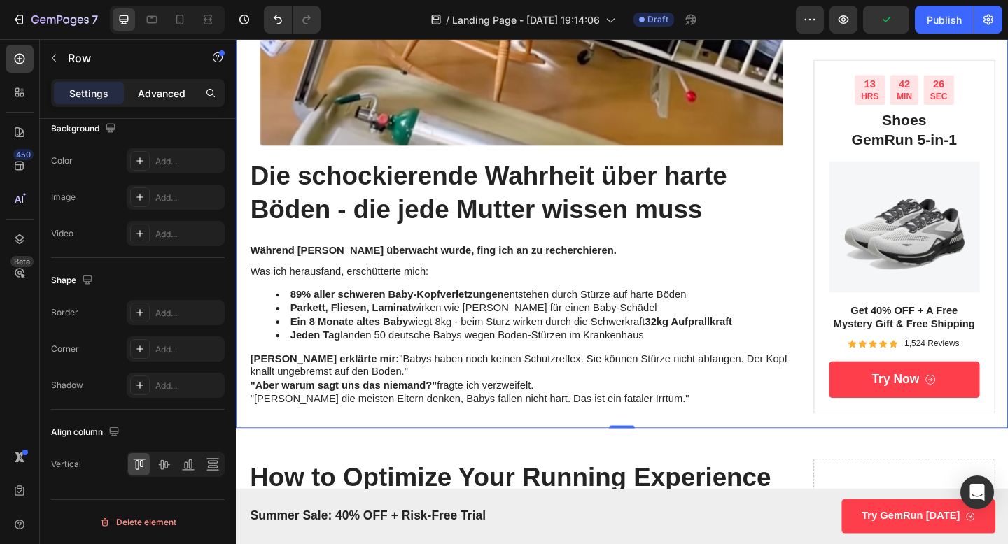
click at [157, 97] on p "Advanced" at bounding box center [162, 93] width 48 height 15
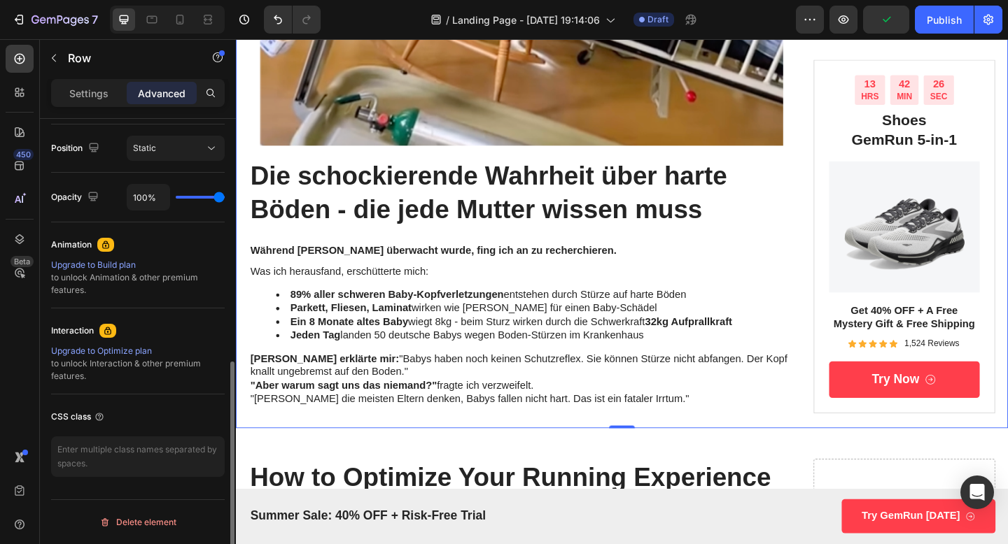
scroll to position [506, 0]
click at [88, 88] on p "Settings" at bounding box center [88, 93] width 39 height 15
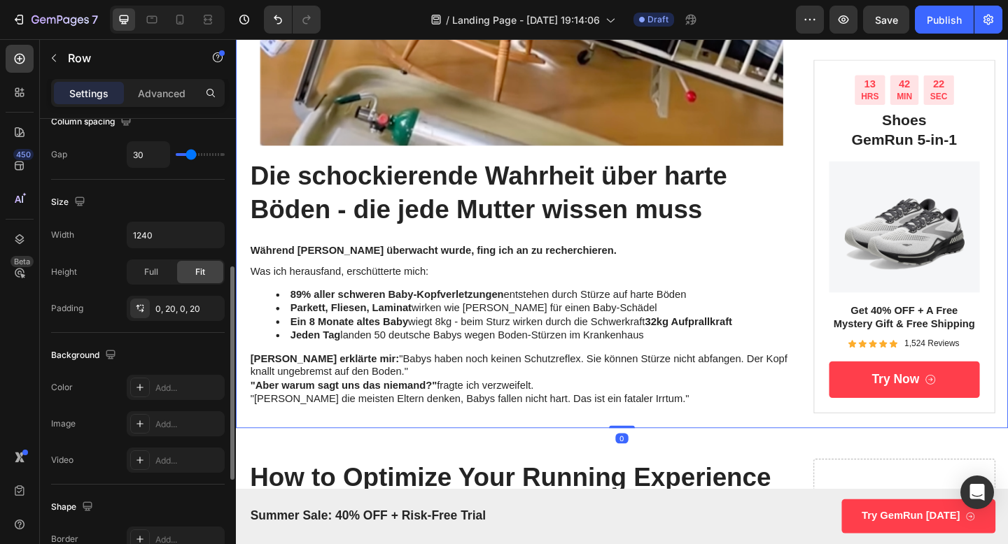
scroll to position [0, 0]
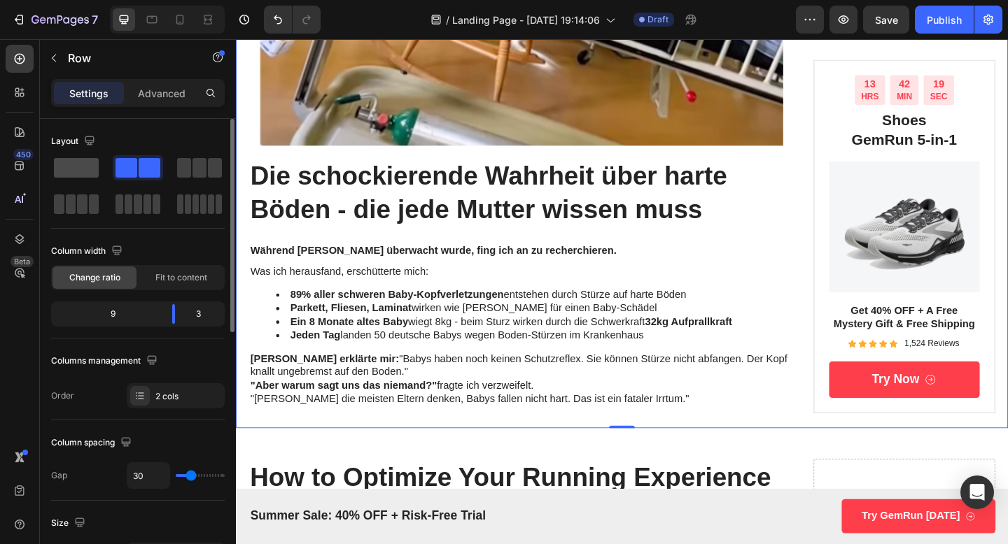
click at [80, 176] on span at bounding box center [76, 168] width 45 height 20
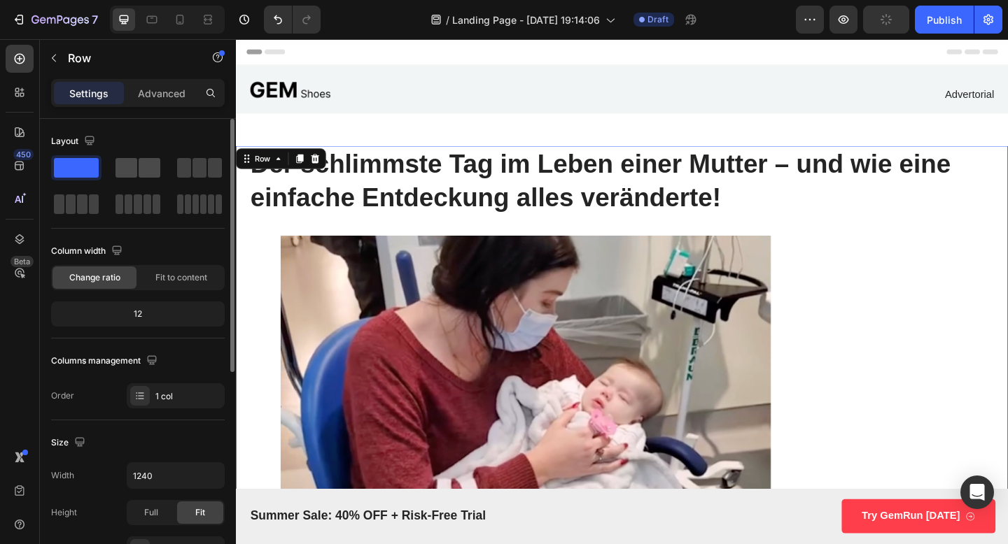
click at [137, 161] on div at bounding box center [137, 168] width 45 height 20
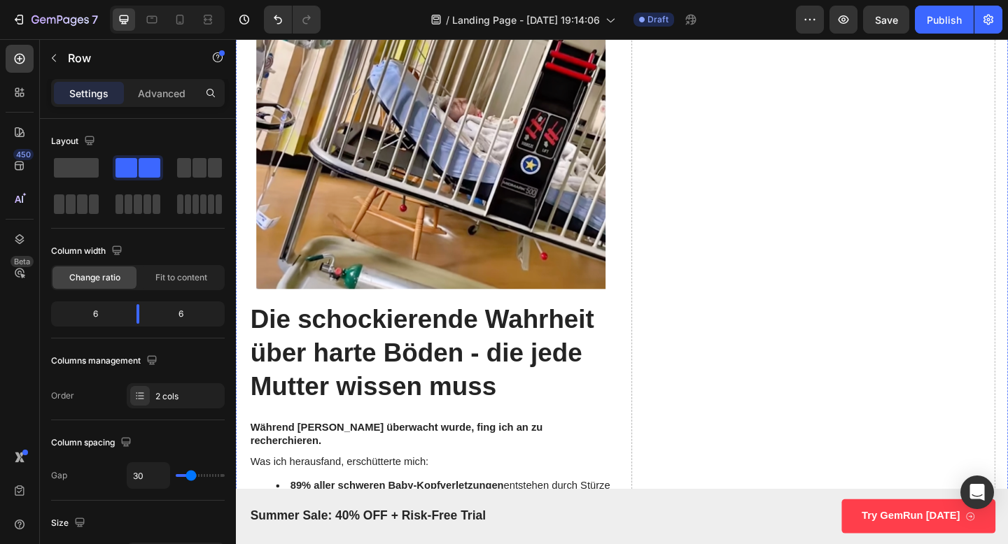
scroll to position [1573, 0]
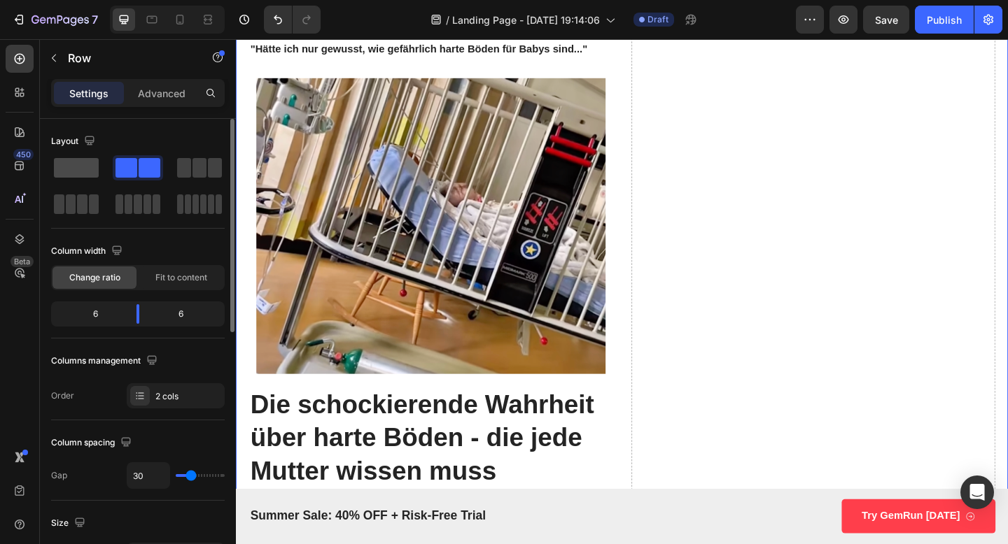
click at [96, 171] on span at bounding box center [76, 168] width 45 height 20
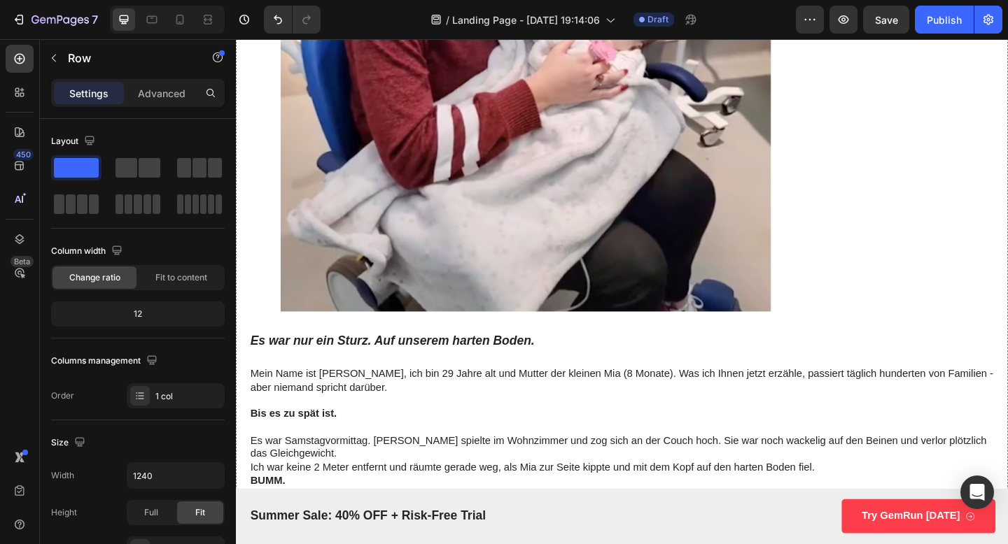
scroll to position [328, 0]
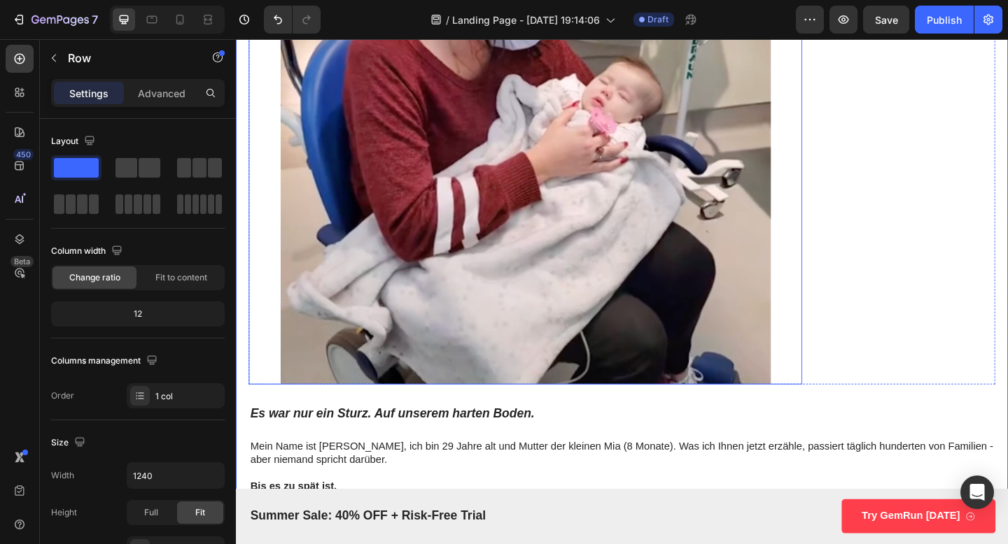
click at [377, 302] on img at bounding box center [551, 170] width 602 height 490
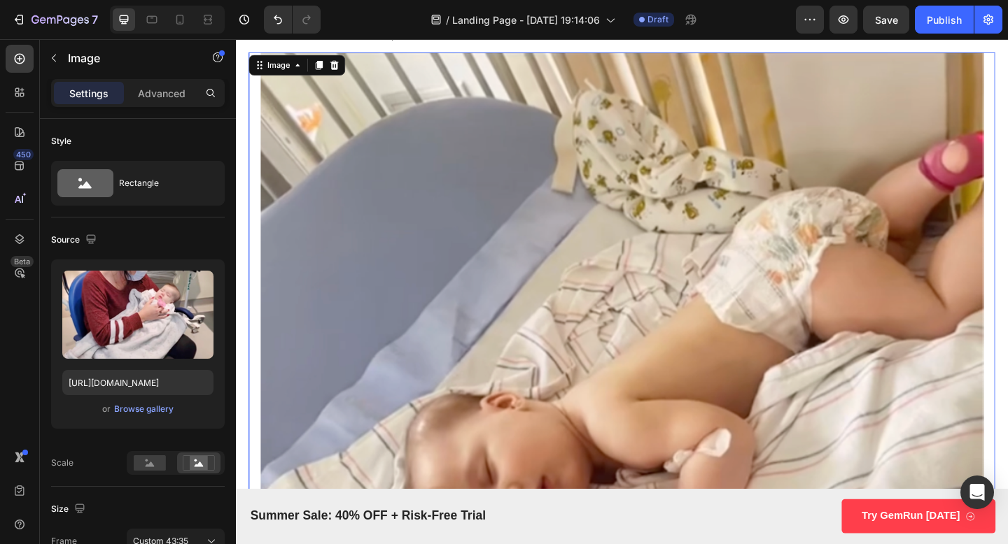
click at [377, 245] on img at bounding box center [656, 384] width 812 height 661
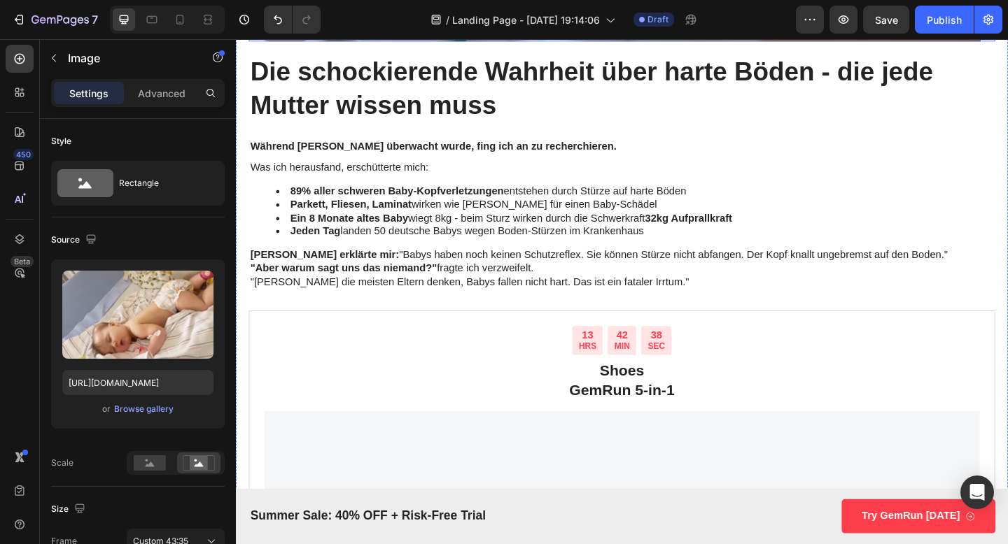
scroll to position [2531, 0]
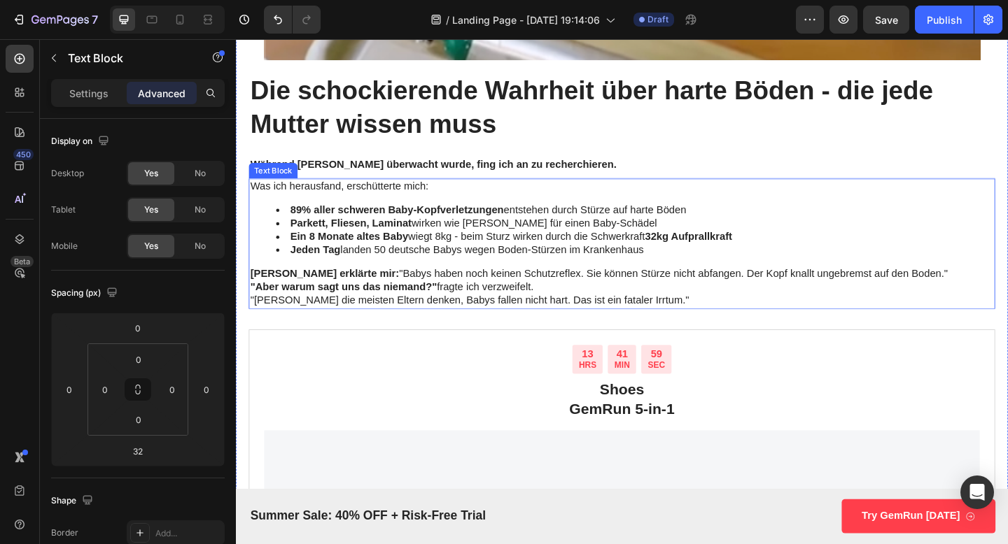
click at [463, 224] on strong "89% aller schweren Baby-Kopfverletzungen" at bounding box center [411, 225] width 232 height 12
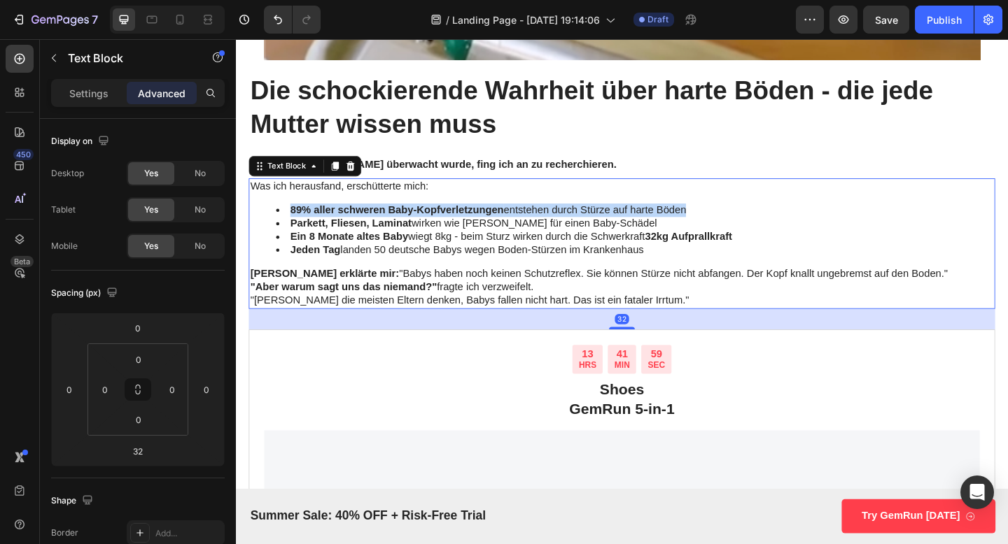
click at [463, 224] on strong "89% aller schweren Baby-Kopfverletzungen" at bounding box center [411, 225] width 232 height 12
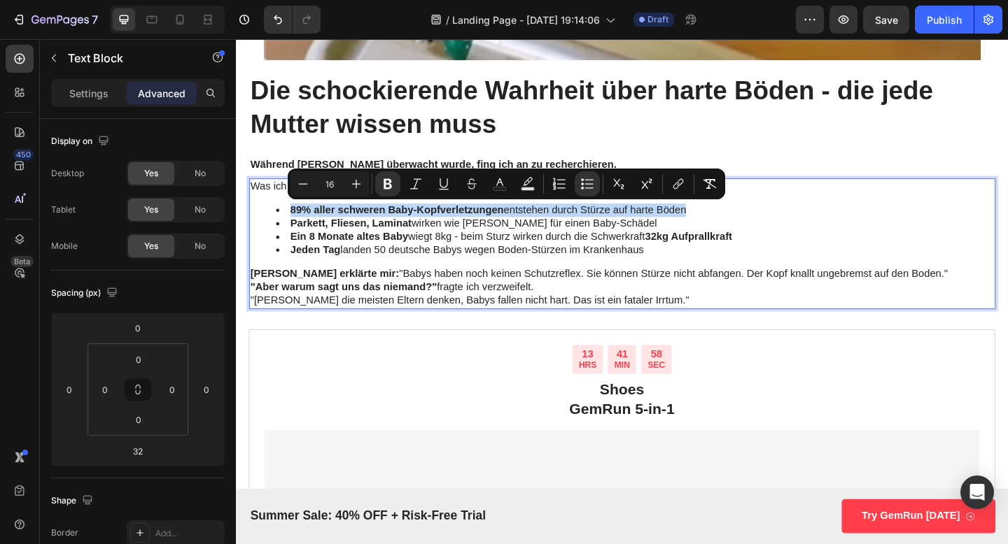
copy li "89% aller schweren Baby-Kopfverletzungen entstehen durch Stürze auf harte Böden"
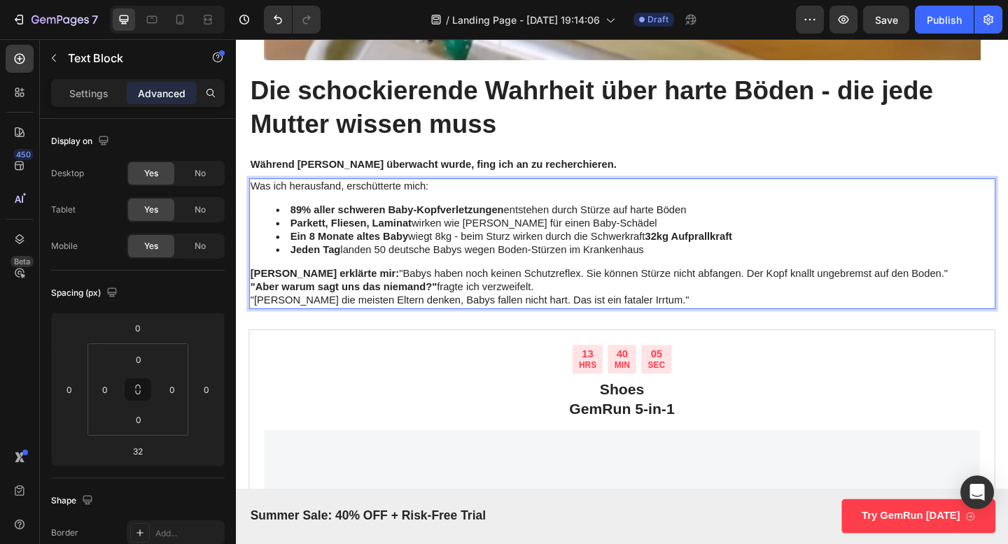
click at [614, 282] on div "Was ich herausfand, erschütterte mich: 89% aller schweren Baby-Kopfverletzungen…" at bounding box center [656, 261] width 812 height 141
click at [614, 279] on div "Was ich herausfand, erschütterte mich: 89% aller schweren Baby-Kopfverletzungen…" at bounding box center [656, 261] width 812 height 141
click at [612, 271] on li "Jeden Tag landen 50 deutsche Babys wegen Boden-Stürzen im Krankenhaus" at bounding box center [669, 269] width 781 height 15
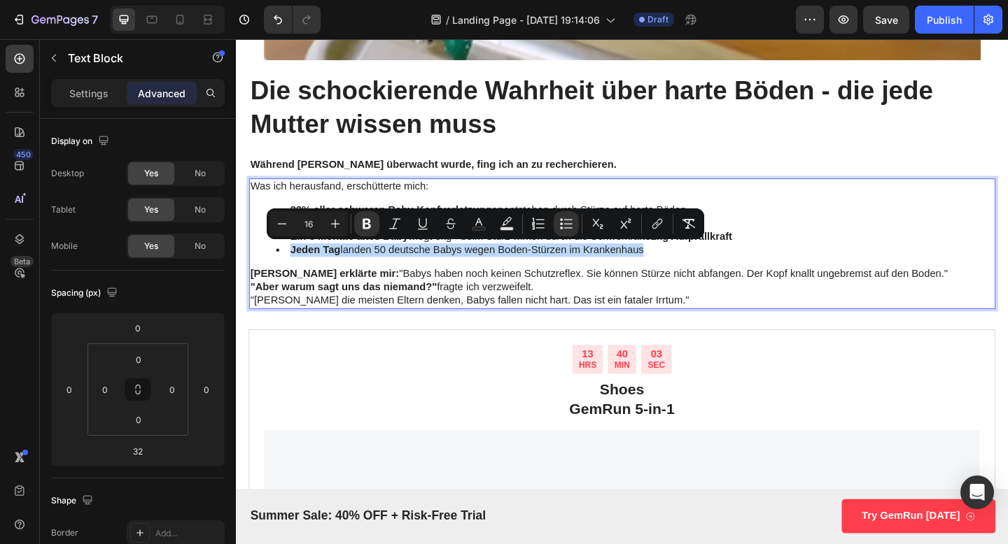
copy li "Jeden Tag landen 50 deutsche Babys wegen Boden-Stürzen im Krankenhaus"
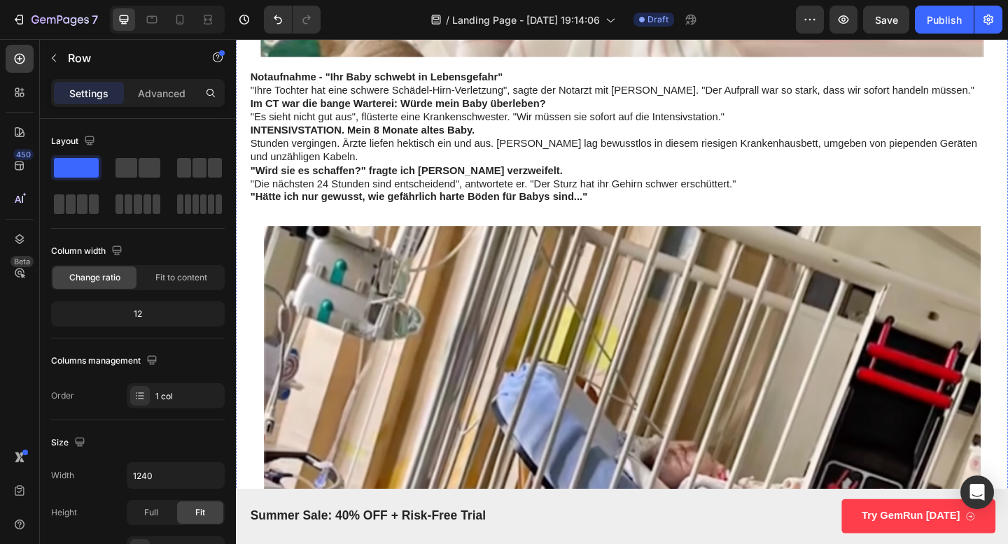
scroll to position [1592, 0]
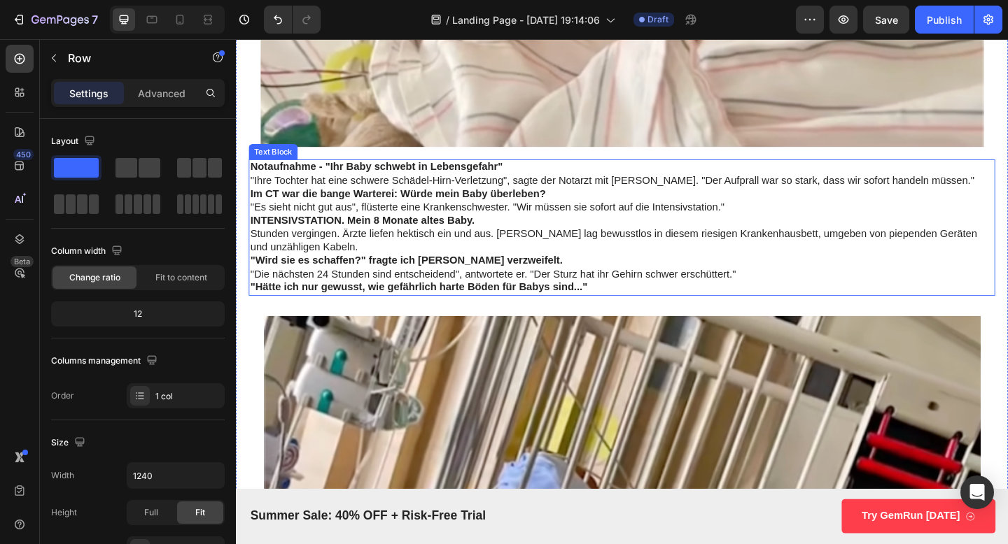
click at [516, 294] on p ""Die nächsten 24 Stunden sind entscheidend", antwortete er. "Der Sturz hat ihr …" at bounding box center [655, 295] width 809 height 15
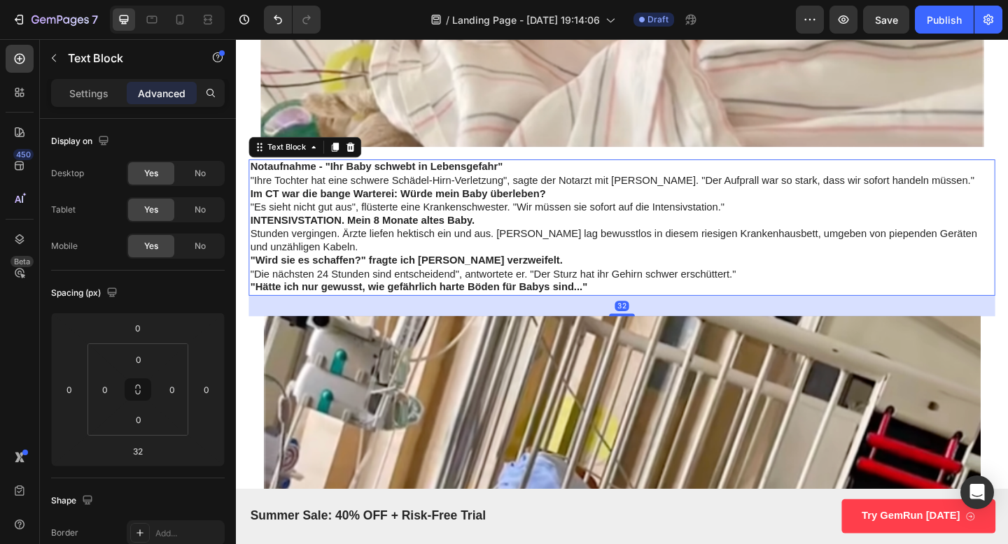
click at [613, 309] on strong ""Hätte ich nur gewusst, wie gefährlich harte Böden für Babys sind..."" at bounding box center [434, 309] width 367 height 12
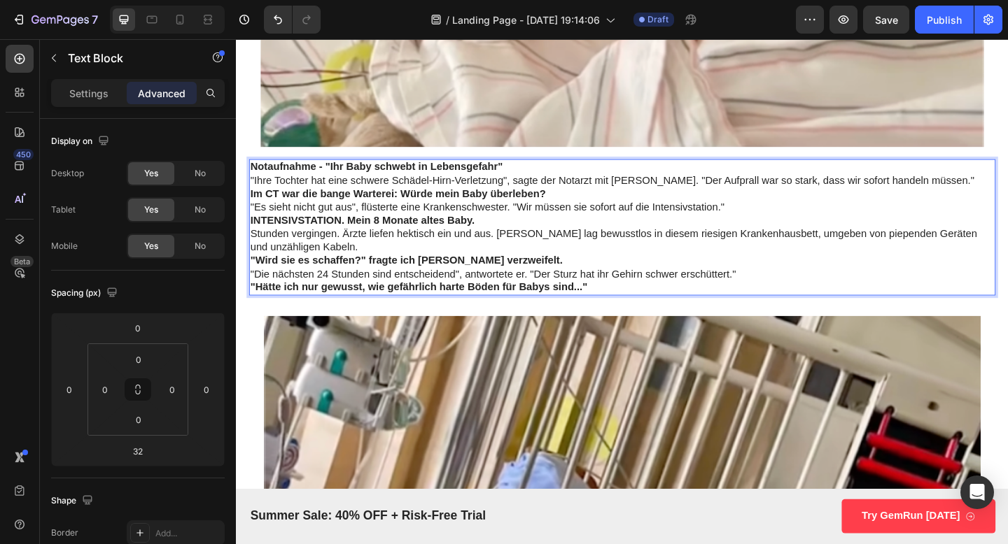
click at [647, 309] on p ""Hätte ich nur gewusst, wie gefährlich harte Böden für Babys sind..."" at bounding box center [655, 309] width 809 height 15
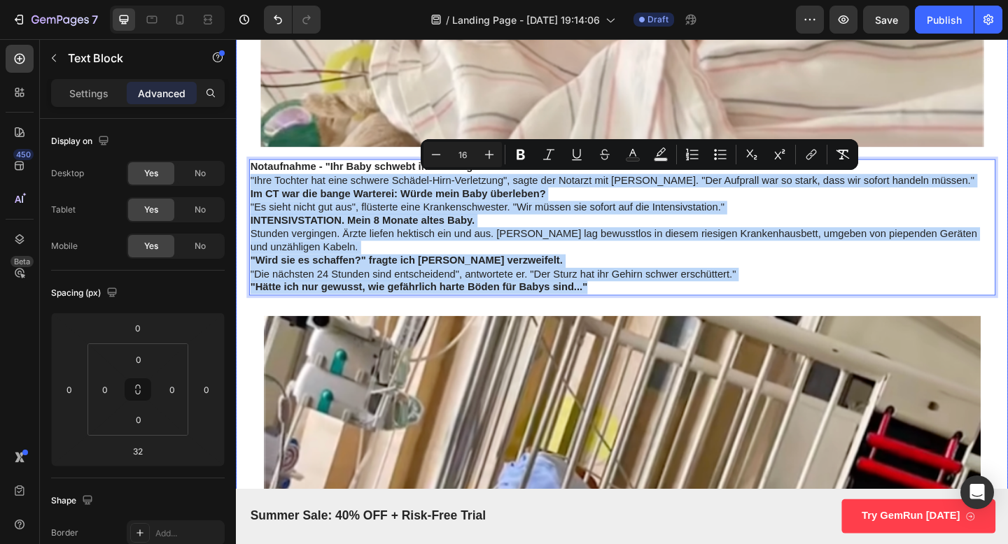
drag, startPoint x: 647, startPoint y: 309, endPoint x: 245, endPoint y: 192, distance: 418.3
click at [245, 192] on div "Der schlimmste Tag im Leben einer Mutter – und wie eine einfache Entdeckung all…" at bounding box center [656, 382] width 840 height 3638
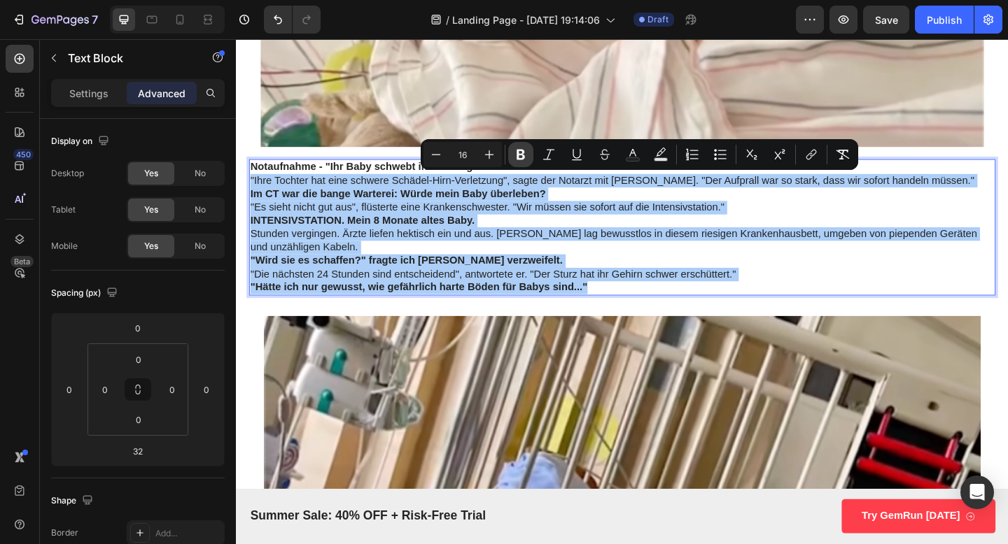
click at [528, 157] on button "Bold" at bounding box center [520, 154] width 25 height 25
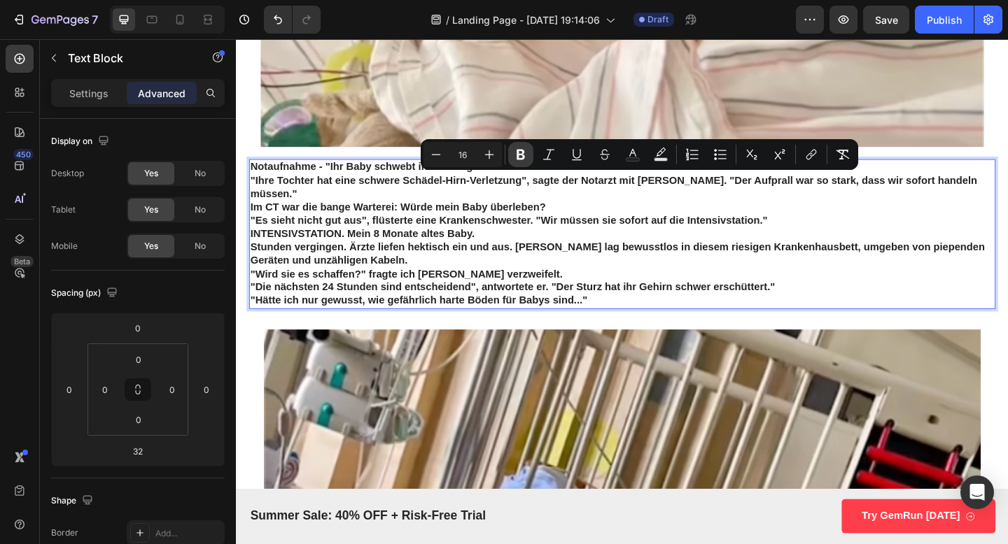
click at [523, 157] on icon "Editor contextual toolbar" at bounding box center [520, 155] width 8 height 10
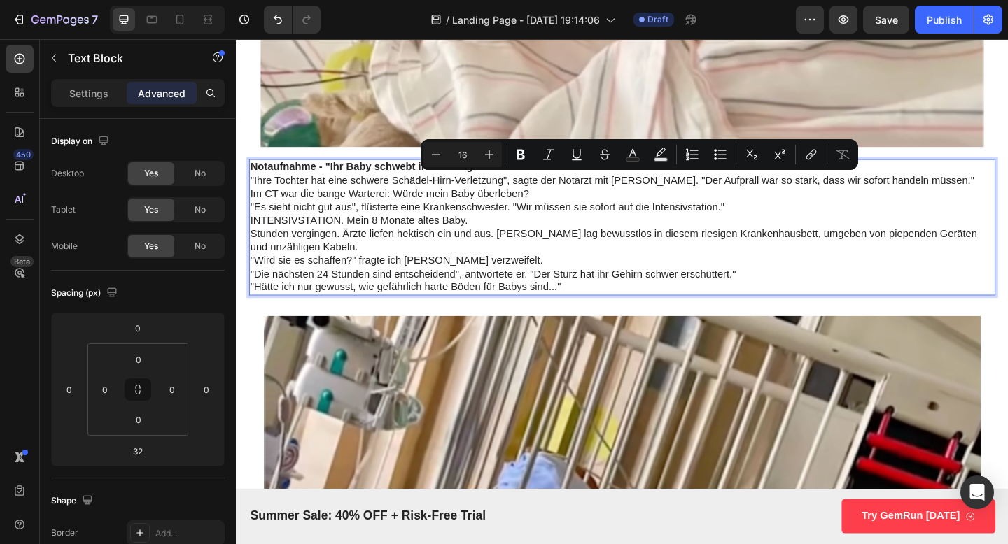
click at [559, 271] on p "Stunden vergingen. Ärzte liefen hektisch ein und aus. [PERSON_NAME] lag bewusst…" at bounding box center [655, 258] width 809 height 29
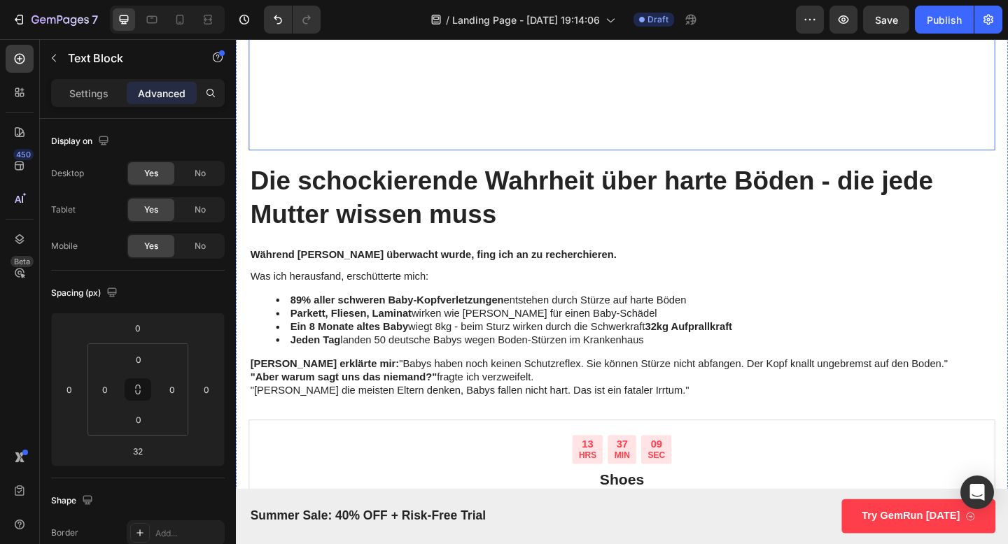
scroll to position [2500, 0]
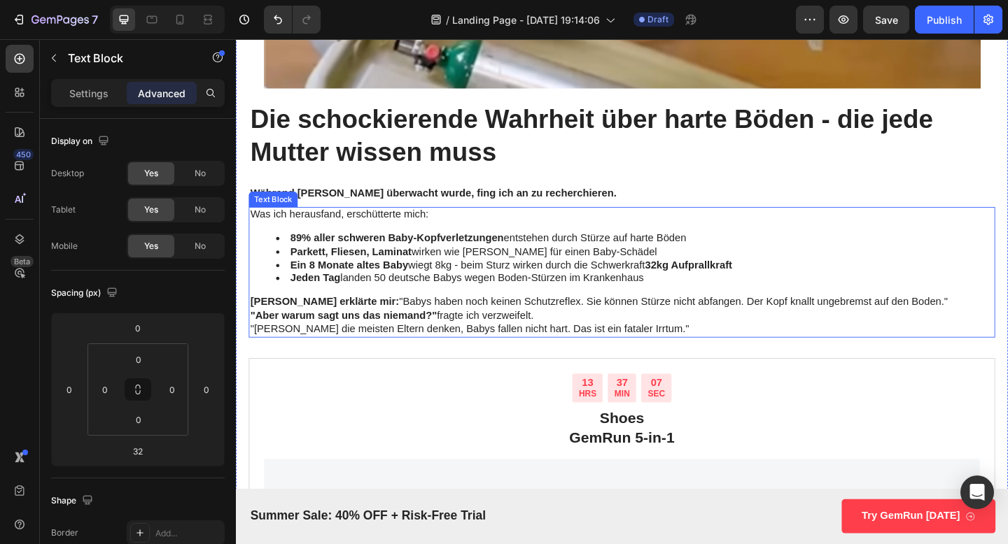
click at [408, 306] on li "Jeden Tag landen 50 deutsche Babys wegen Boden-Stürzen im Krankenhaus" at bounding box center [669, 300] width 781 height 15
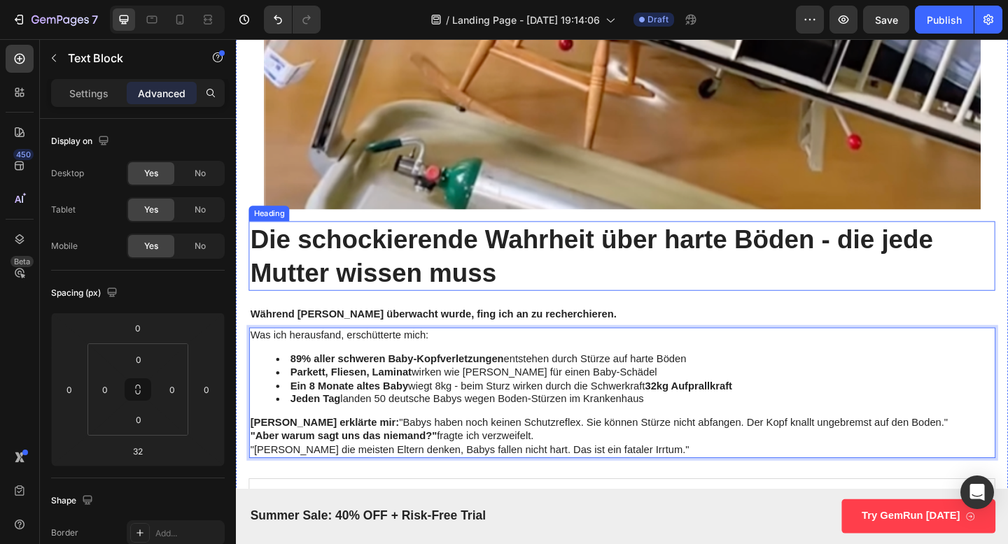
scroll to position [2435, 0]
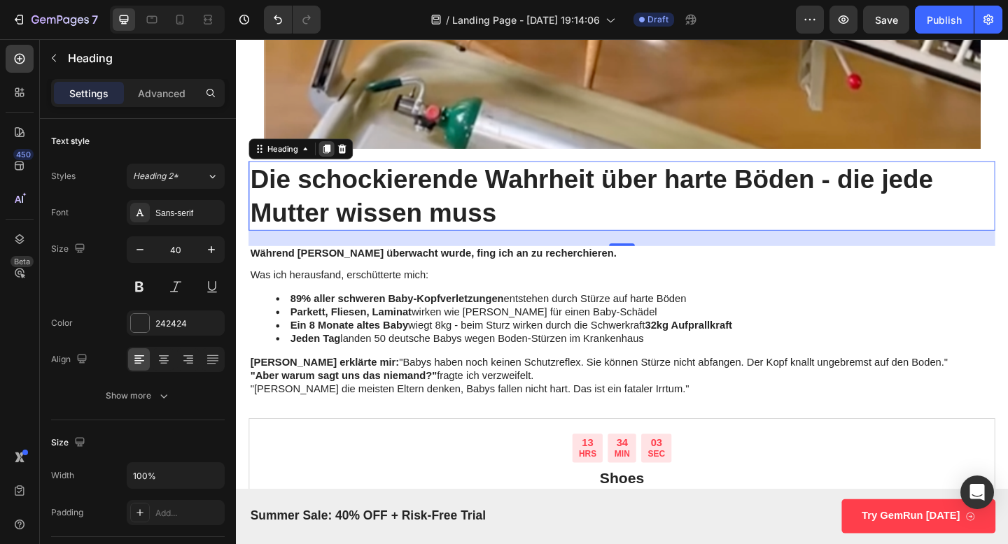
click at [335, 159] on icon at bounding box center [335, 160] width 8 height 10
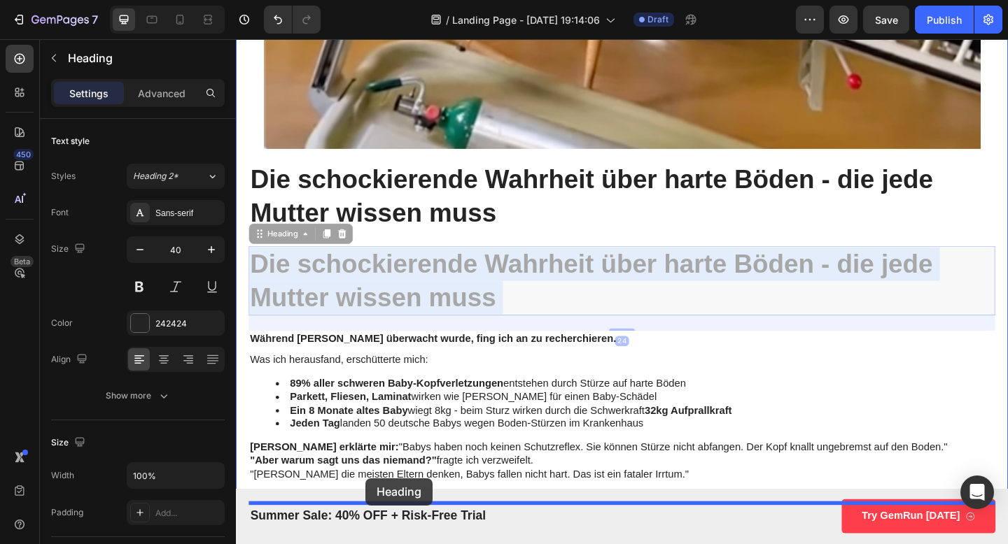
drag, startPoint x: 379, startPoint y: 315, endPoint x: 376, endPoint y: 517, distance: 202.3
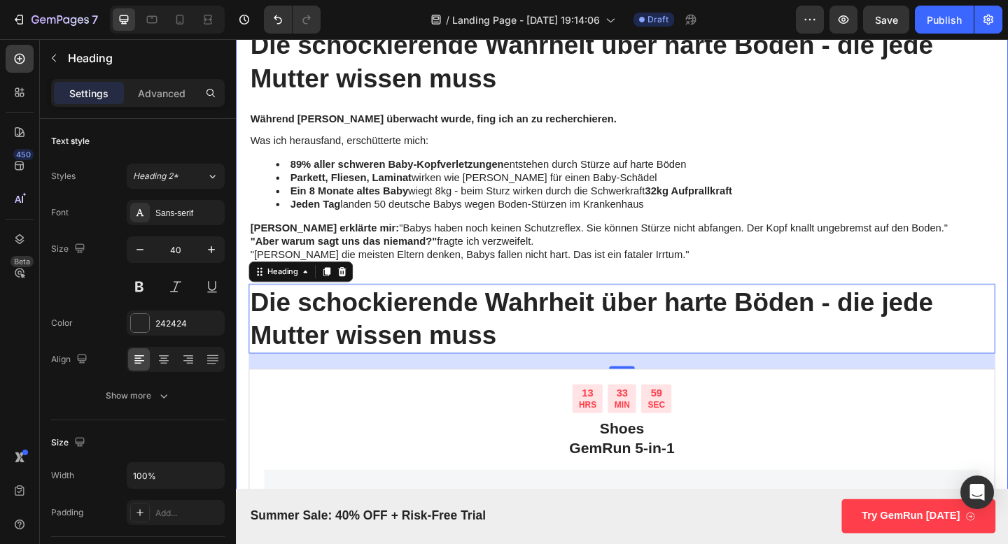
scroll to position [2596, 0]
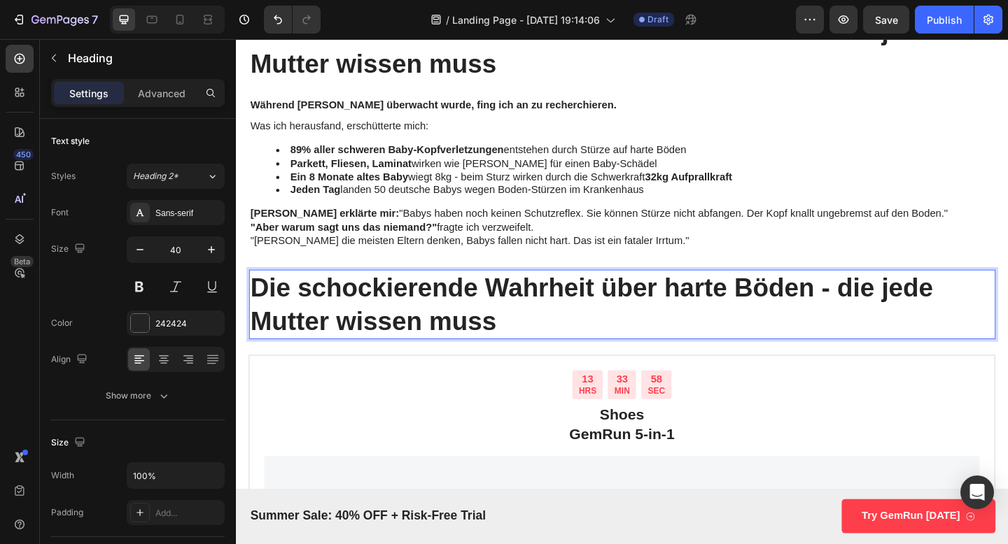
click at [393, 319] on p "Die schockierende Wahrheit über harte Böden - die jede Mutter wissen muss" at bounding box center [655, 328] width 809 height 73
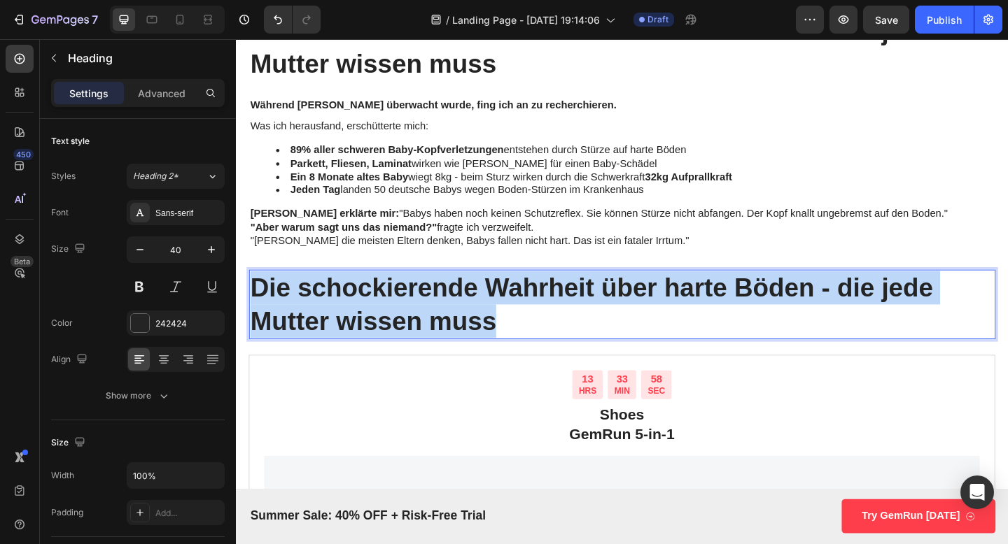
click at [393, 319] on p "Die schockierende Wahrheit über harte Böden - die jede Mutter wissen muss" at bounding box center [655, 328] width 809 height 73
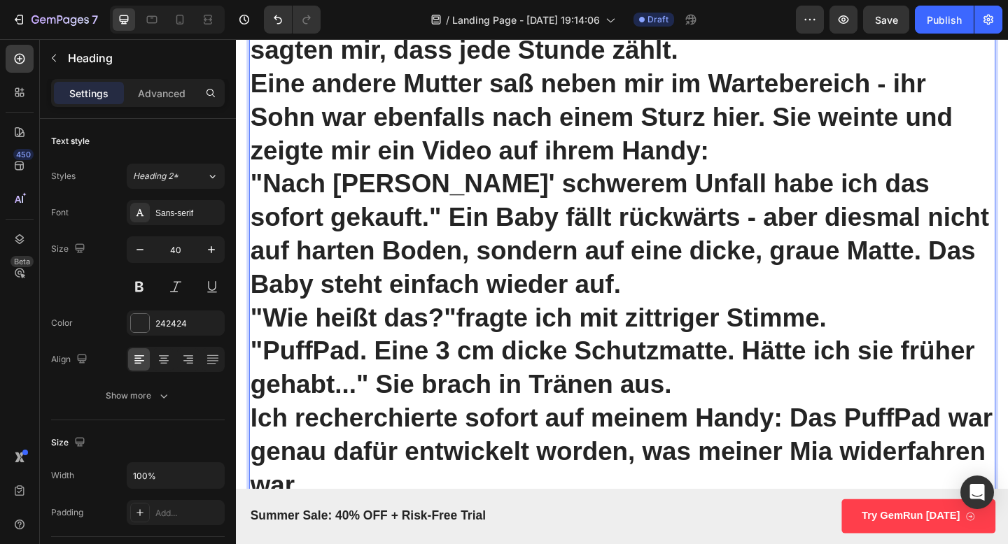
scroll to position [2929, 0]
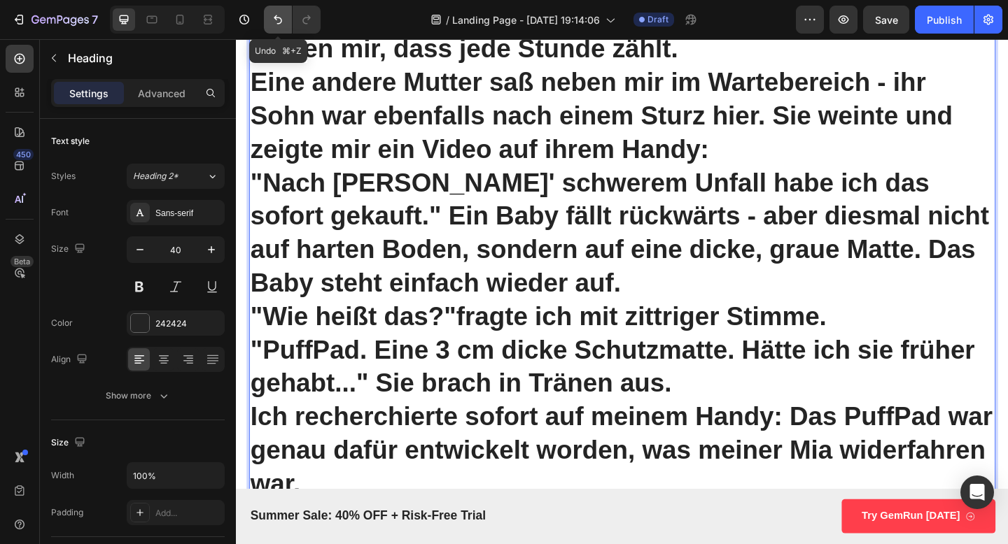
click at [279, 28] on button "Undo/Redo" at bounding box center [278, 20] width 28 height 28
click at [278, 24] on icon "Undo/Redo" at bounding box center [278, 20] width 14 height 14
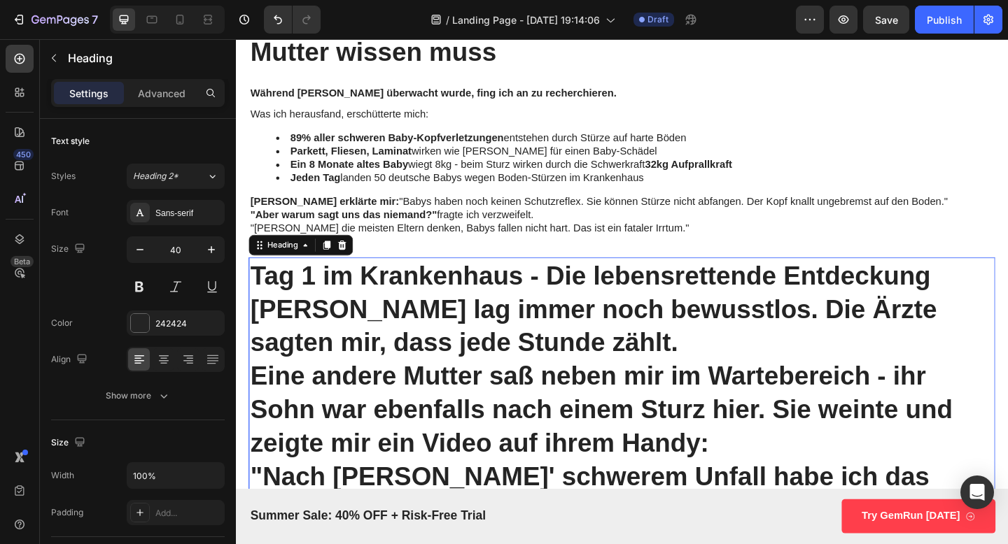
scroll to position [2612, 0]
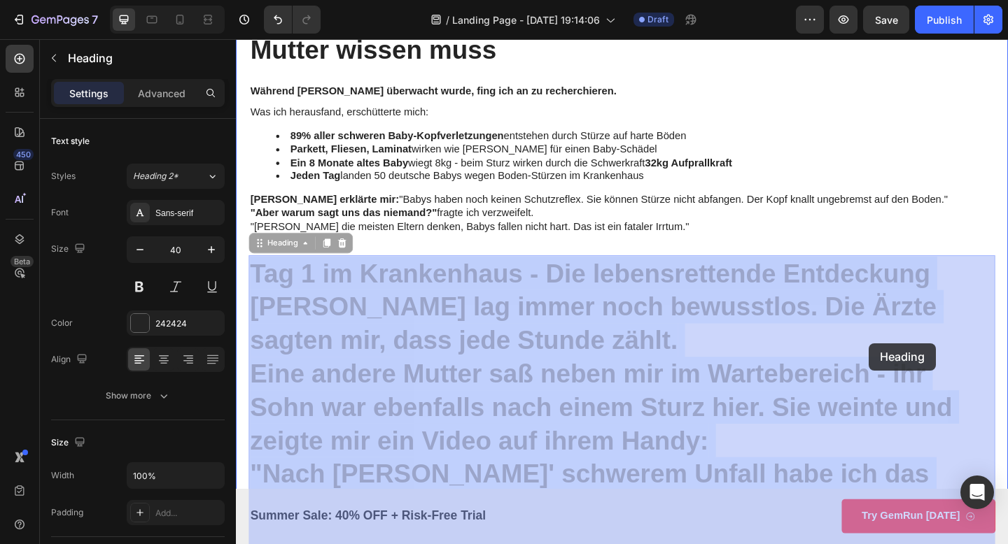
drag, startPoint x: 1001, startPoint y: 297, endPoint x: 924, endPoint y: 370, distance: 105.9
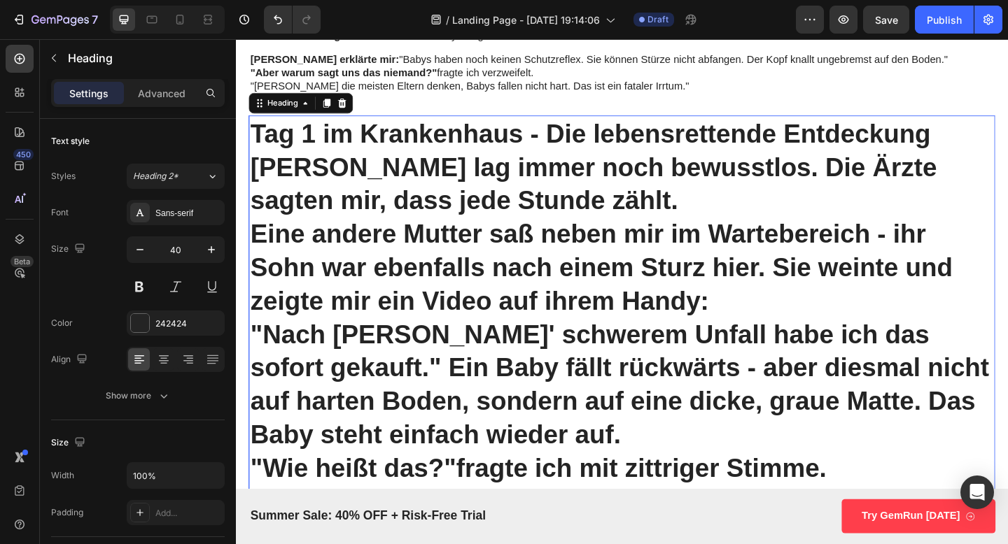
scroll to position [2693, 0]
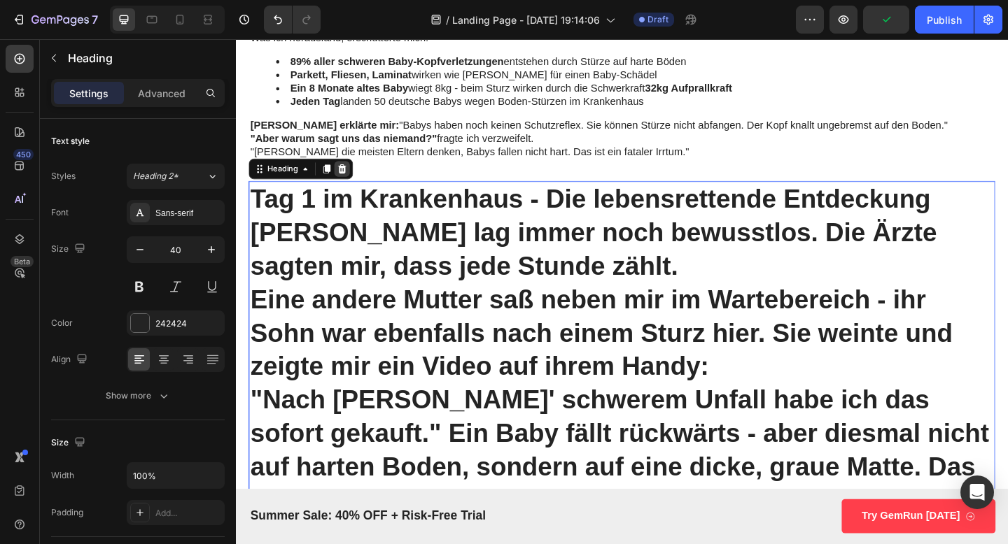
click at [351, 184] on icon at bounding box center [351, 180] width 9 height 10
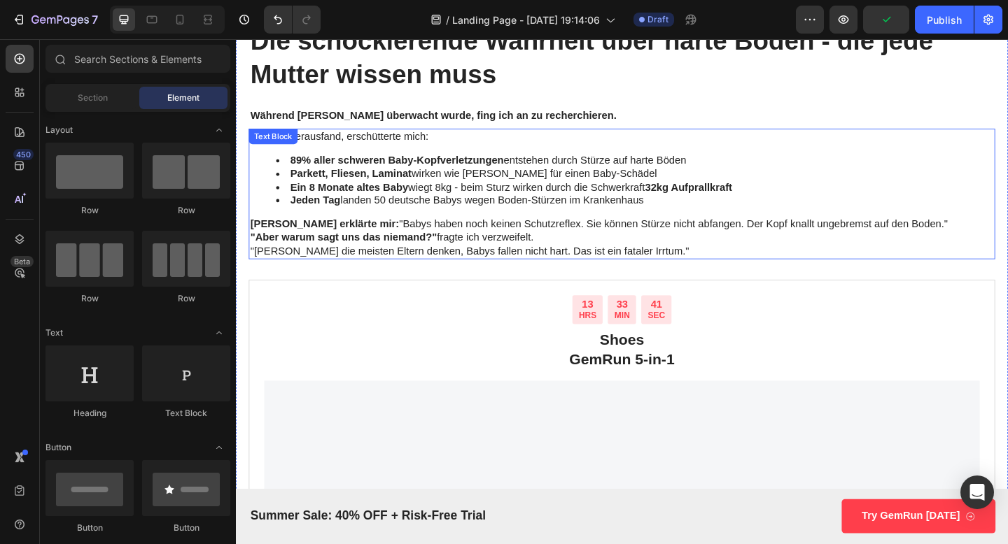
scroll to position [2396, 0]
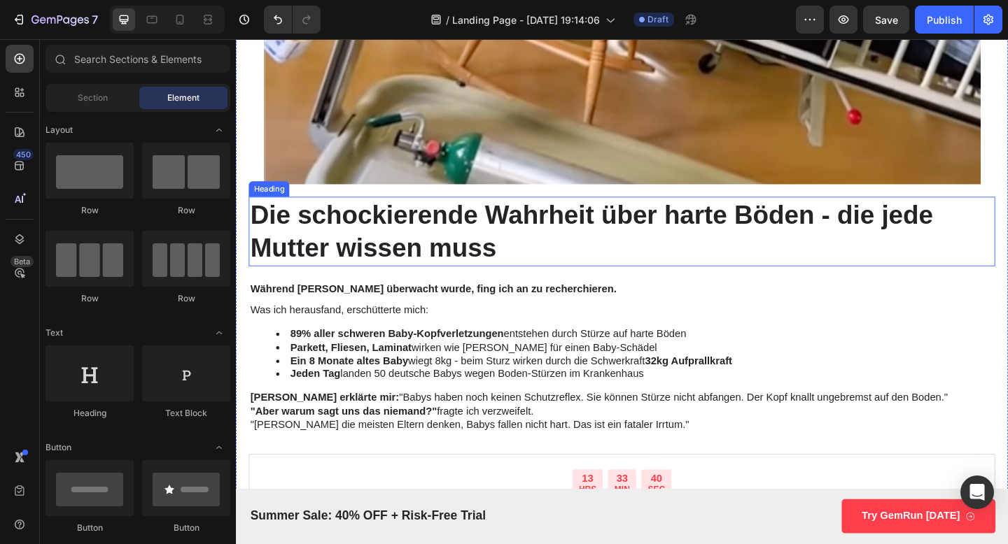
click at [394, 239] on h2 "Die schockierende Wahrheit über harte Böden - die jede Mutter wissen muss" at bounding box center [656, 249] width 812 height 76
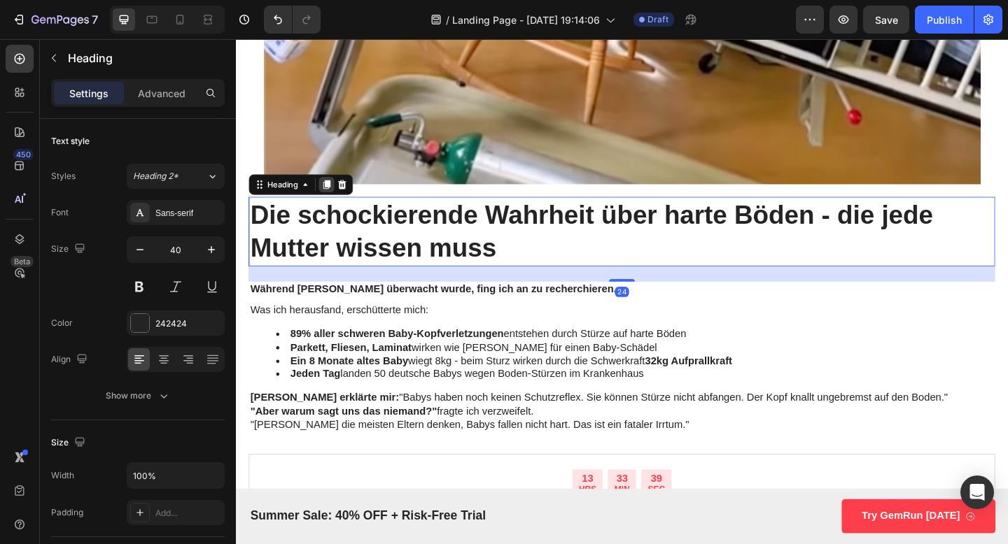
click at [332, 199] on icon at bounding box center [334, 197] width 11 height 11
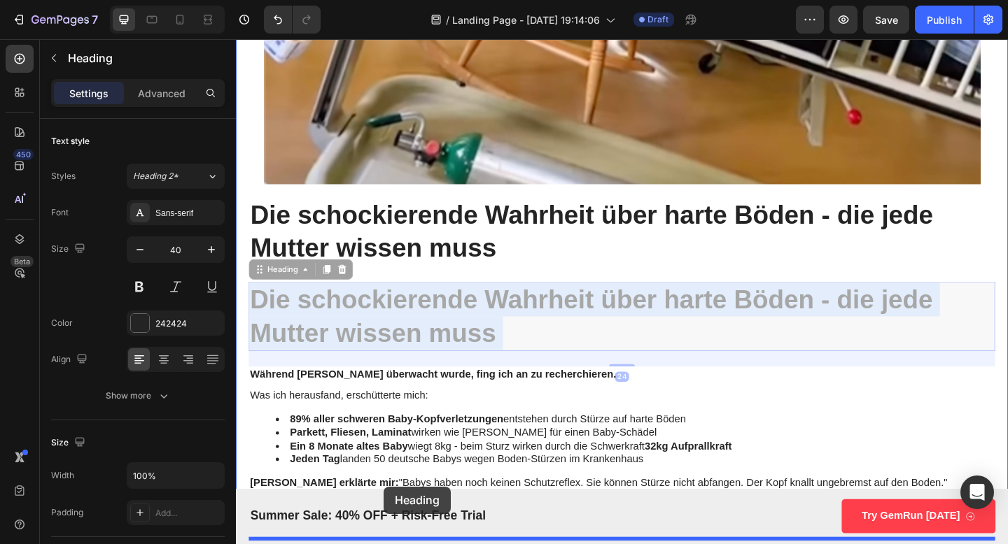
drag, startPoint x: 392, startPoint y: 340, endPoint x: 397, endPoint y: 526, distance: 186.2
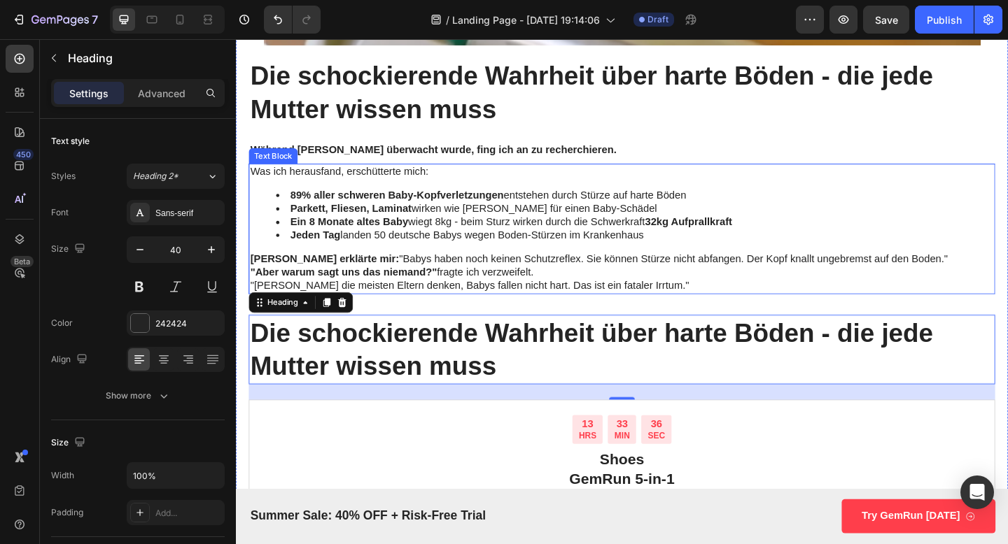
scroll to position [2597, 0]
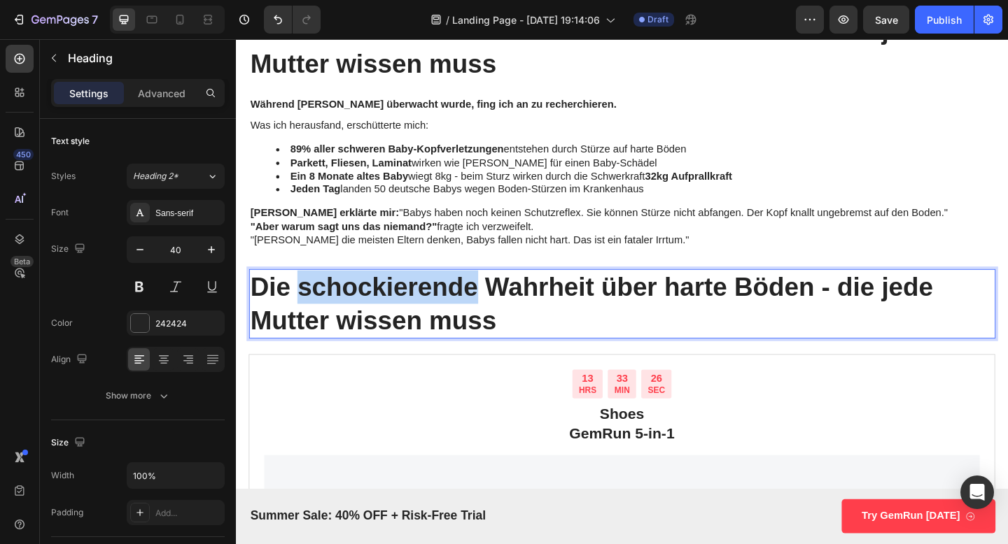
click at [431, 312] on p "Die schockierende Wahrheit über harte Böden - die jede Mutter wissen muss" at bounding box center [655, 327] width 809 height 73
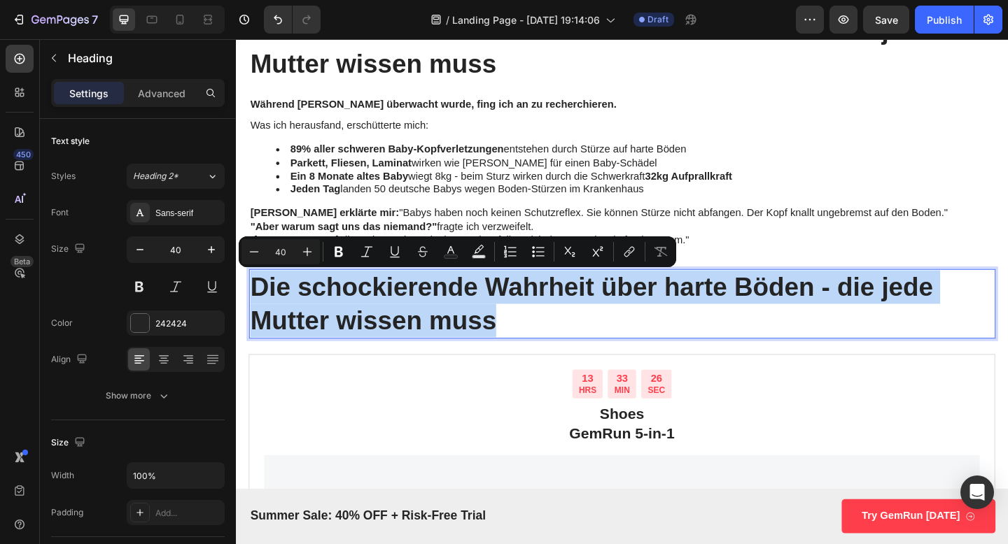
click at [431, 312] on p "Die schockierende Wahrheit über harte Böden - die jede Mutter wissen muss" at bounding box center [655, 327] width 809 height 73
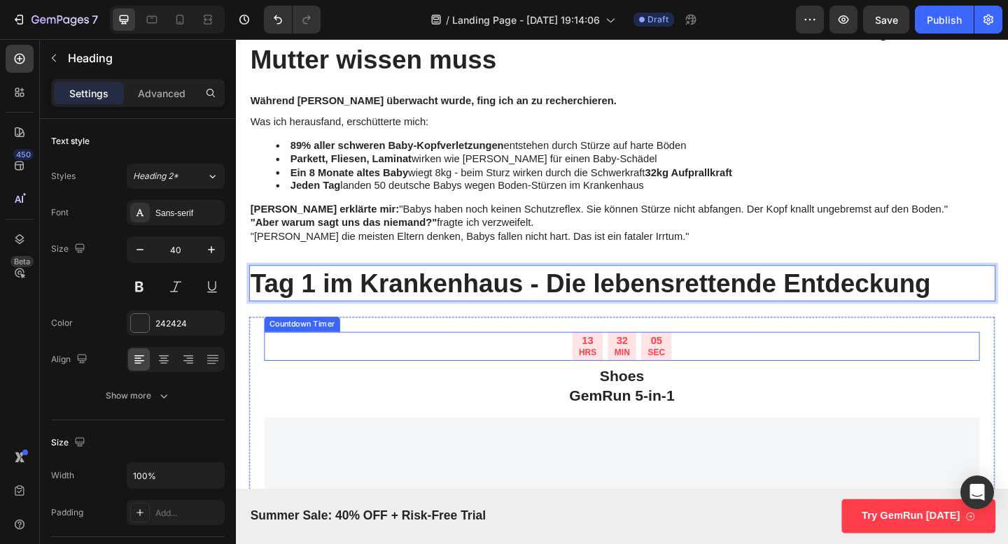
scroll to position [2588, 0]
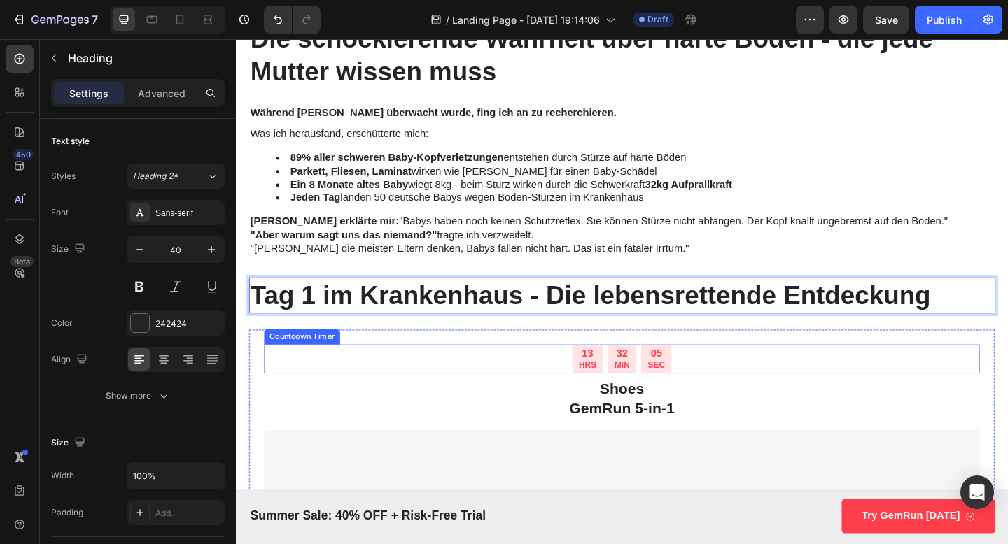
click at [525, 185] on li "Parkett, Fliesen, Laminat wirken wie Beton für einen Baby-Schädel" at bounding box center [669, 183] width 781 height 15
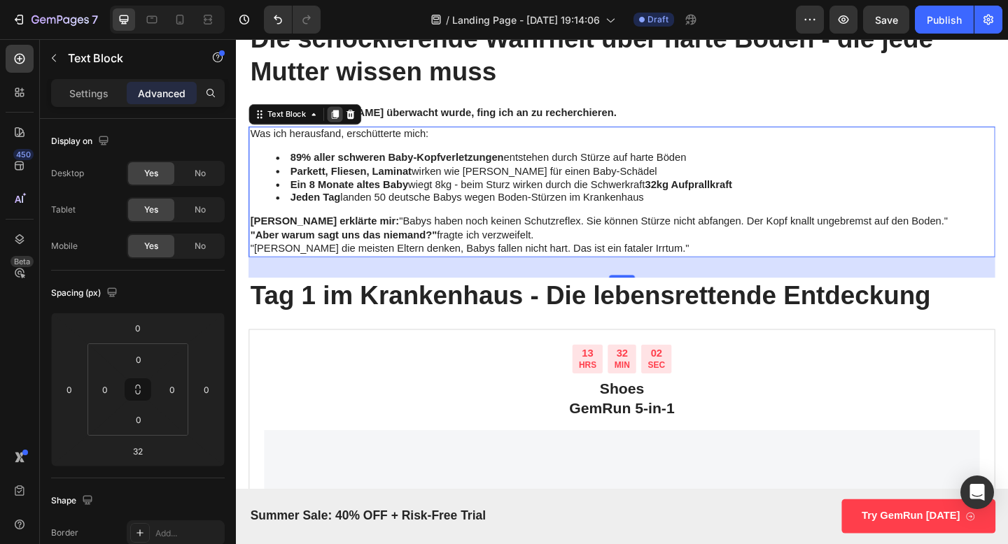
click at [341, 122] on icon at bounding box center [343, 120] width 11 height 11
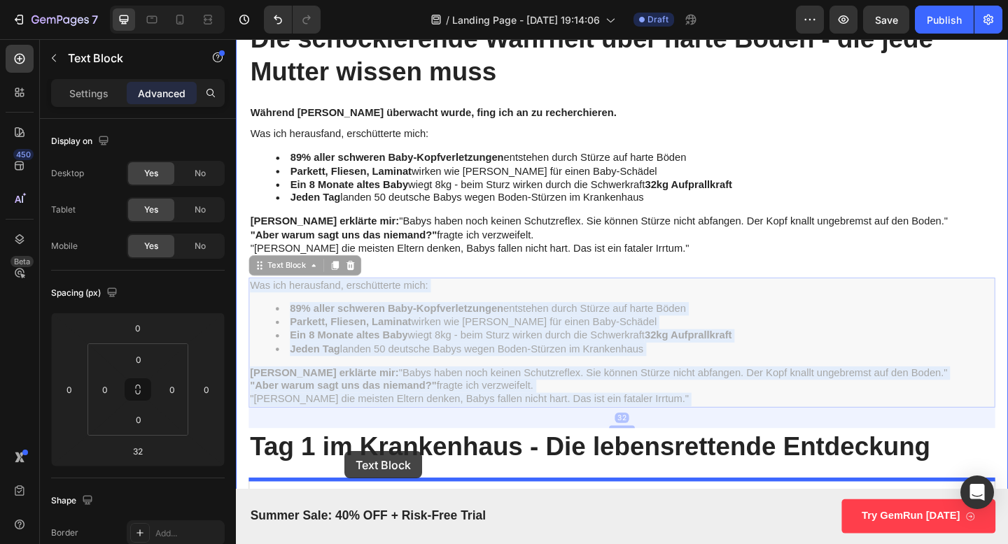
drag, startPoint x: 348, startPoint y: 321, endPoint x: 354, endPoint y: 489, distance: 168.0
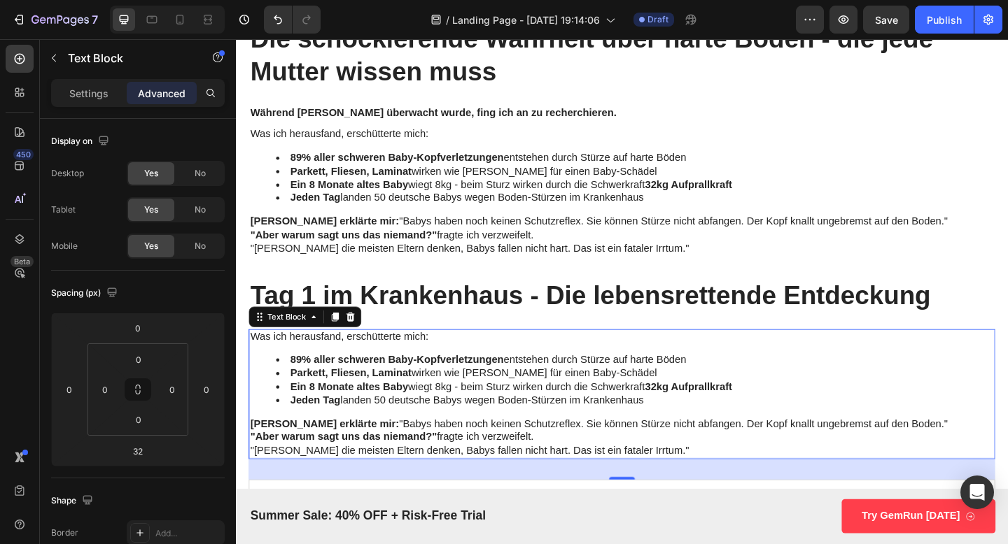
scroll to position [2721, 0]
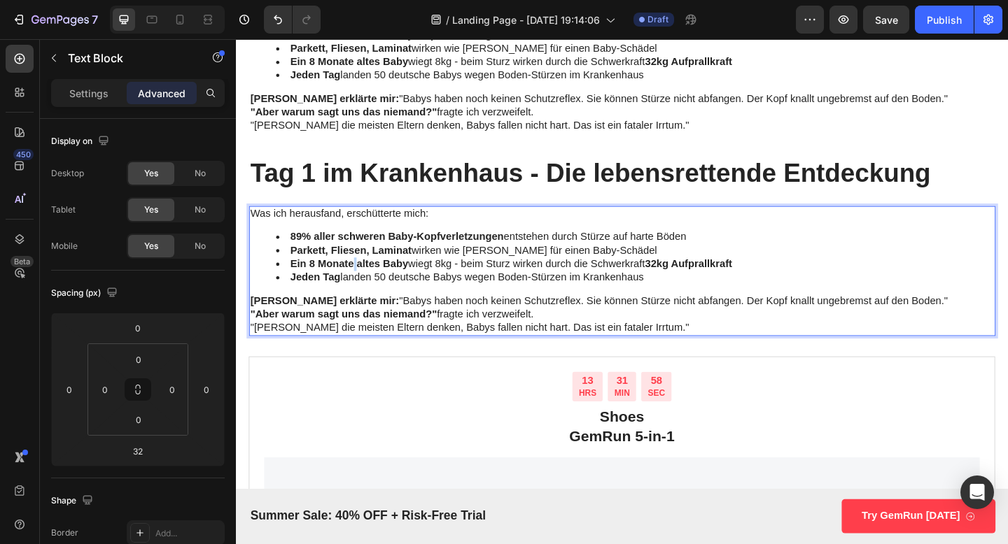
click at [360, 290] on li "Ein 8 Monate altes Baby wiegt 8kg - beim Sturz wirken durch die Schwerkraft 32k…" at bounding box center [669, 284] width 781 height 15
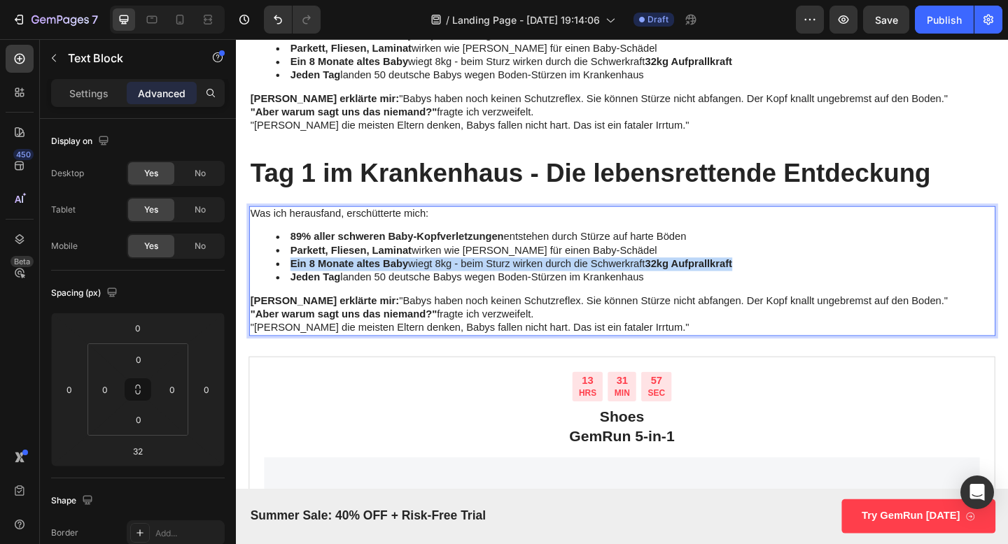
click at [360, 290] on li "Ein 8 Monate altes Baby wiegt 8kg - beim Sturz wirken durch die Schwerkraft 32k…" at bounding box center [669, 284] width 781 height 15
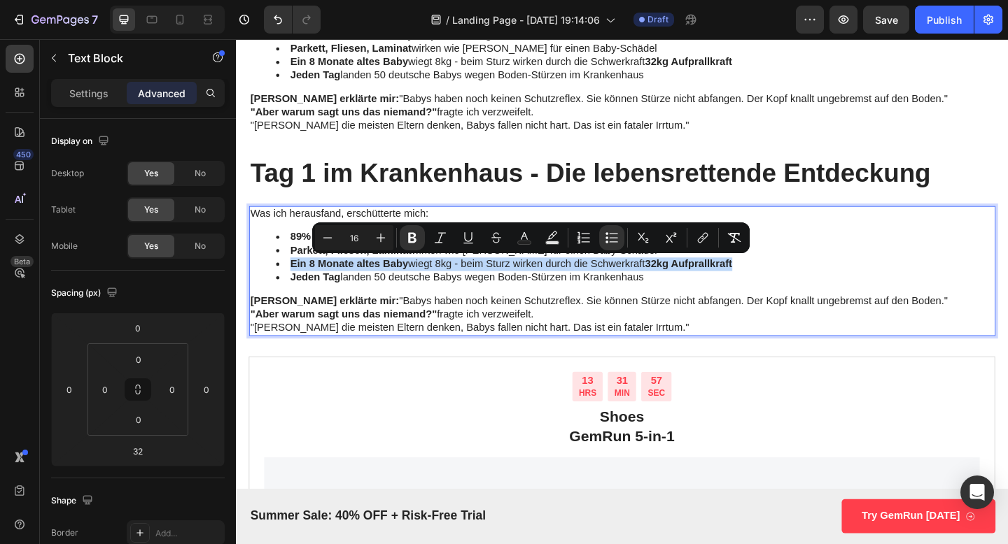
click at [360, 290] on li "Ein 8 Monate altes Baby wiegt 8kg - beim Sturz wirken durch die Schwerkraft 32k…" at bounding box center [669, 284] width 781 height 15
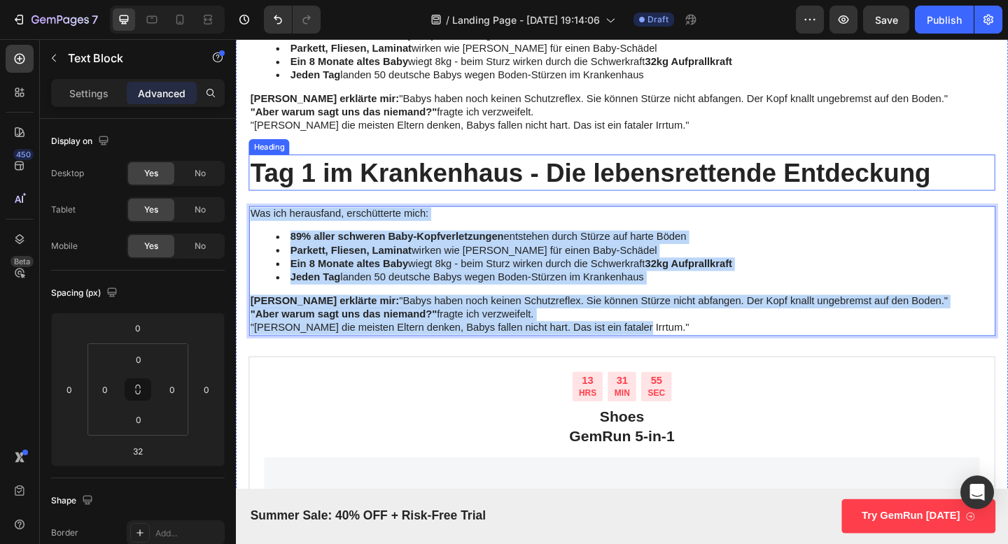
drag, startPoint x: 672, startPoint y: 353, endPoint x: 293, endPoint y: 197, distance: 410.8
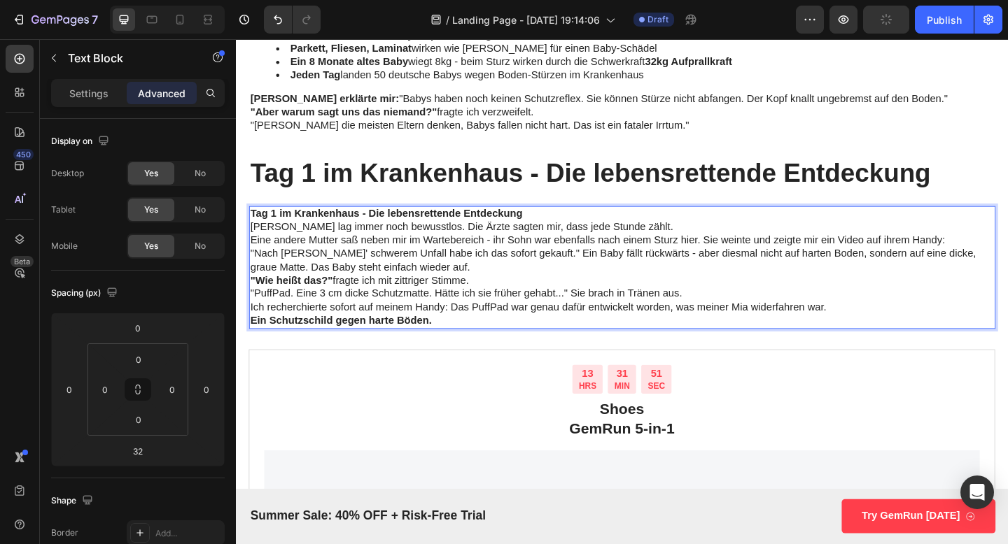
click at [537, 229] on strong "Tag 1 im Krankenhaus - Die lebensrettende Entdeckung" at bounding box center [399, 229] width 296 height 12
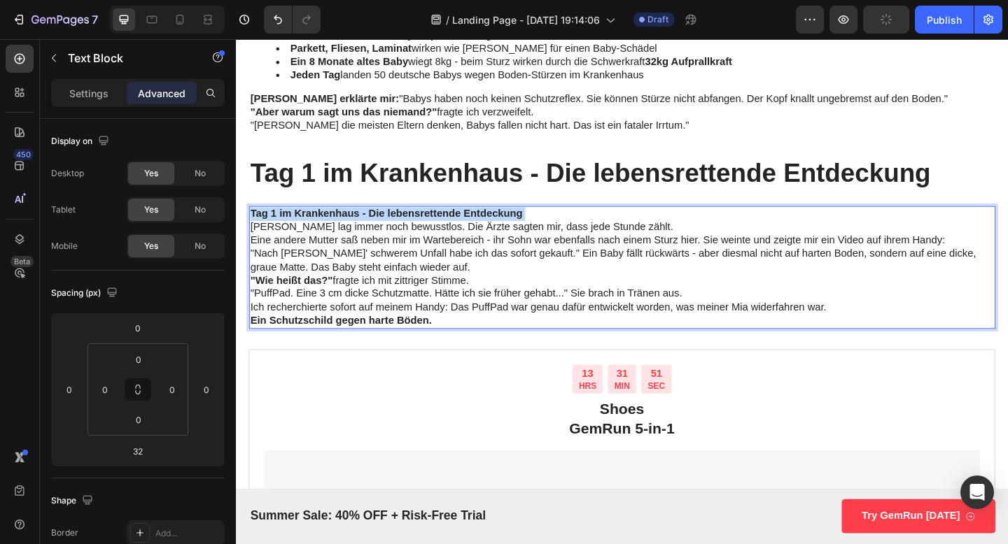
click at [537, 229] on strong "Tag 1 im Krankenhaus - Die lebensrettende Entdeckung" at bounding box center [399, 229] width 296 height 12
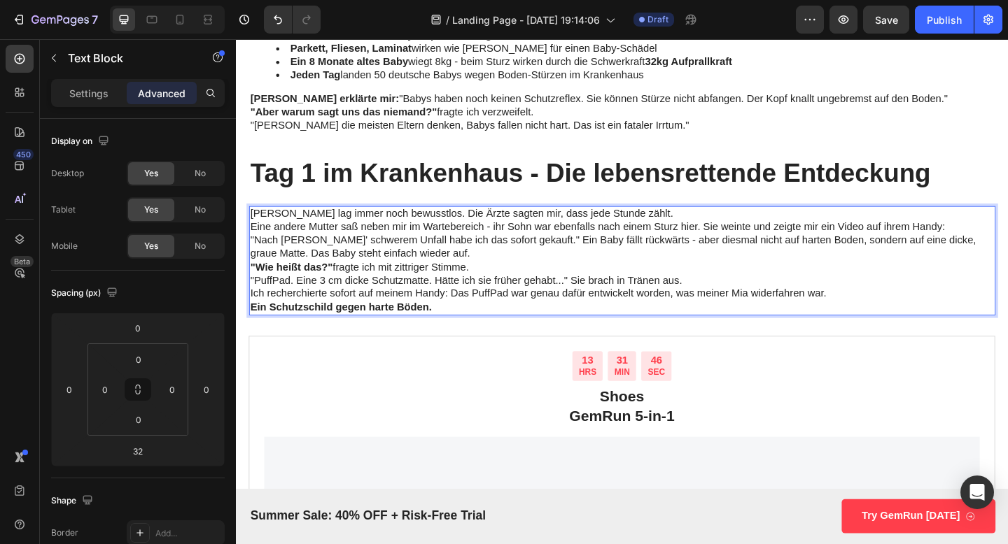
click at [647, 223] on p "Mia lag immer noch bewusstlos. Die Ärzte sagten mir, dass jede Stunde zählt." at bounding box center [655, 230] width 809 height 15
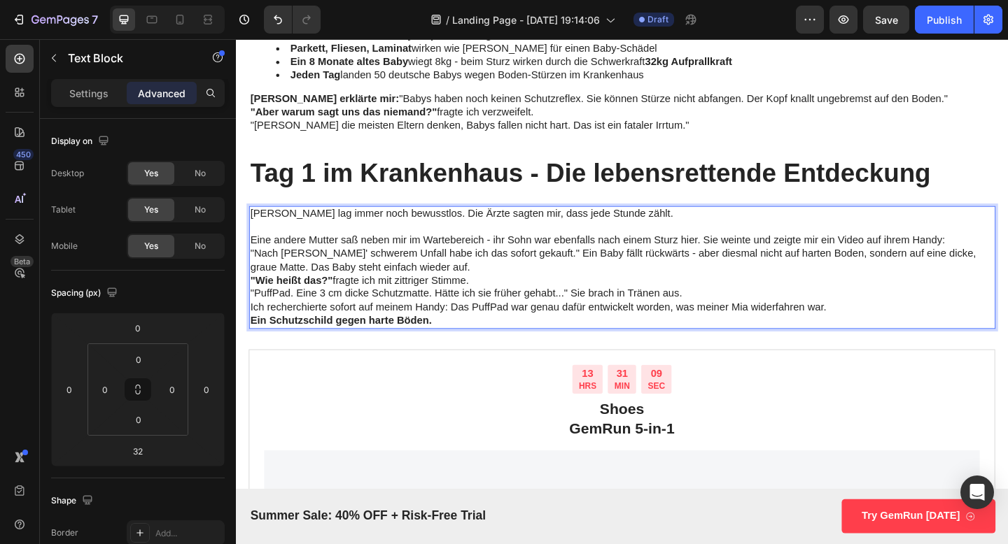
click at [498, 303] on p ""Wie heißt das?" fragte ich mit zittriger Stimme." at bounding box center [655, 302] width 809 height 15
